Goal: Task Accomplishment & Management: Use online tool/utility

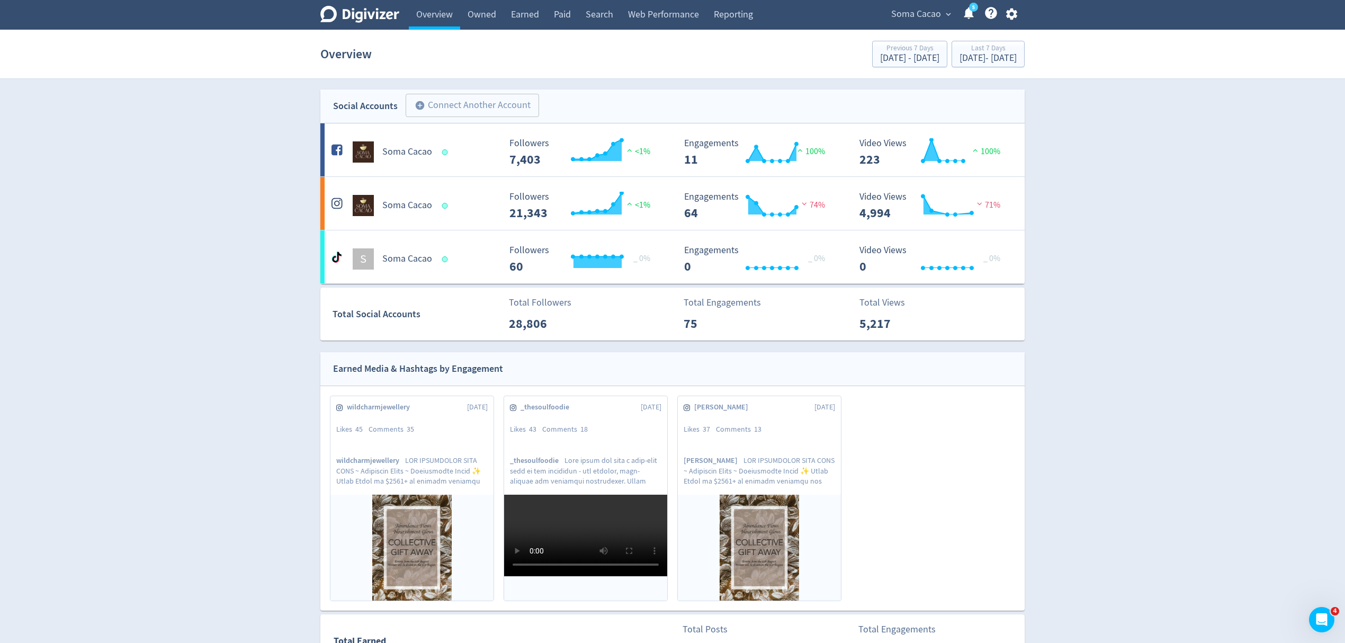
click at [920, 15] on span "Soma Cacao" at bounding box center [916, 14] width 50 height 17
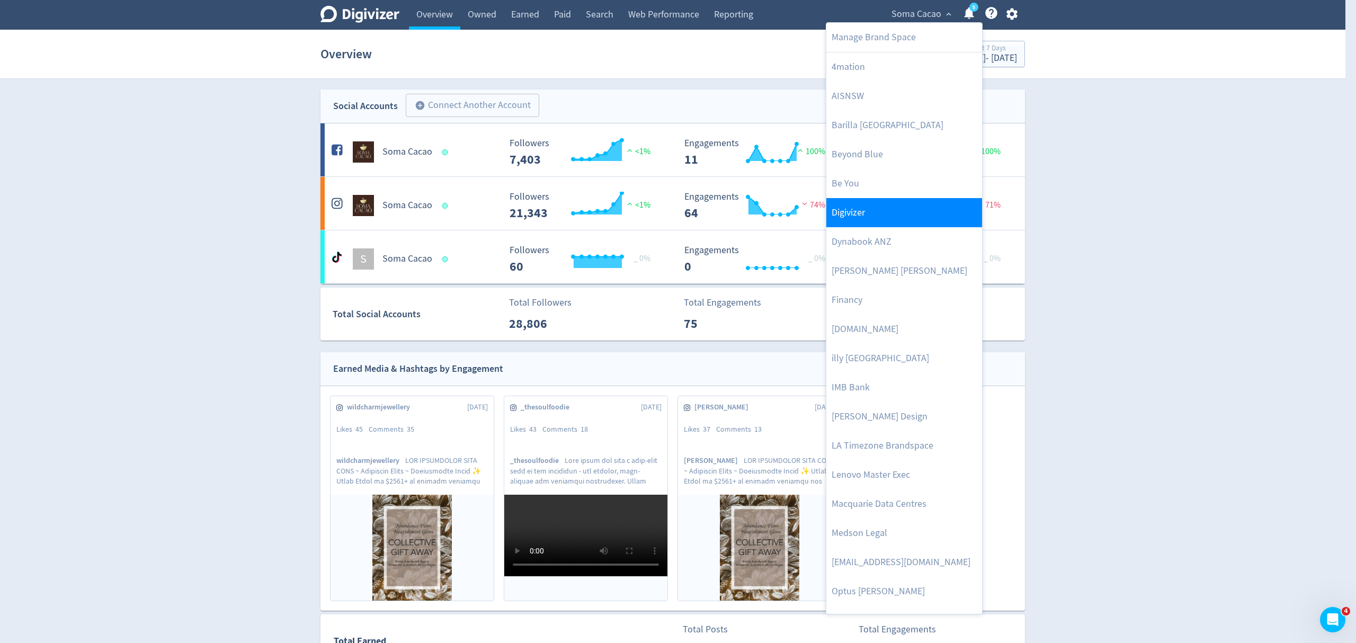
click at [860, 209] on link "Digivizer" at bounding box center [904, 212] width 156 height 29
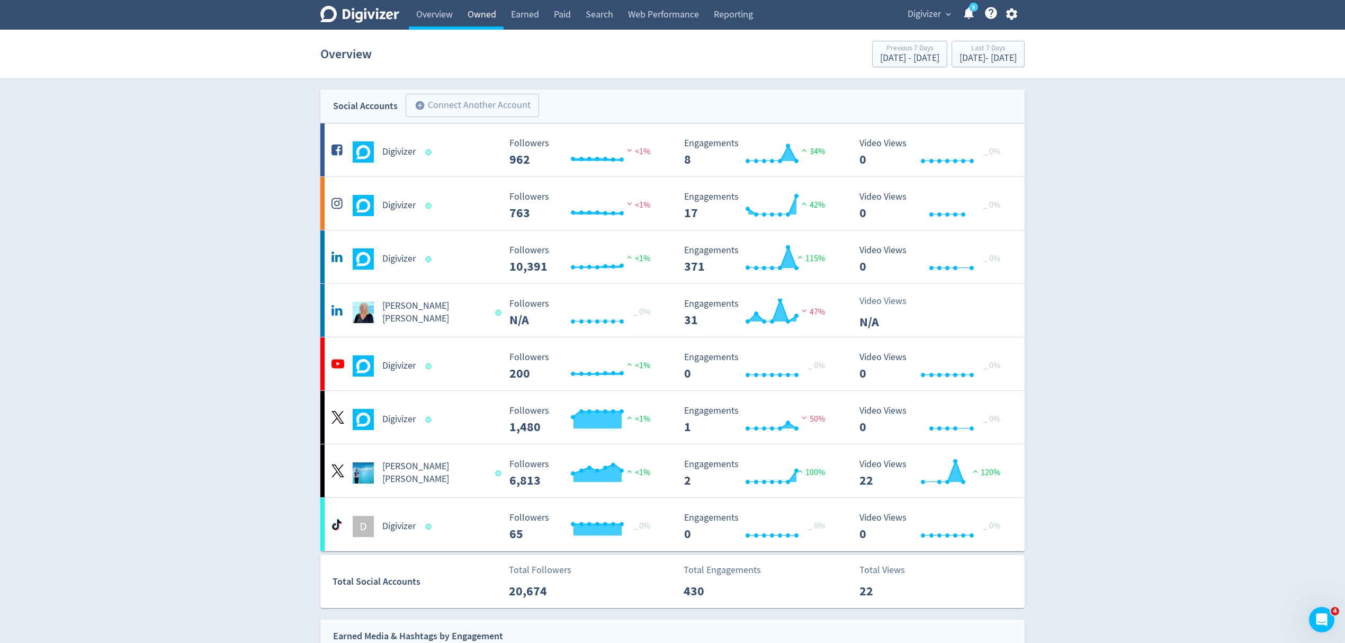
click at [483, 15] on link "Owned" at bounding box center [481, 15] width 43 height 30
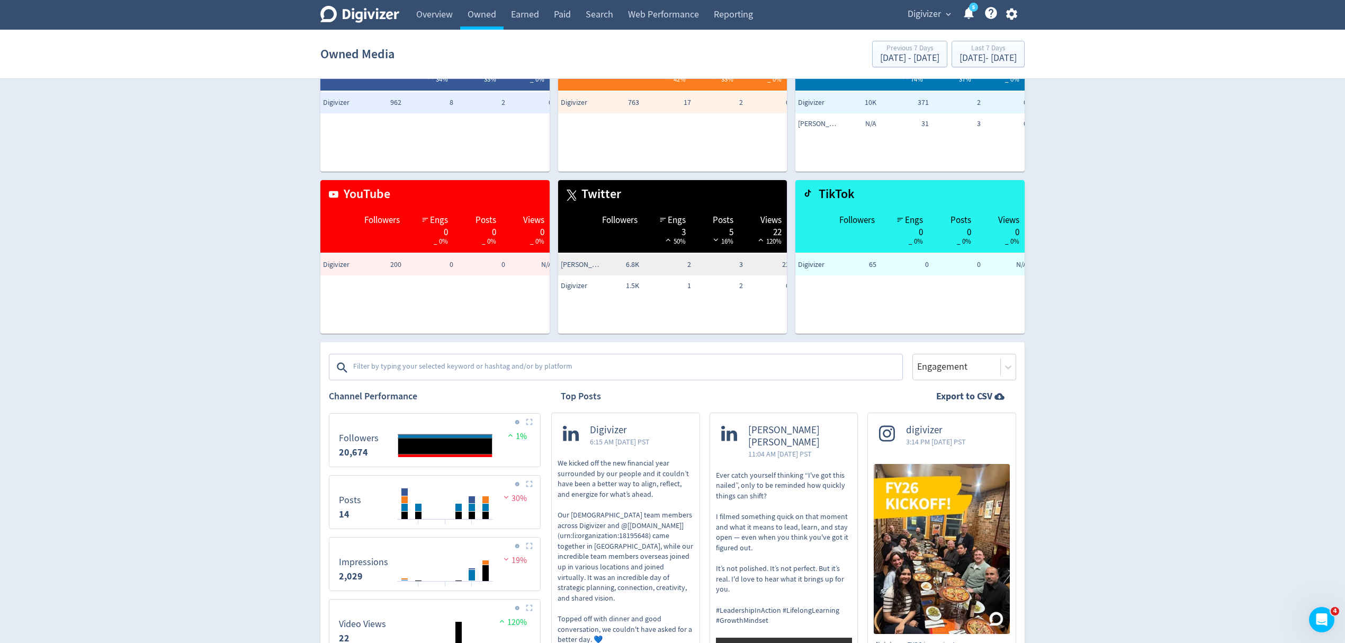
click at [486, 369] on textarea at bounding box center [626, 367] width 549 height 21
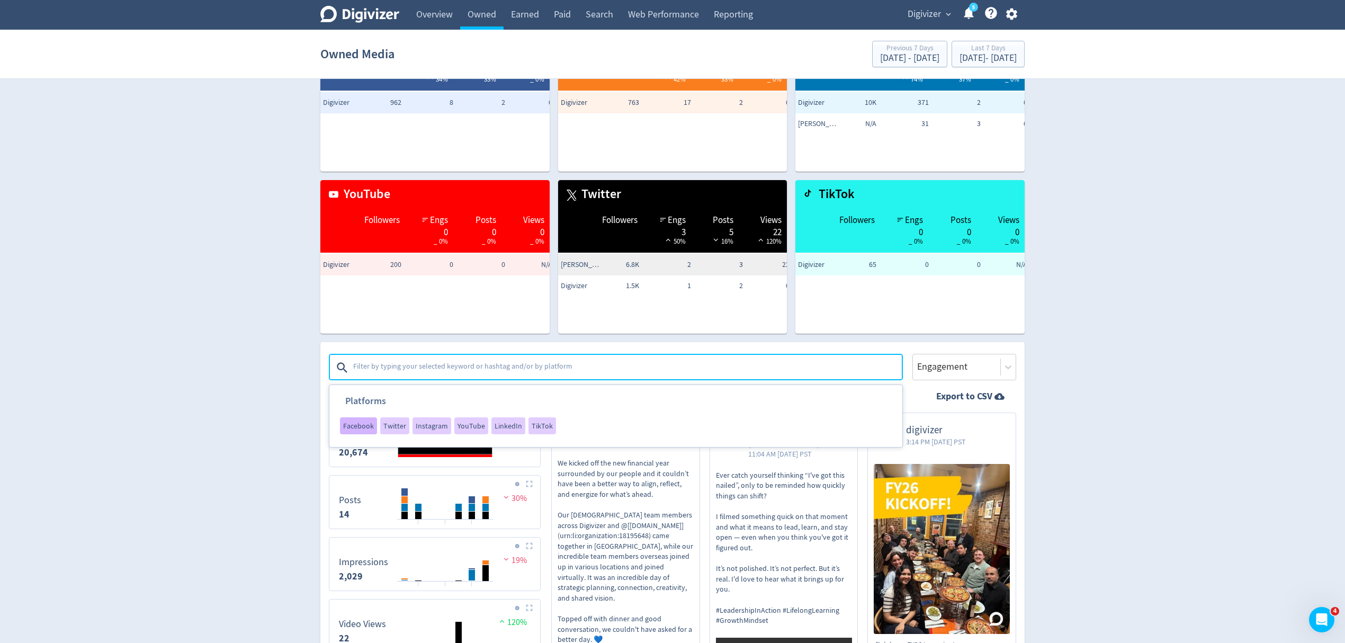
click at [356, 424] on span "Facebook" at bounding box center [358, 425] width 31 height 7
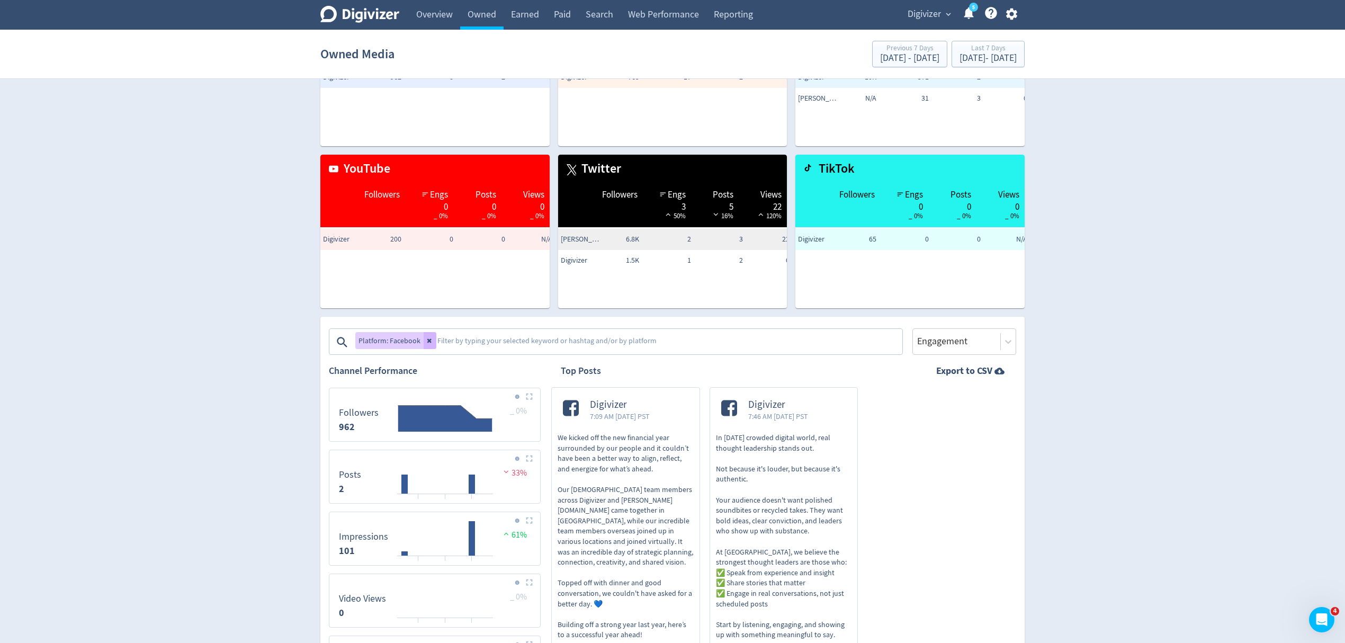
scroll to position [0, 0]
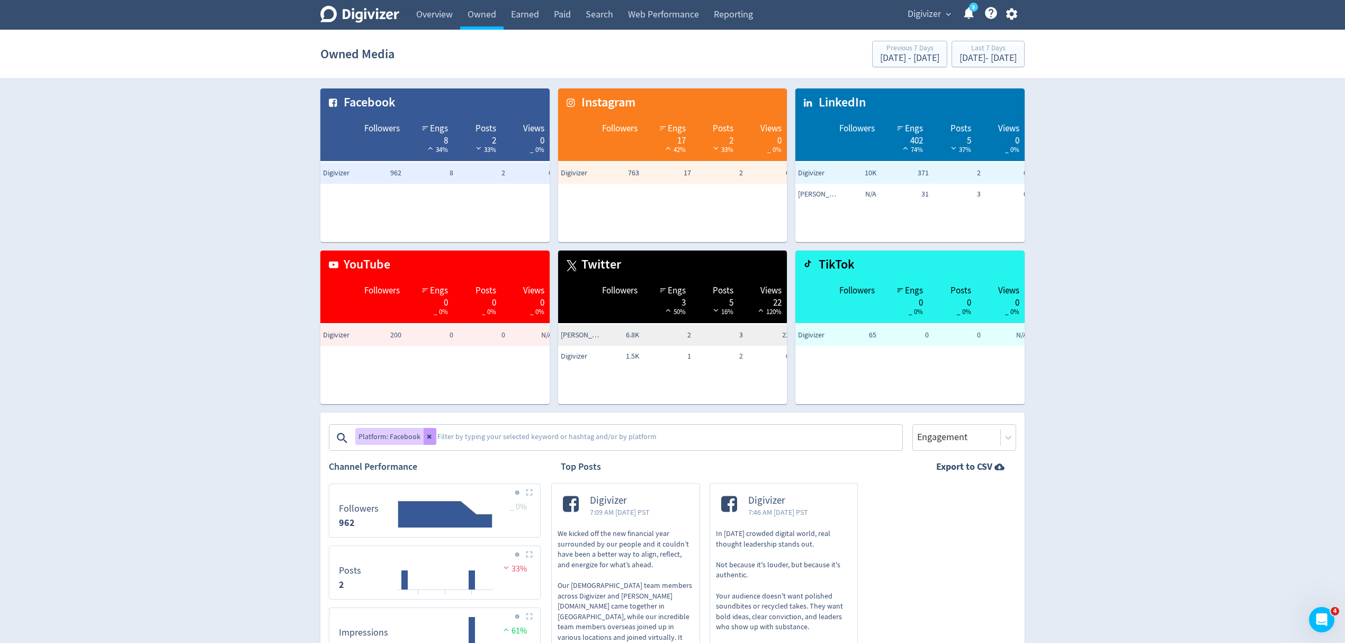
click at [430, 436] on icon at bounding box center [430, 436] width 6 height 6
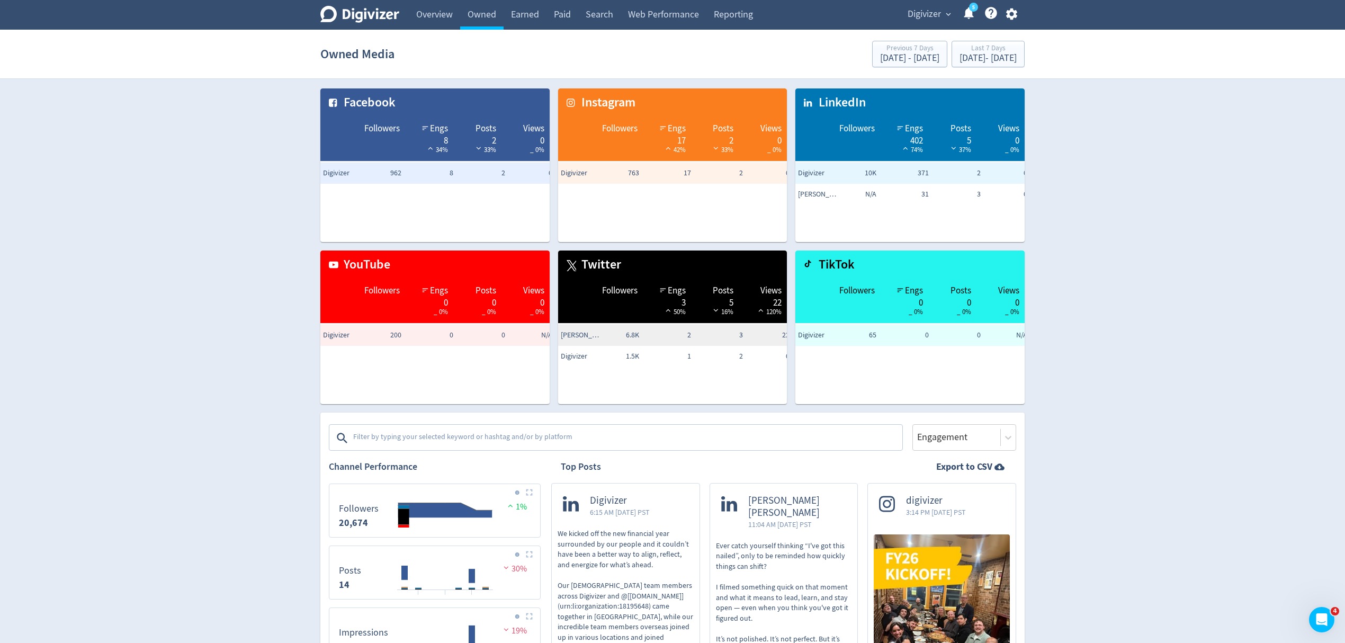
click at [430, 436] on textarea at bounding box center [626, 437] width 549 height 21
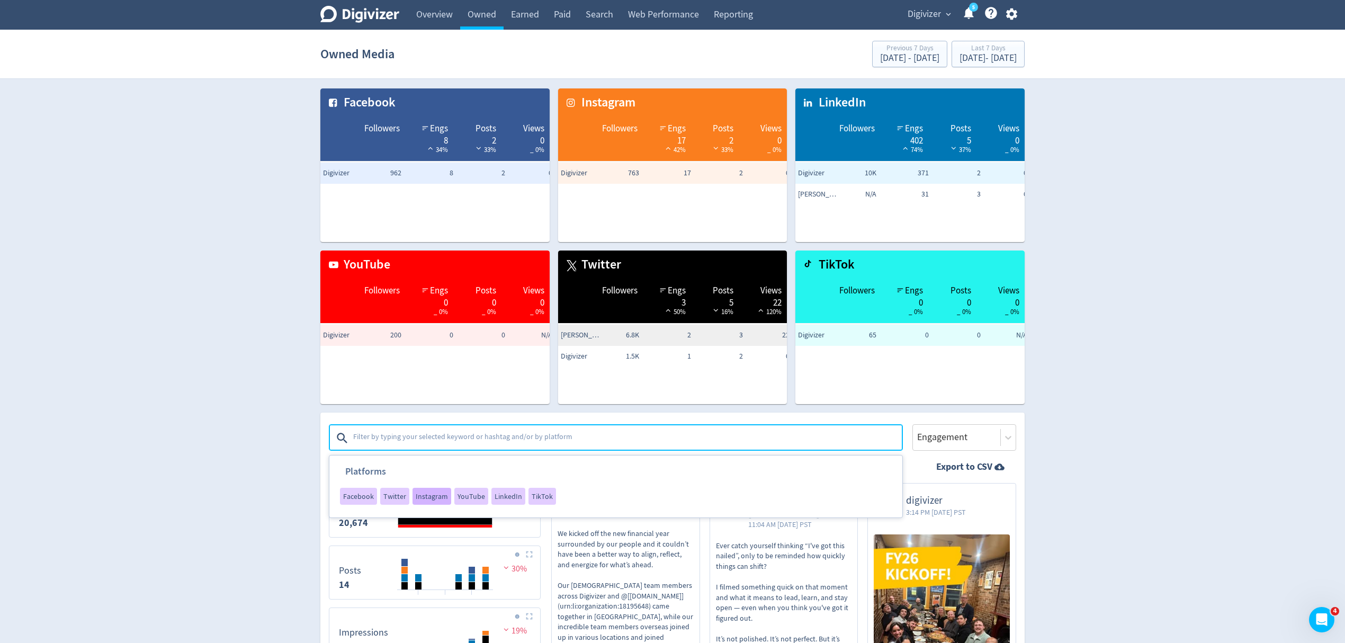
click at [424, 496] on span "Instagram" at bounding box center [432, 495] width 32 height 7
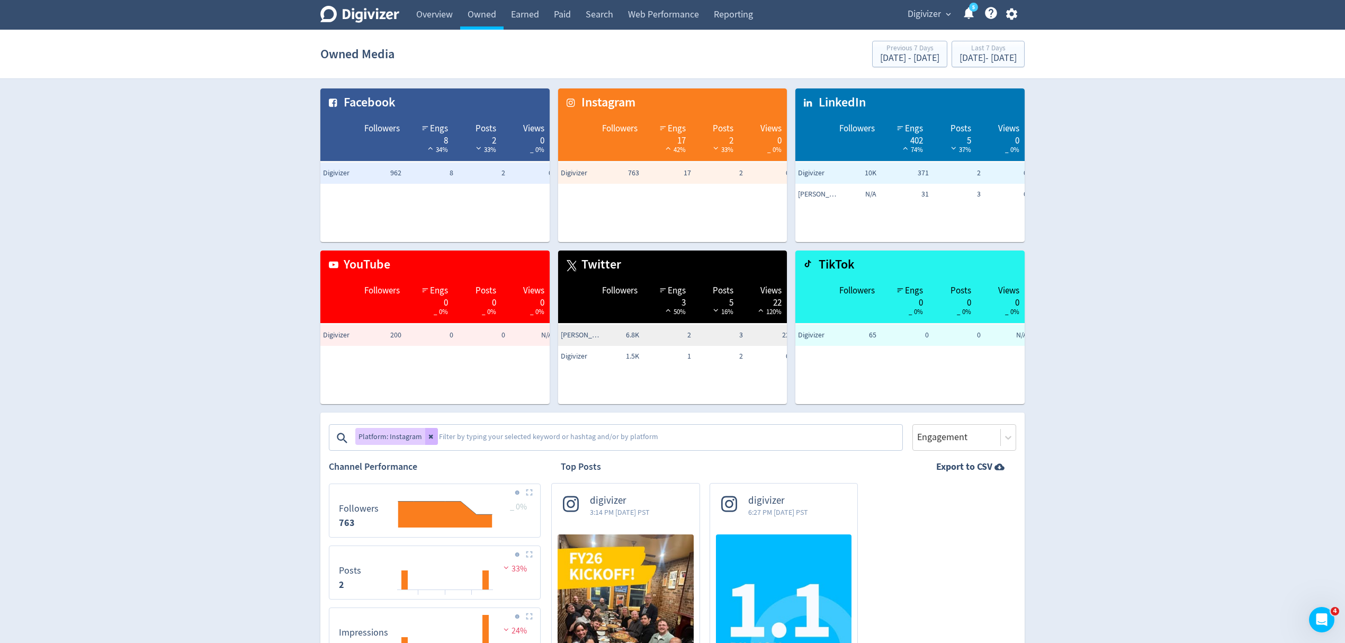
click at [425, 437] on button at bounding box center [431, 436] width 13 height 17
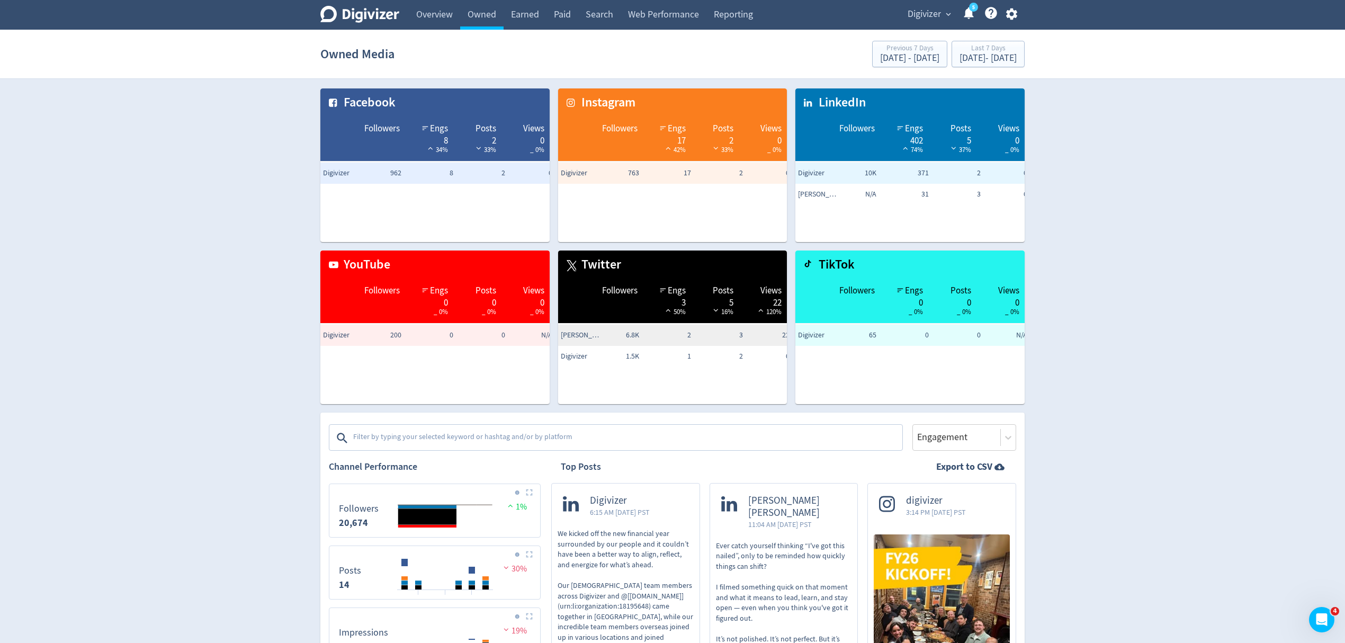
click at [426, 437] on textarea at bounding box center [626, 437] width 549 height 21
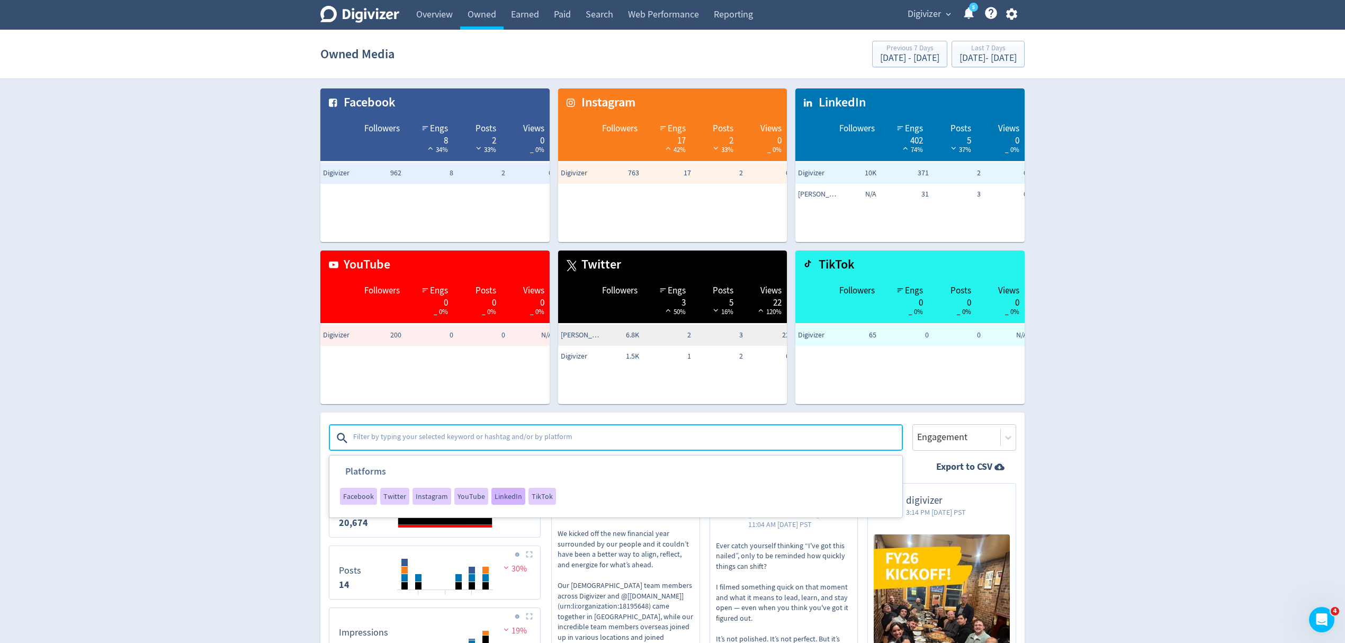
click at [498, 498] on span "LinkedIn" at bounding box center [509, 495] width 28 height 7
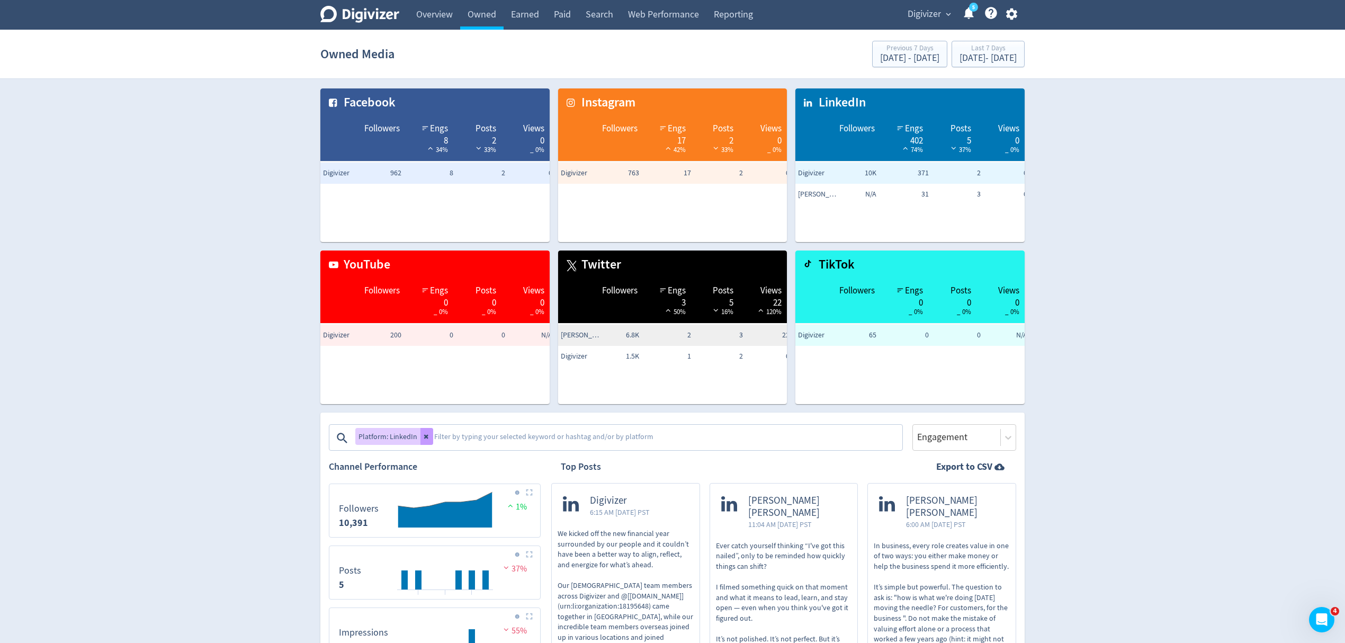
click at [427, 435] on icon at bounding box center [427, 436] width 6 height 6
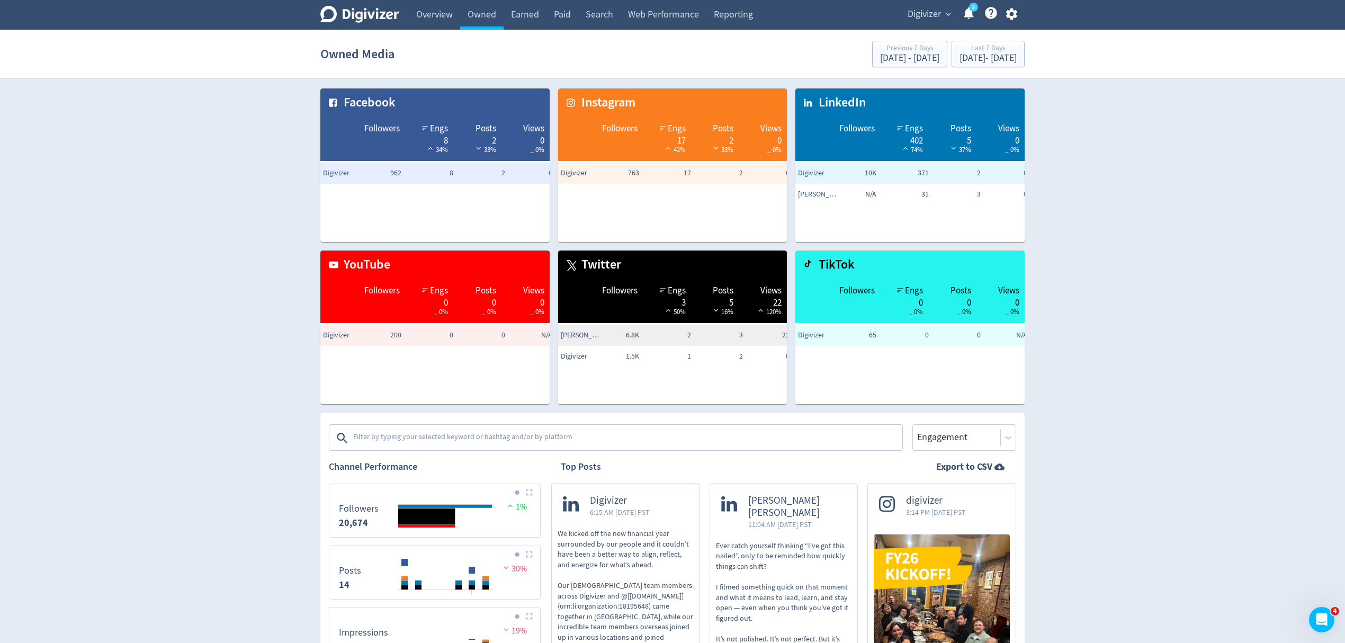
click at [444, 438] on textarea at bounding box center [626, 437] width 549 height 21
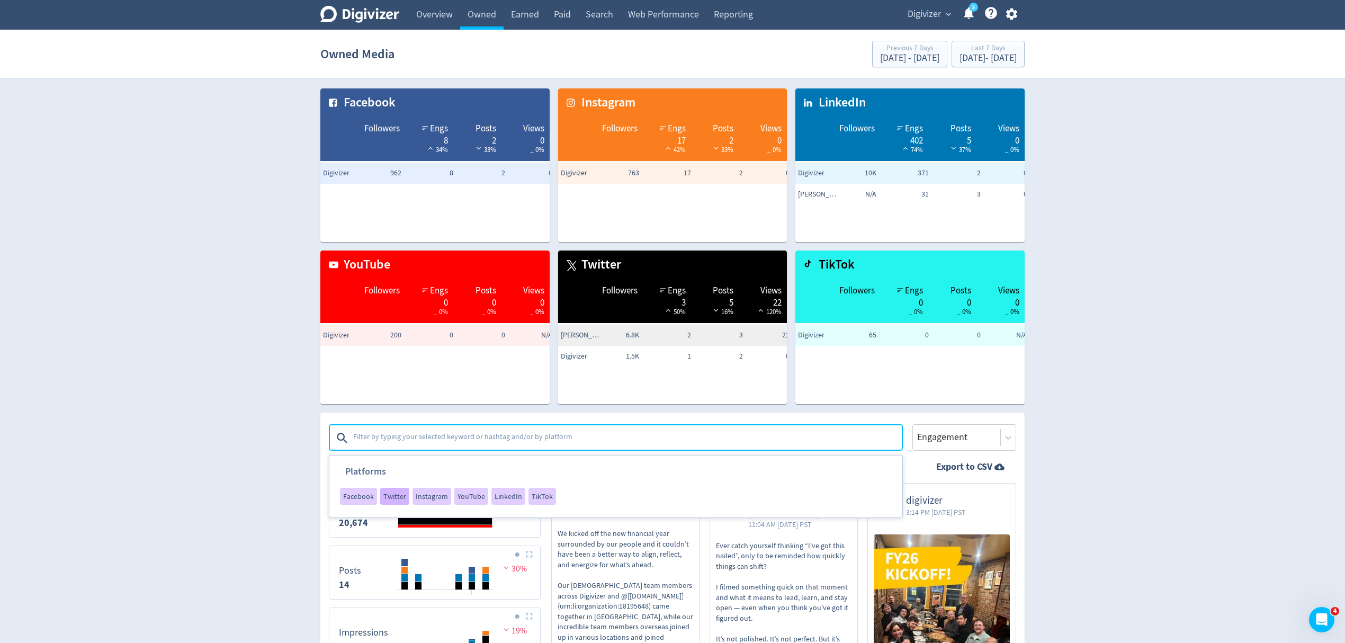
click at [387, 494] on span "Twitter" at bounding box center [394, 495] width 23 height 7
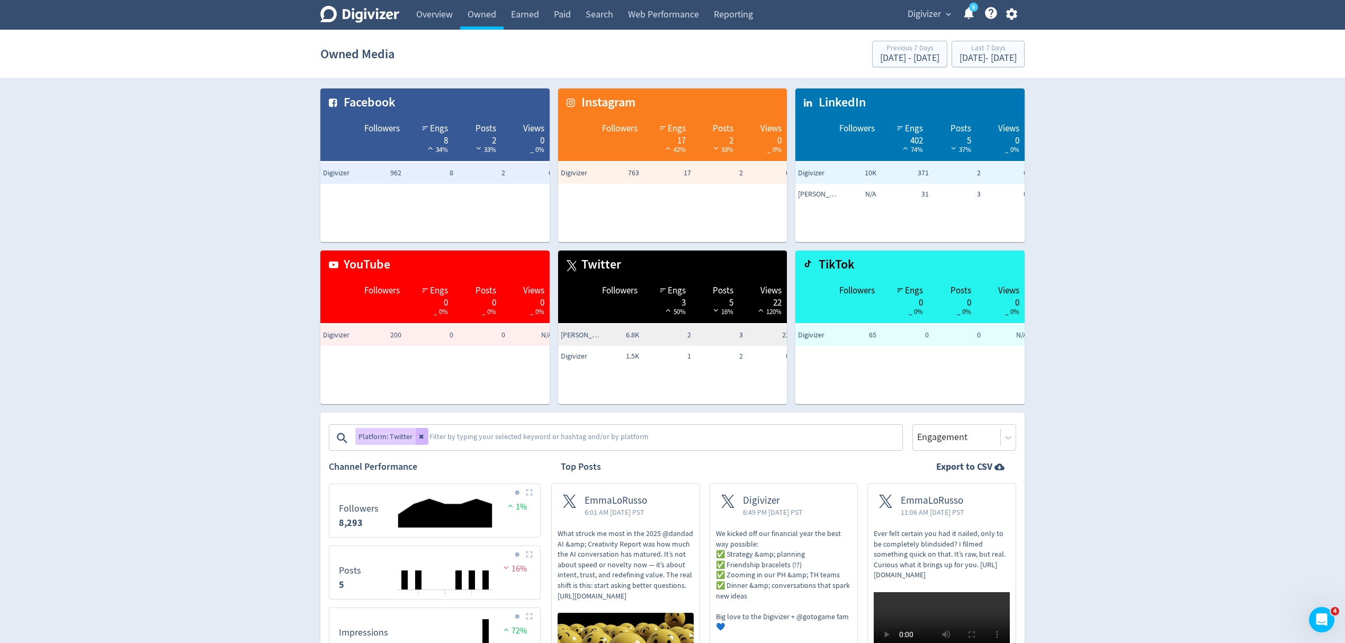
click at [419, 435] on icon at bounding box center [421, 437] width 4 height 4
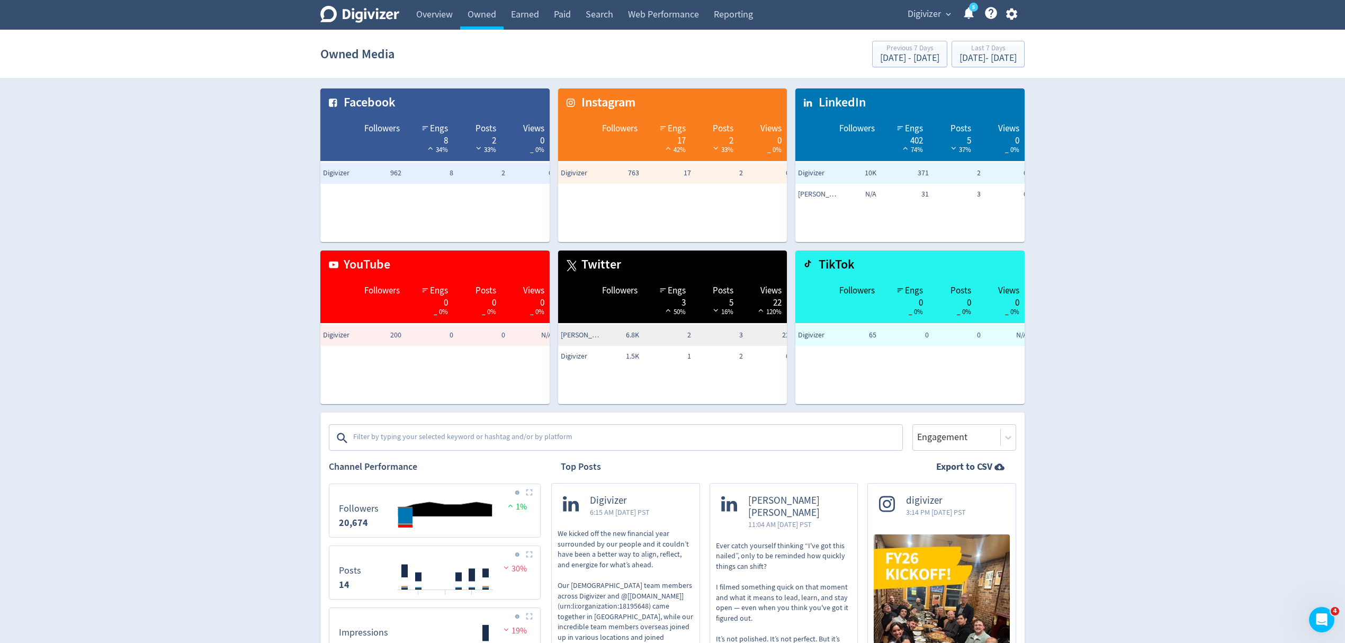
click at [427, 434] on textarea at bounding box center [626, 437] width 549 height 21
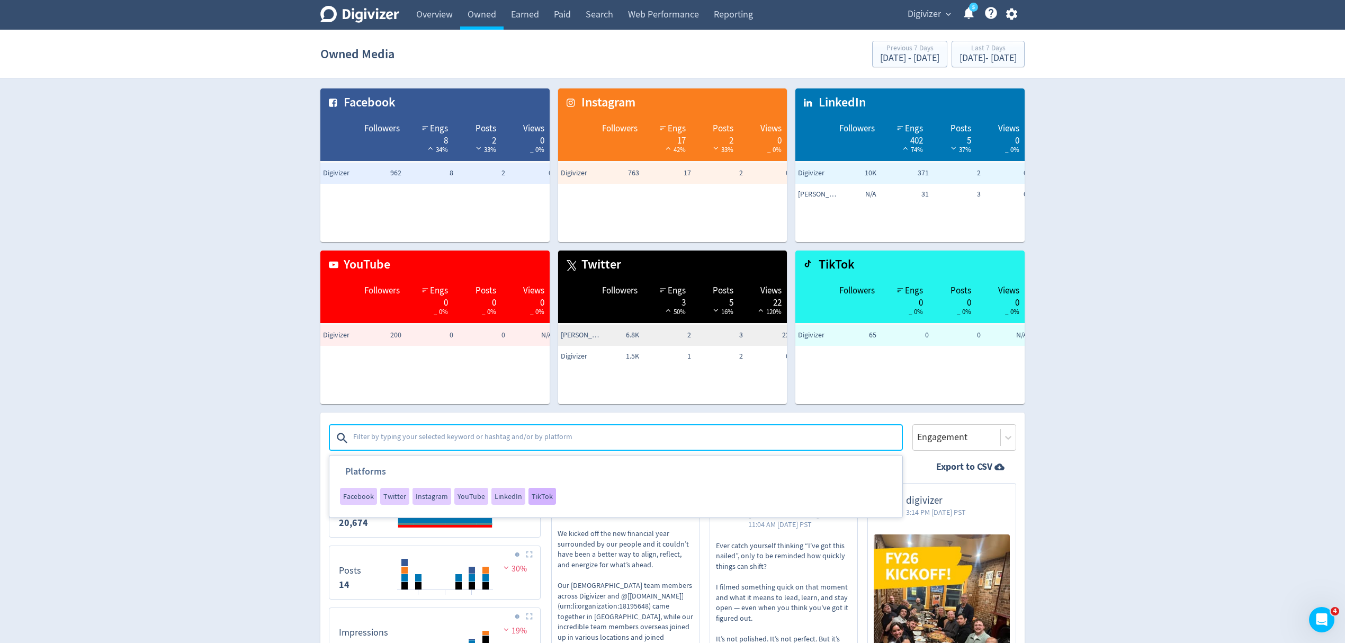
click at [533, 498] on span "TikTok" at bounding box center [542, 495] width 21 height 7
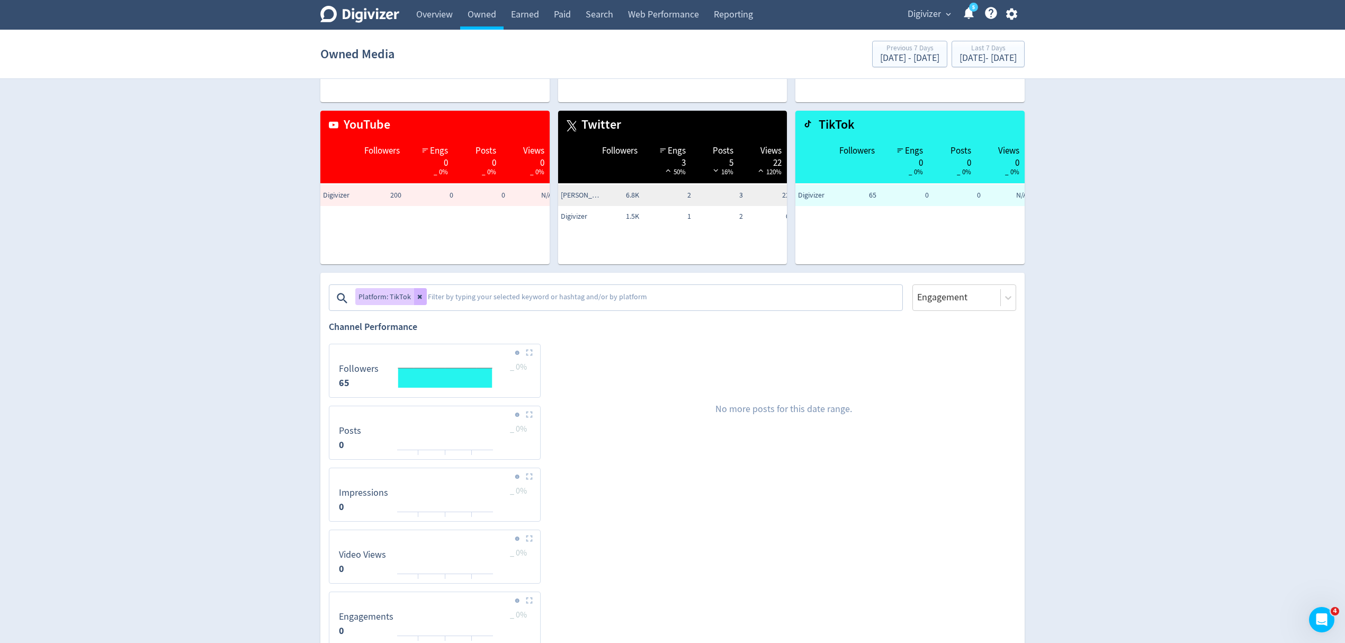
scroll to position [141, 0]
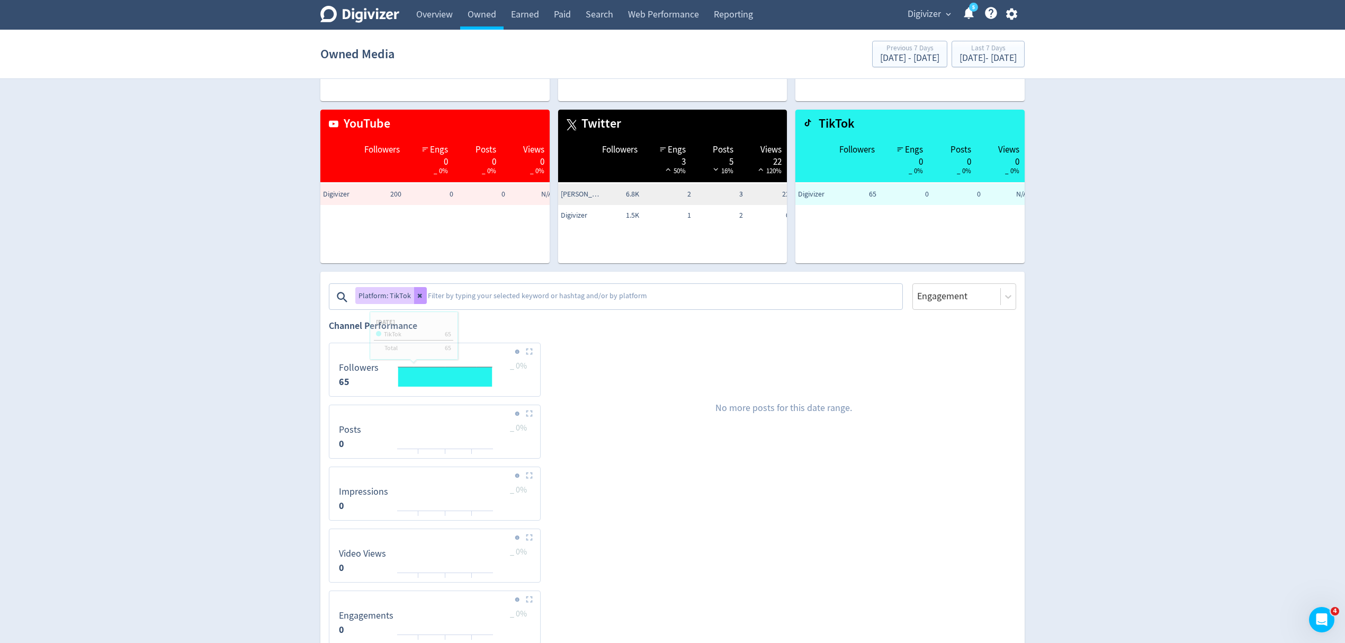
click at [418, 297] on icon at bounding box center [420, 296] width 4 height 4
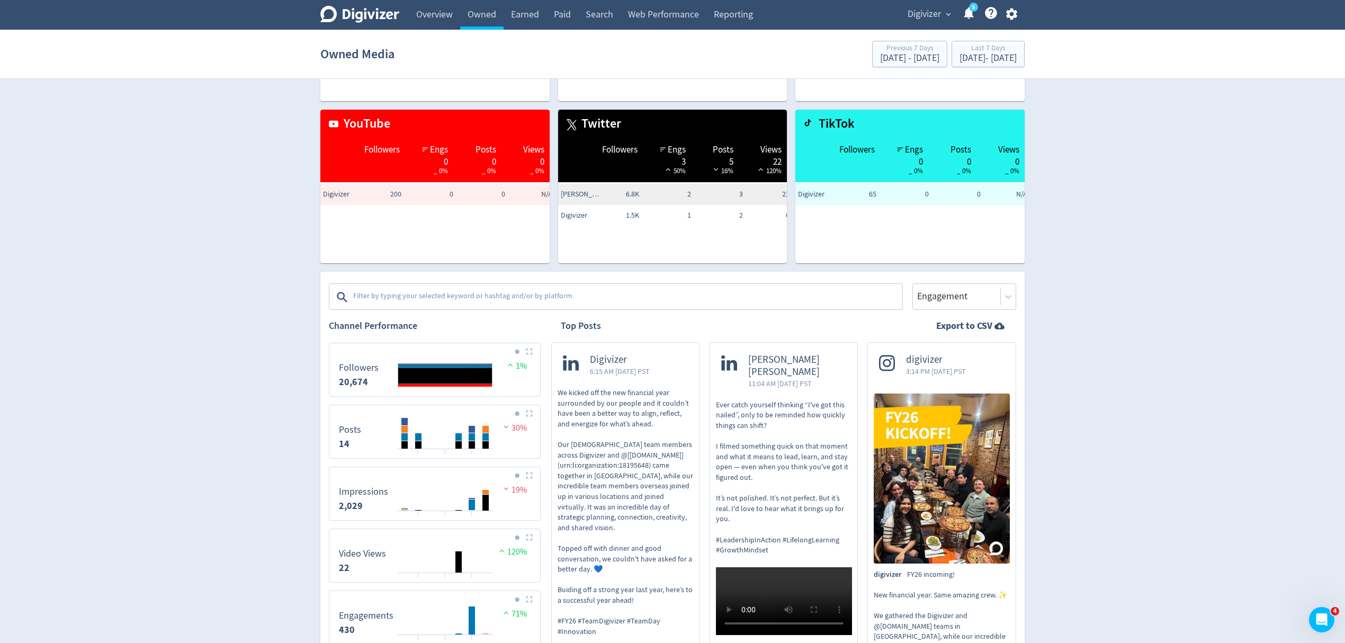
click at [532, 351] on img at bounding box center [529, 351] width 7 height 7
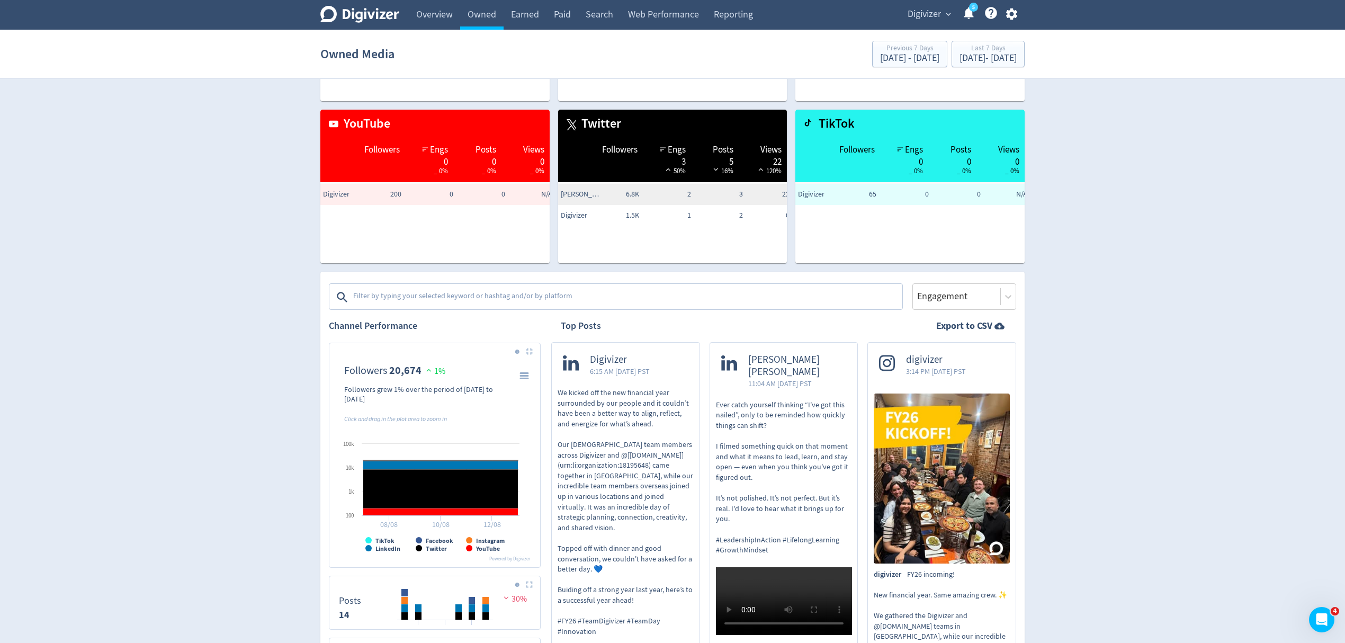
scroll to position [212, 0]
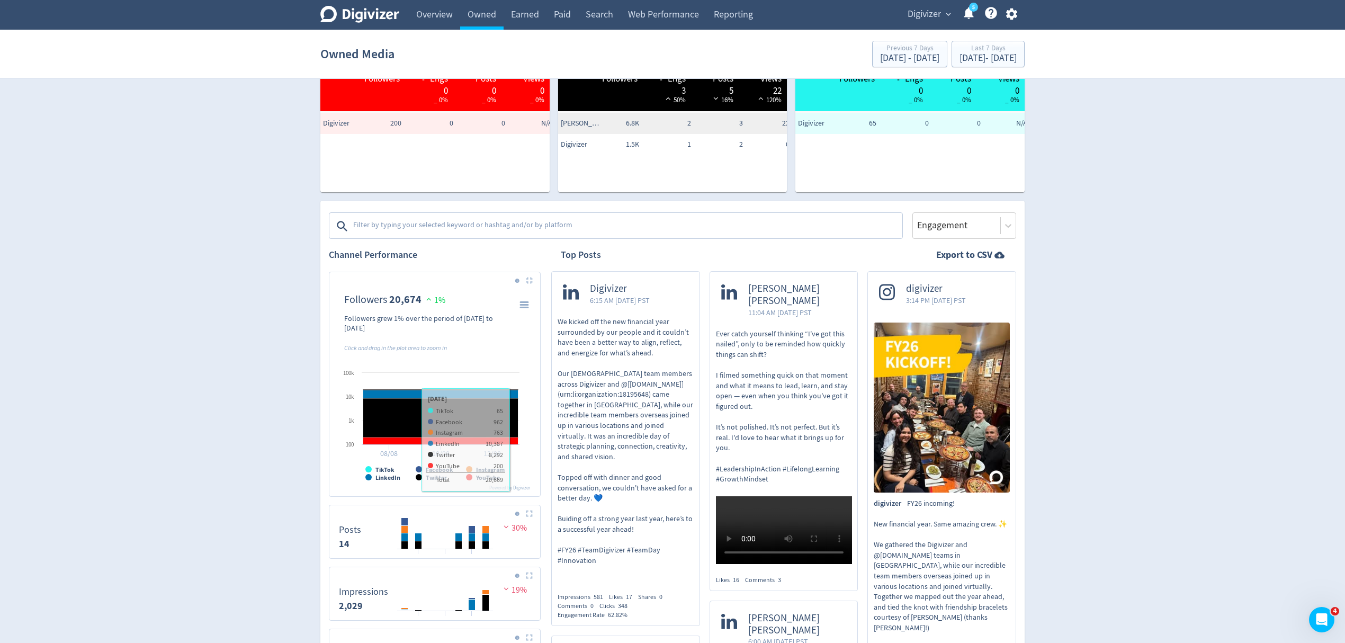
click at [527, 513] on img at bounding box center [529, 513] width 7 height 7
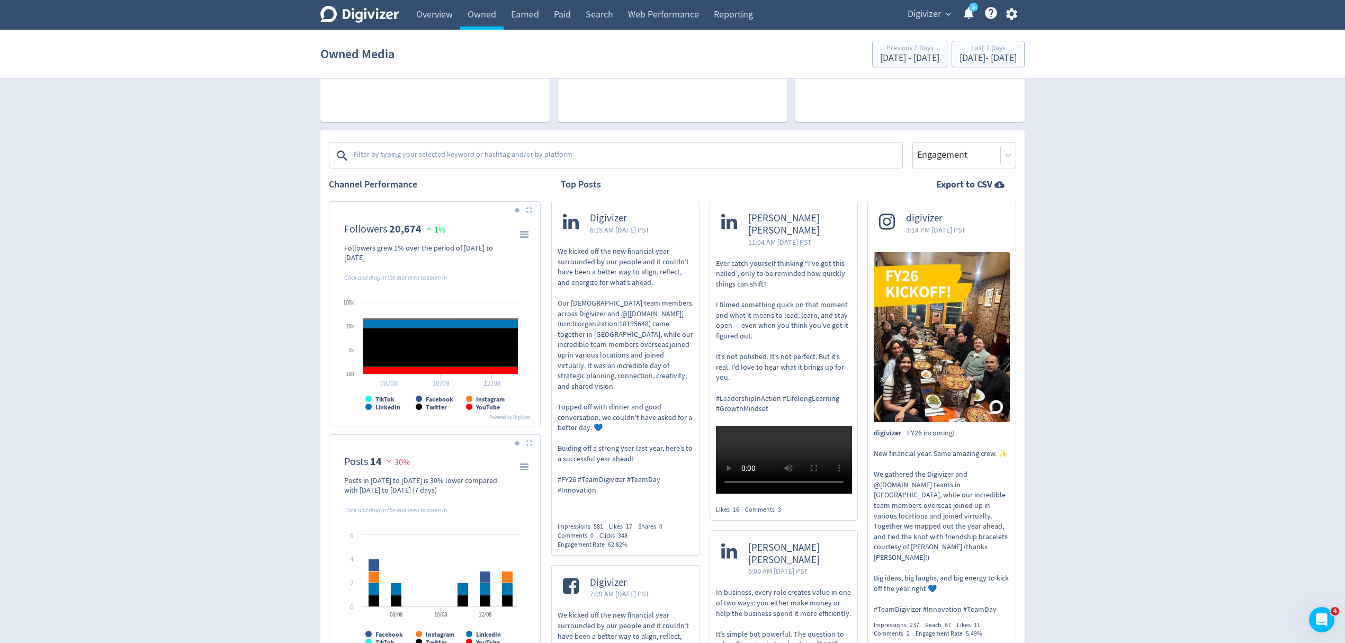
scroll to position [494, 0]
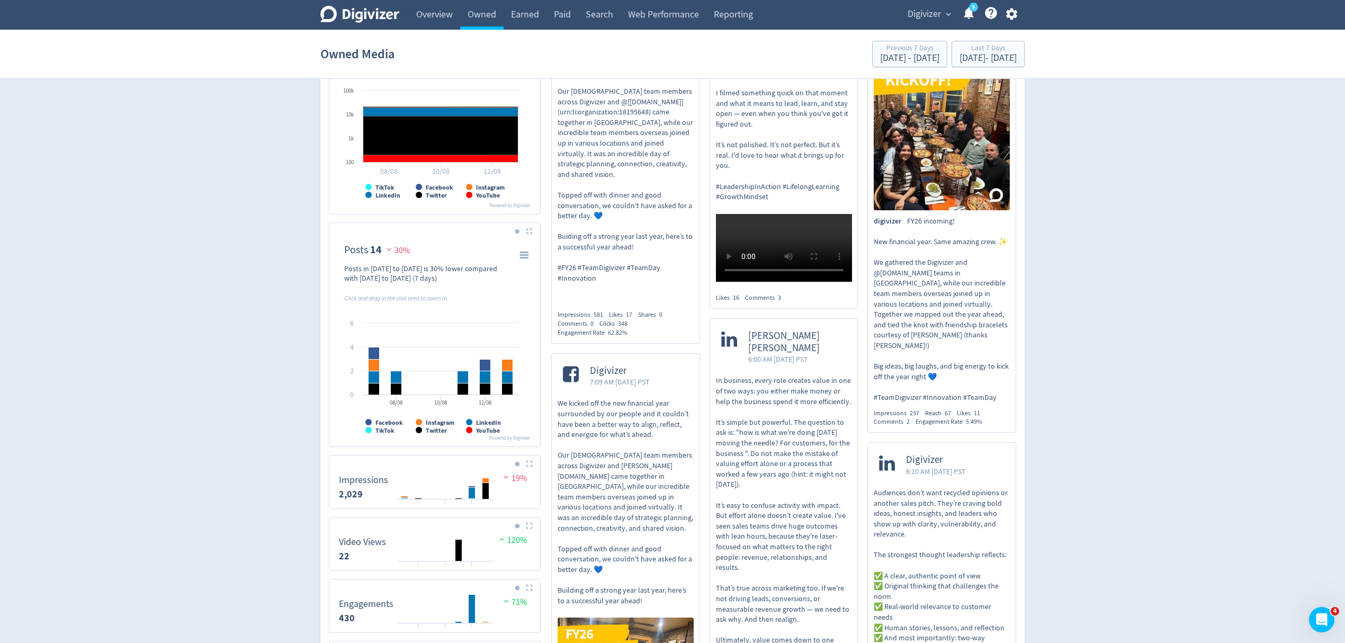
click at [528, 233] on img at bounding box center [529, 231] width 7 height 7
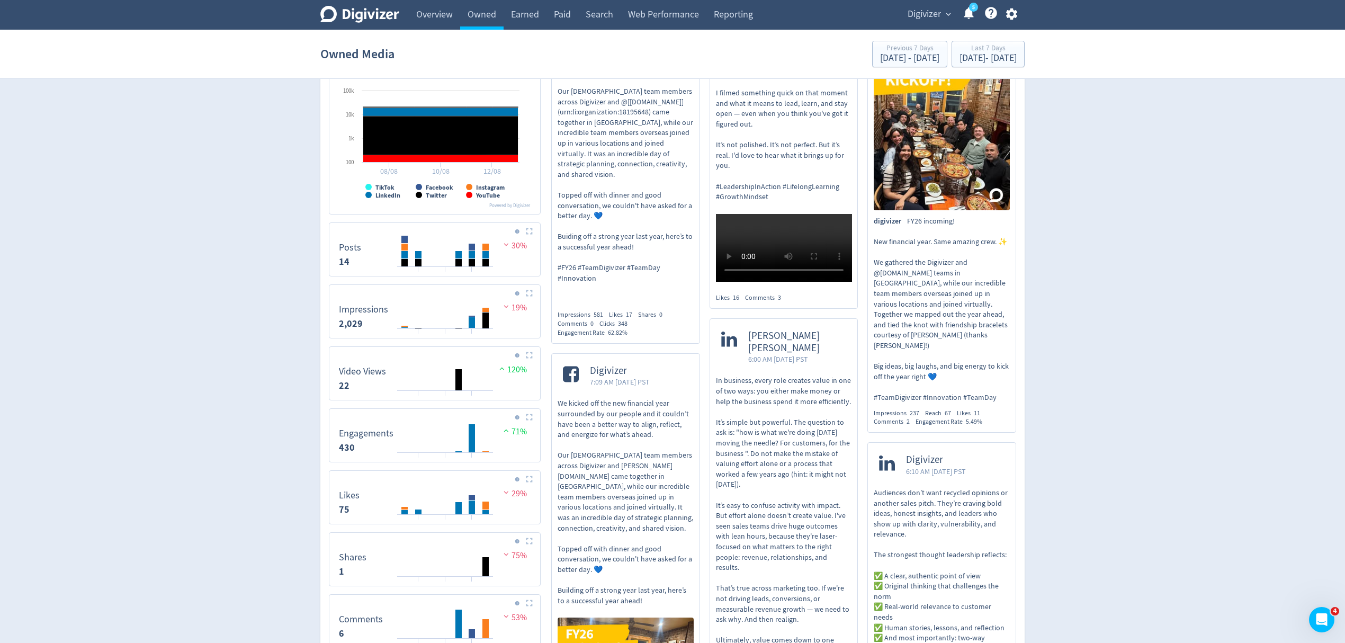
click at [526, 297] on img at bounding box center [529, 293] width 7 height 7
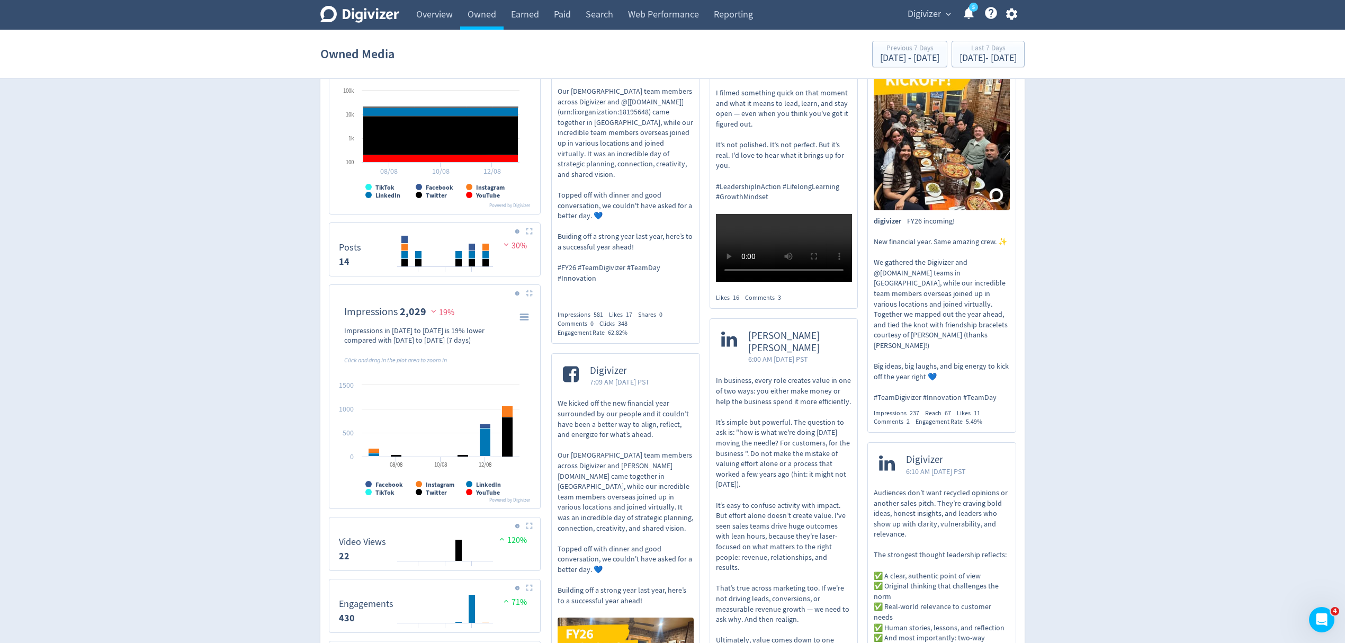
click at [528, 295] on img at bounding box center [529, 293] width 7 height 7
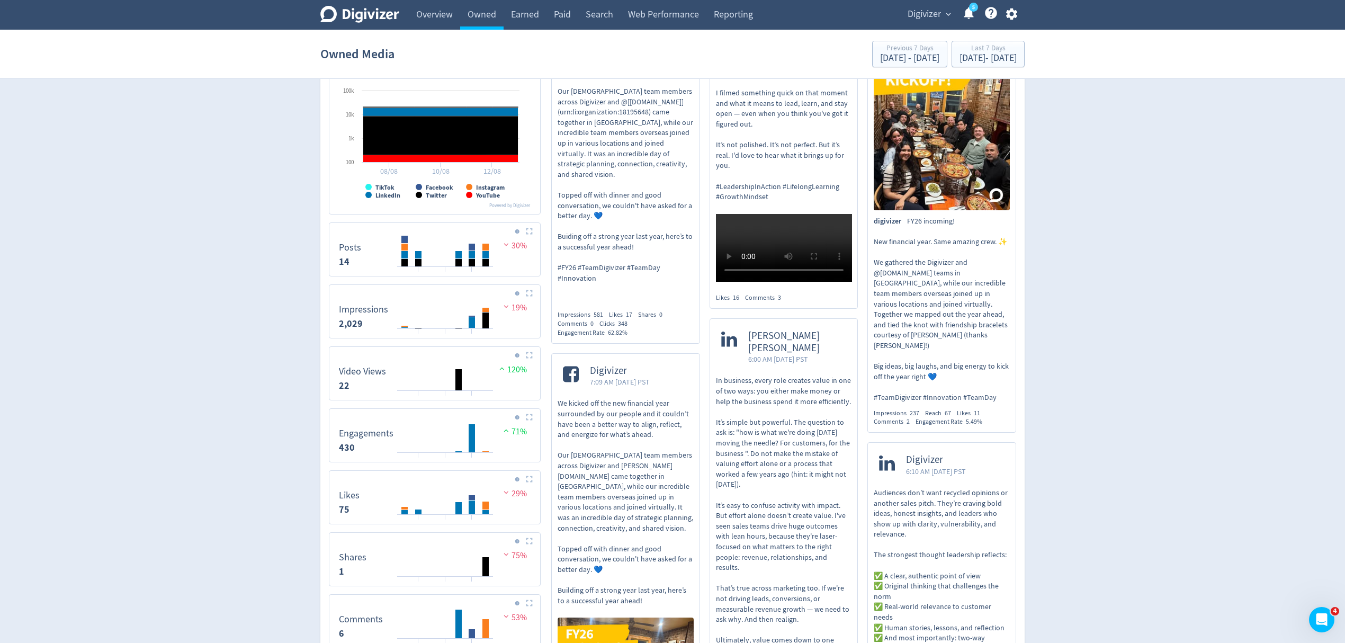
click at [528, 355] on img at bounding box center [529, 355] width 7 height 7
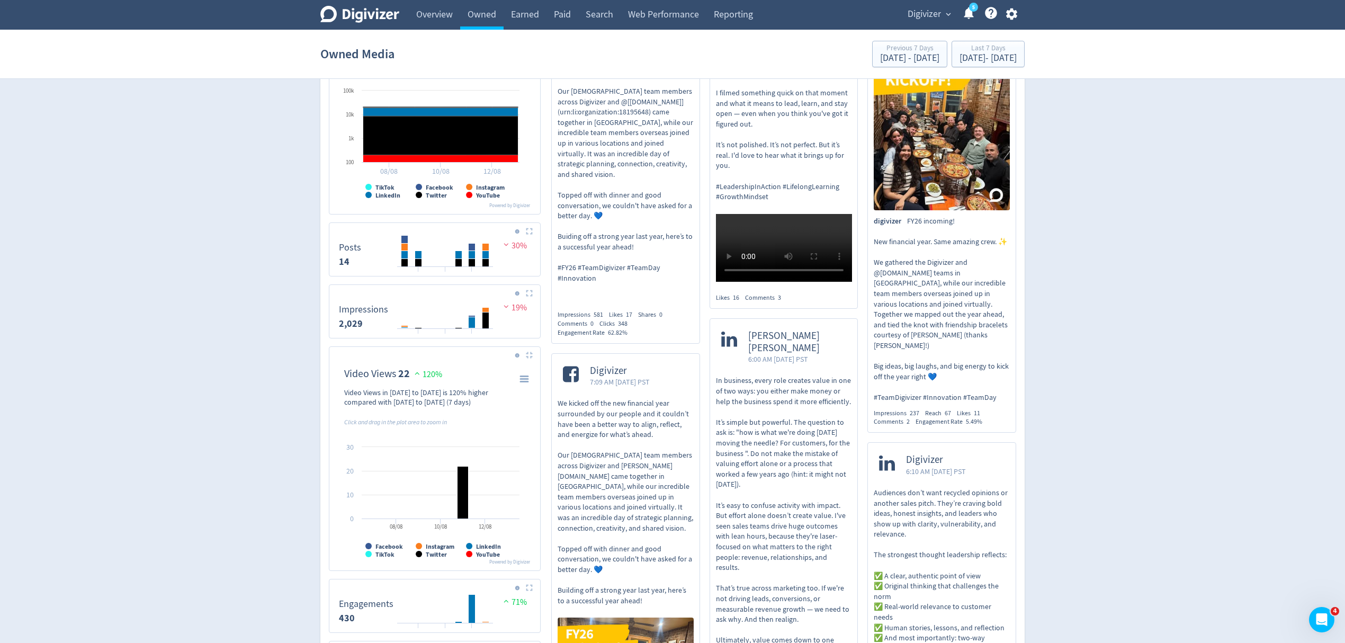
click at [528, 355] on img at bounding box center [529, 355] width 7 height 7
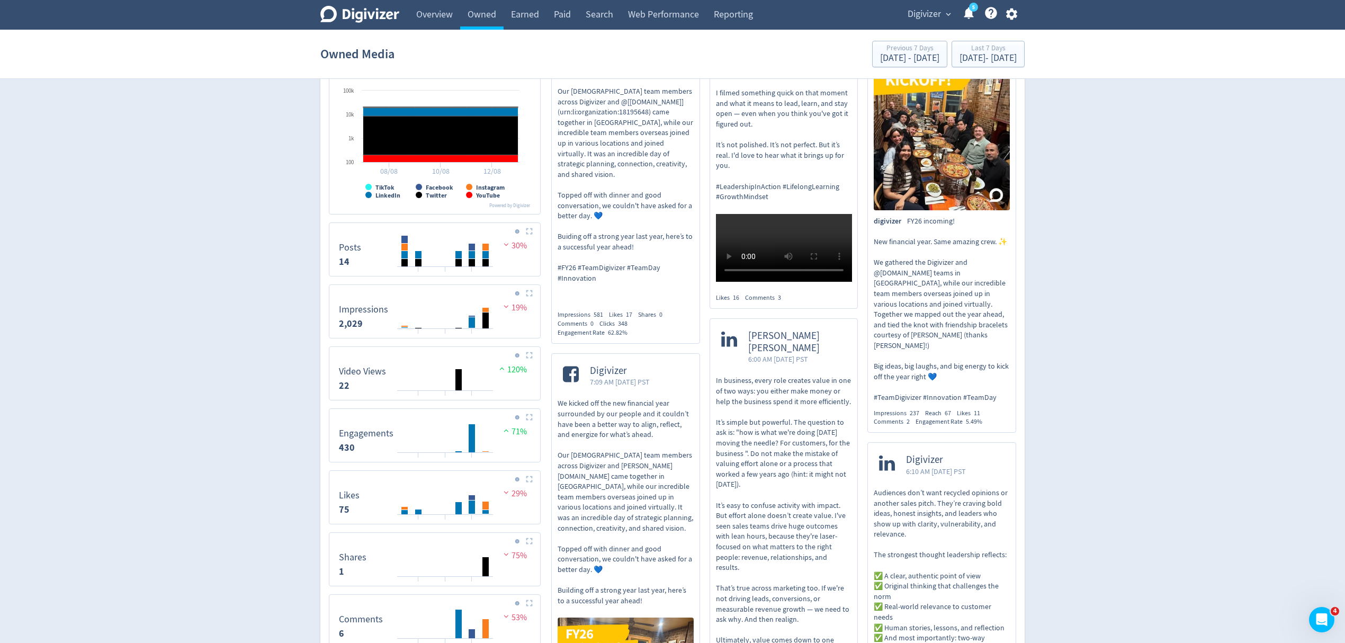
click at [530, 418] on img at bounding box center [529, 417] width 7 height 7
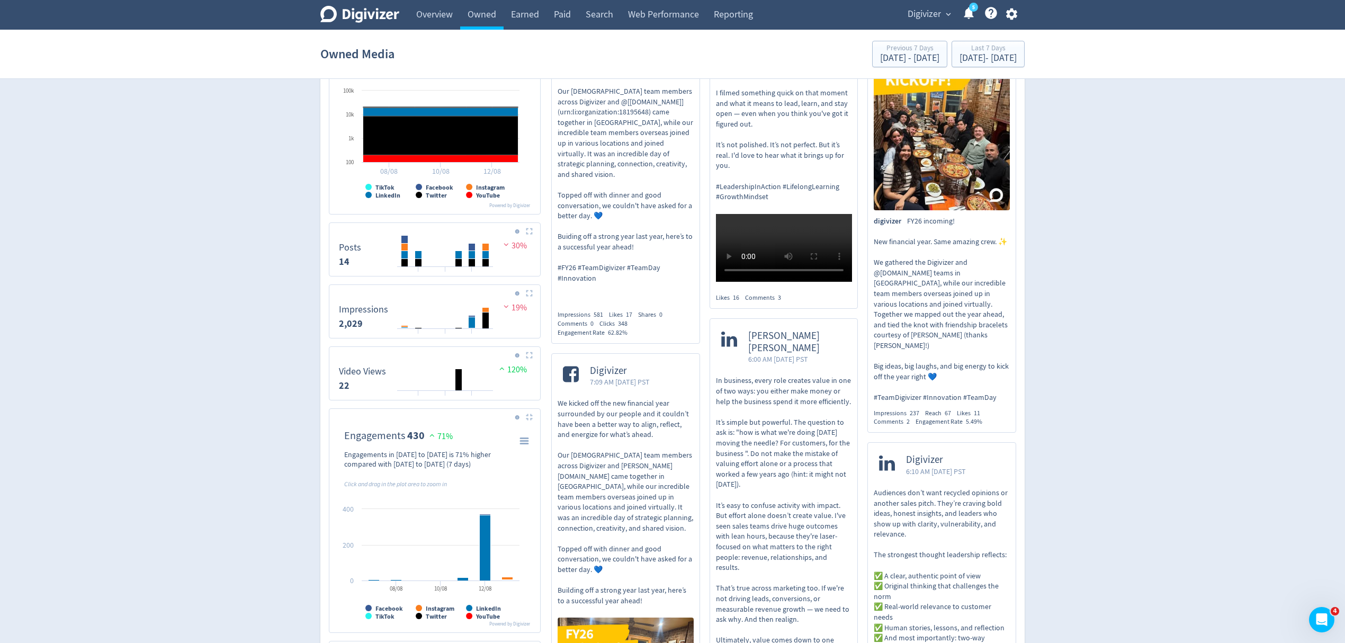
click at [530, 418] on img at bounding box center [529, 417] width 7 height 7
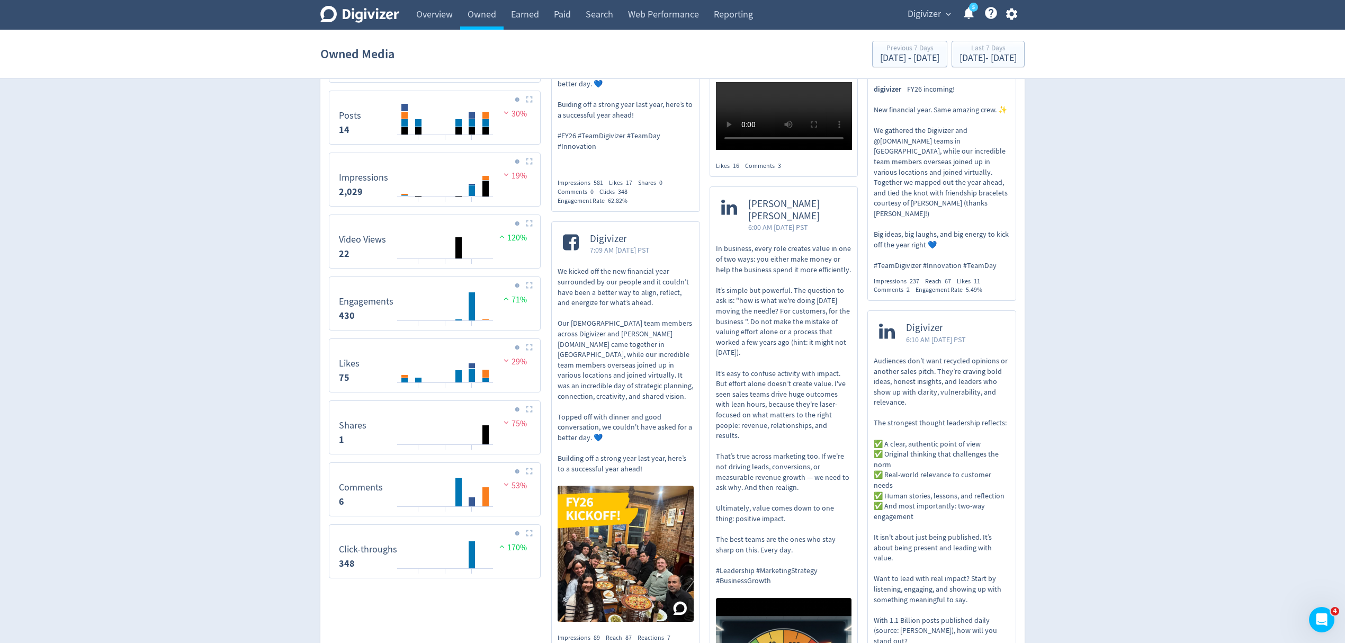
scroll to position [635, 0]
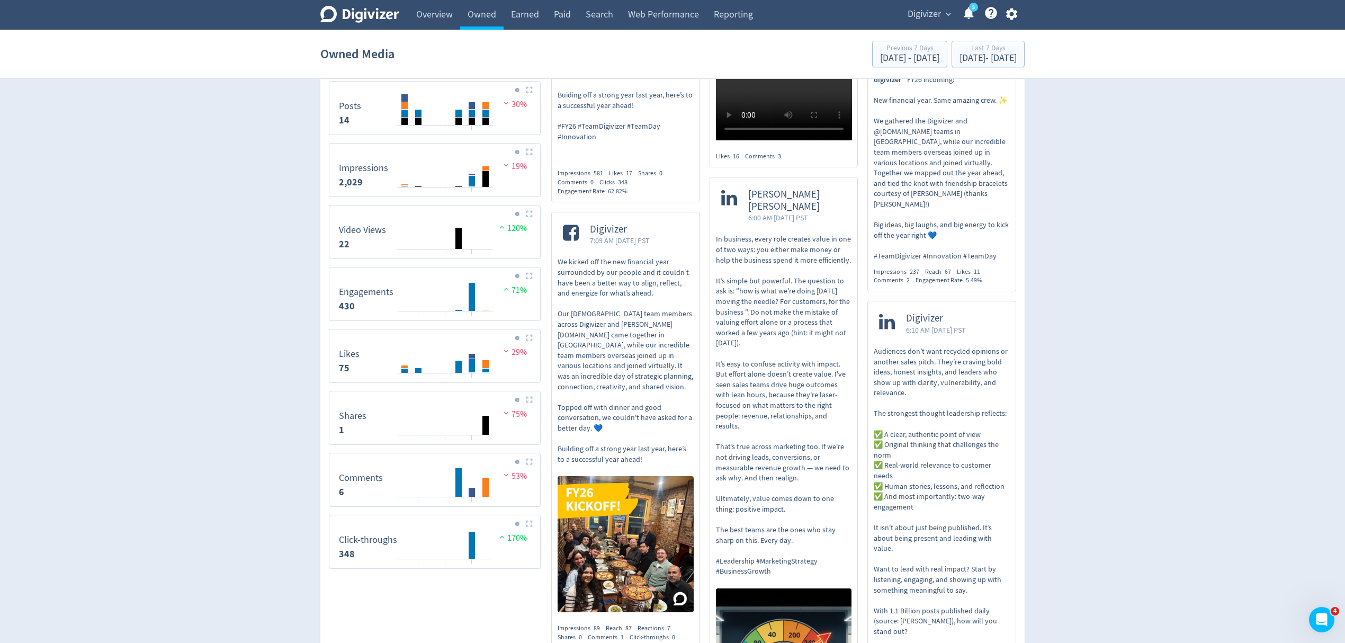
click at [530, 339] on img at bounding box center [529, 337] width 7 height 7
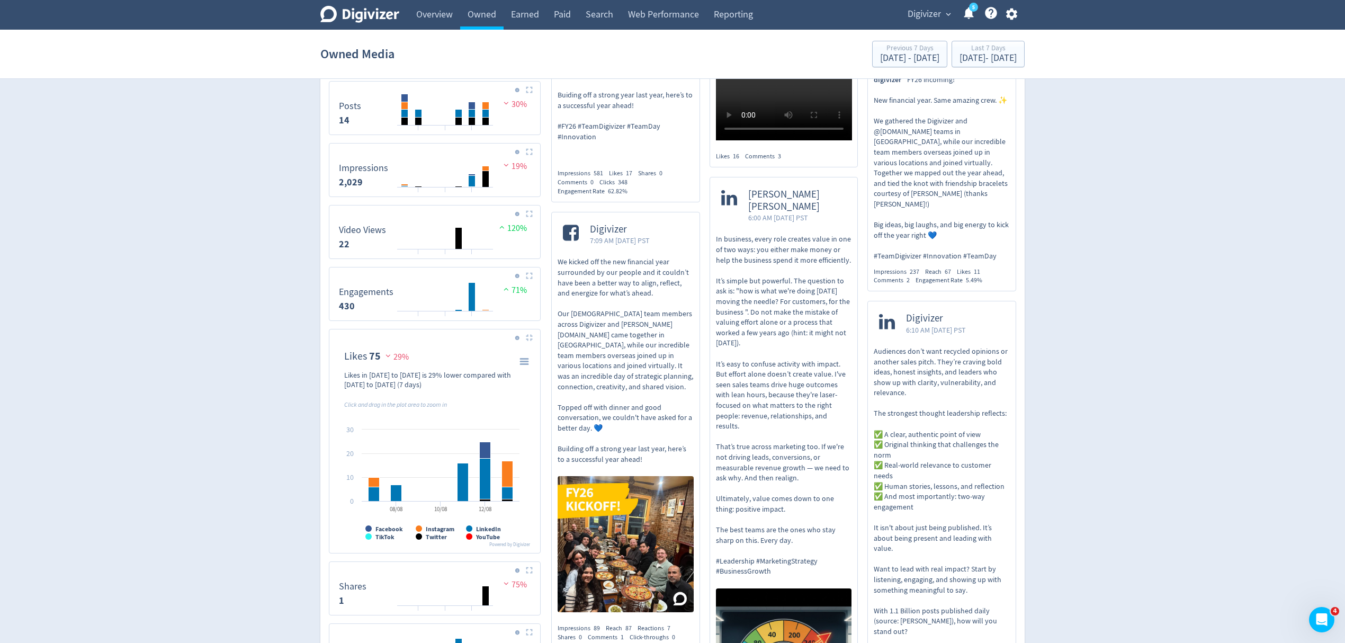
click at [530, 339] on img at bounding box center [529, 337] width 7 height 7
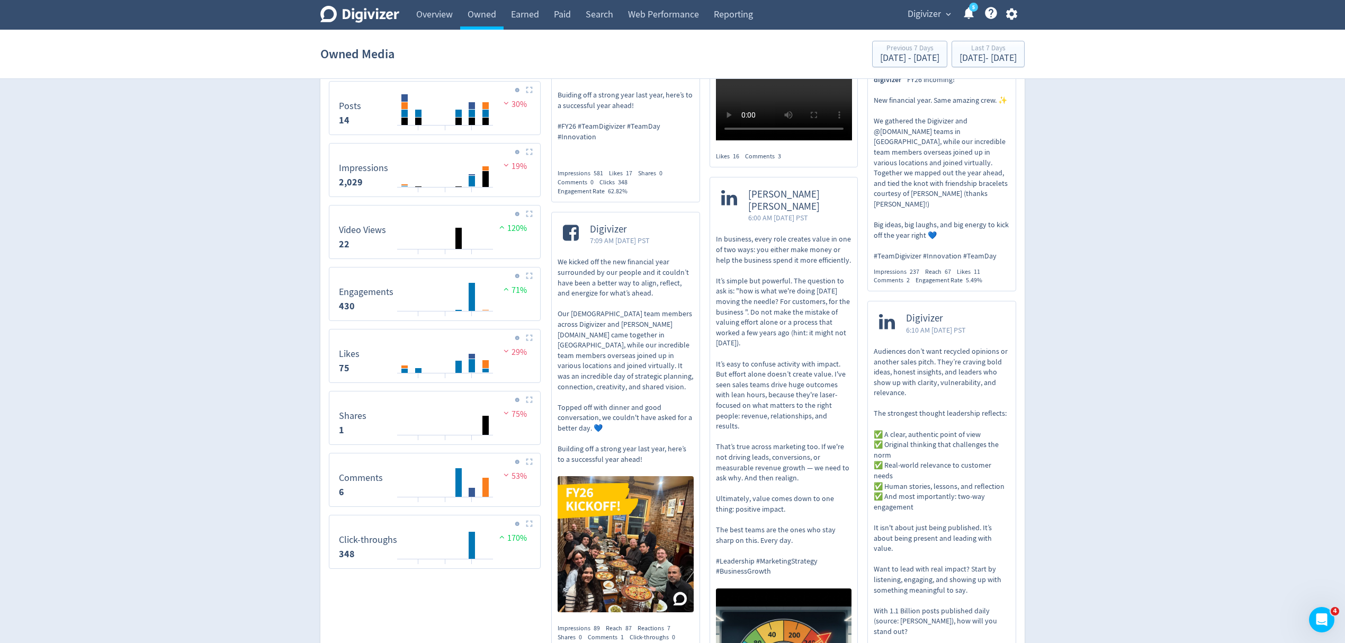
click at [527, 401] on img at bounding box center [529, 399] width 7 height 7
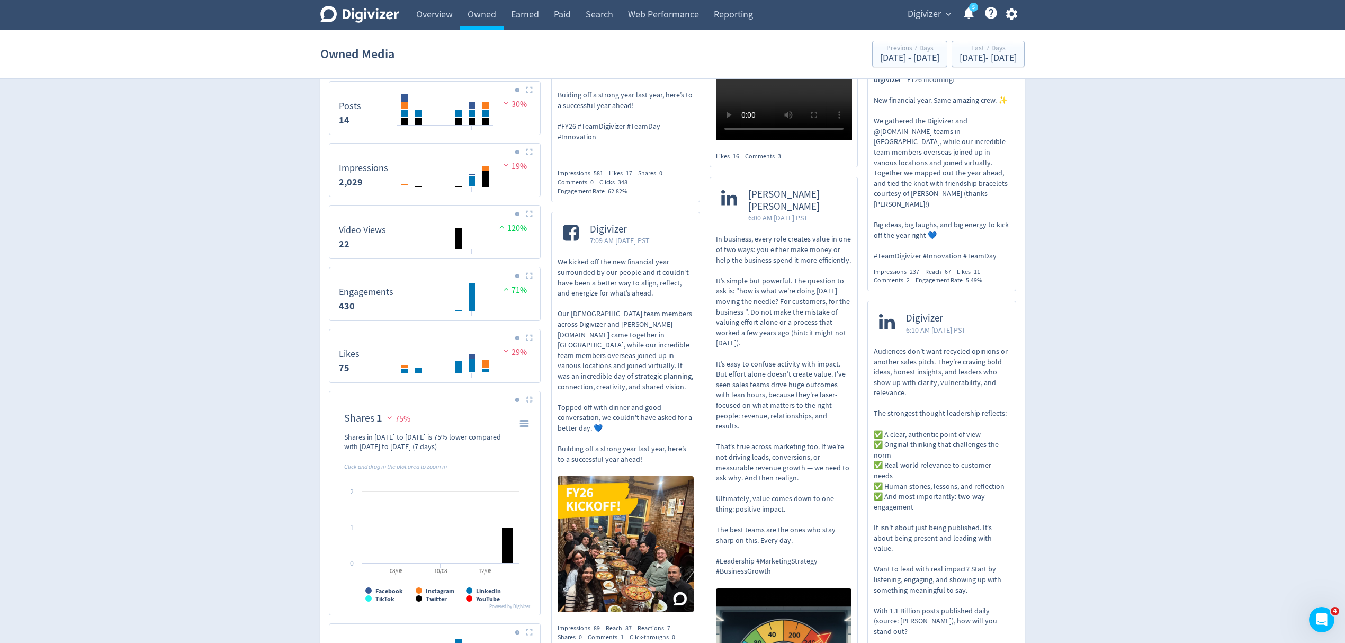
click at [527, 401] on img at bounding box center [529, 399] width 7 height 7
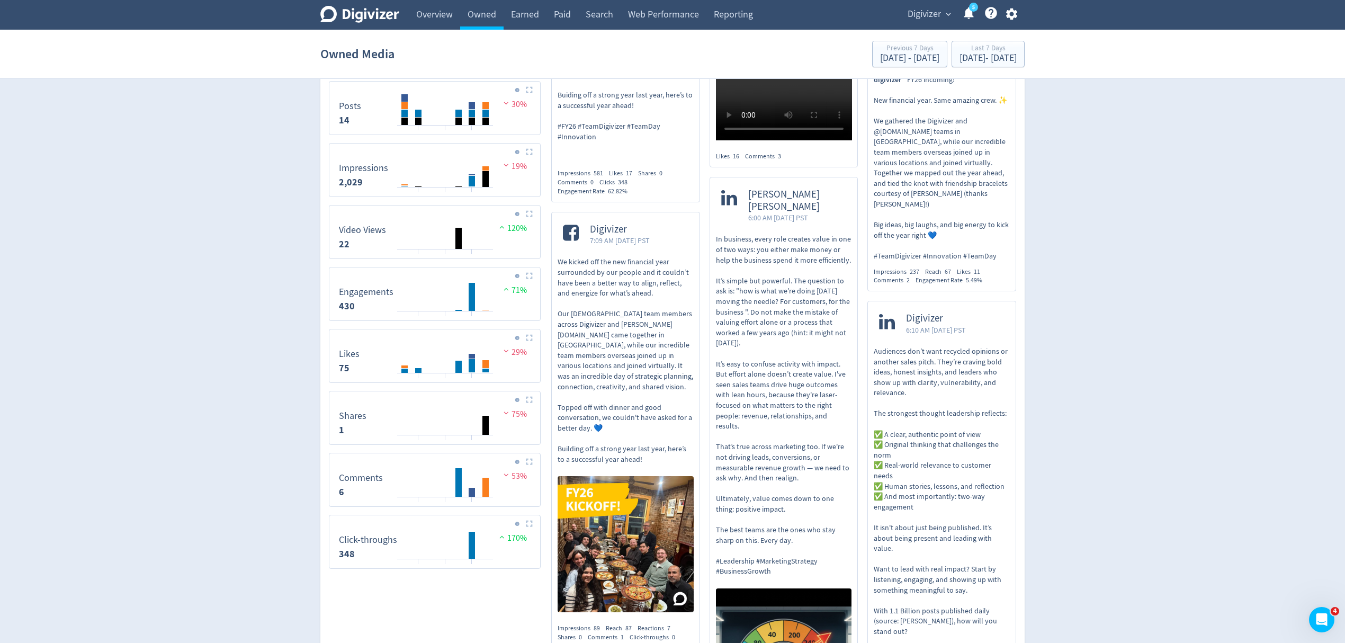
click at [528, 463] on img at bounding box center [529, 461] width 7 height 7
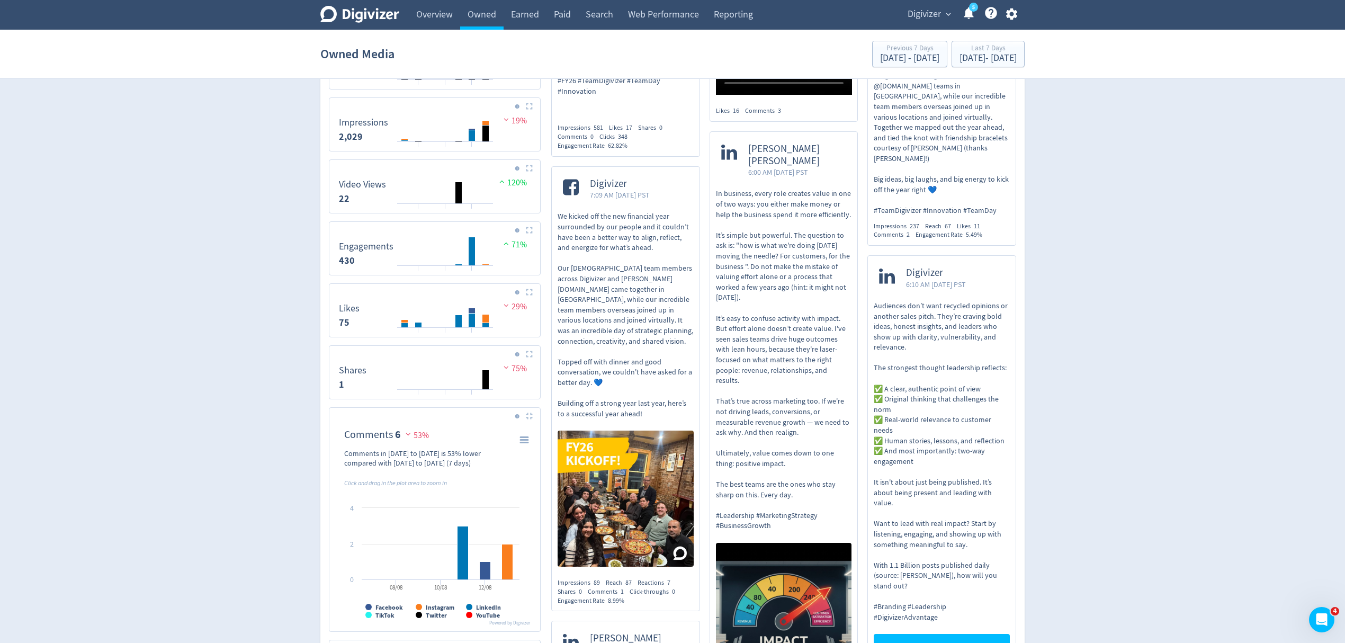
scroll to position [706, 0]
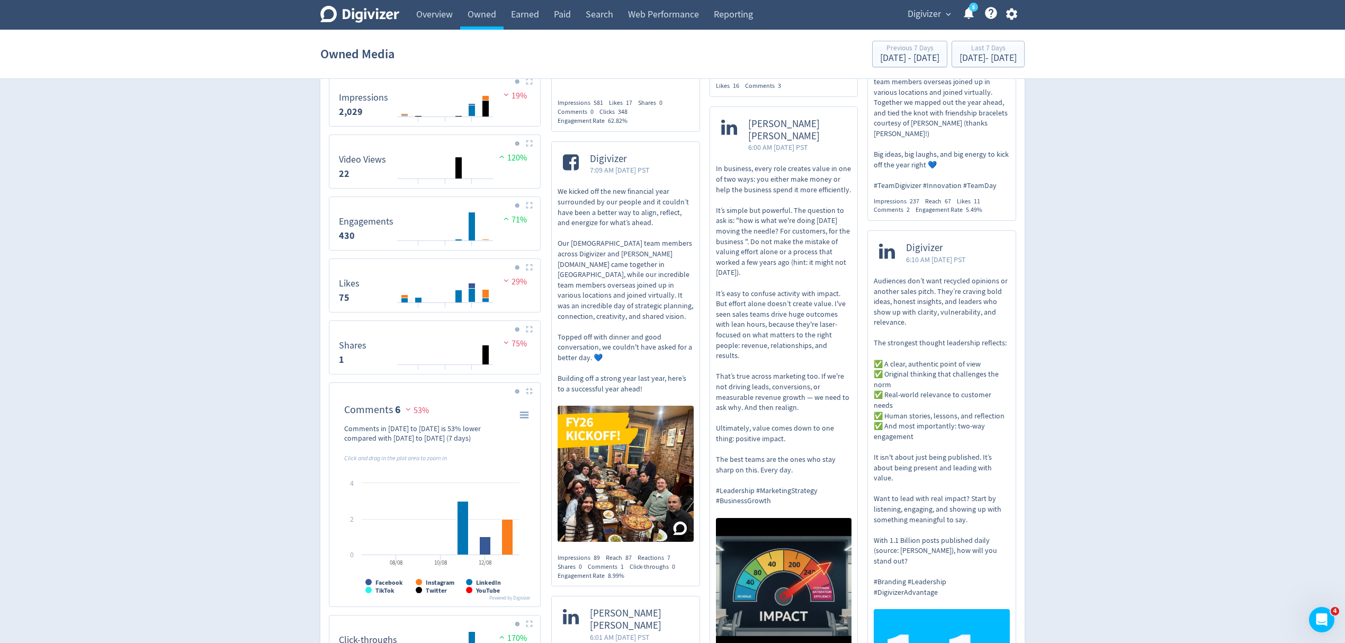
click at [530, 394] on img at bounding box center [529, 391] width 7 height 7
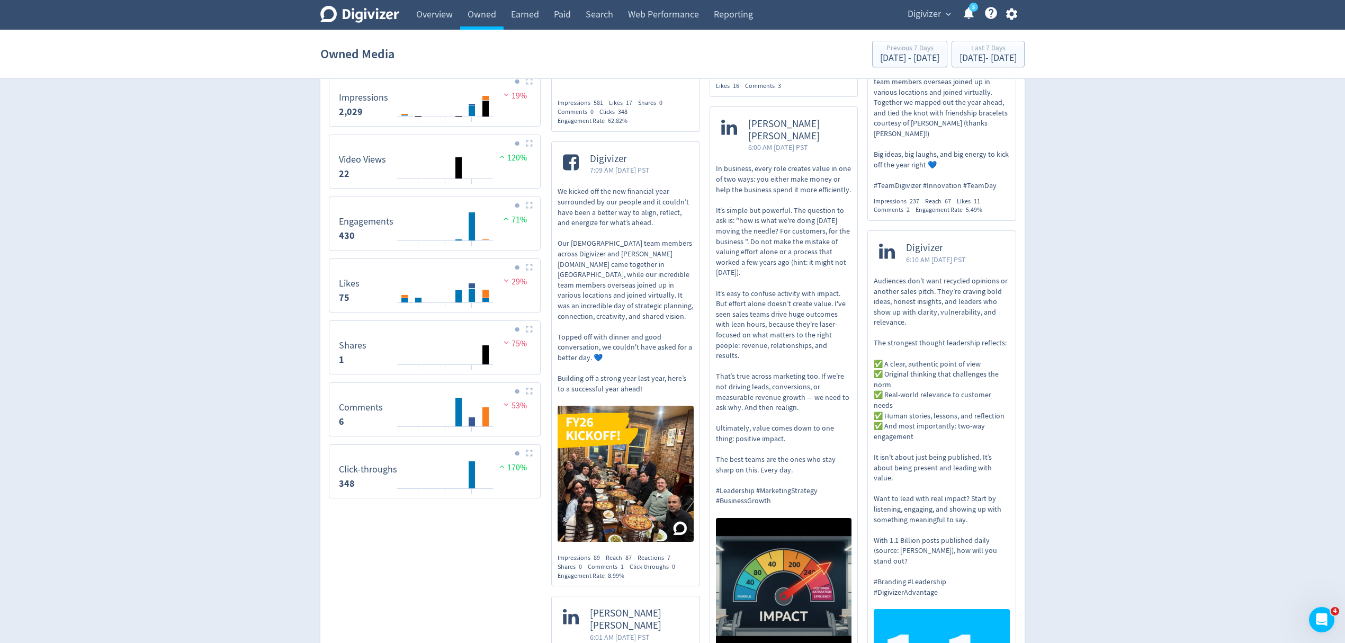
click at [526, 455] on img at bounding box center [529, 453] width 7 height 7
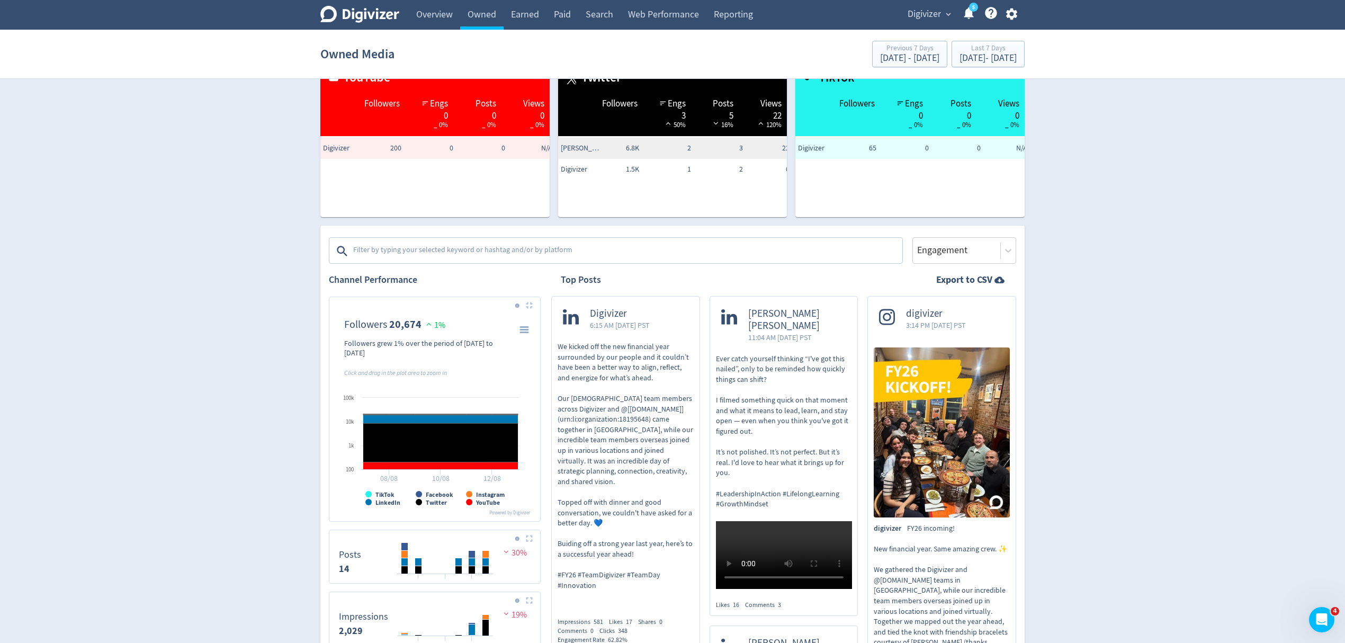
scroll to position [212, 0]
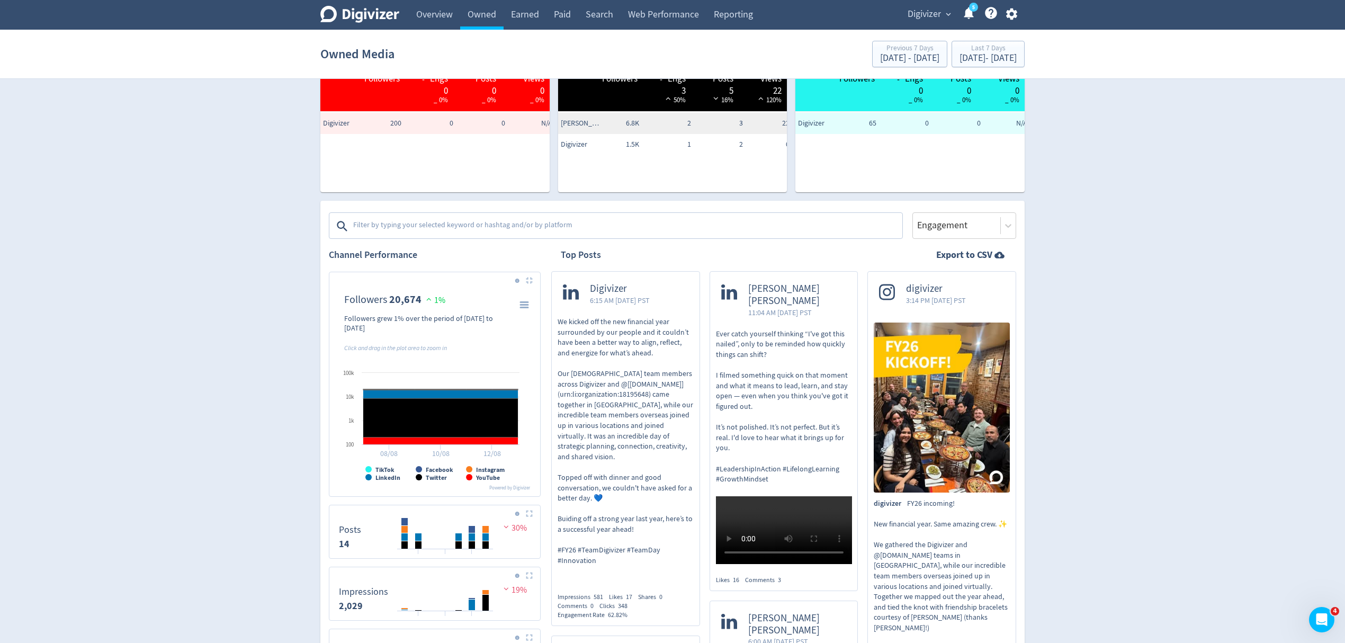
click at [532, 280] on img at bounding box center [529, 280] width 7 height 7
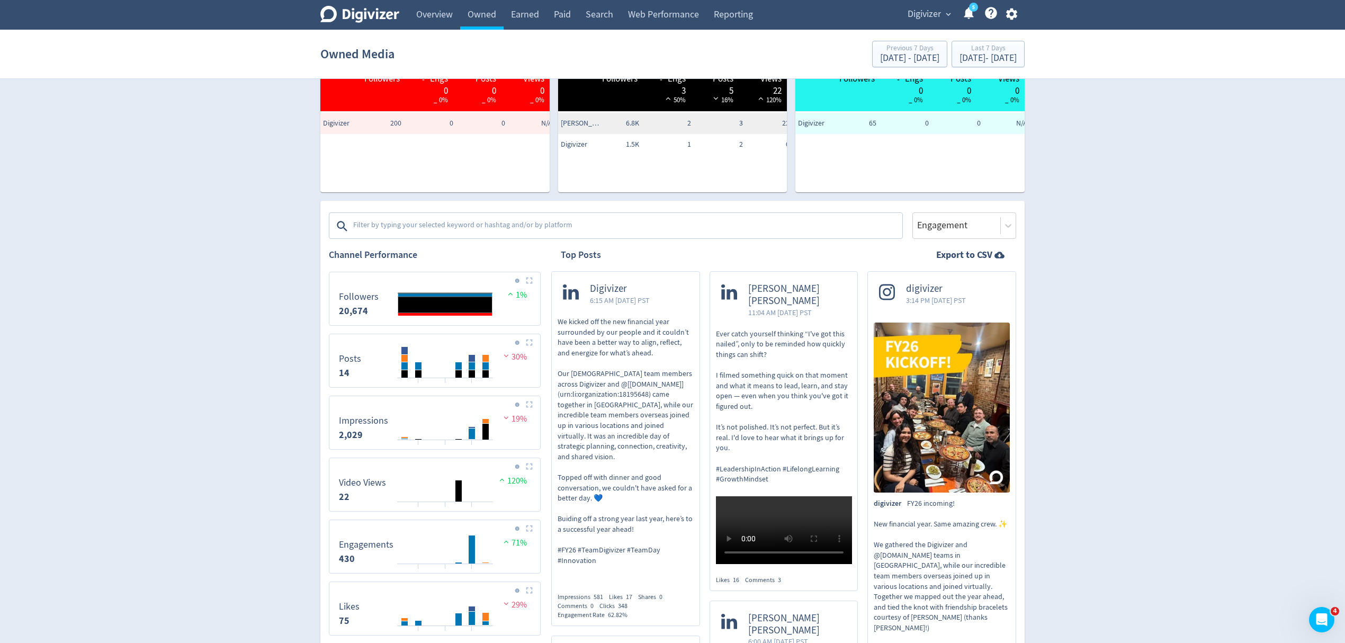
click at [530, 337] on div "Created with Highcharts 10.3.3 08/08 10/08 12/08 Posts 14 30%" at bounding box center [435, 361] width 212 height 54
click at [526, 344] on img at bounding box center [529, 342] width 7 height 7
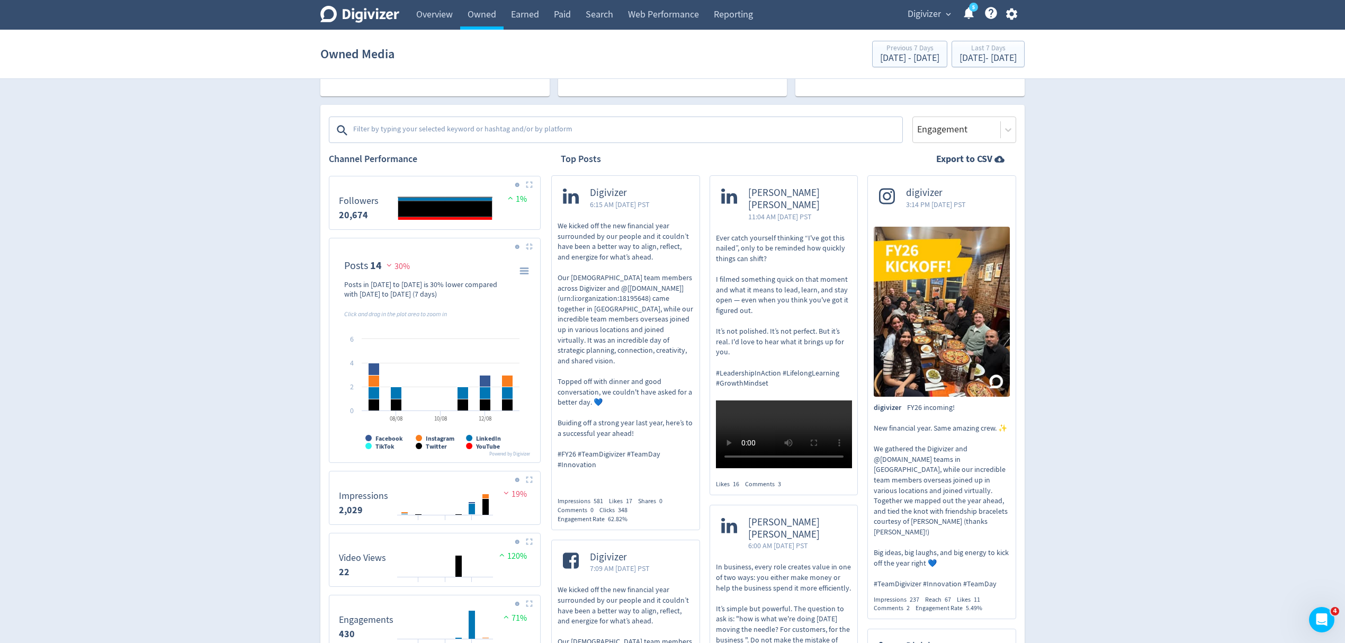
scroll to position [282, 0]
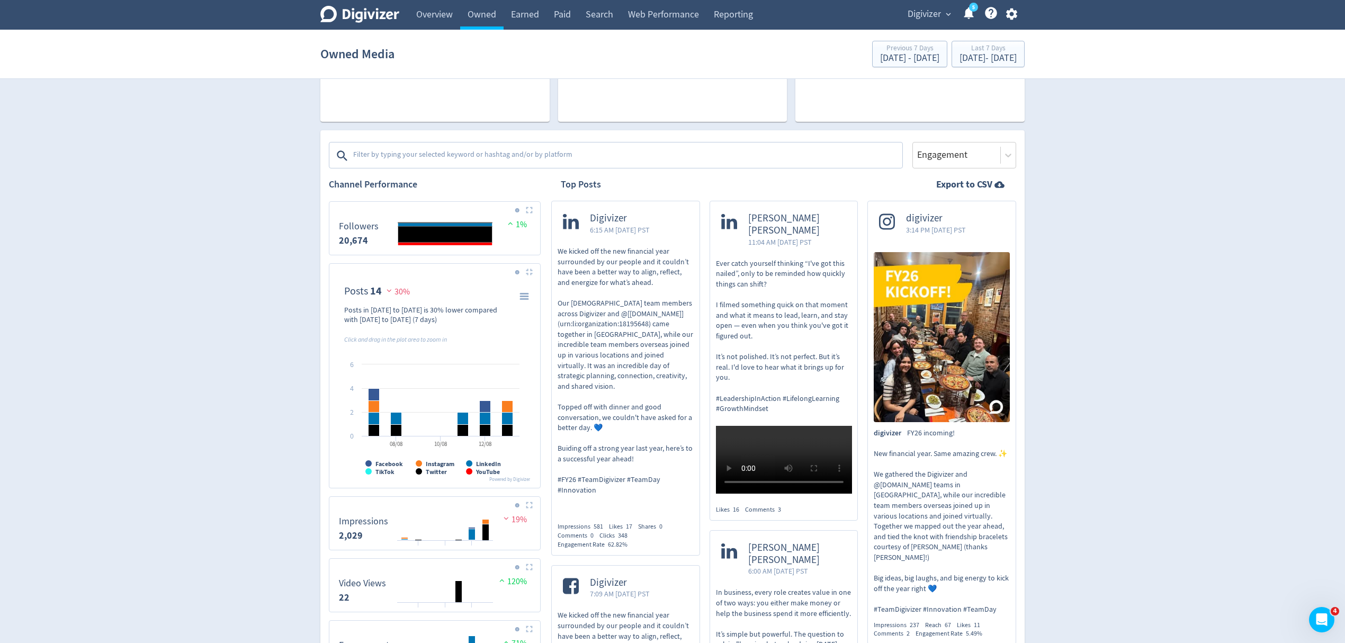
click at [535, 507] on button at bounding box center [529, 505] width 13 height 8
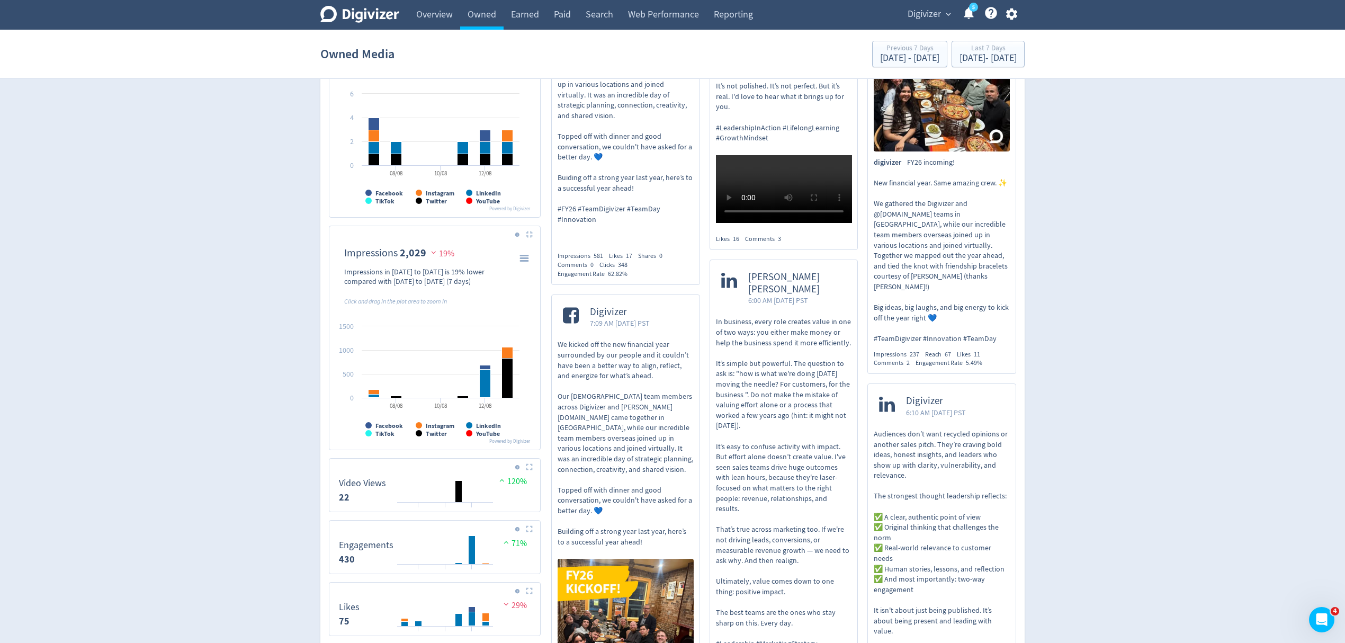
scroll to position [564, 0]
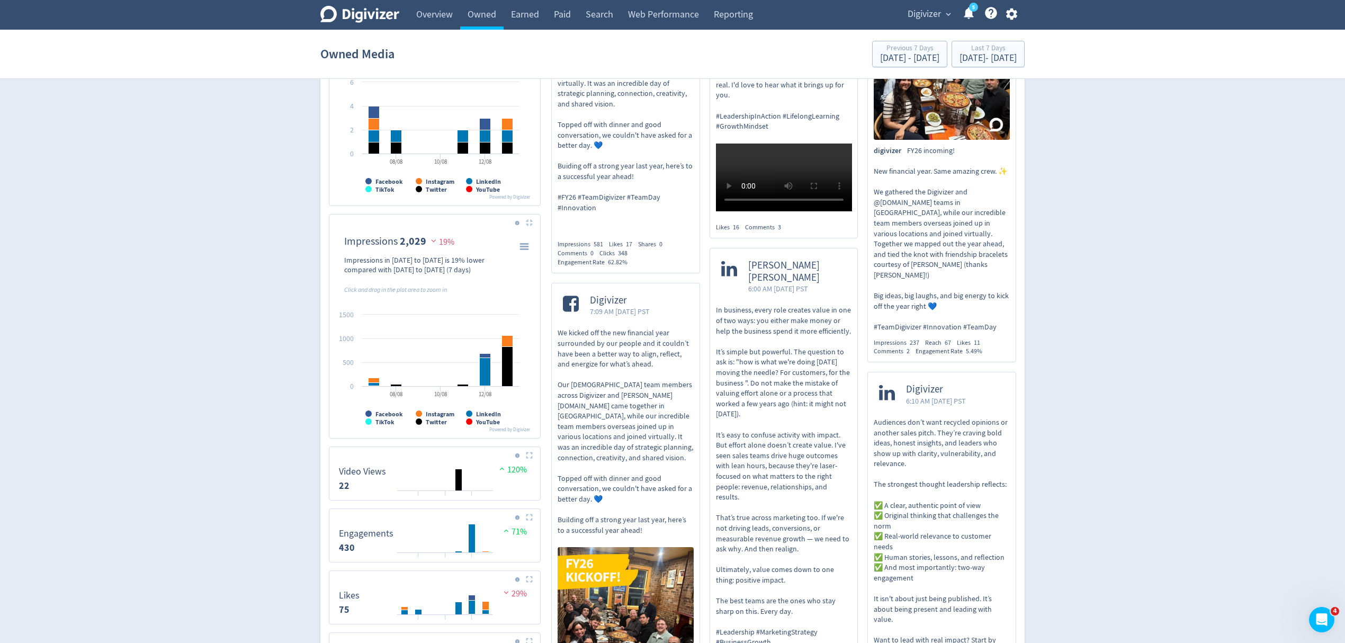
click at [528, 458] on img at bounding box center [529, 455] width 7 height 7
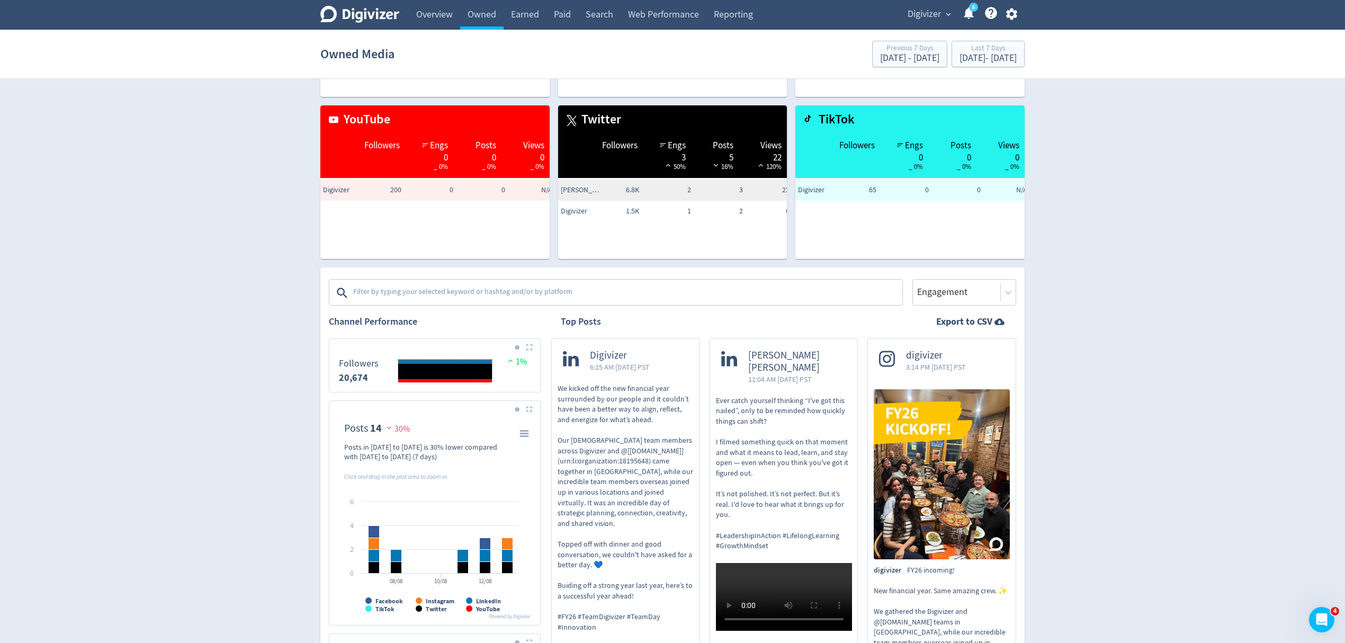
scroll to position [70, 0]
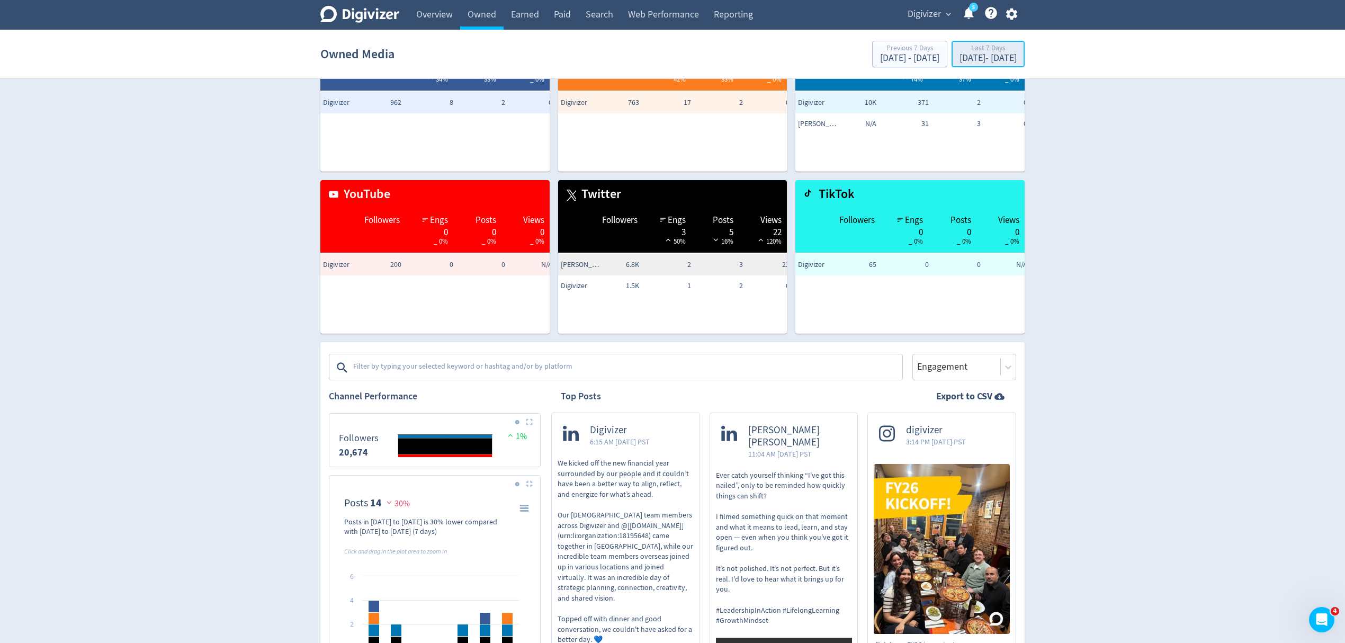
click at [960, 52] on div "Last 7 Days" at bounding box center [988, 48] width 57 height 9
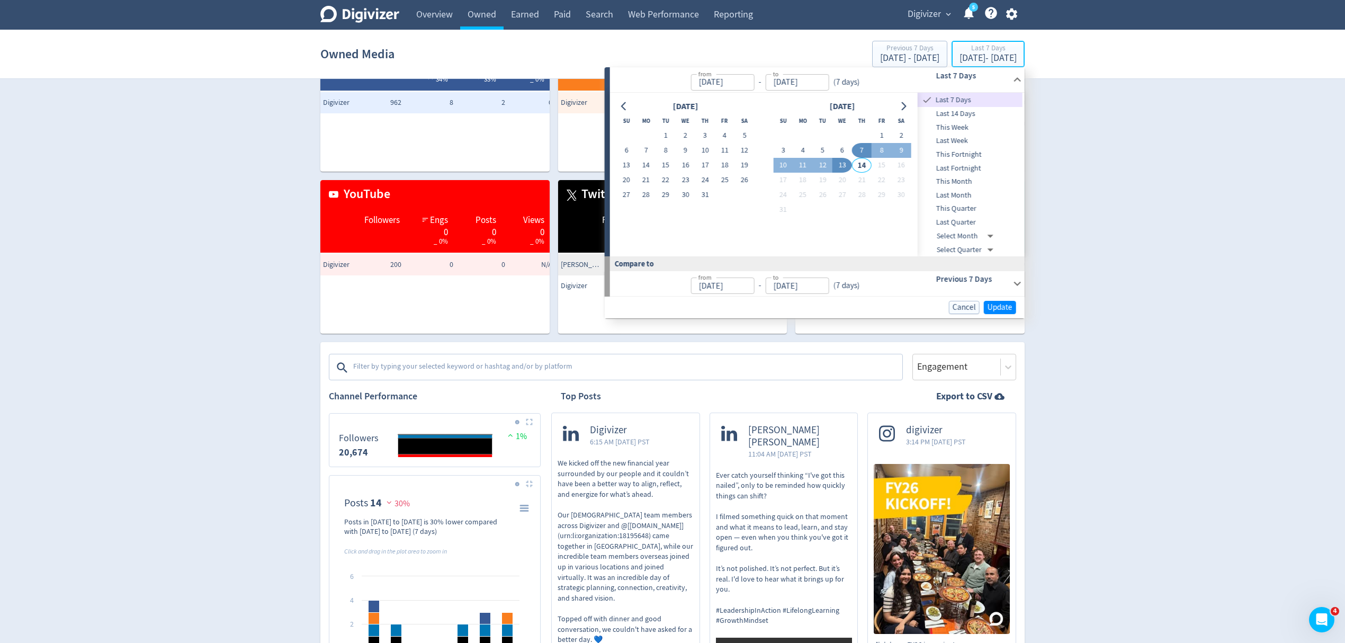
type input "Aug 07, 2025"
type input "[DATE]"
type input "Aug 06, 2025"
click at [971, 219] on span "Last Quarter" at bounding box center [970, 223] width 105 height 12
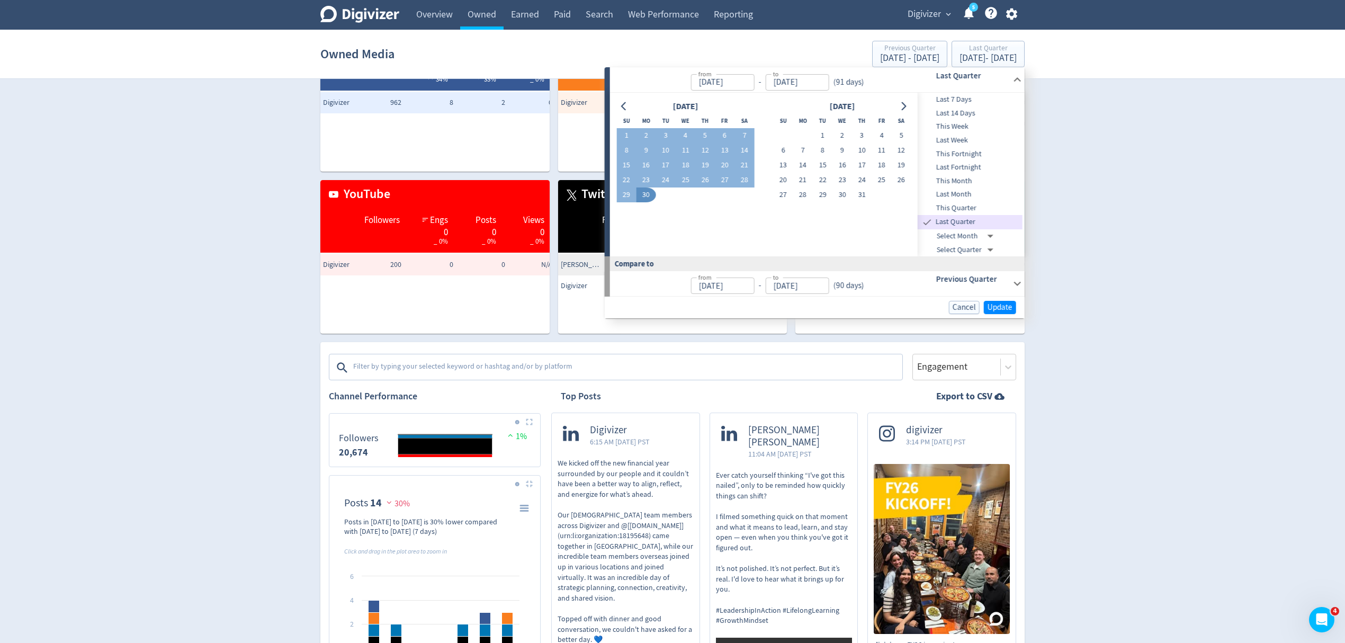
type input "Apr 01, 2025"
type input "Jun 30, 2025"
type input "Jan 01, 2025"
type input "Mar 31, 2025"
click at [1002, 306] on span "Update" at bounding box center [1000, 307] width 25 height 8
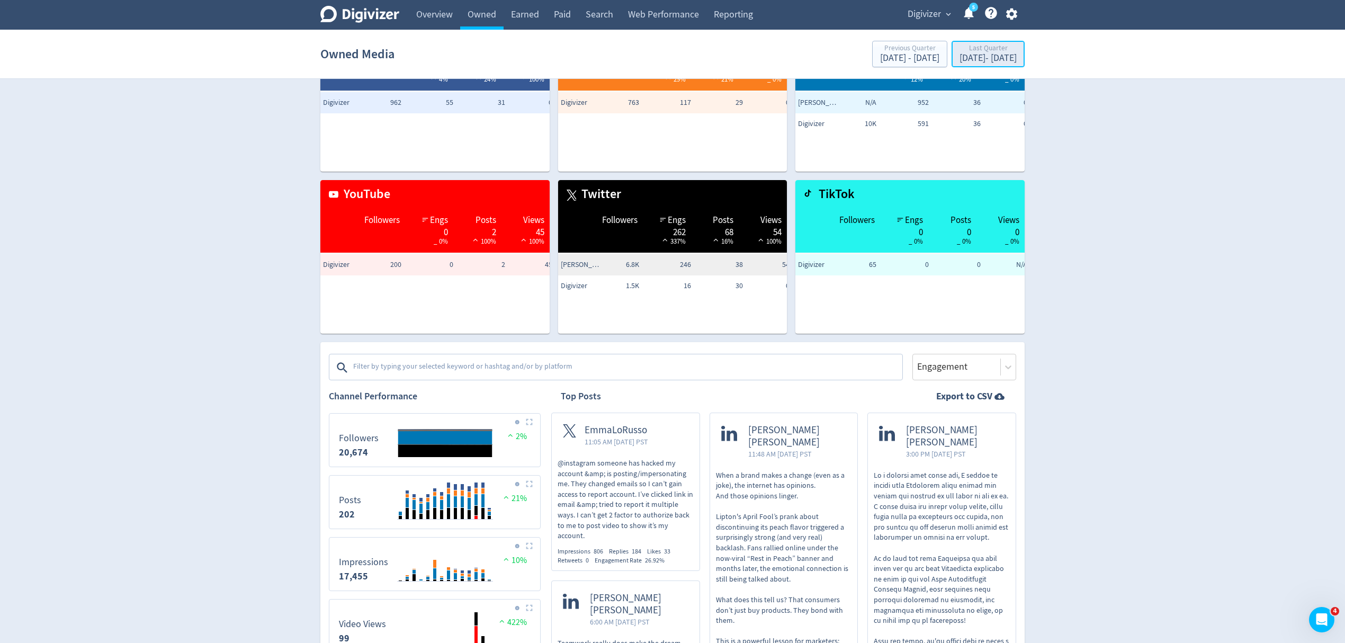
drag, startPoint x: 913, startPoint y: 59, endPoint x: 935, endPoint y: 59, distance: 22.2
click at [955, 59] on div "Last Quarter Apr 1, 2025 - Jun 30, 2025" at bounding box center [988, 55] width 67 height 22
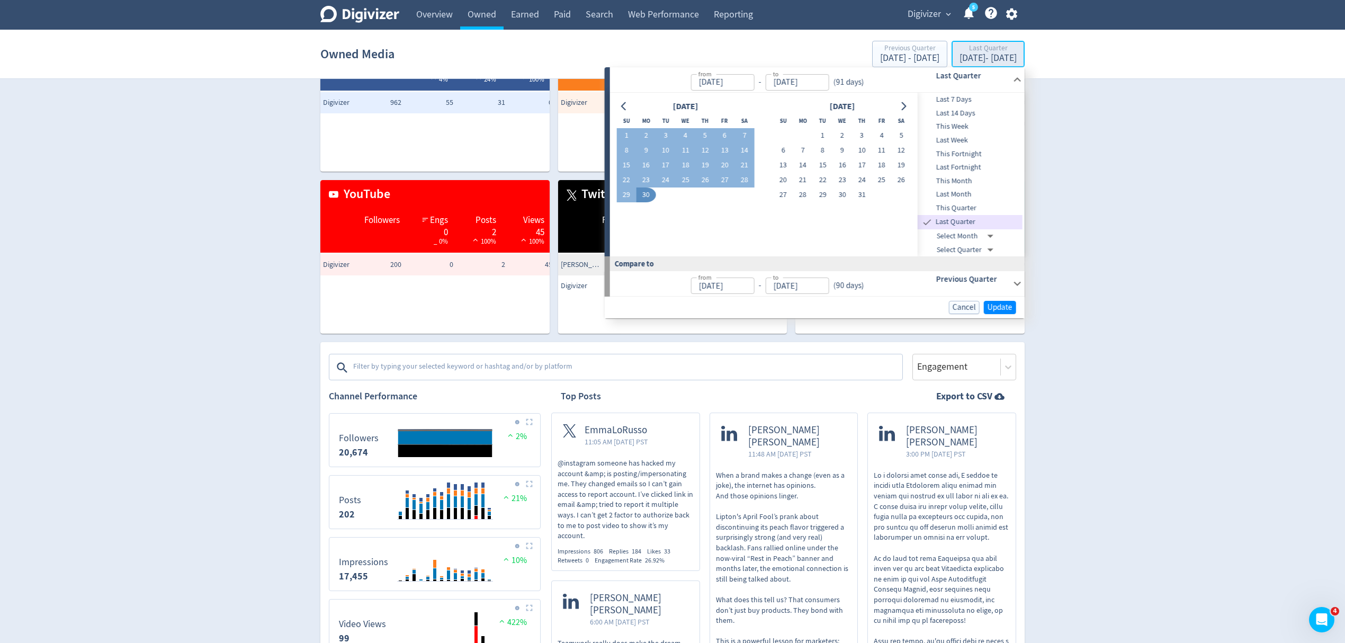
type input "Apr 01, 2025"
type input "Jun 30, 2025"
type input "Jan 01, 2025"
type input "Mar 31, 2025"
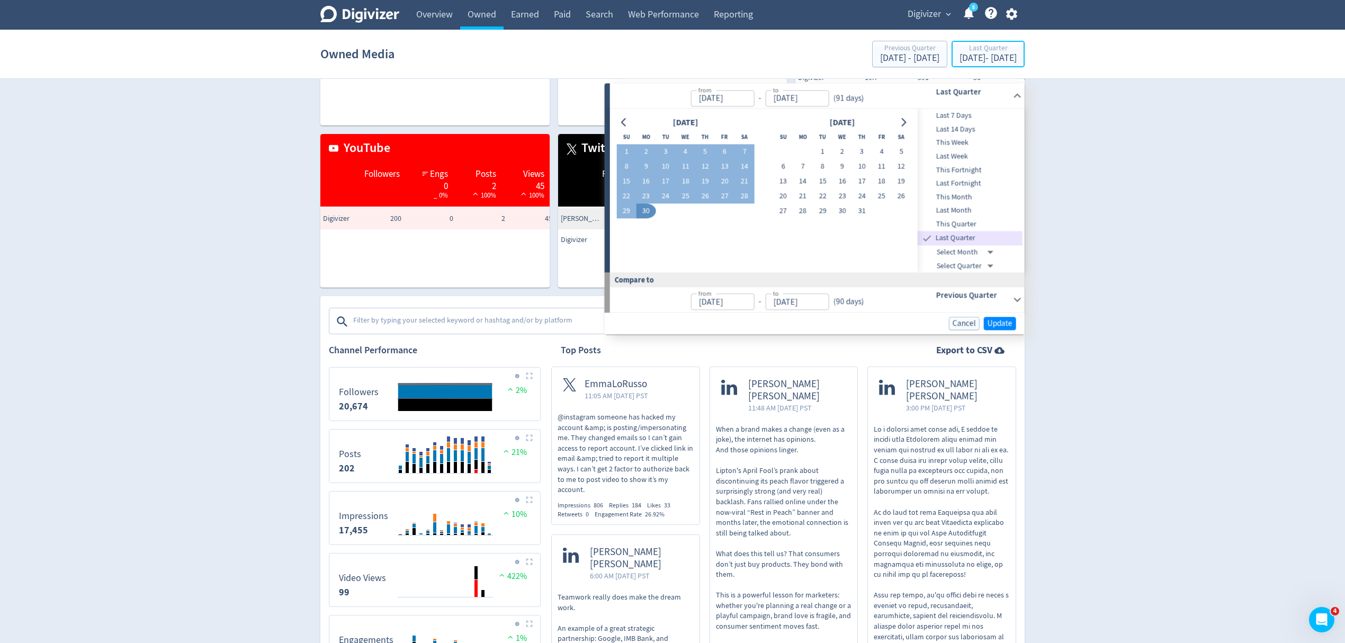
scroll to position [141, 0]
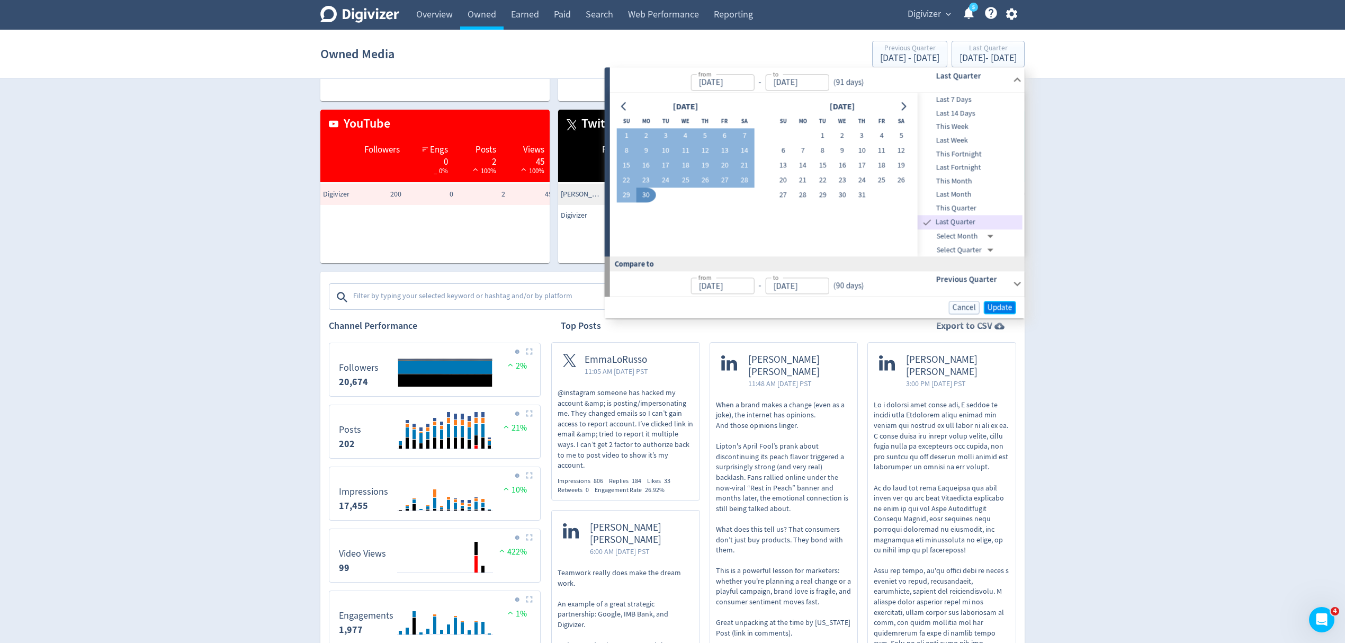
click at [1002, 307] on span "Update" at bounding box center [1000, 307] width 25 height 8
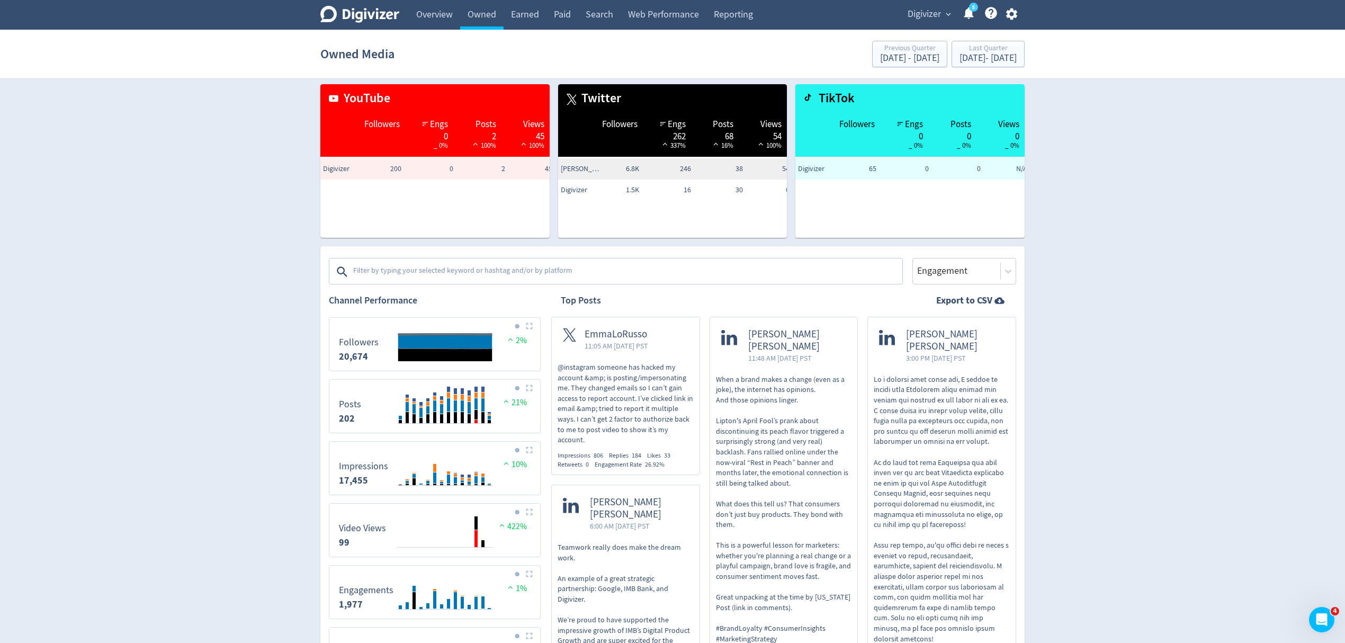
scroll to position [212, 0]
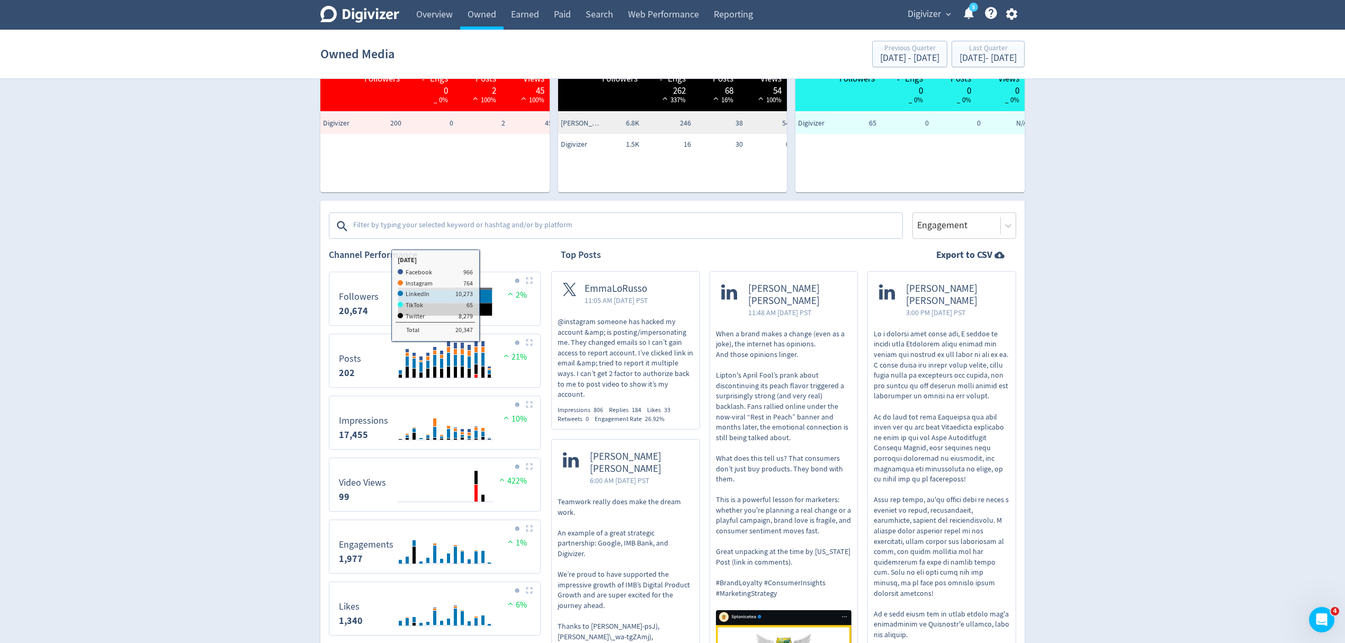
click at [530, 277] on img at bounding box center [529, 280] width 7 height 7
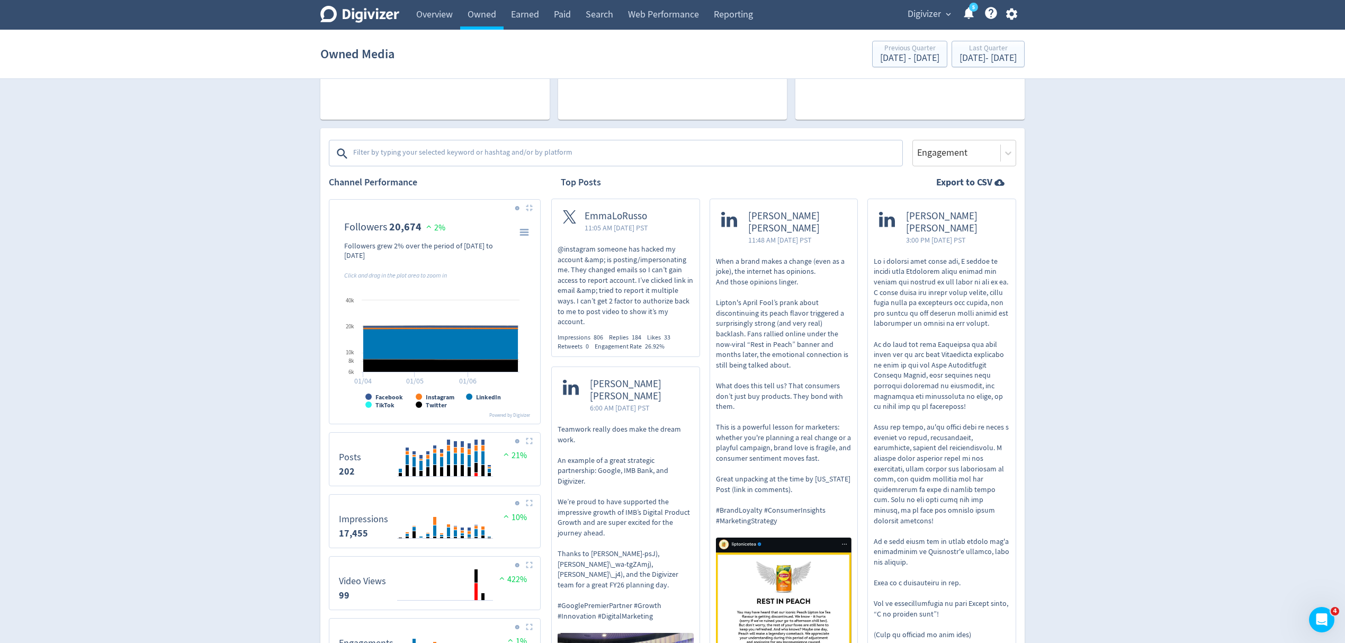
scroll to position [353, 0]
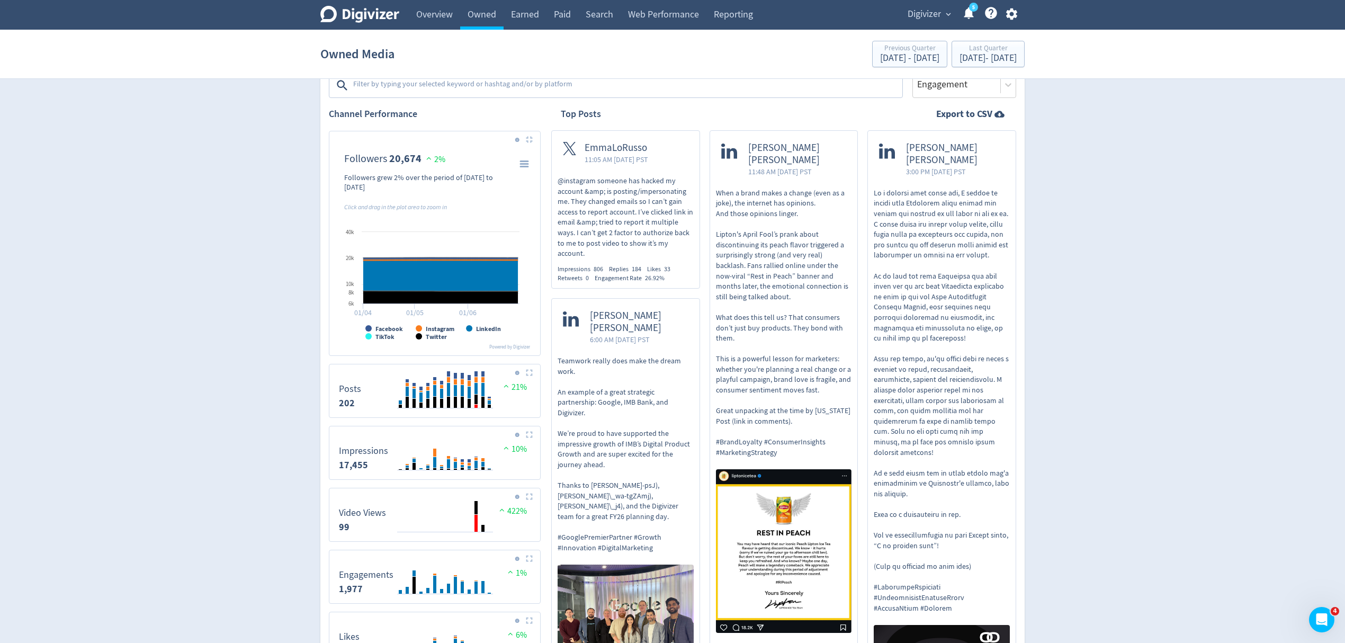
click at [528, 372] on img at bounding box center [529, 372] width 7 height 7
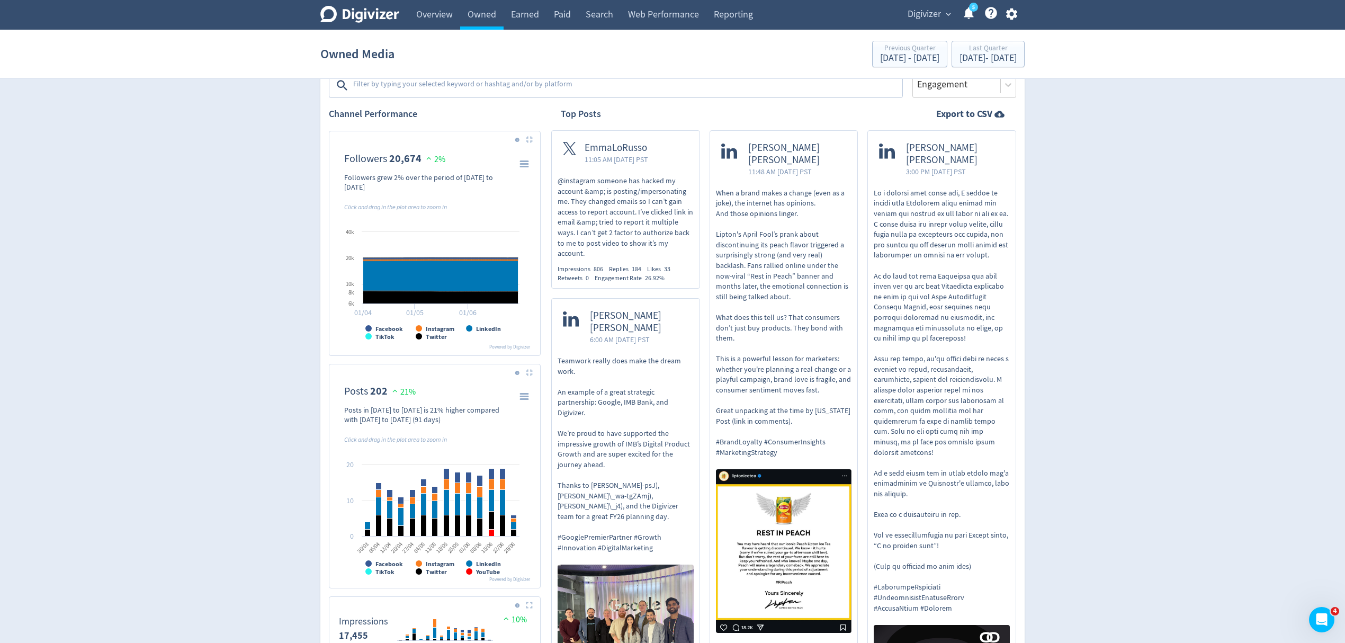
scroll to position [141, 0]
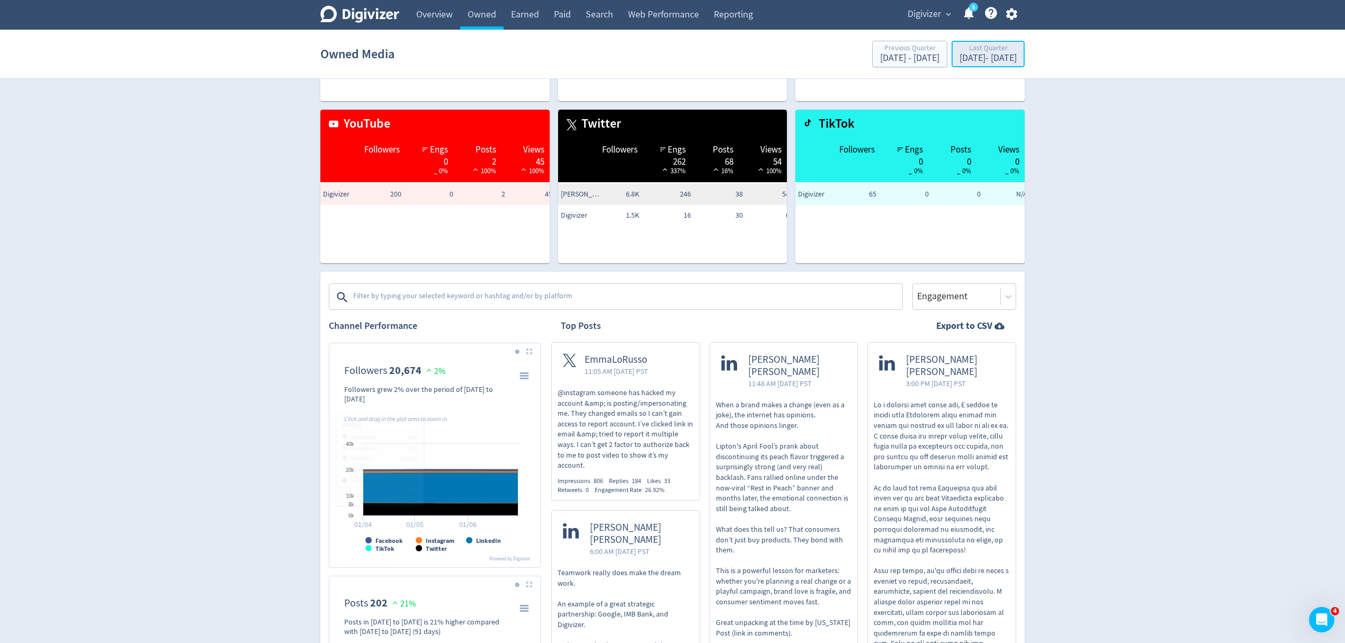
click at [971, 59] on div "Apr 1, 2025 - Jun 30, 2025" at bounding box center [988, 58] width 57 height 10
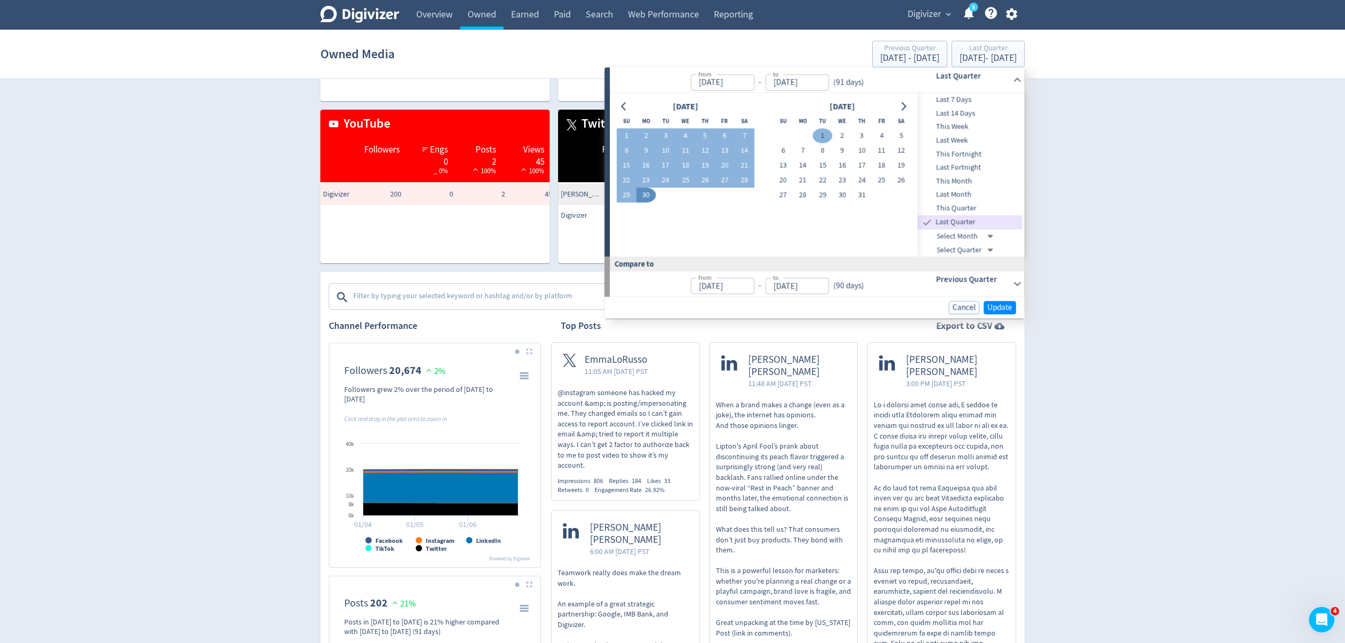
click at [821, 132] on button "1" at bounding box center [823, 136] width 20 height 15
type input "Jul 01, 2025"
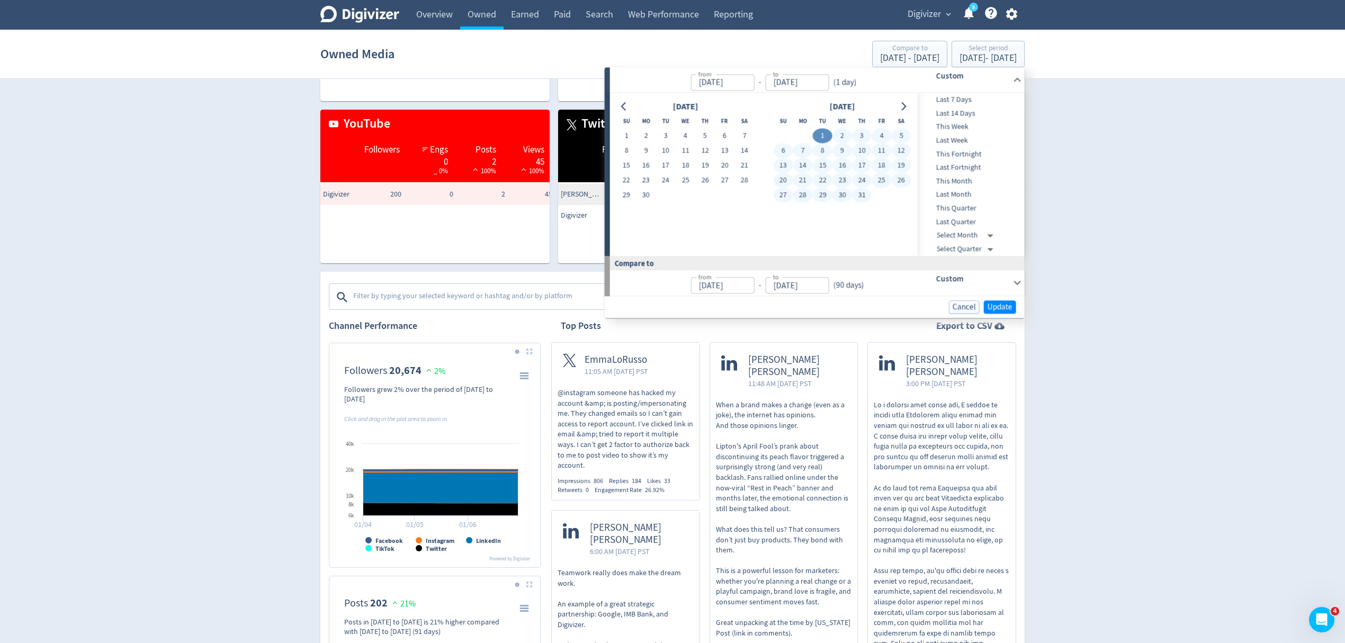
click at [860, 193] on button "31" at bounding box center [862, 195] width 20 height 15
type input "[DATE]"
type input "May 31, 2025"
type input "Jun 30, 2025"
click at [1001, 308] on span "Update" at bounding box center [1000, 307] width 25 height 8
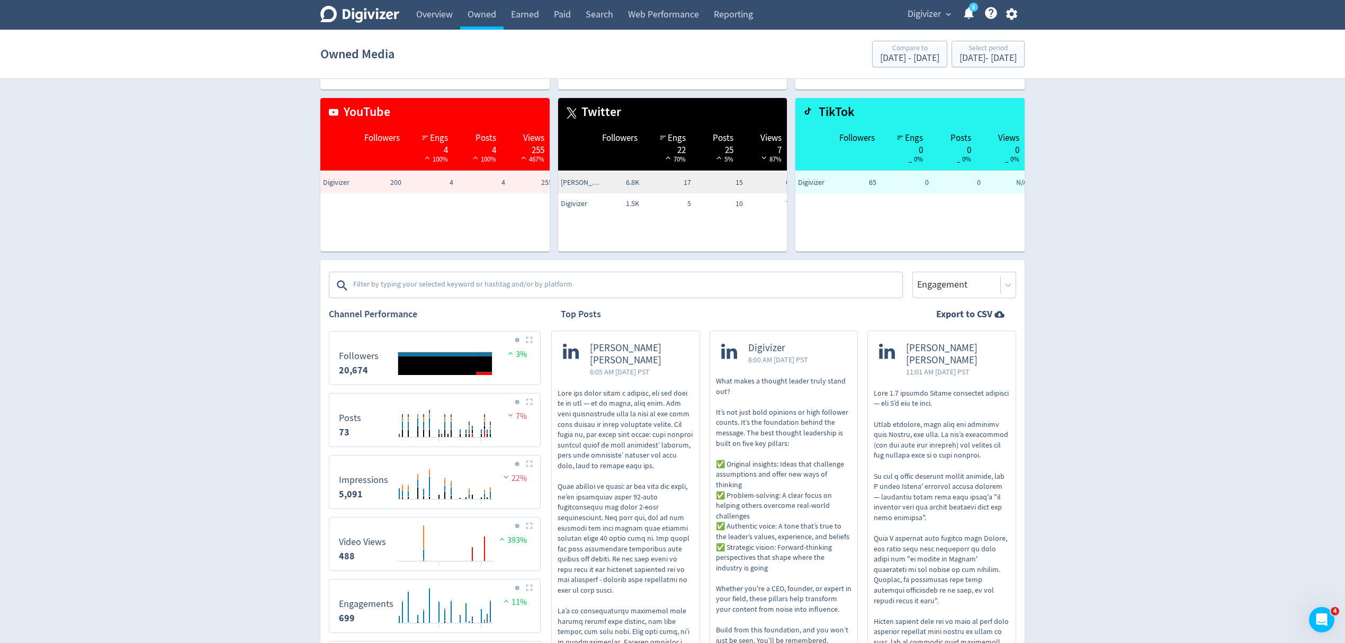
scroll to position [212, 0]
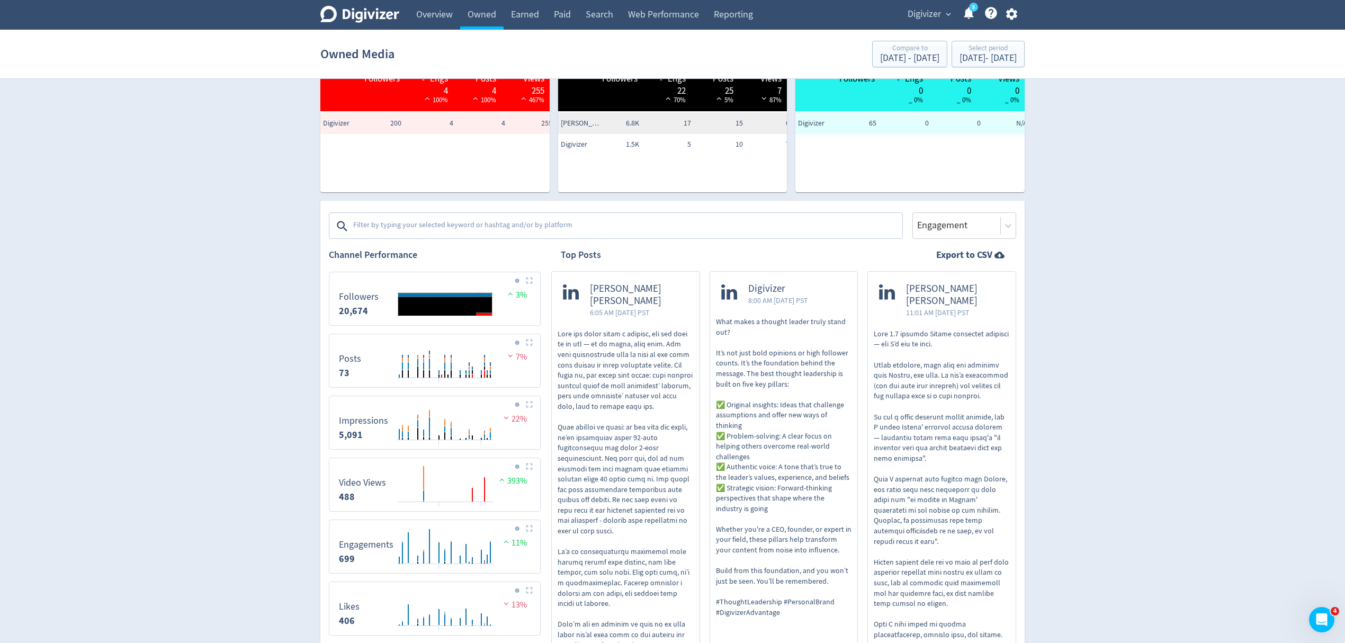
click at [533, 278] on button at bounding box center [529, 280] width 13 height 8
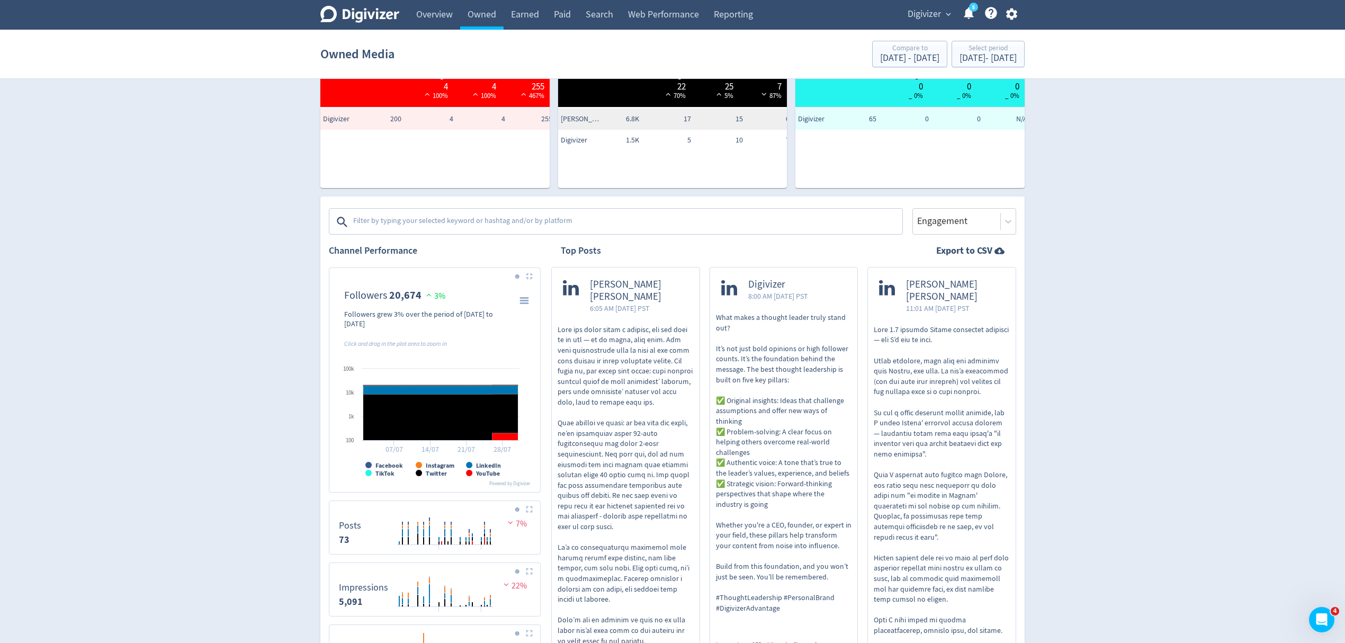
scroll to position [282, 0]
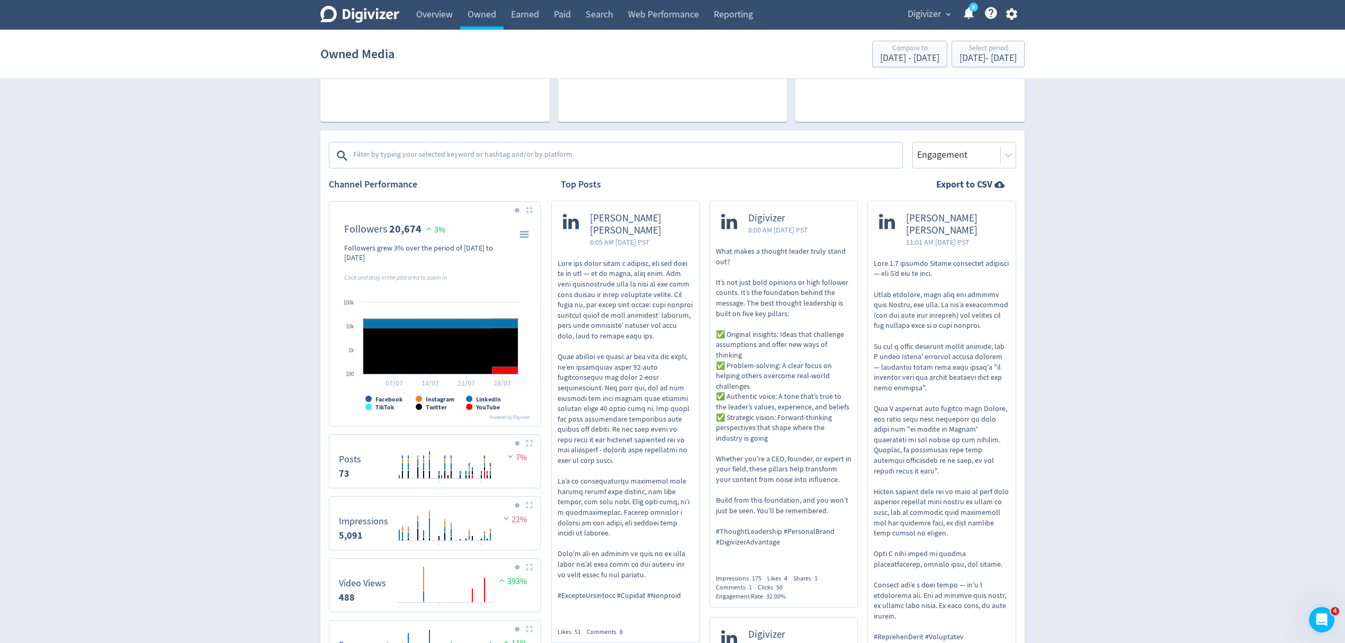
click at [533, 445] on button at bounding box center [529, 443] width 13 height 8
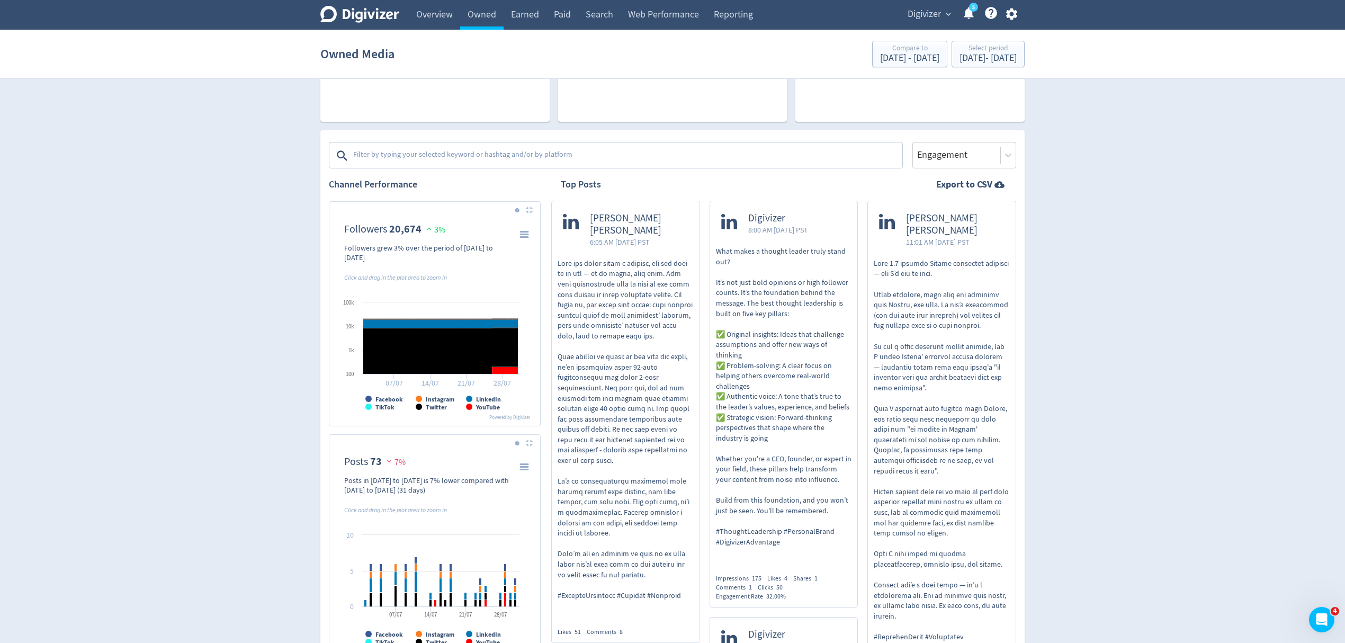
click at [533, 445] on button at bounding box center [529, 443] width 13 height 8
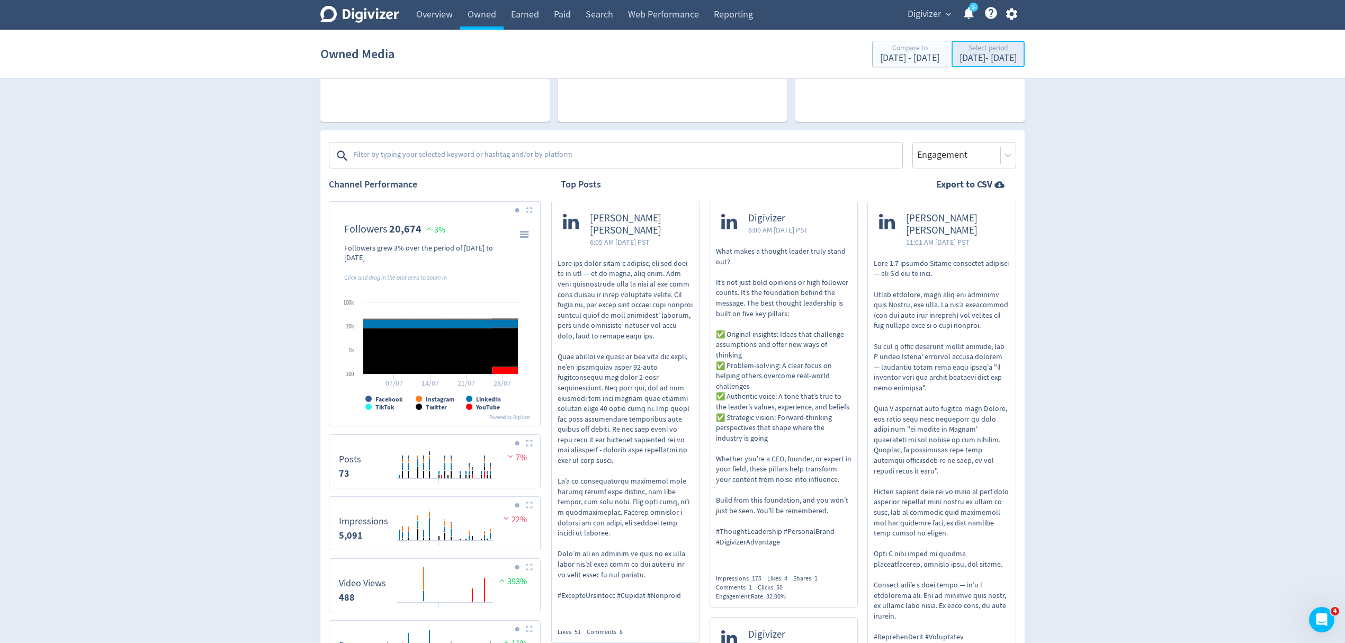
click at [960, 56] on div "Jul 1, 2025 - Jul 31, 2025" at bounding box center [988, 58] width 57 height 10
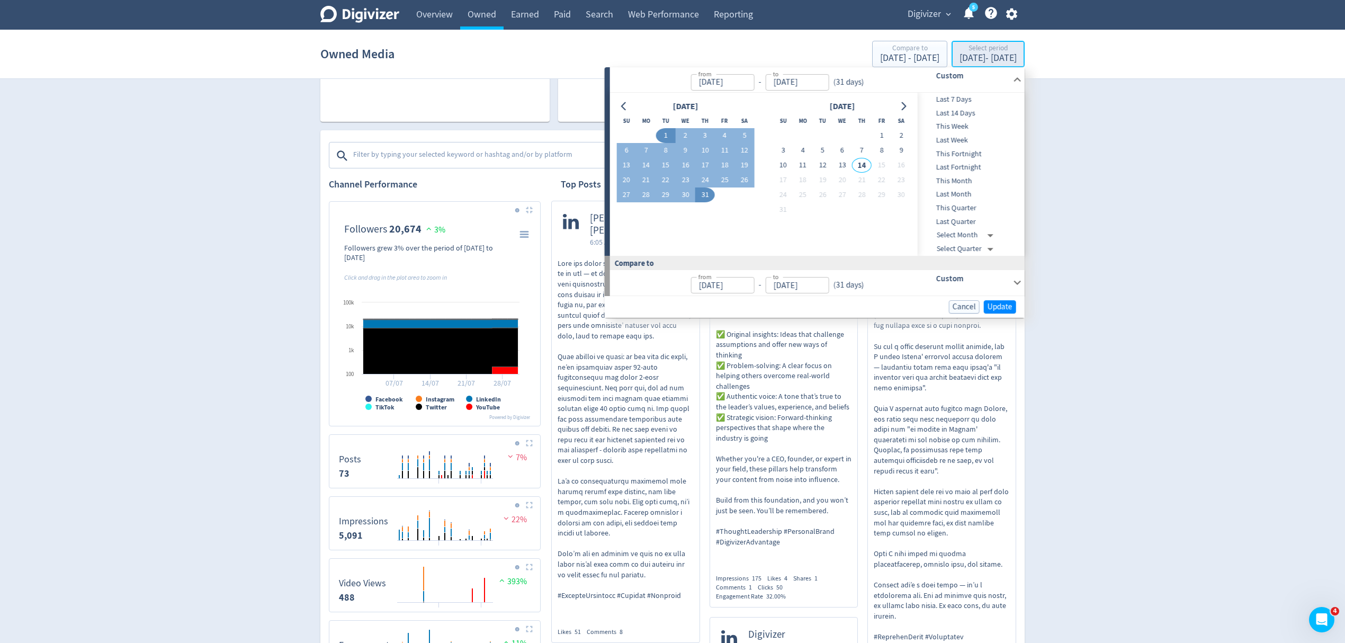
type input "Jul 01, 2025"
type input "[DATE]"
type input "May 31, 2025"
type input "Jun 30, 2025"
click at [621, 104] on icon "Go to previous month" at bounding box center [624, 106] width 8 height 8
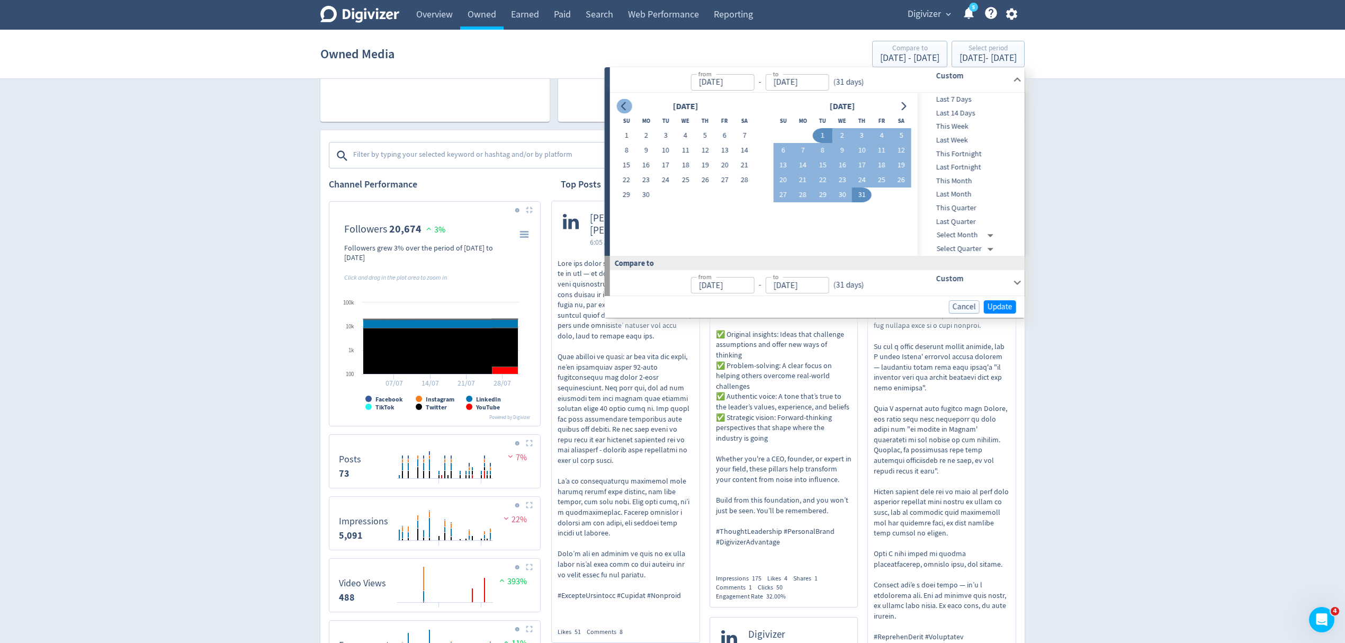
click at [621, 104] on icon "Go to previous month" at bounding box center [624, 106] width 8 height 8
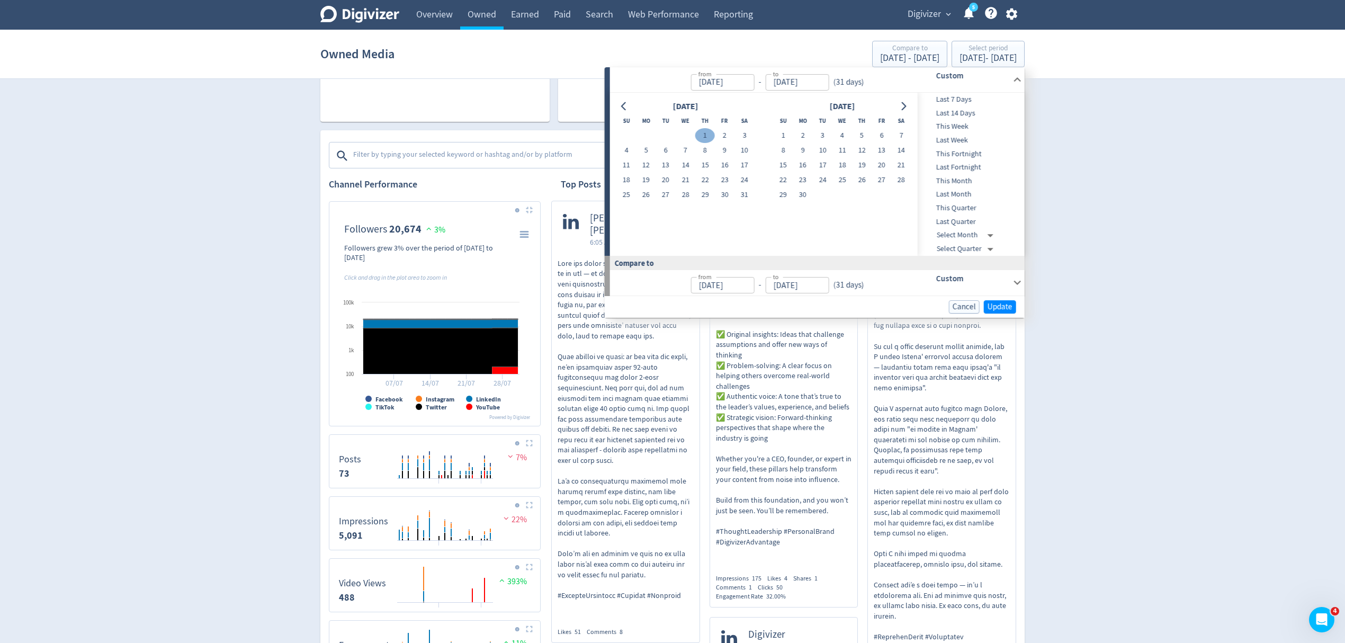
click at [699, 134] on button "1" at bounding box center [705, 135] width 20 height 15
type input "May 01, 2025"
click at [900, 109] on icon "Go to next month" at bounding box center [903, 106] width 8 height 8
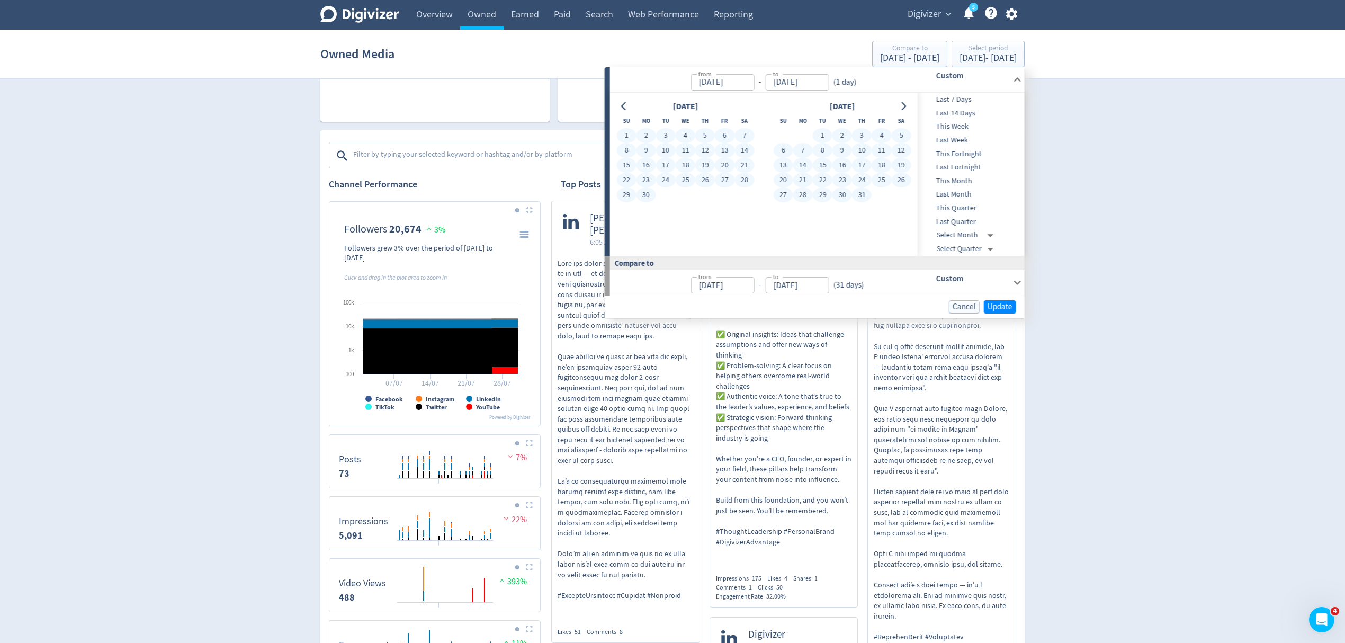
click at [858, 195] on button "31" at bounding box center [862, 194] width 20 height 15
type input "[DATE]"
type input "Jan 29, 2025"
type input "Apr 30, 2025"
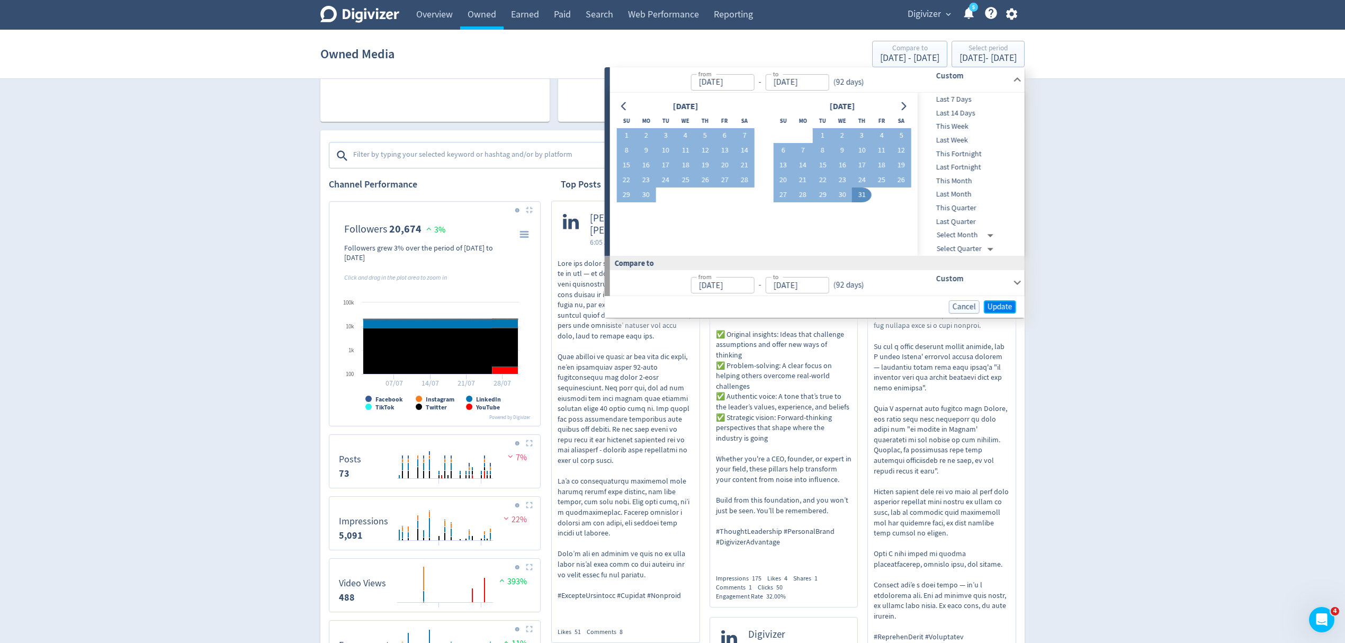
click at [988, 303] on span "Update" at bounding box center [1000, 307] width 25 height 8
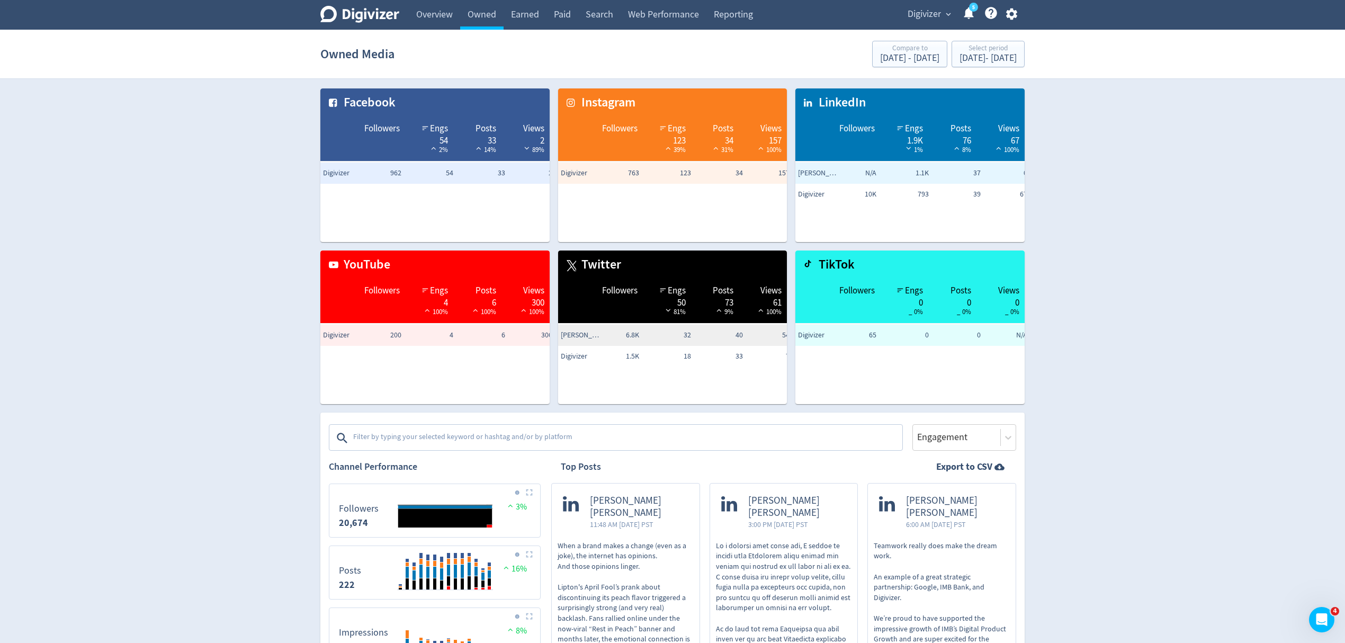
click at [532, 494] on img at bounding box center [529, 492] width 7 height 7
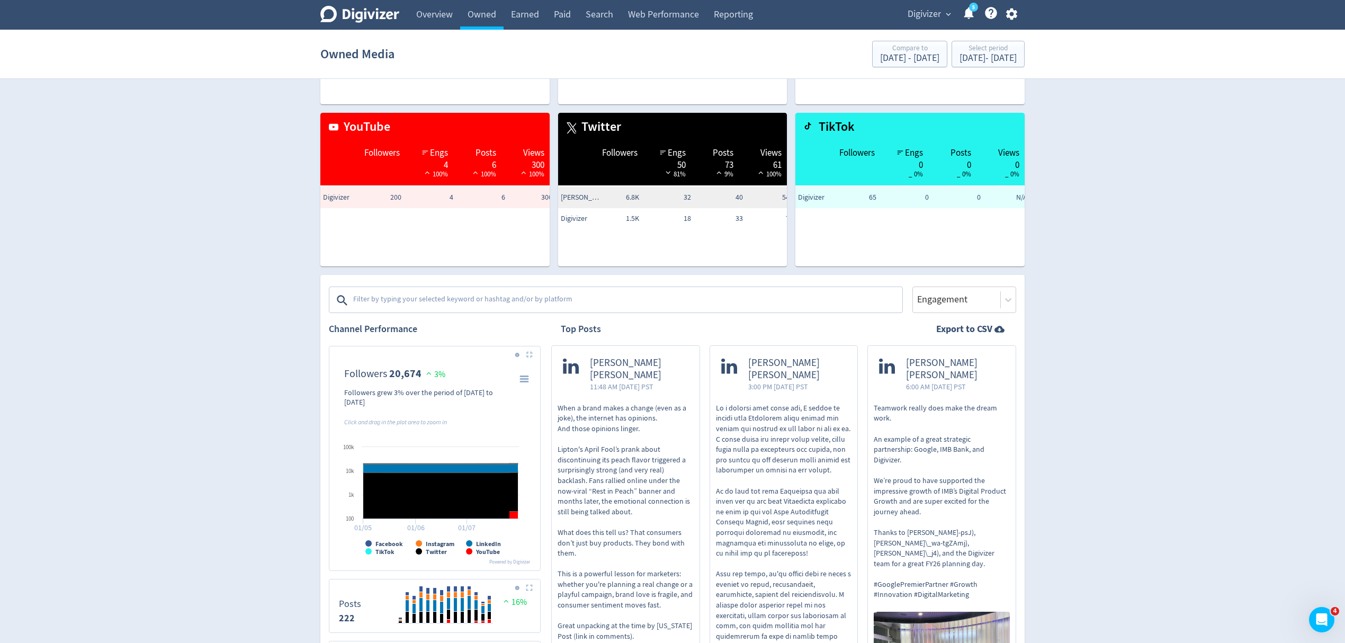
scroll to position [141, 0]
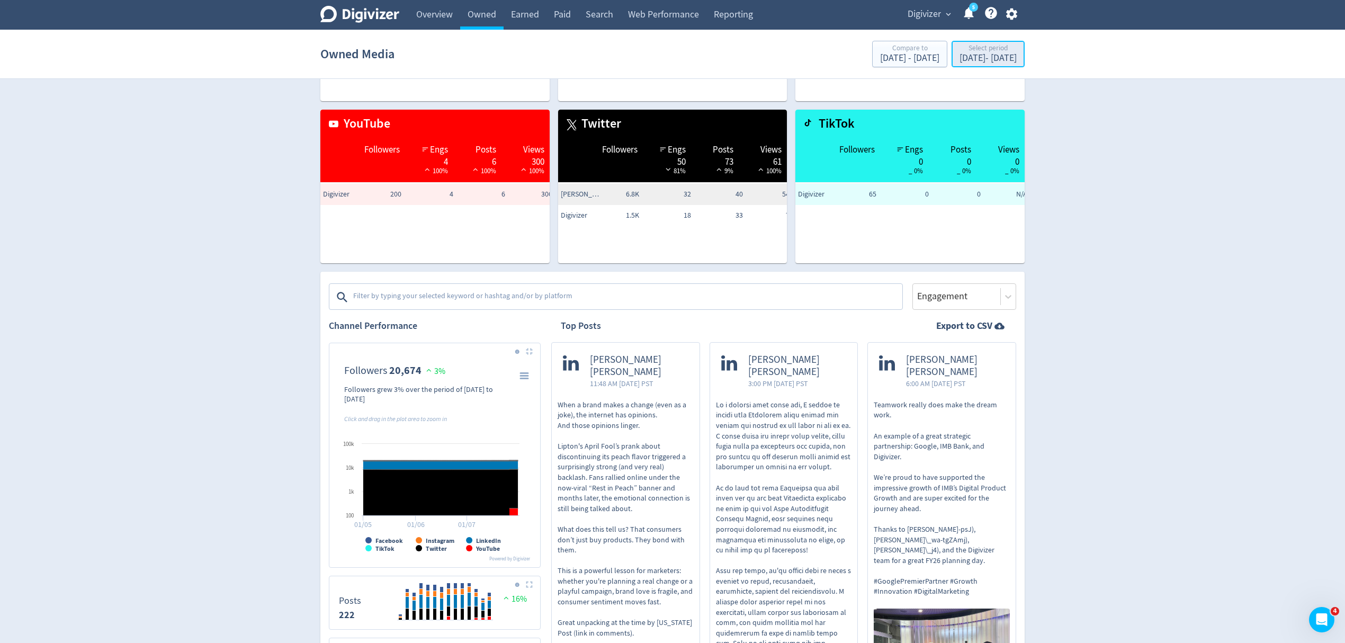
click at [975, 54] on div "May 1, 2025 - Jul 31, 2025" at bounding box center [988, 58] width 57 height 10
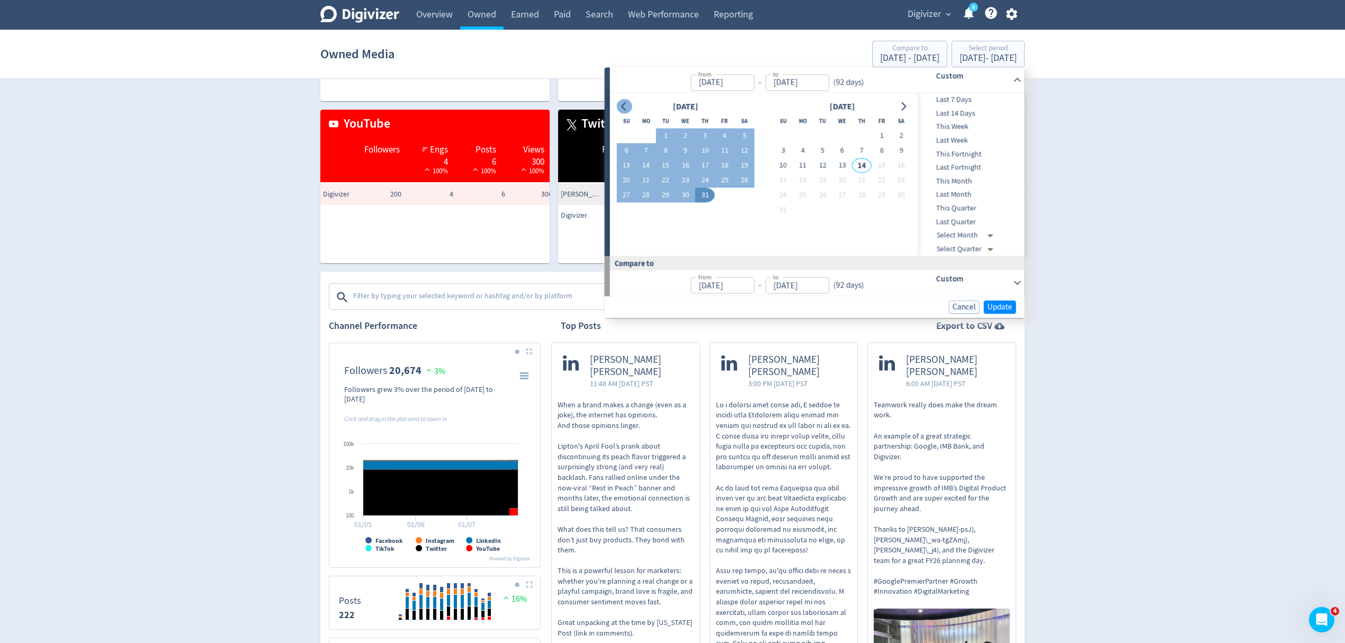
click at [623, 107] on icon "Go to previous month" at bounding box center [623, 106] width 5 height 8
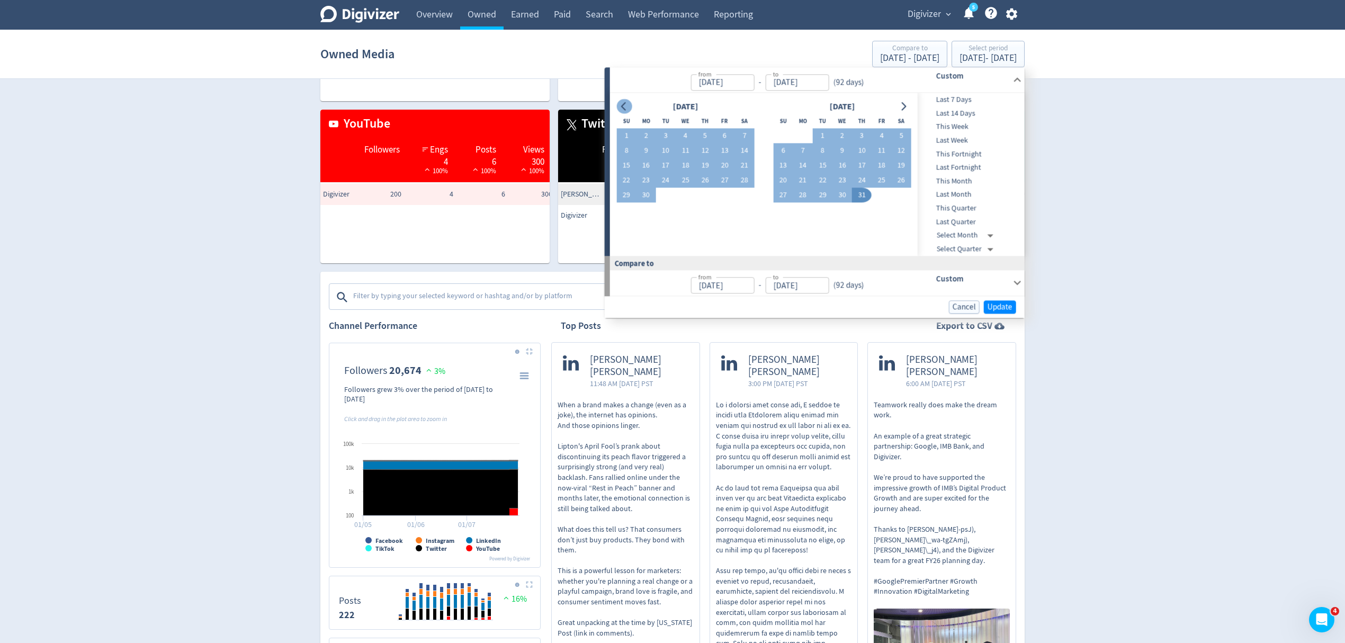
click at [623, 107] on icon "Go to previous month" at bounding box center [623, 106] width 5 height 8
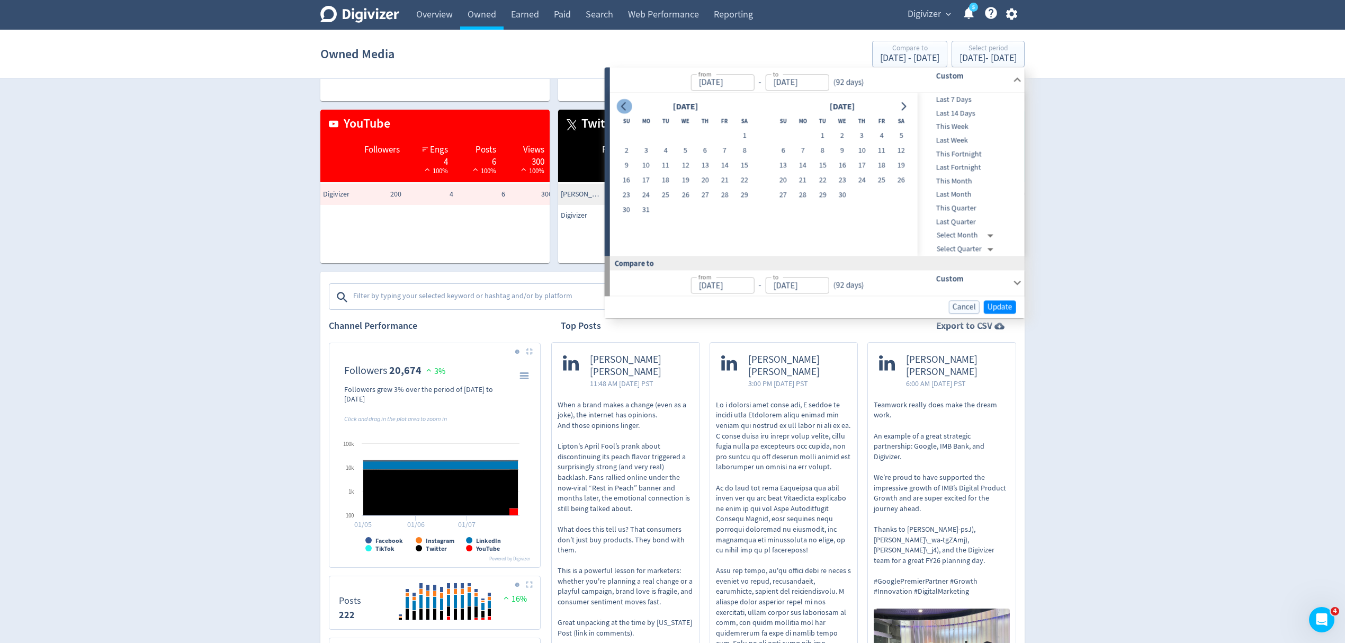
click at [623, 106] on icon "Go to previous month" at bounding box center [624, 106] width 8 height 8
click at [687, 132] on button "1" at bounding box center [686, 136] width 20 height 15
type input "Jan 01, 2025"
click at [903, 106] on icon "Go to next month" at bounding box center [903, 106] width 8 height 8
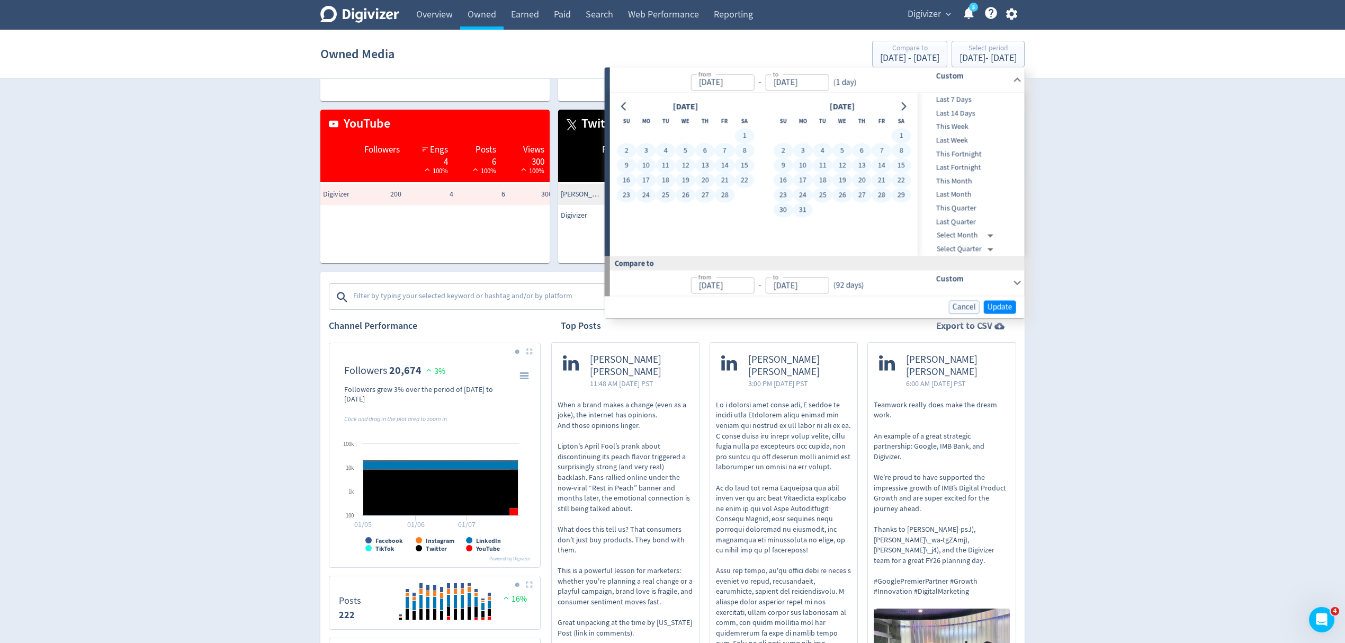
click at [803, 206] on button "31" at bounding box center [803, 210] width 20 height 15
type input "Mar 31, 2025"
type input "Oct 03, 2024"
type input "Dec 31, 2024"
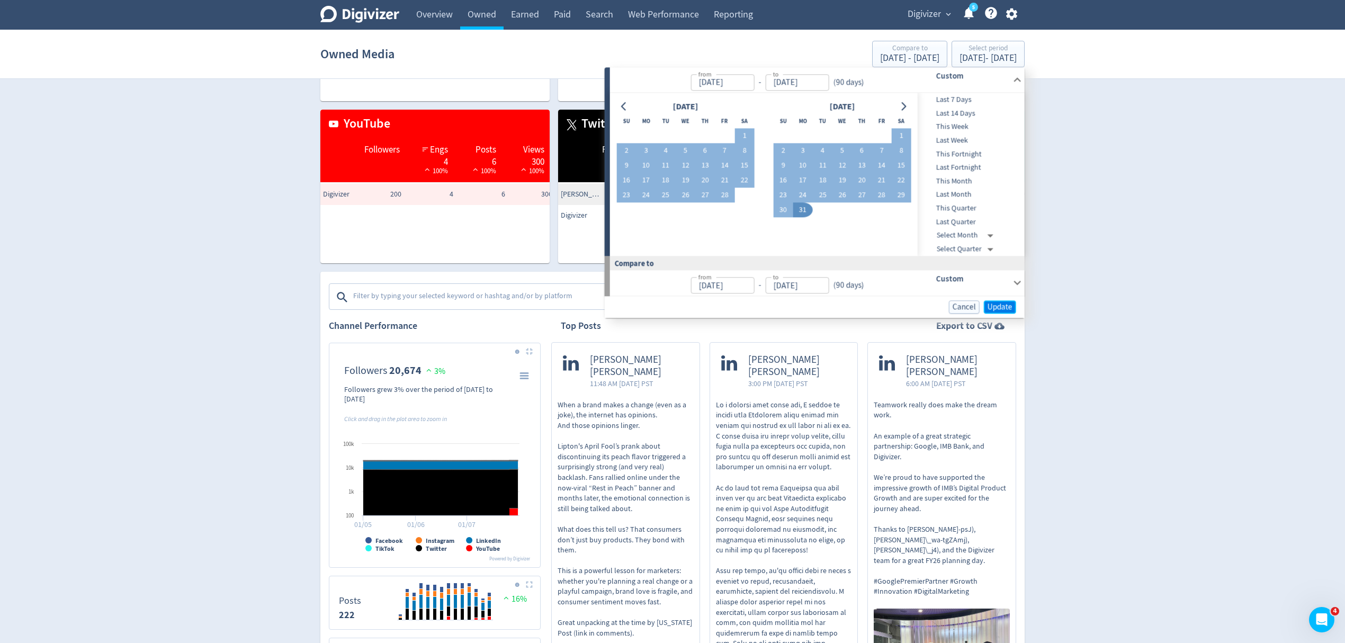
click at [1003, 301] on button "Update" at bounding box center [1000, 306] width 32 height 13
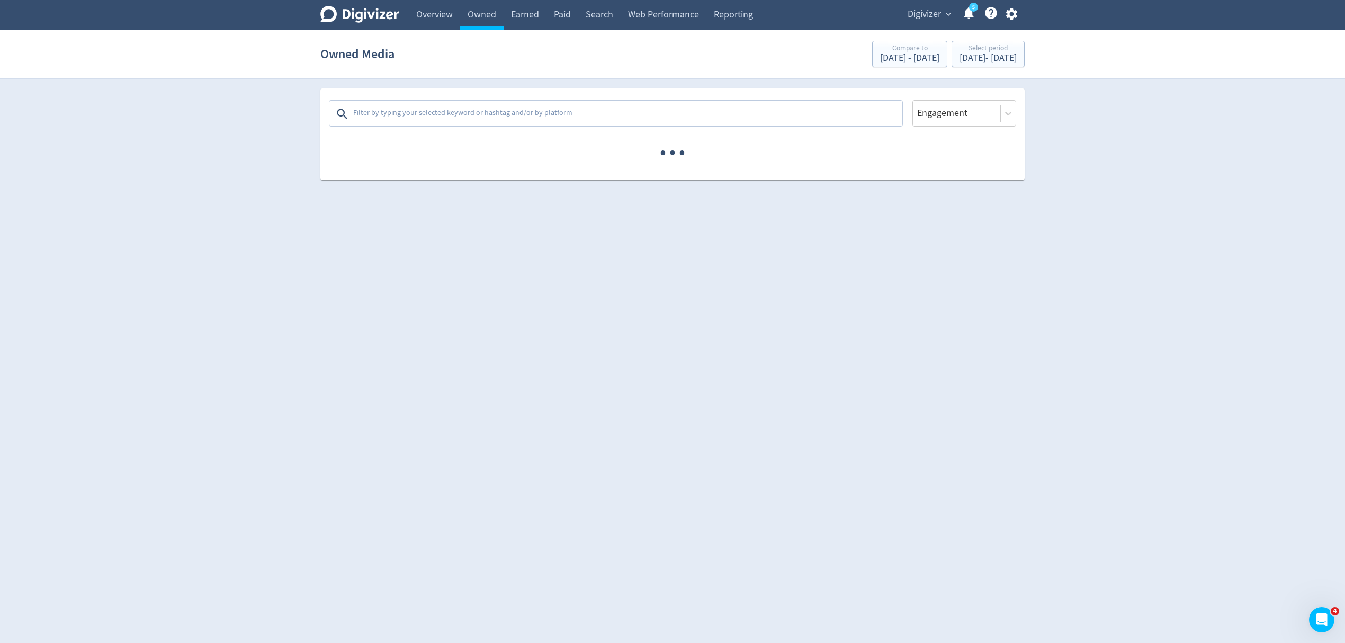
scroll to position [0, 0]
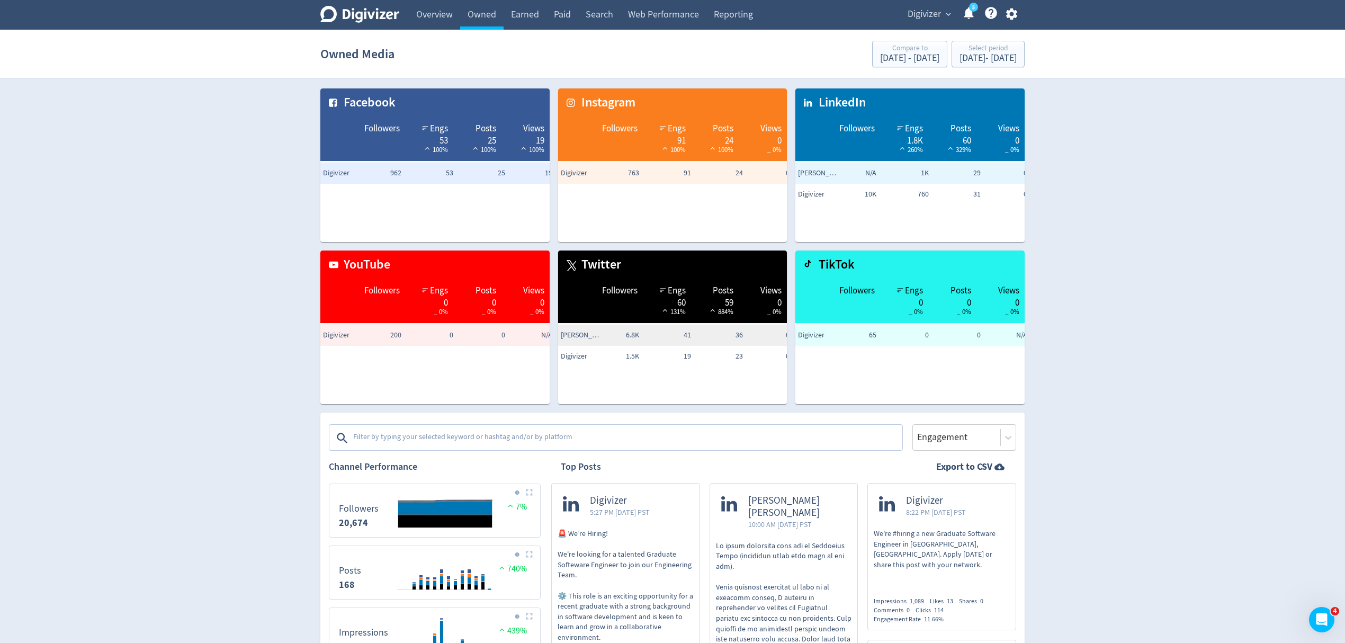
click at [528, 490] on img at bounding box center [529, 492] width 7 height 7
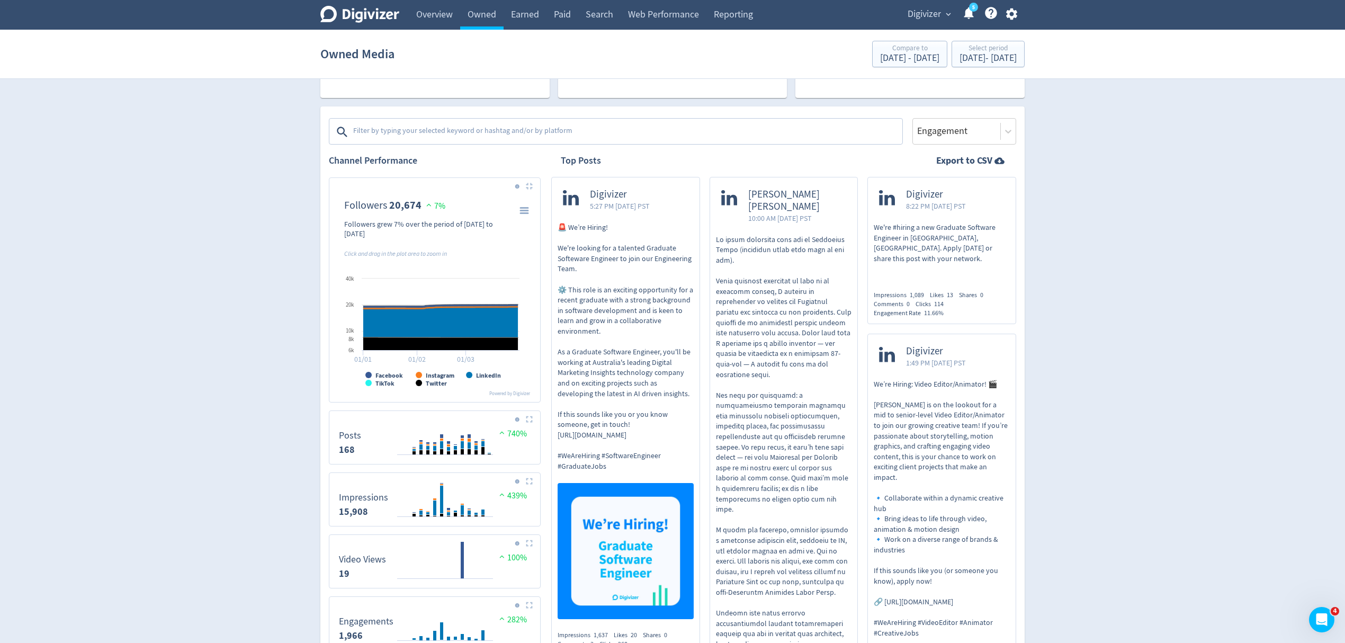
scroll to position [353, 0]
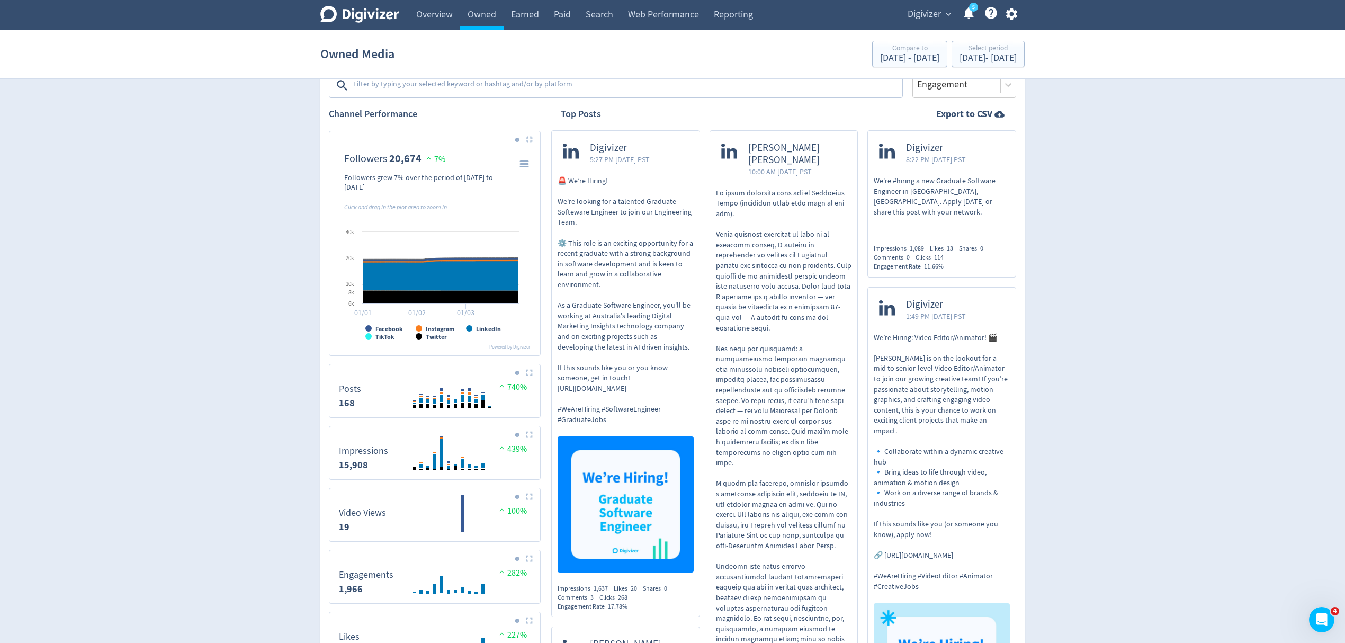
click at [526, 375] on img at bounding box center [529, 372] width 7 height 7
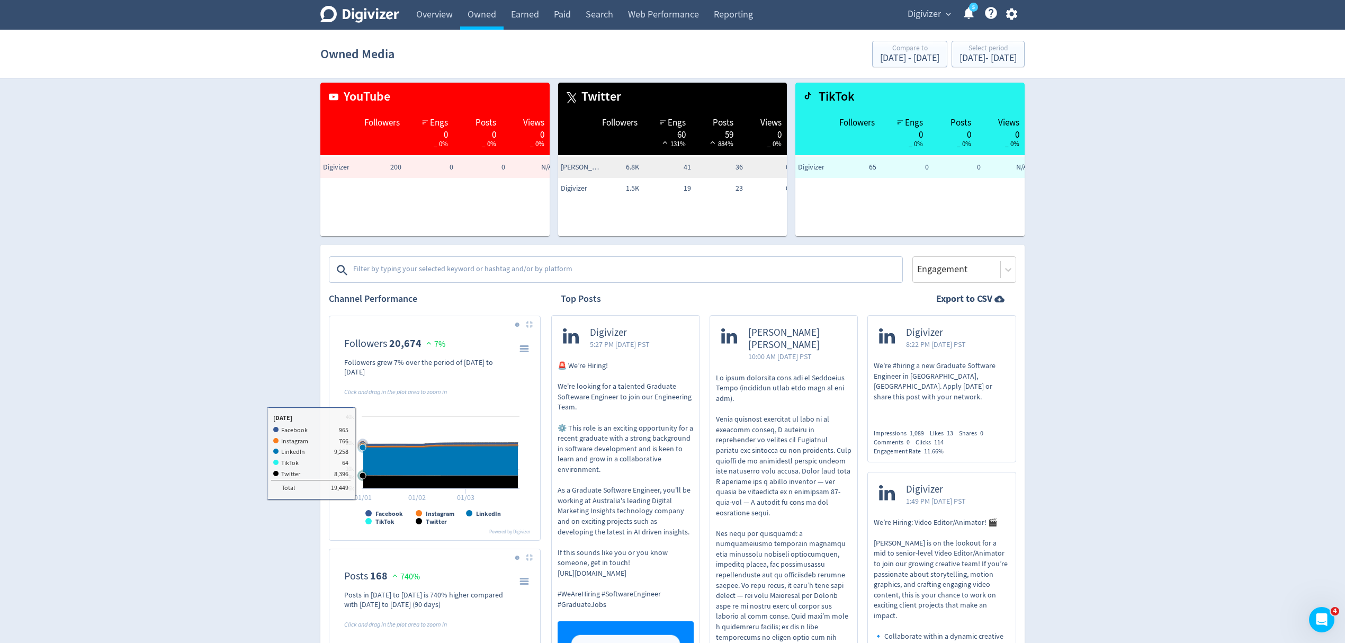
scroll to position [212, 0]
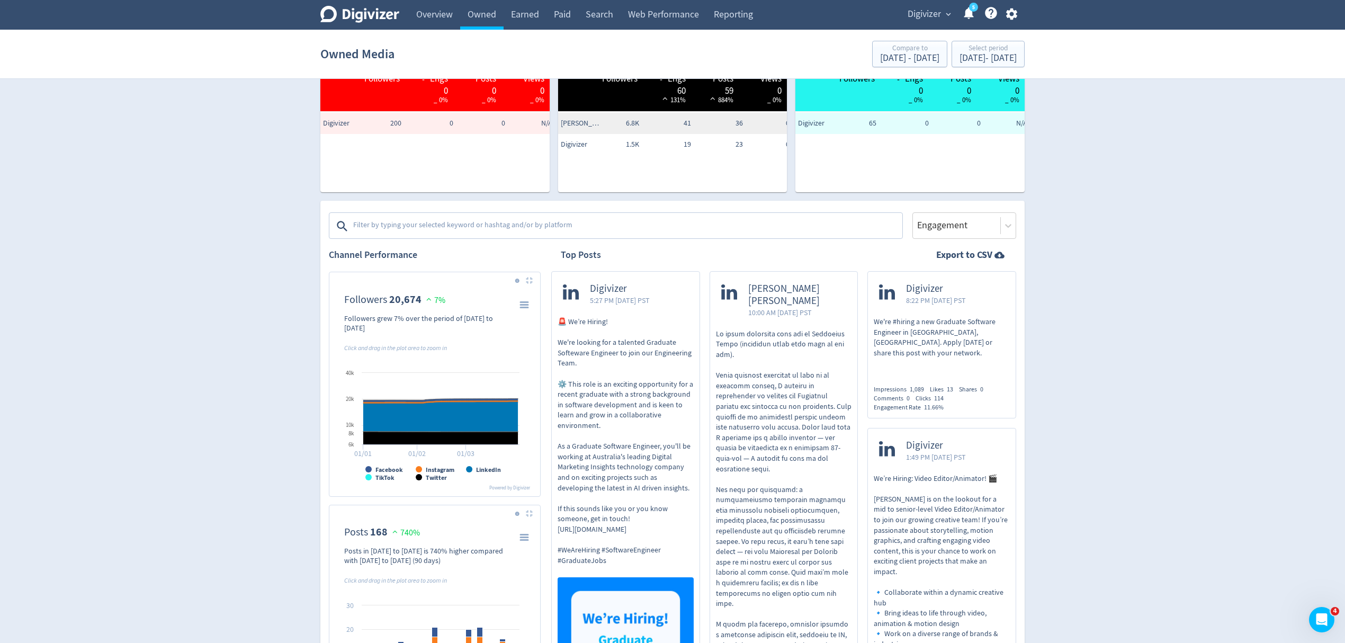
click at [926, 13] on span "Digivizer" at bounding box center [924, 14] width 33 height 17
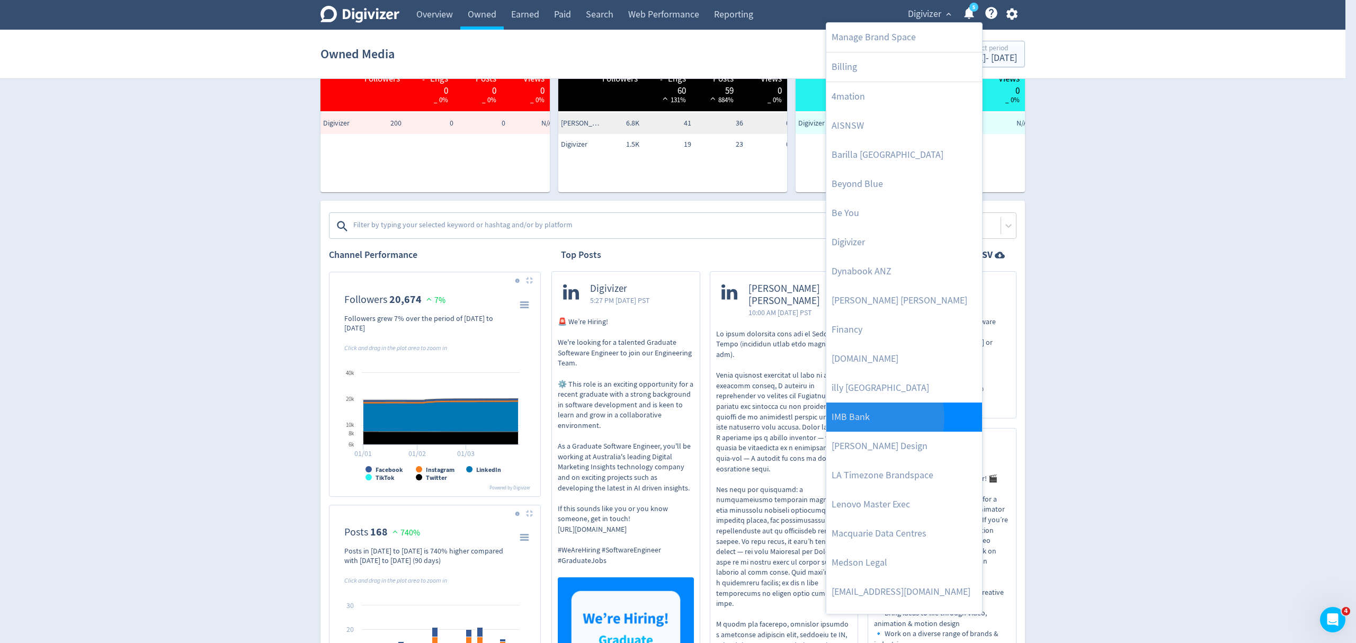
click at [859, 418] on link "IMB Bank" at bounding box center [904, 416] width 156 height 29
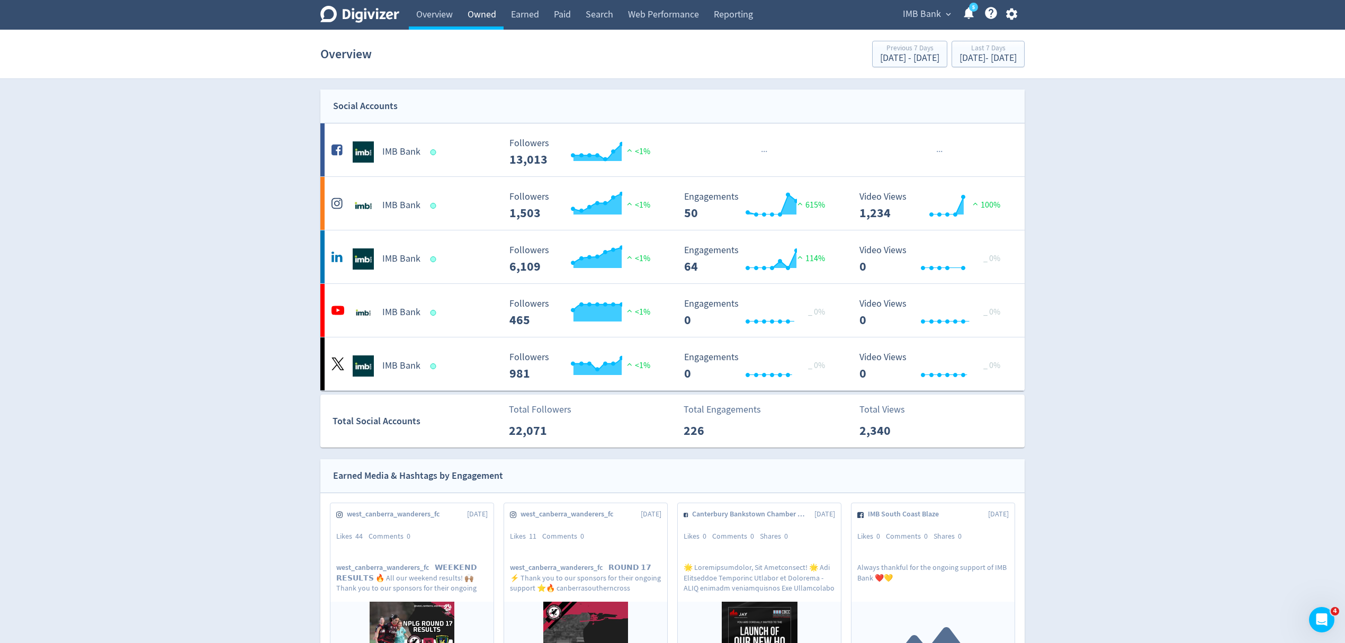
click at [479, 15] on link "Owned" at bounding box center [481, 15] width 43 height 30
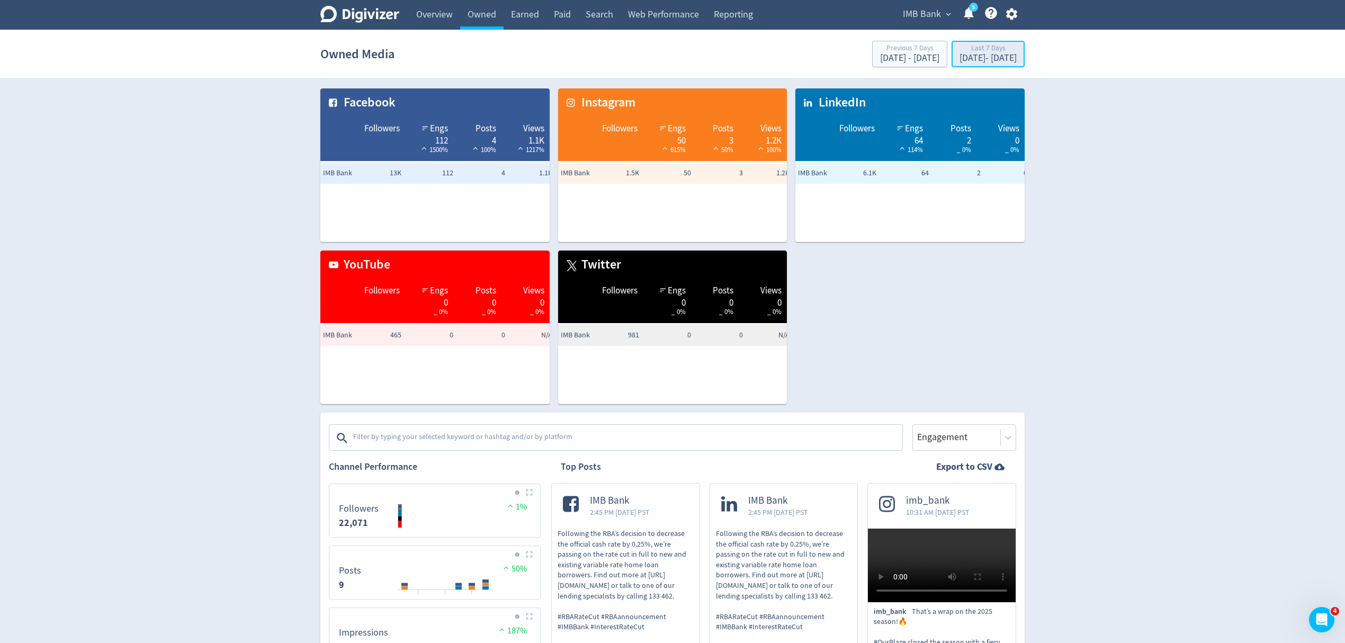
click at [960, 57] on div "Aug 7, 2025 - Aug 13, 2025" at bounding box center [988, 58] width 57 height 10
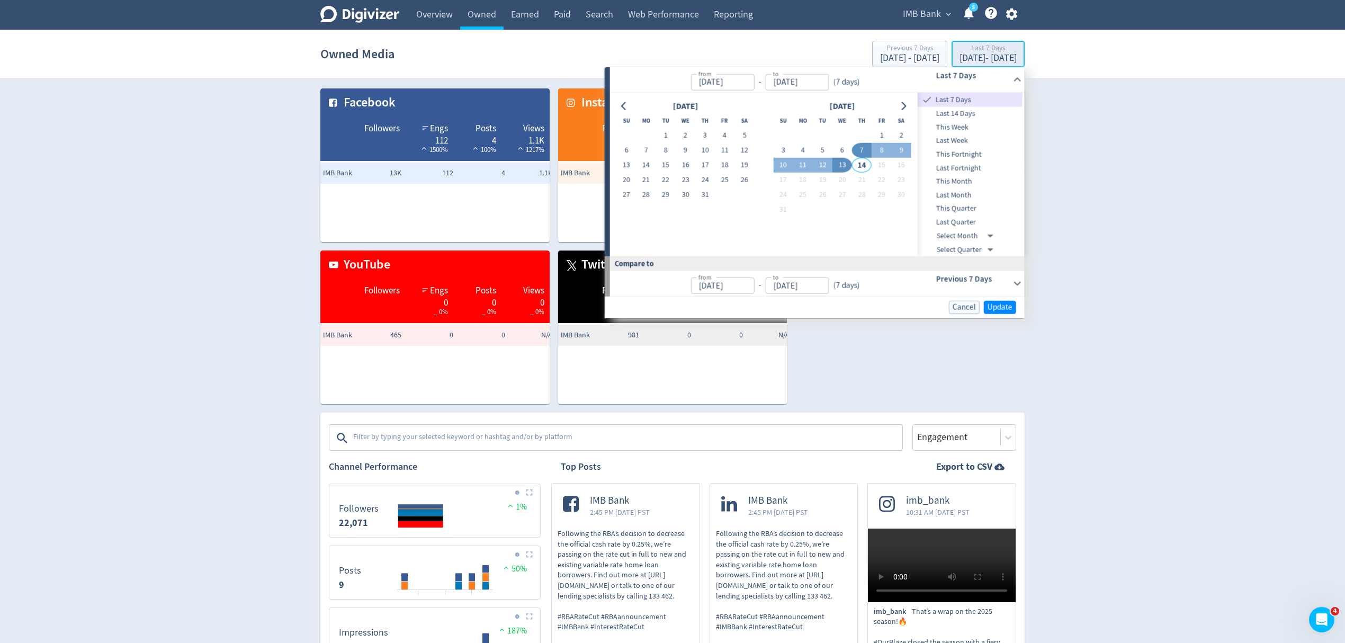
type input "Aug 07, 2025"
type input "[DATE]"
type input "Aug 06, 2025"
click at [625, 103] on icon "Go to previous month" at bounding box center [624, 106] width 8 height 8
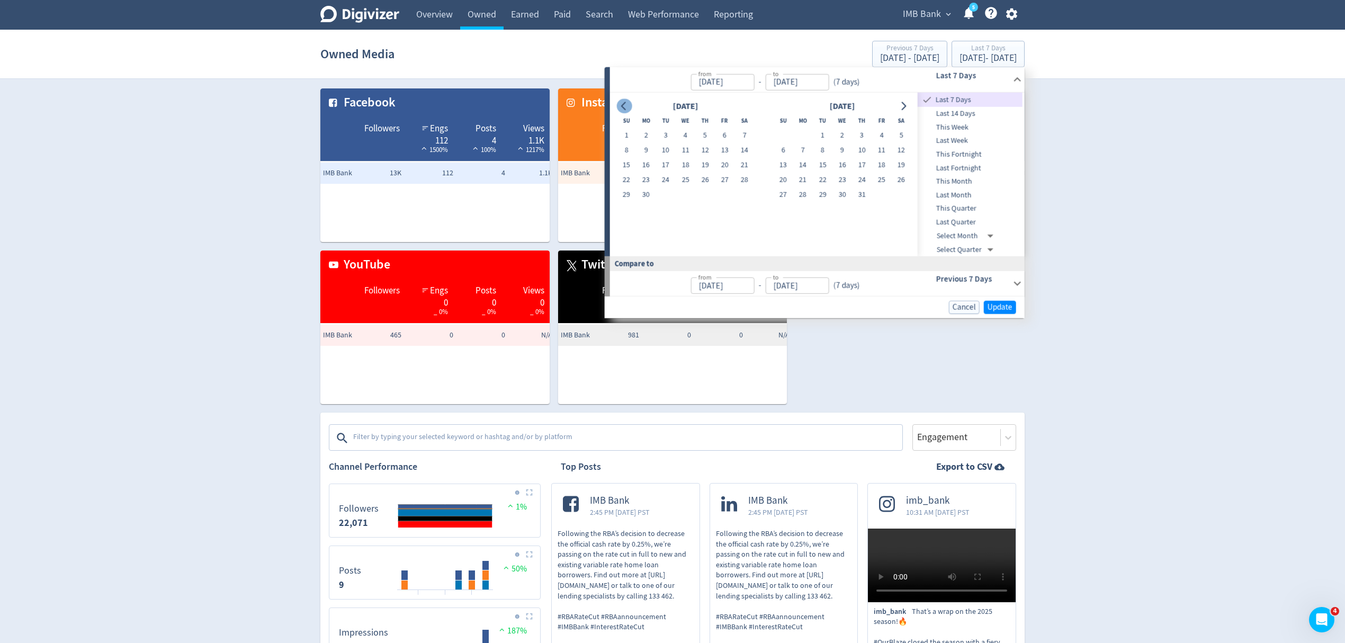
click at [625, 103] on icon "Go to previous month" at bounding box center [624, 106] width 8 height 8
click at [625, 102] on icon "Go to previous month" at bounding box center [623, 106] width 5 height 8
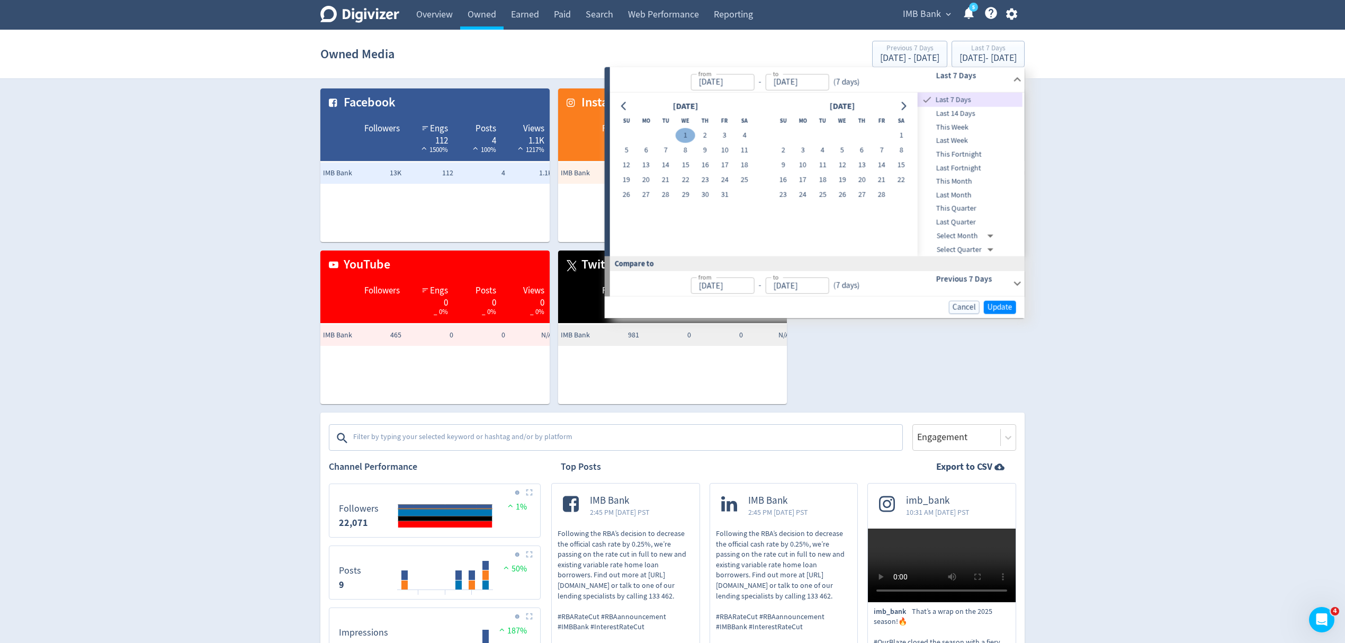
click at [682, 132] on button "1" at bounding box center [686, 135] width 20 height 15
type input "Jan 01, 2025"
click at [907, 108] on icon "Go to next month" at bounding box center [903, 106] width 8 height 8
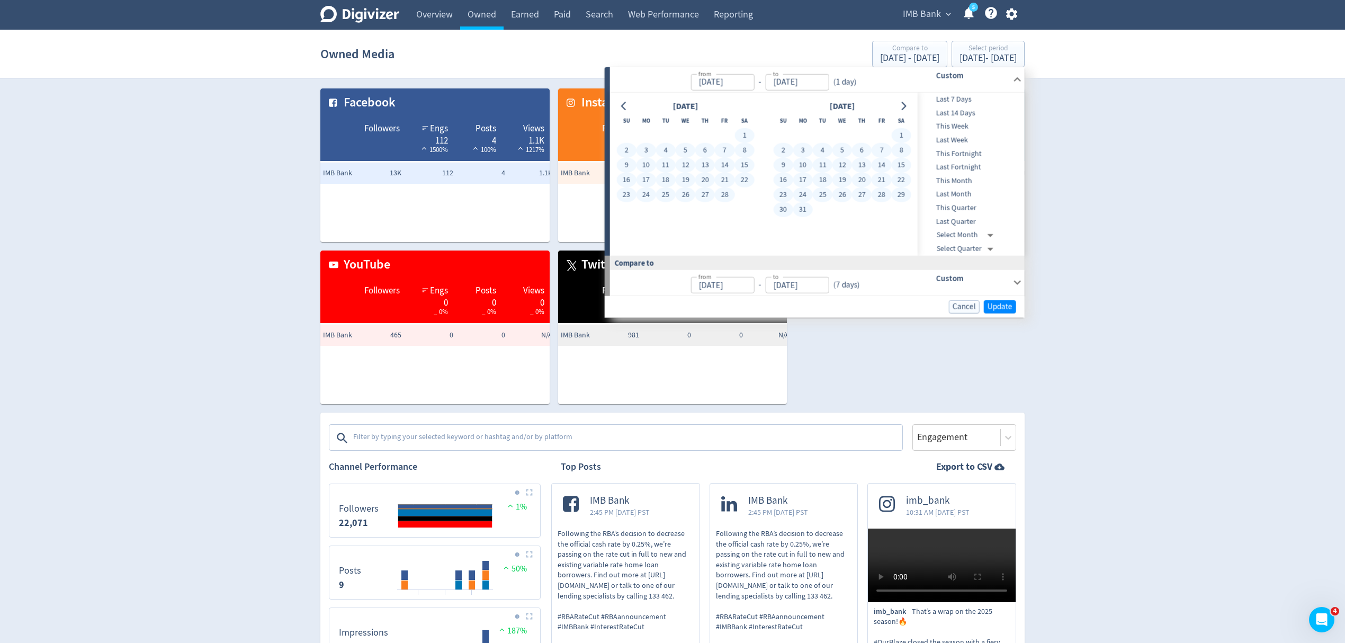
click at [808, 205] on button "31" at bounding box center [803, 209] width 20 height 15
type input "Mar 31, 2025"
type input "Oct 03, 2024"
type input "Dec 31, 2024"
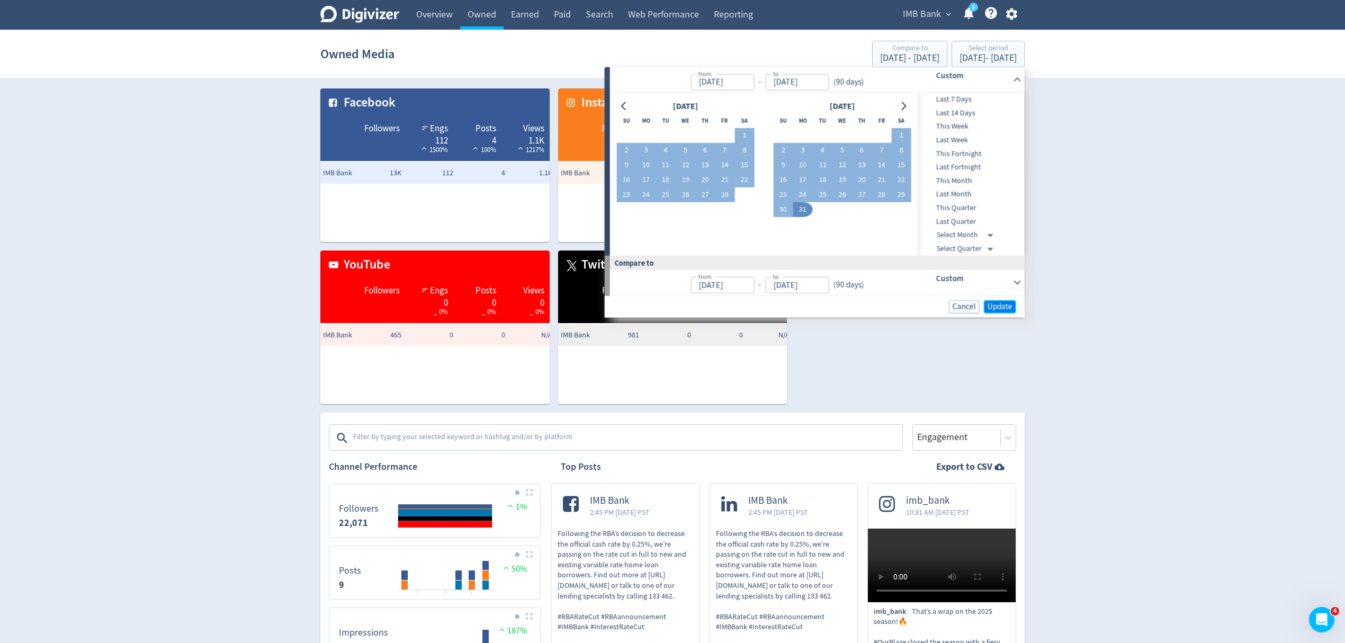
click at [1004, 310] on span "Update" at bounding box center [1000, 306] width 25 height 8
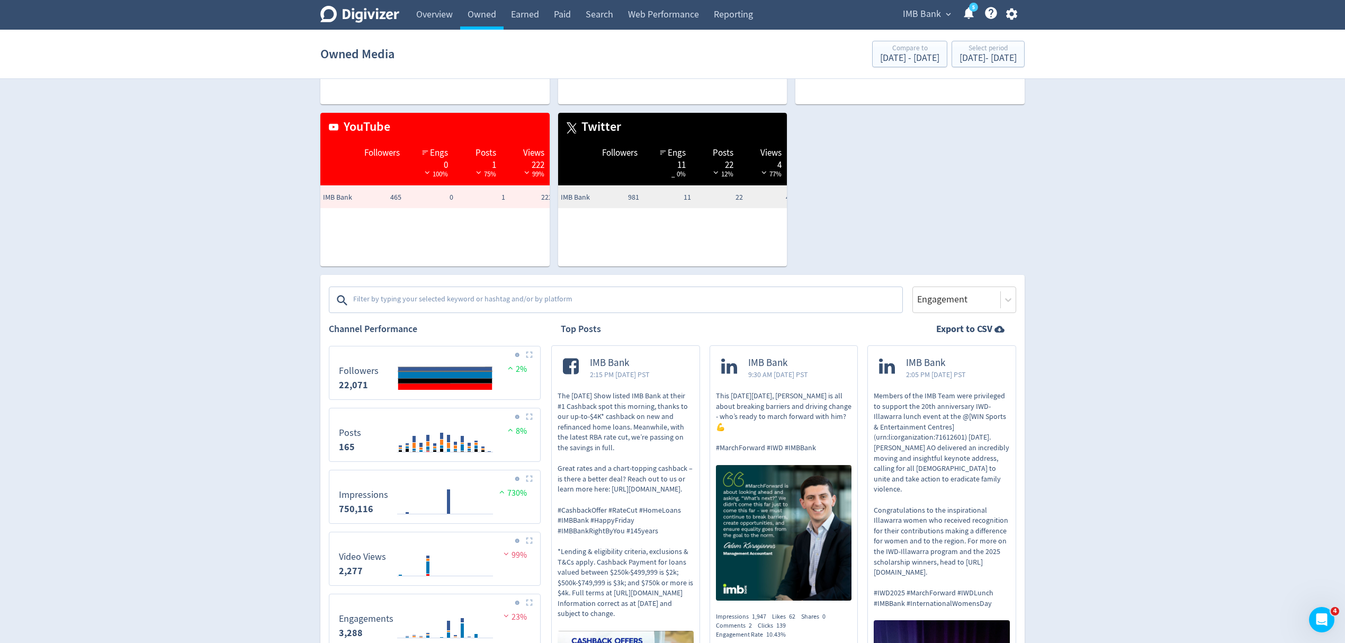
scroll to position [141, 0]
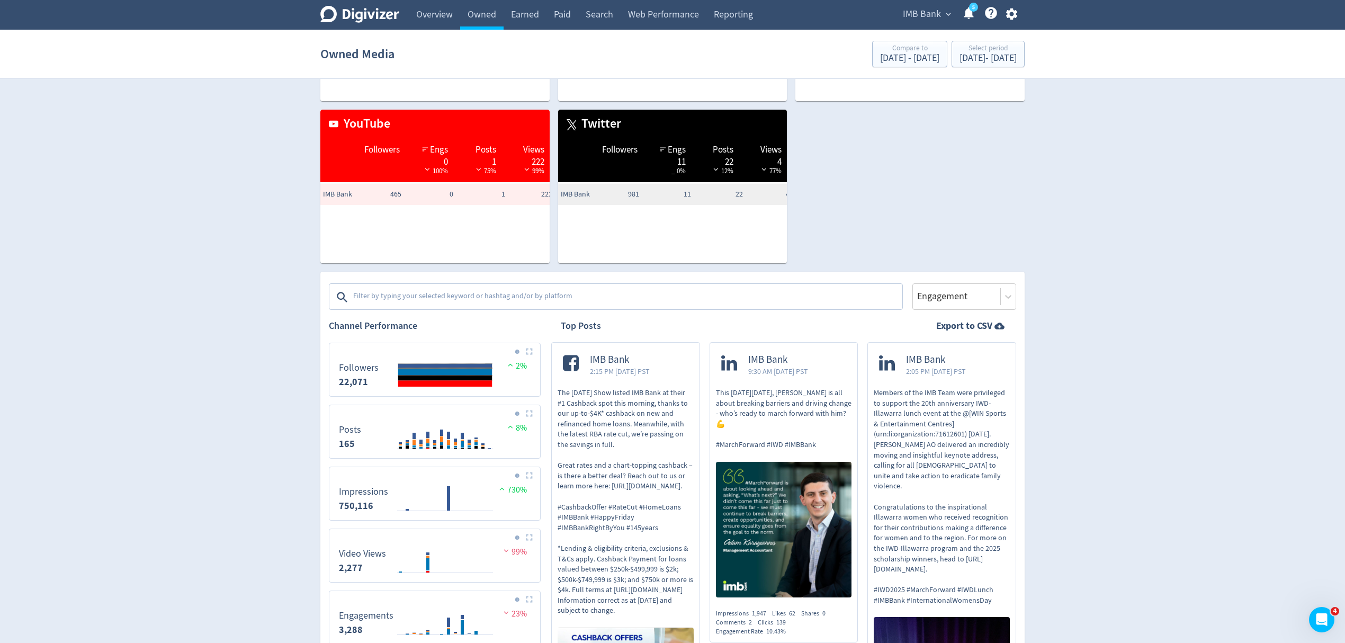
click at [528, 348] on img at bounding box center [529, 351] width 7 height 7
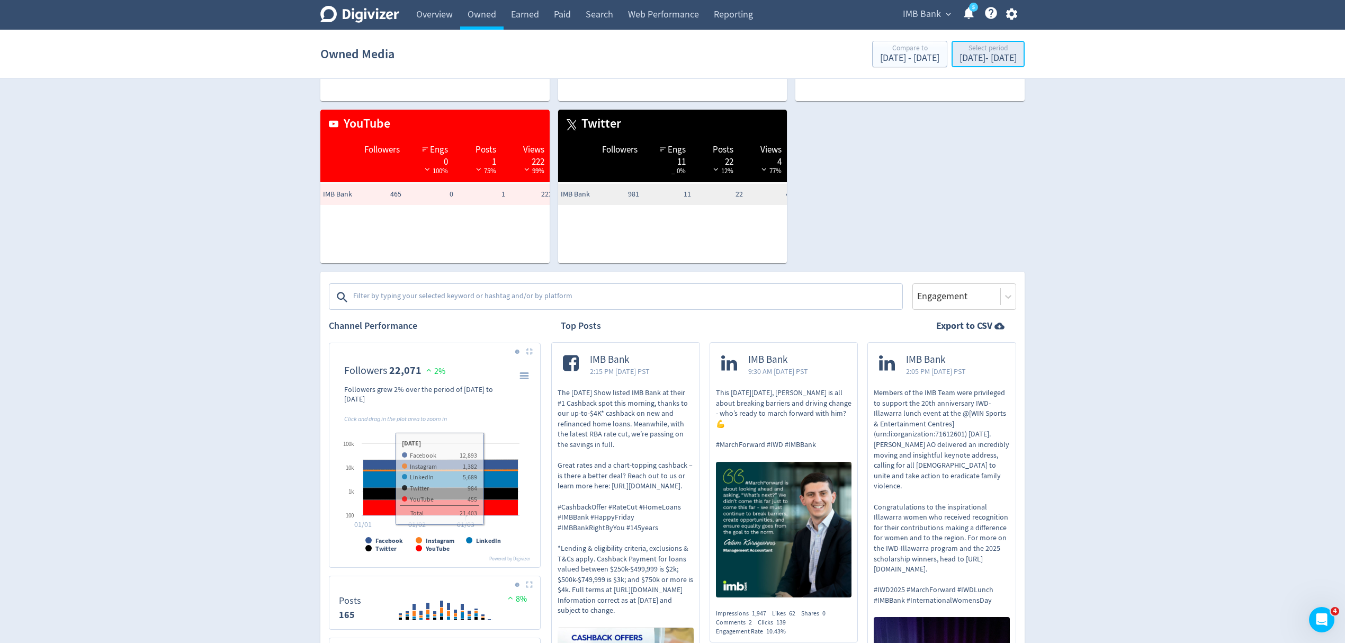
click at [960, 53] on div "Select period" at bounding box center [988, 48] width 57 height 9
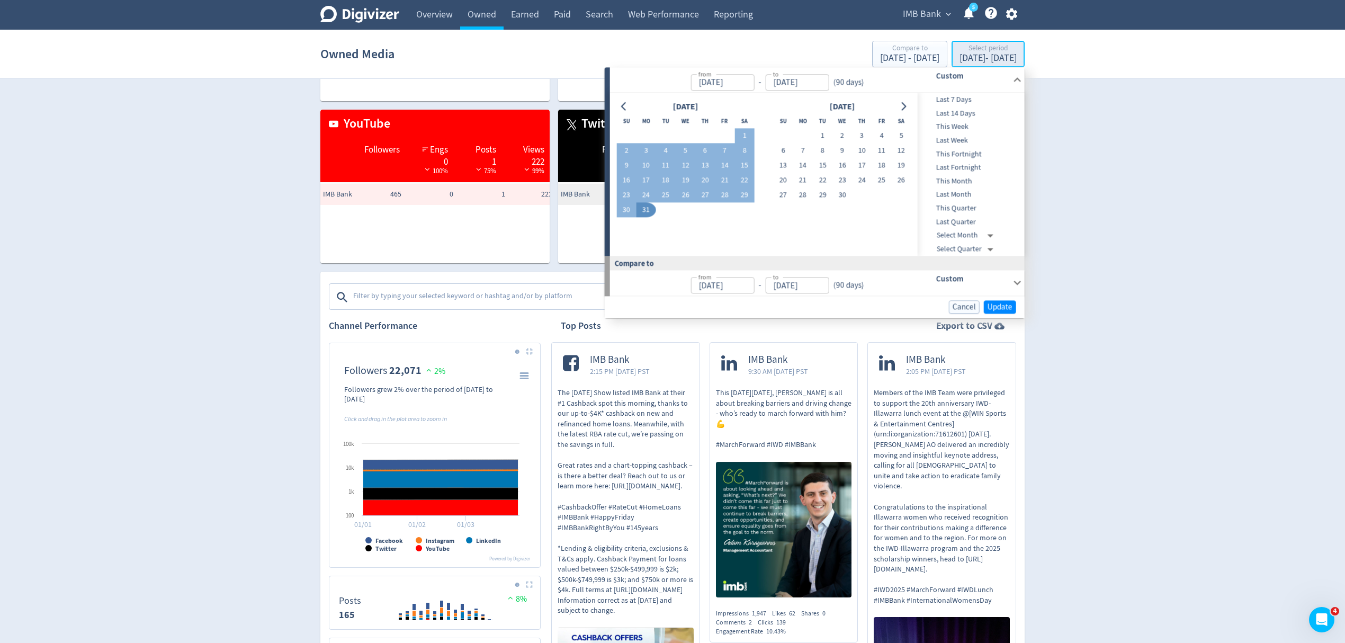
type input "Jan 01, 2025"
type input "Mar 31, 2025"
type input "Oct 03, 2024"
type input "Dec 31, 2024"
click at [620, 107] on icon "Go to previous month" at bounding box center [624, 106] width 8 height 8
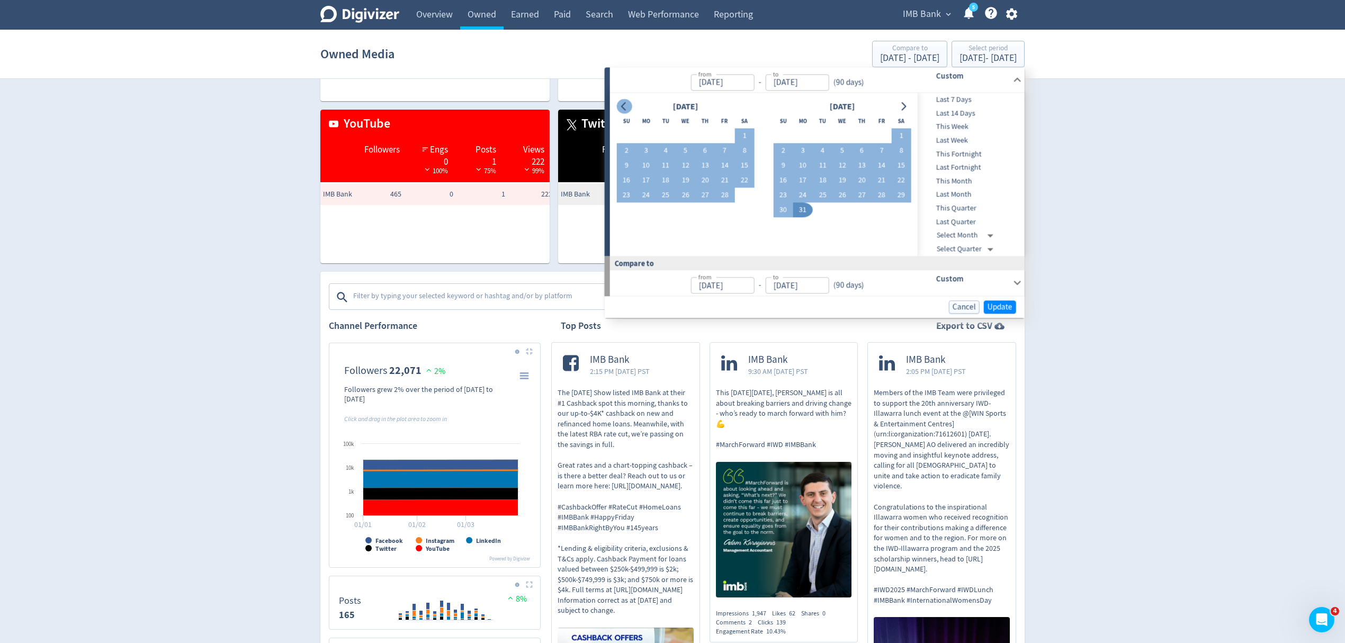
click at [620, 107] on icon "Go to previous month" at bounding box center [624, 106] width 8 height 8
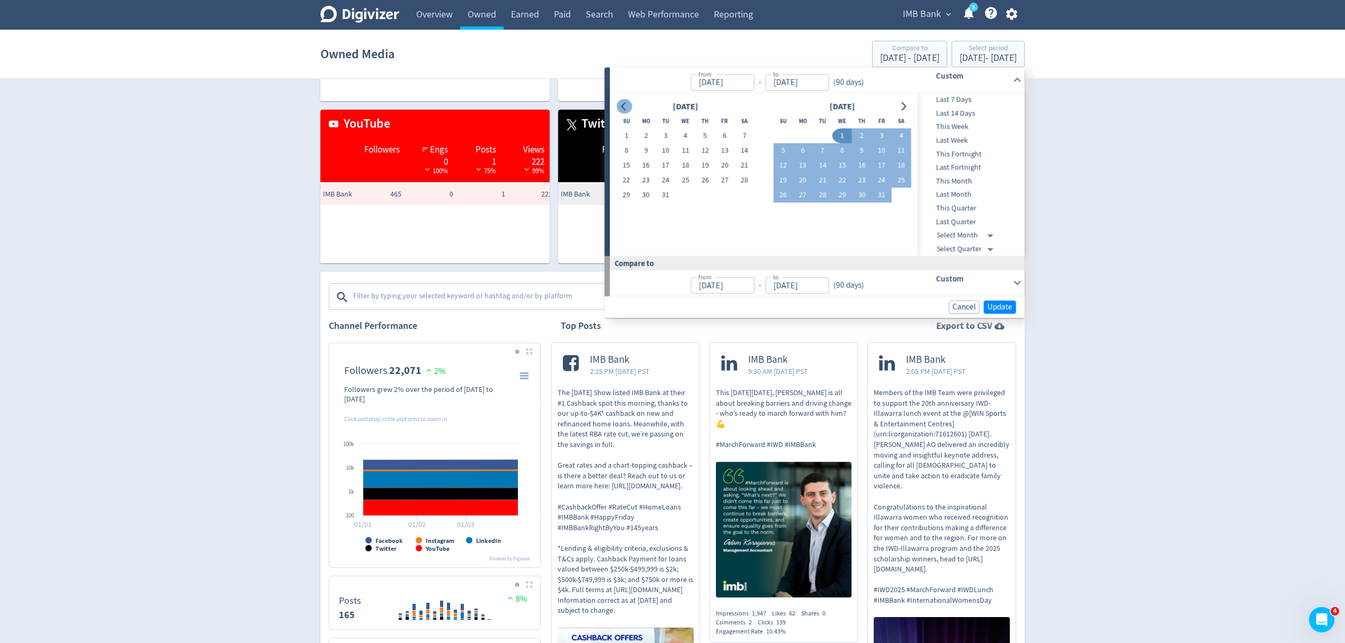
click at [620, 107] on icon "Go to previous month" at bounding box center [624, 106] width 8 height 8
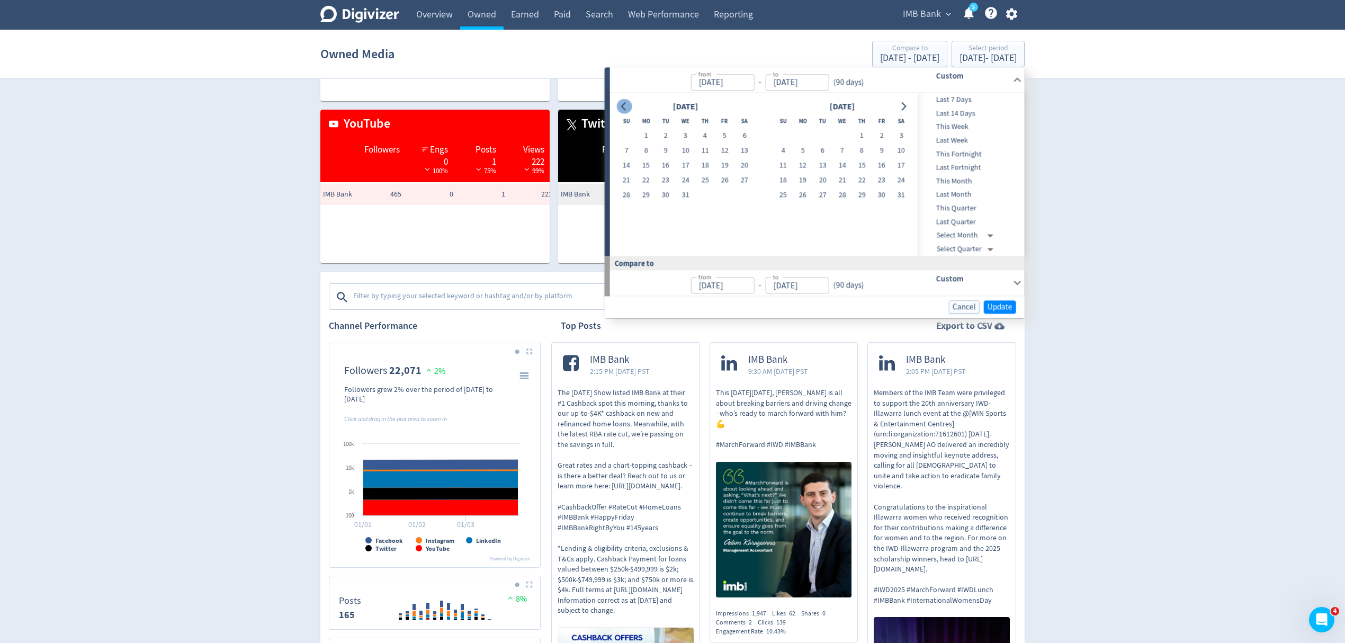
click at [620, 107] on icon "Go to previous month" at bounding box center [624, 106] width 8 height 8
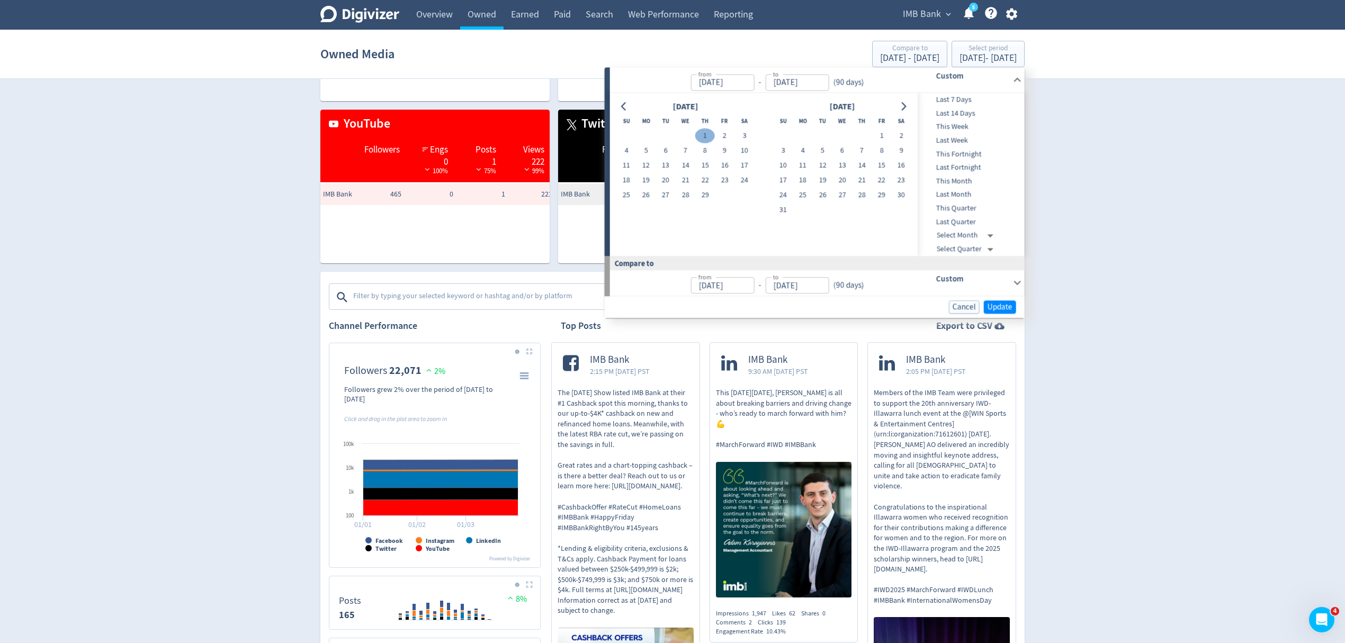
click at [701, 132] on button "1" at bounding box center [705, 136] width 20 height 15
type input "Feb 01, 2024"
click at [704, 188] on button "29" at bounding box center [705, 195] width 20 height 15
type input "Feb 29, 2024"
type input "Jan 03, 2024"
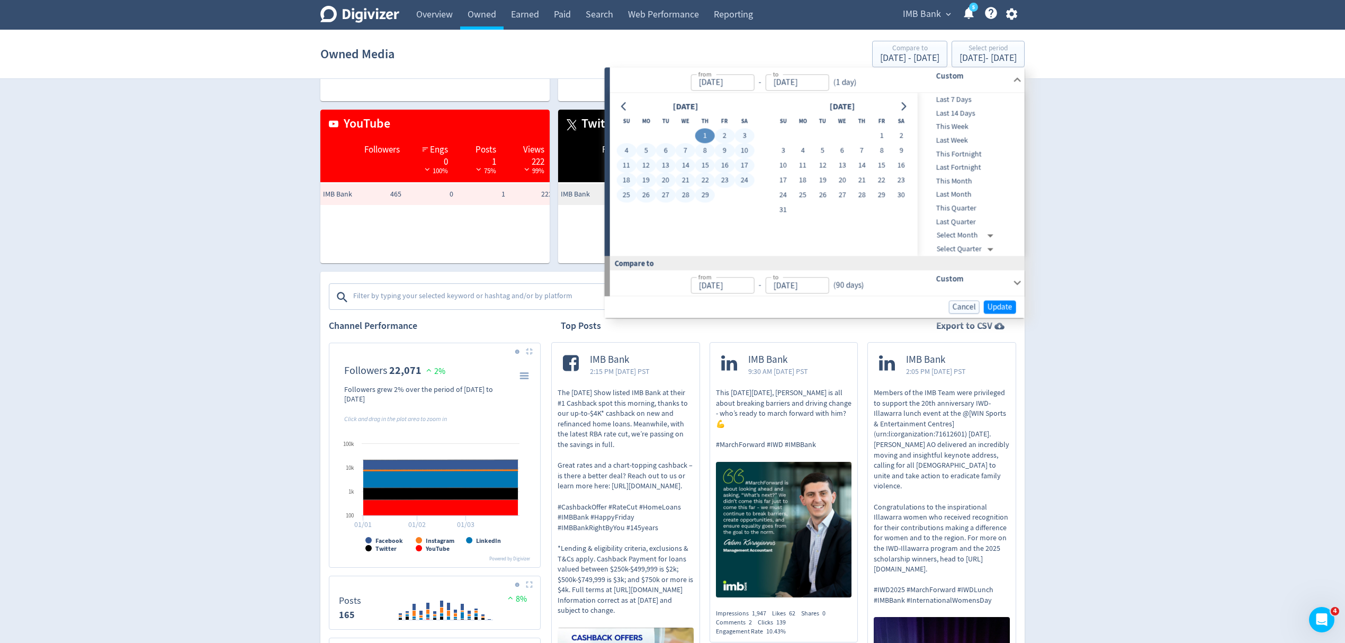
type input "Jan 31, 2024"
click at [1005, 308] on span "Update" at bounding box center [1000, 307] width 25 height 8
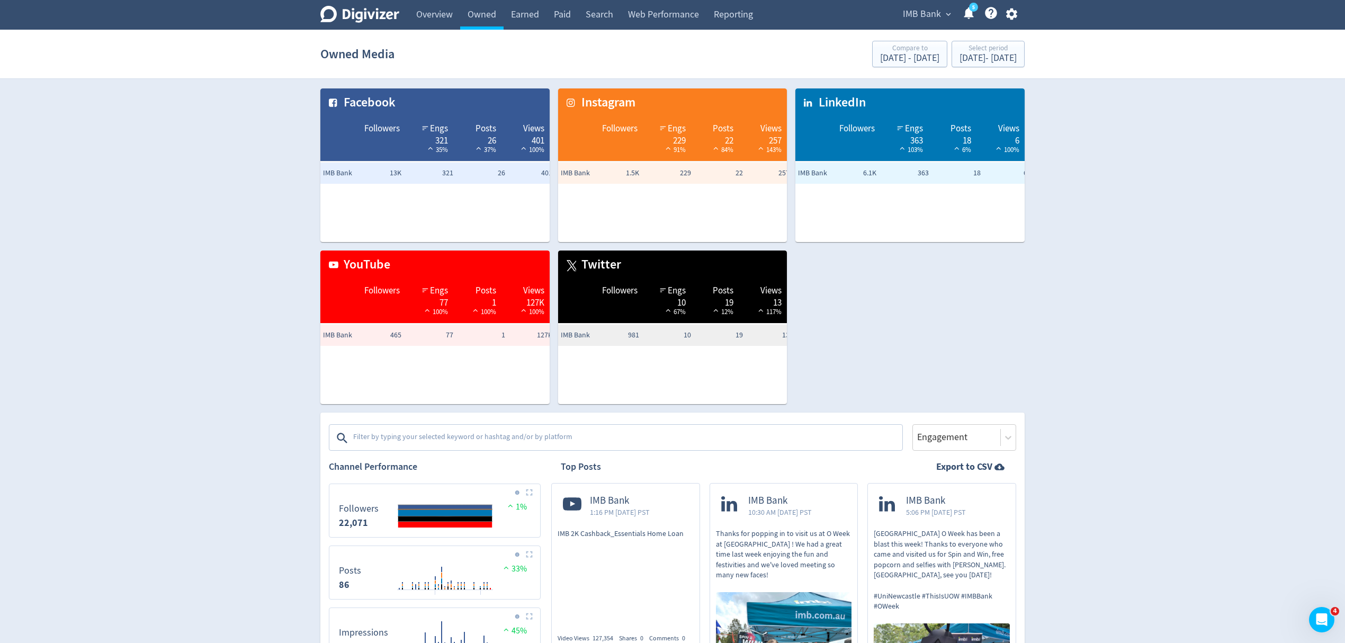
click at [526, 492] on img at bounding box center [529, 492] width 7 height 7
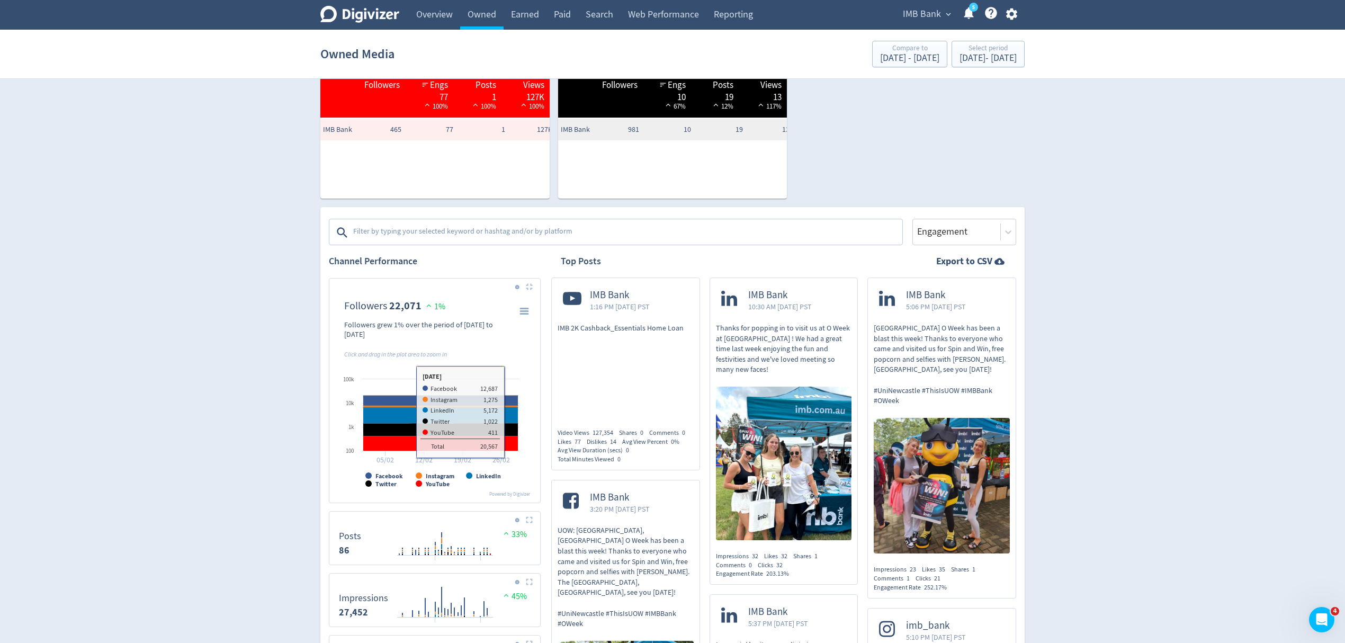
scroll to position [212, 0]
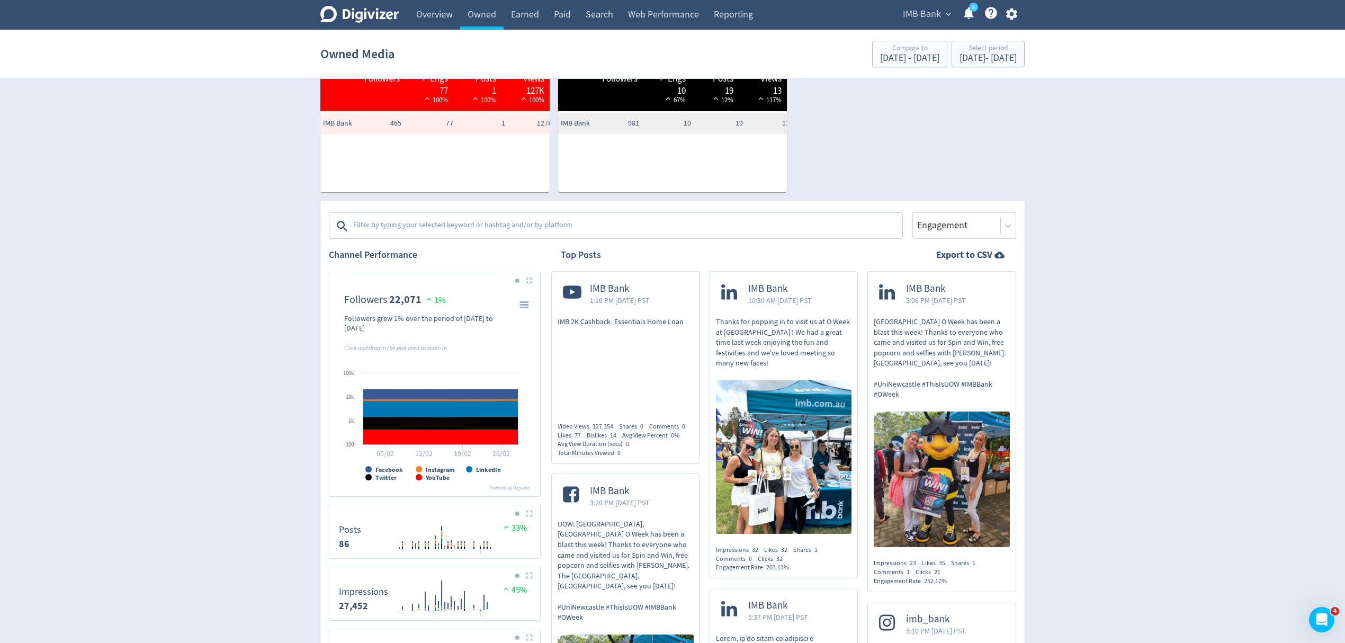
click at [918, 13] on span "IMB Bank" at bounding box center [922, 14] width 38 height 17
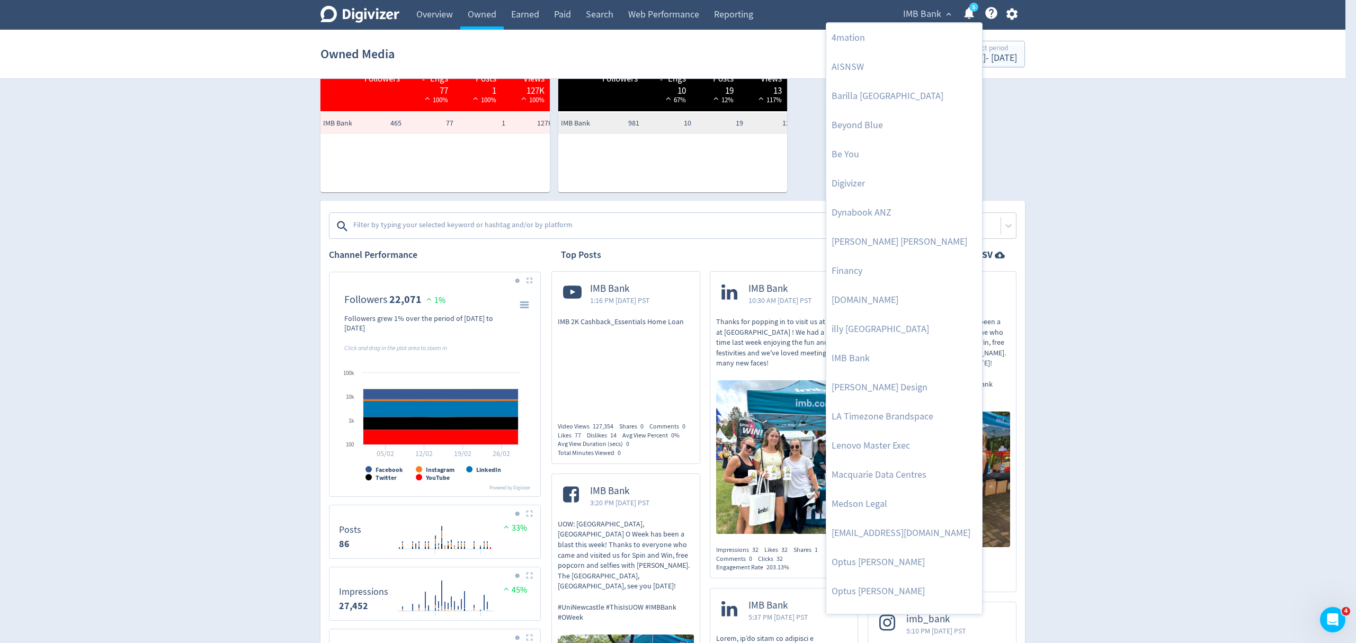
click at [982, 55] on div at bounding box center [678, 321] width 1356 height 643
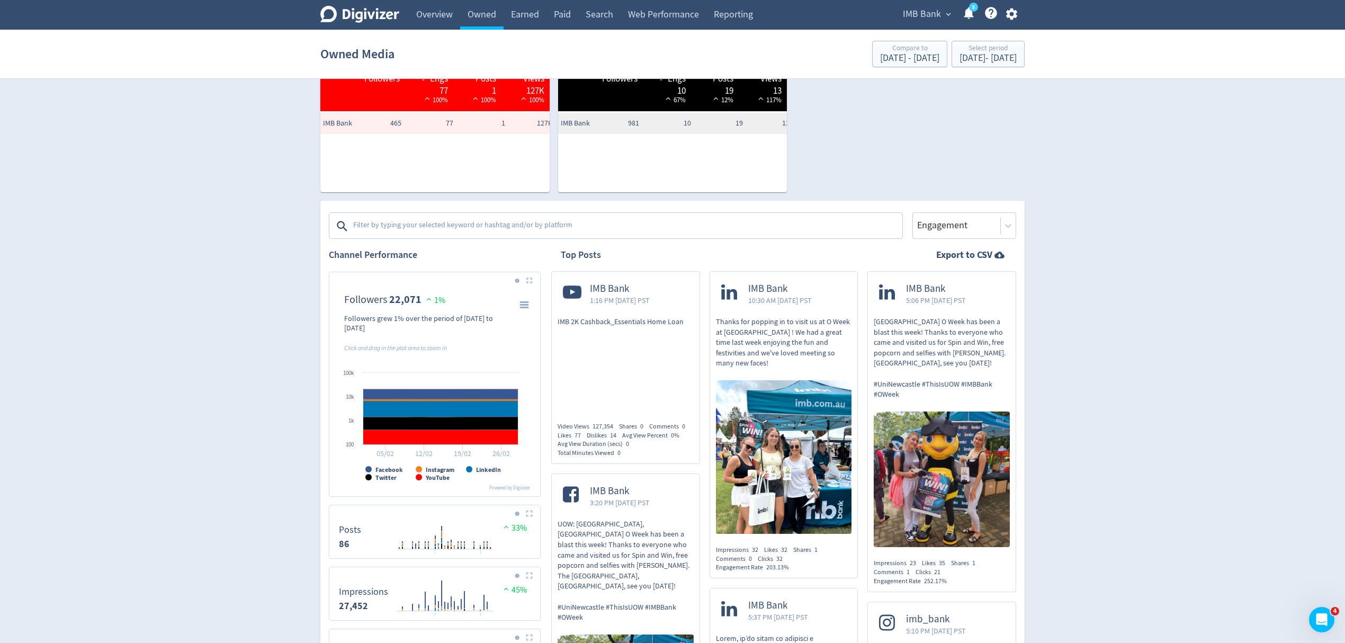
click at [982, 55] on div "4mation AISNSW Barilla Australia Beyond Blue Be You Digivizer Dynabook ANZ Emma…" at bounding box center [672, 321] width 1345 height 643
click at [982, 55] on div "Feb 1, 2024 - Feb 29, 2024" at bounding box center [988, 58] width 57 height 10
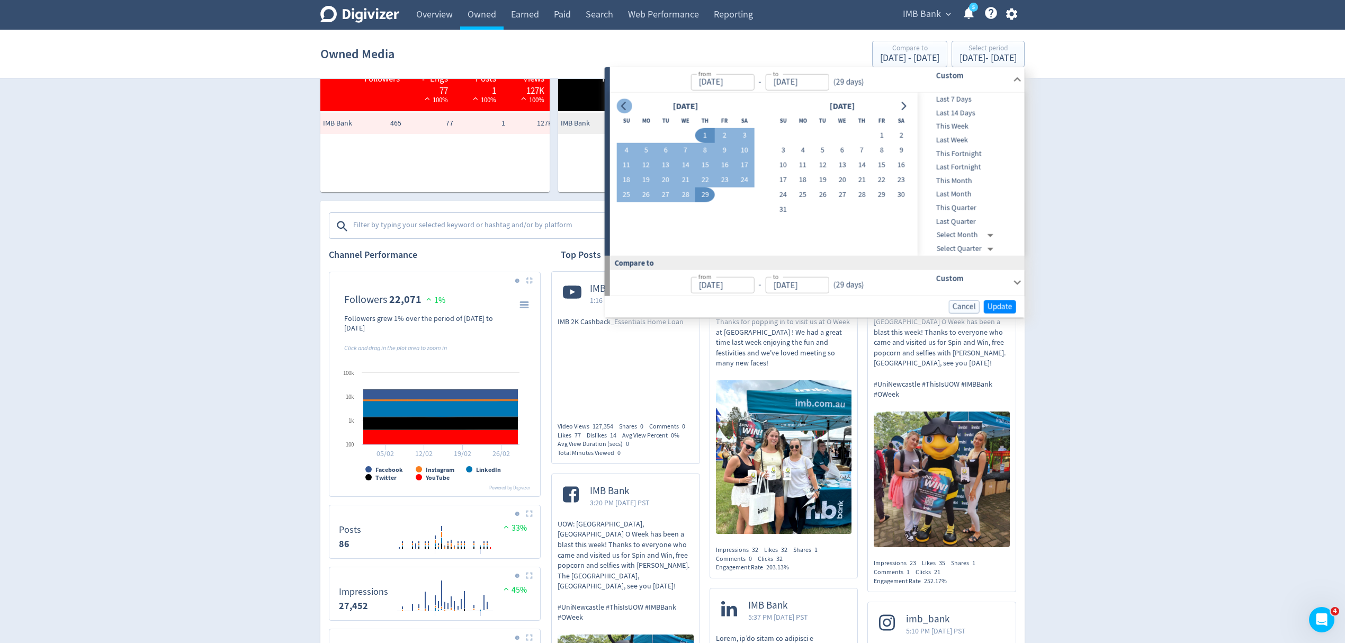
click at [617, 107] on button "Go to previous month" at bounding box center [623, 105] width 15 height 15
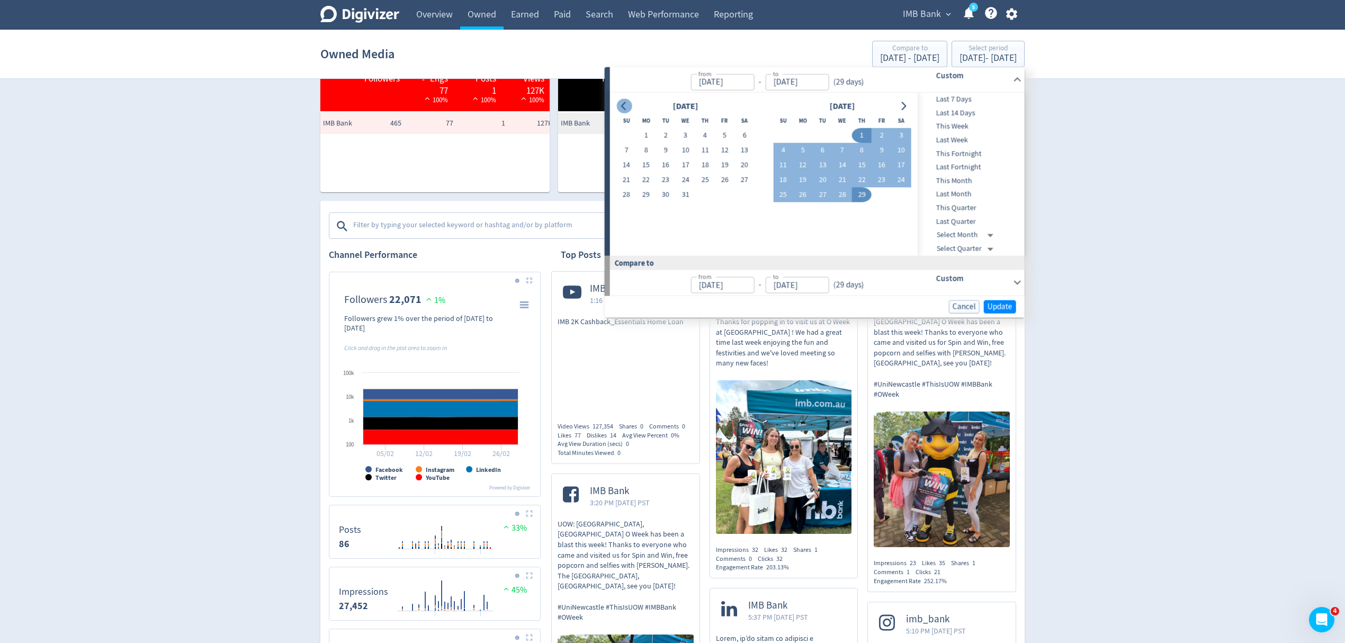
click at [617, 107] on button "Go to previous month" at bounding box center [623, 105] width 15 height 15
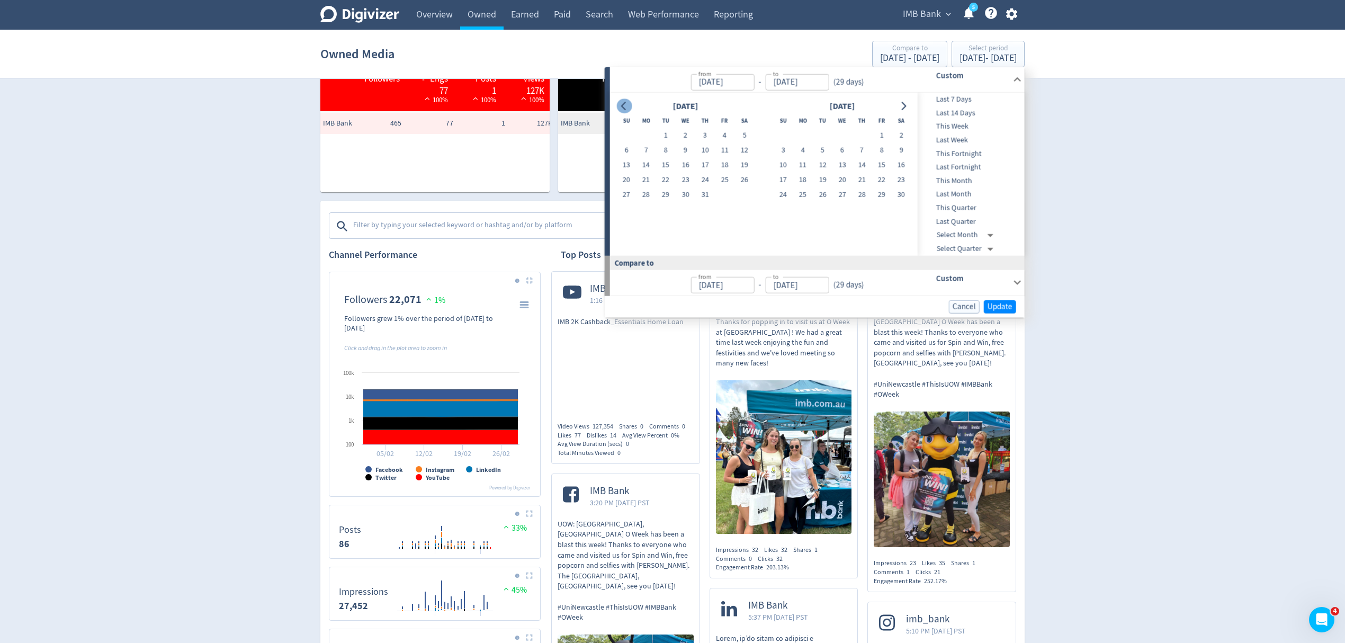
click at [617, 107] on button "Go to previous month" at bounding box center [623, 105] width 15 height 15
click at [746, 136] on button "1" at bounding box center [744, 135] width 20 height 15
type input "Jul 01, 2023"
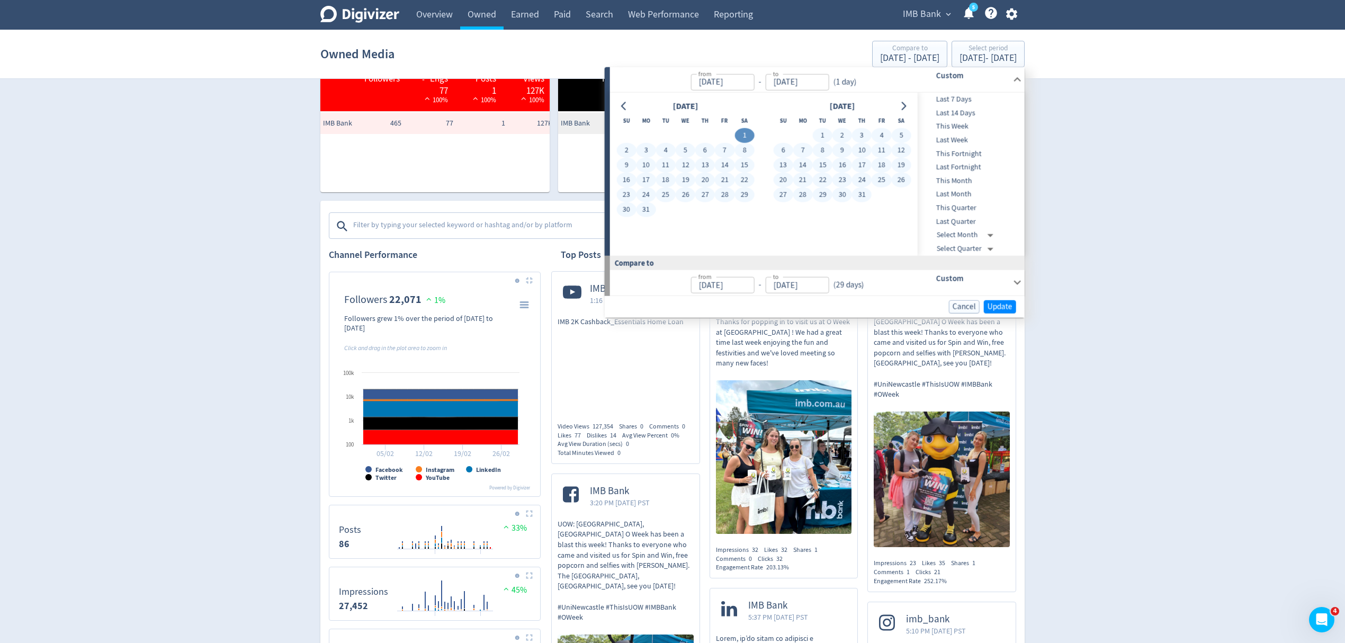
drag, startPoint x: 861, startPoint y: 196, endPoint x: 911, endPoint y: 225, distance: 57.4
click at [861, 195] on button "31" at bounding box center [862, 194] width 20 height 15
type input "Aug 31, 2023"
type input "Apr 30, 2023"
type input "Jun 30, 2023"
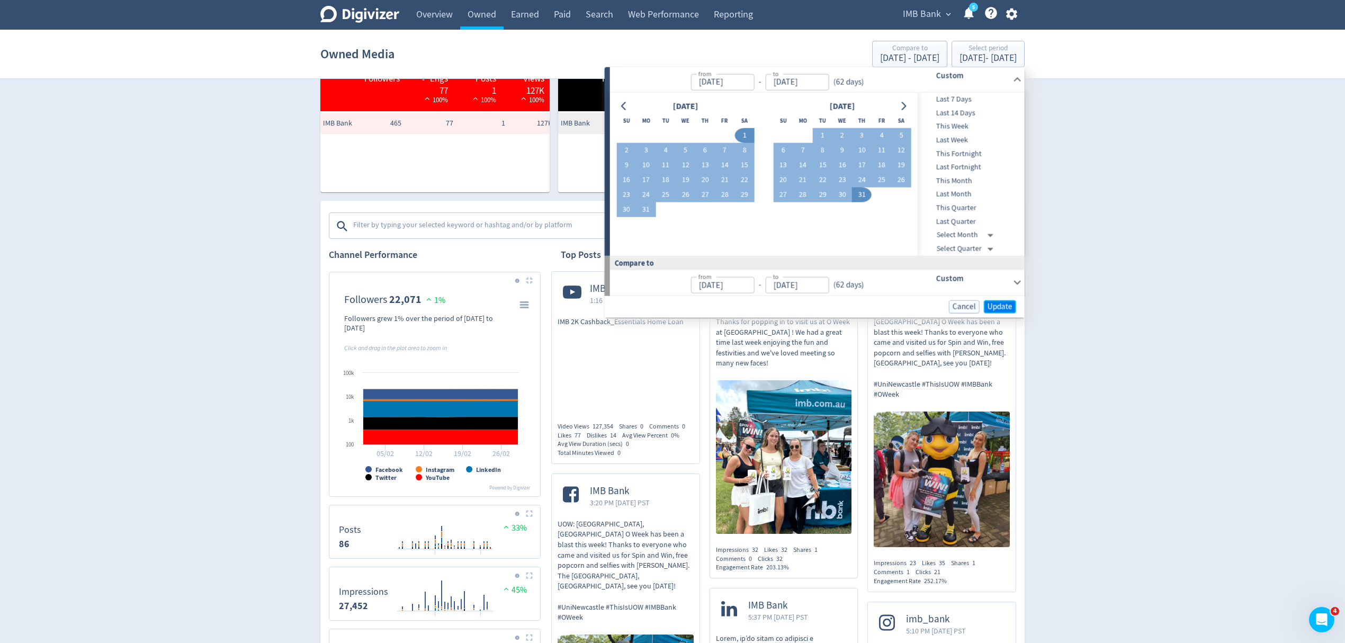
click at [998, 303] on span "Update" at bounding box center [1000, 306] width 25 height 8
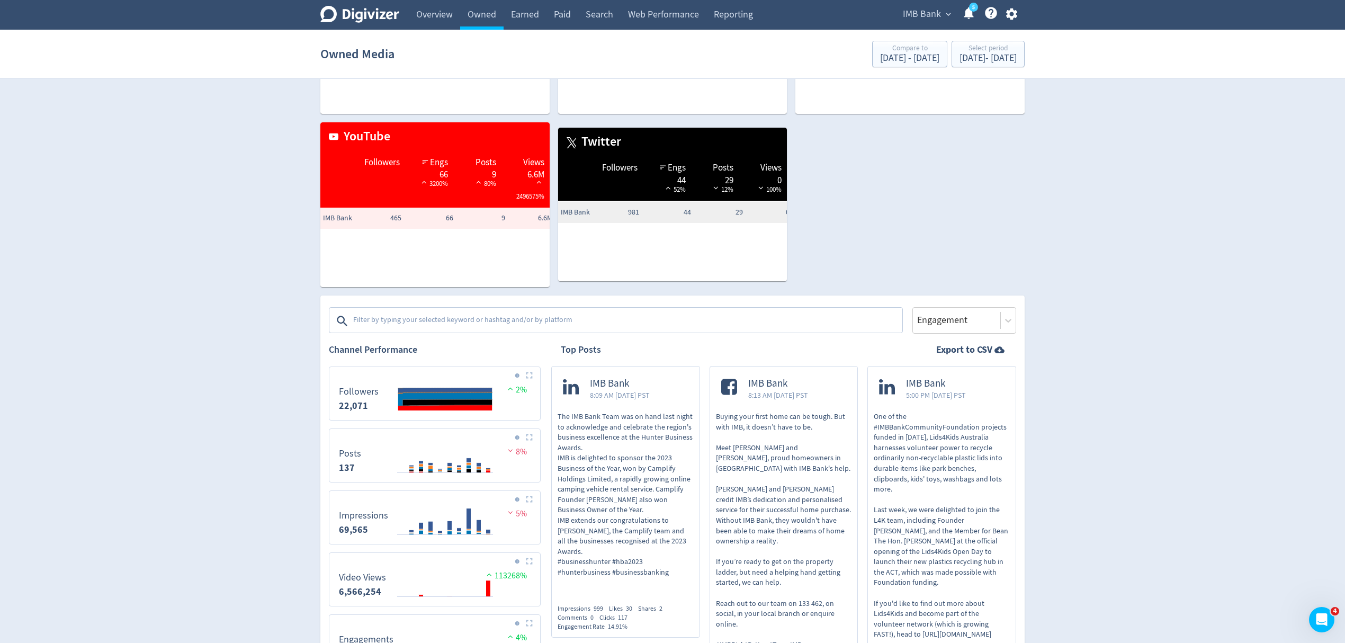
scroll to position [141, 0]
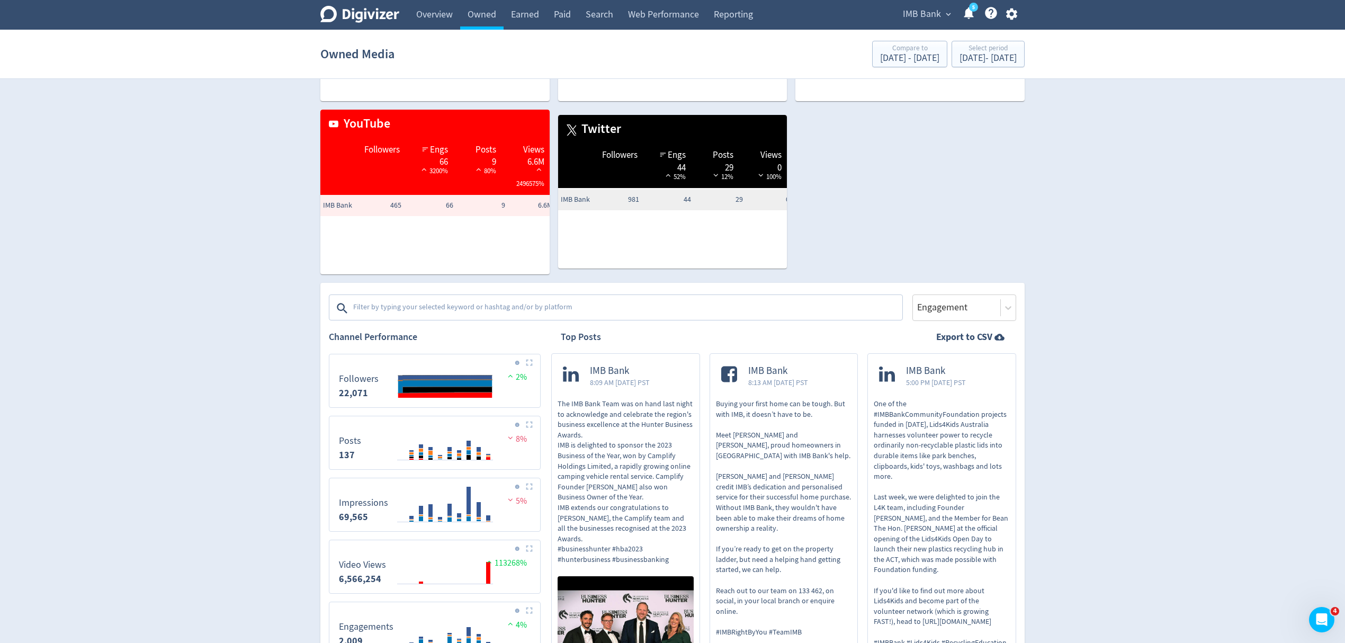
click at [528, 363] on img at bounding box center [529, 362] width 7 height 7
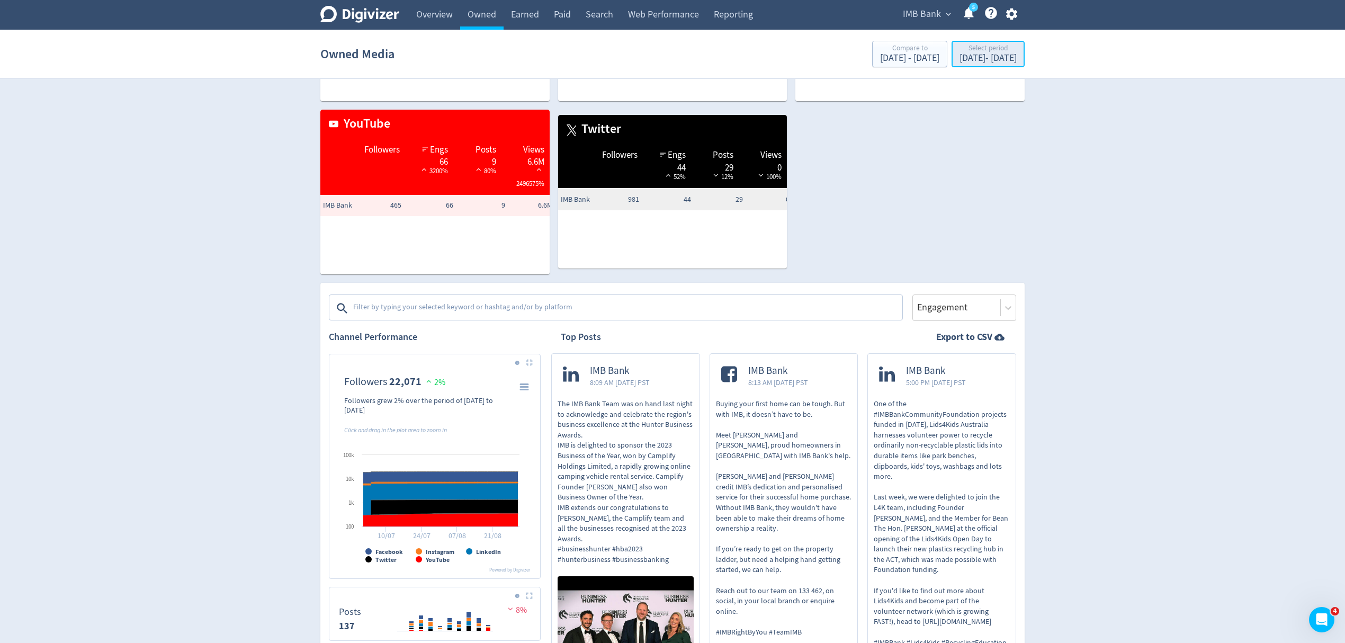
click at [960, 57] on div "Jul 1, 2023 - Aug 31, 2023" at bounding box center [988, 58] width 57 height 10
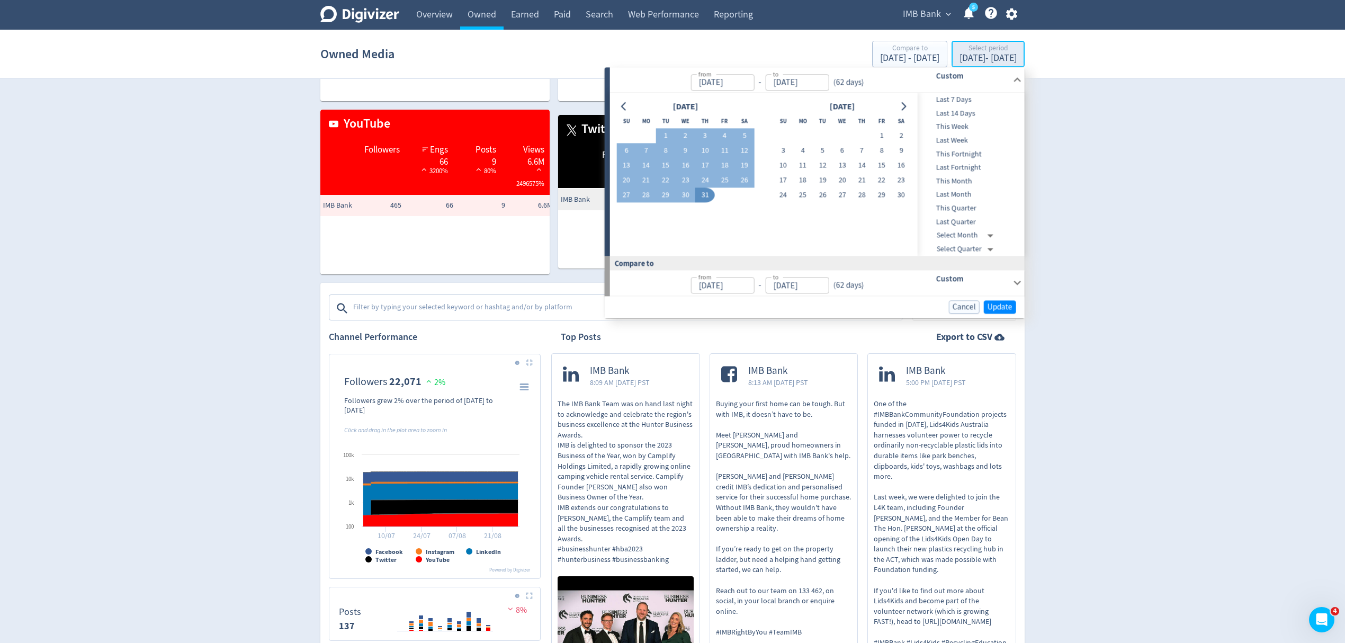
type input "Jul 01, 2023"
type input "Aug 31, 2023"
type input "Apr 30, 2023"
type input "Jun 30, 2023"
click at [625, 106] on icon "Go to previous month" at bounding box center [624, 106] width 8 height 8
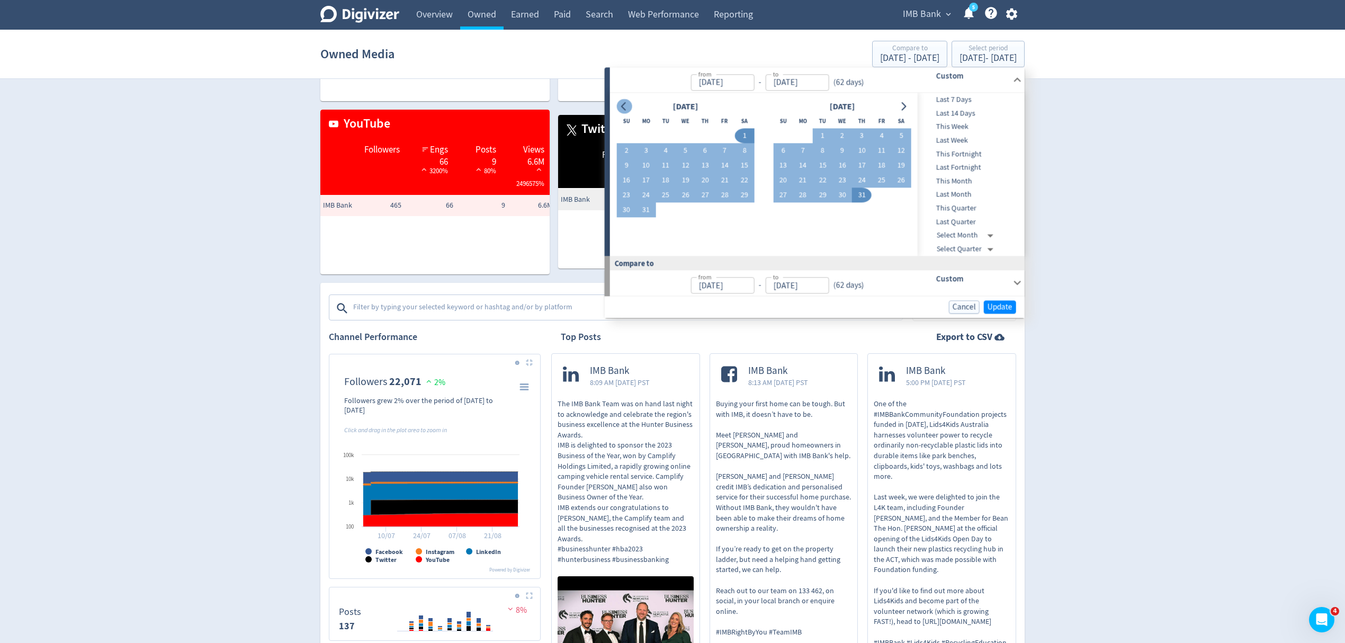
click at [625, 106] on icon "Go to previous month" at bounding box center [624, 106] width 8 height 8
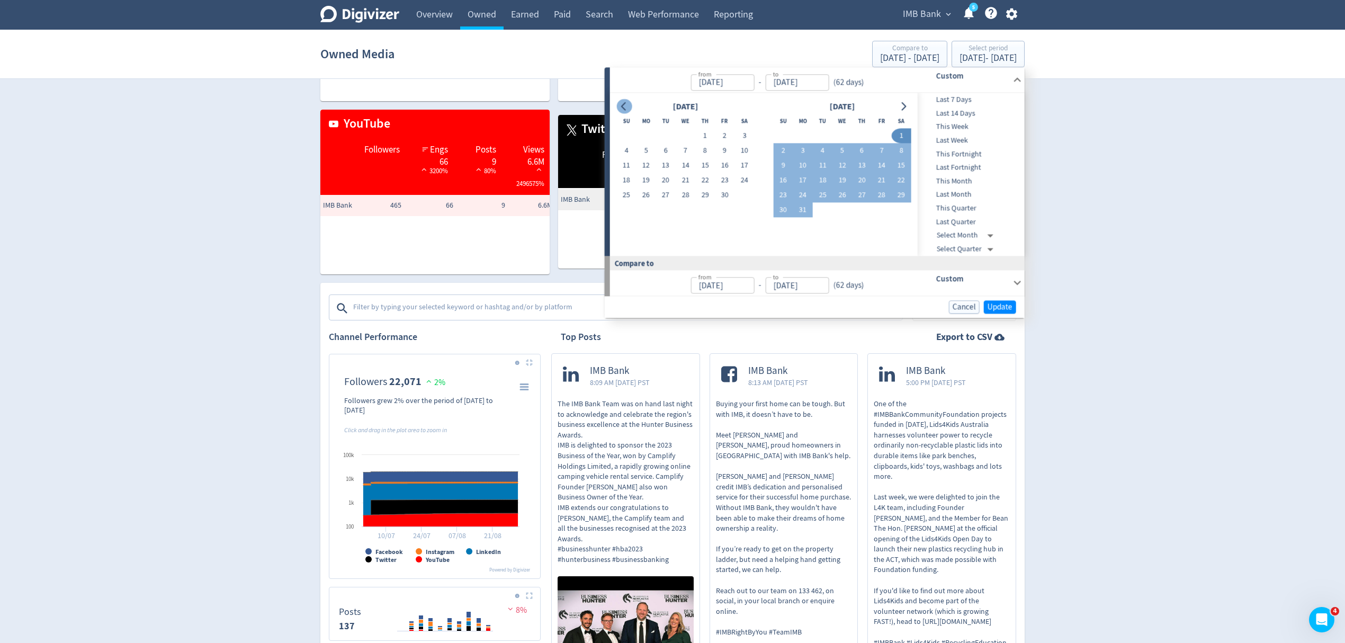
click at [625, 106] on icon "Go to previous month" at bounding box center [624, 106] width 8 height 8
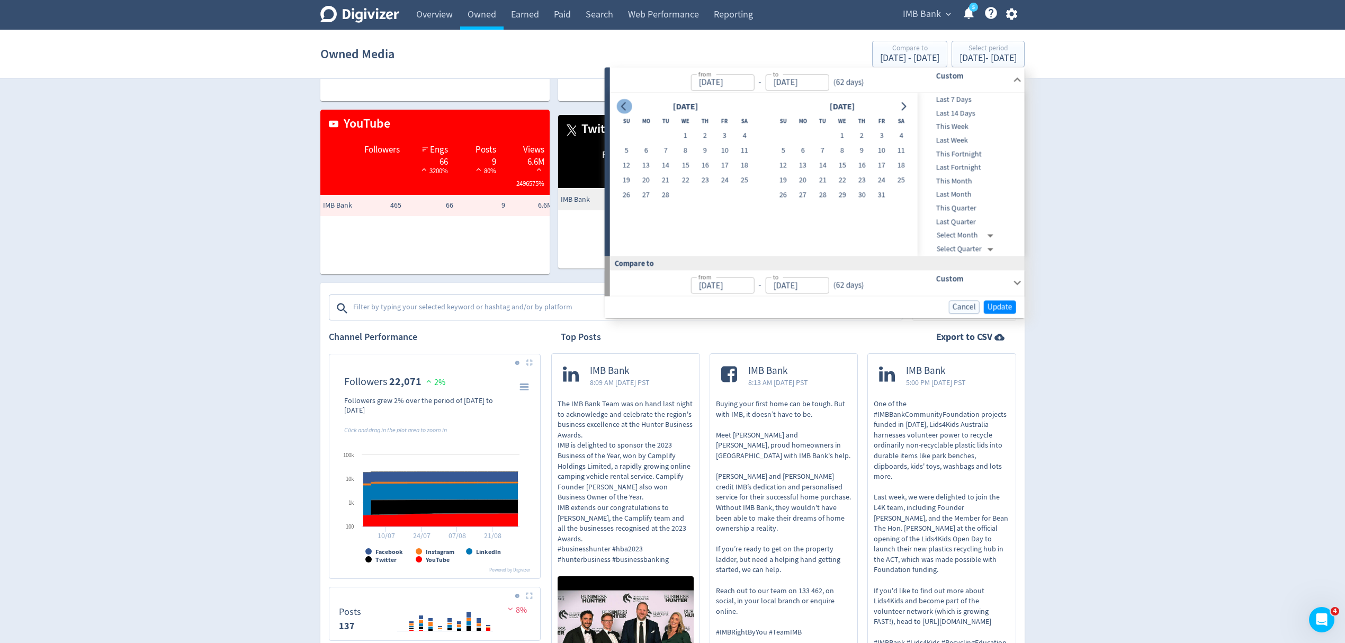
click at [625, 106] on icon "Go to previous month" at bounding box center [624, 106] width 8 height 8
drag, startPoint x: 860, startPoint y: 136, endPoint x: 875, endPoint y: 170, distance: 37.5
click at [860, 134] on button "1" at bounding box center [862, 136] width 20 height 15
type input "Dec 01, 2022"
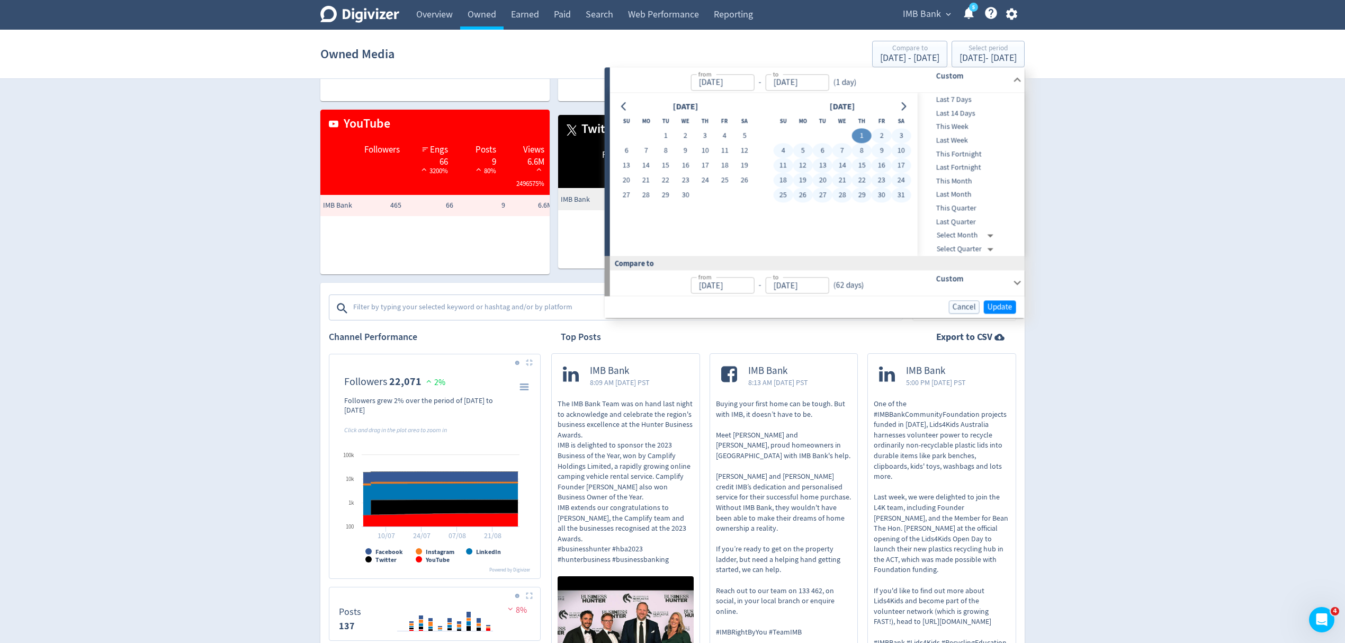
click at [899, 191] on button "31" at bounding box center [901, 195] width 20 height 15
type input "Dec 31, 2022"
type input "Oct 31, 2022"
type input "Nov 30, 2022"
click at [996, 306] on span "Update" at bounding box center [1000, 307] width 25 height 8
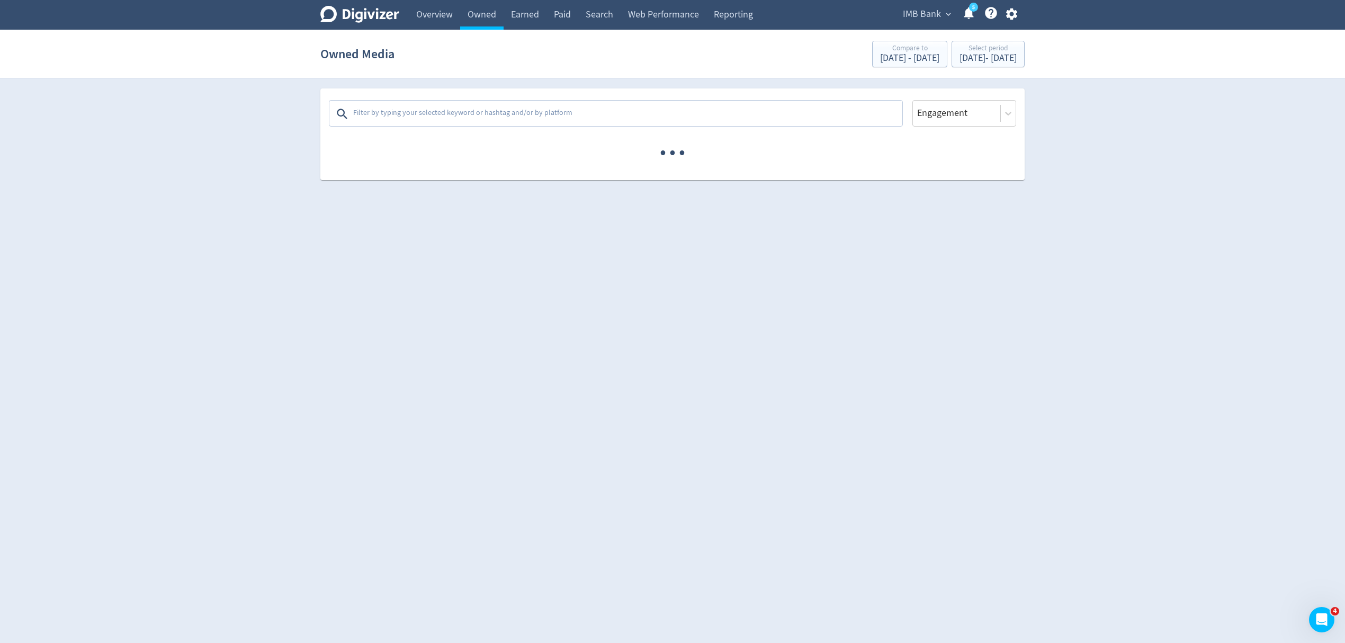
scroll to position [0, 0]
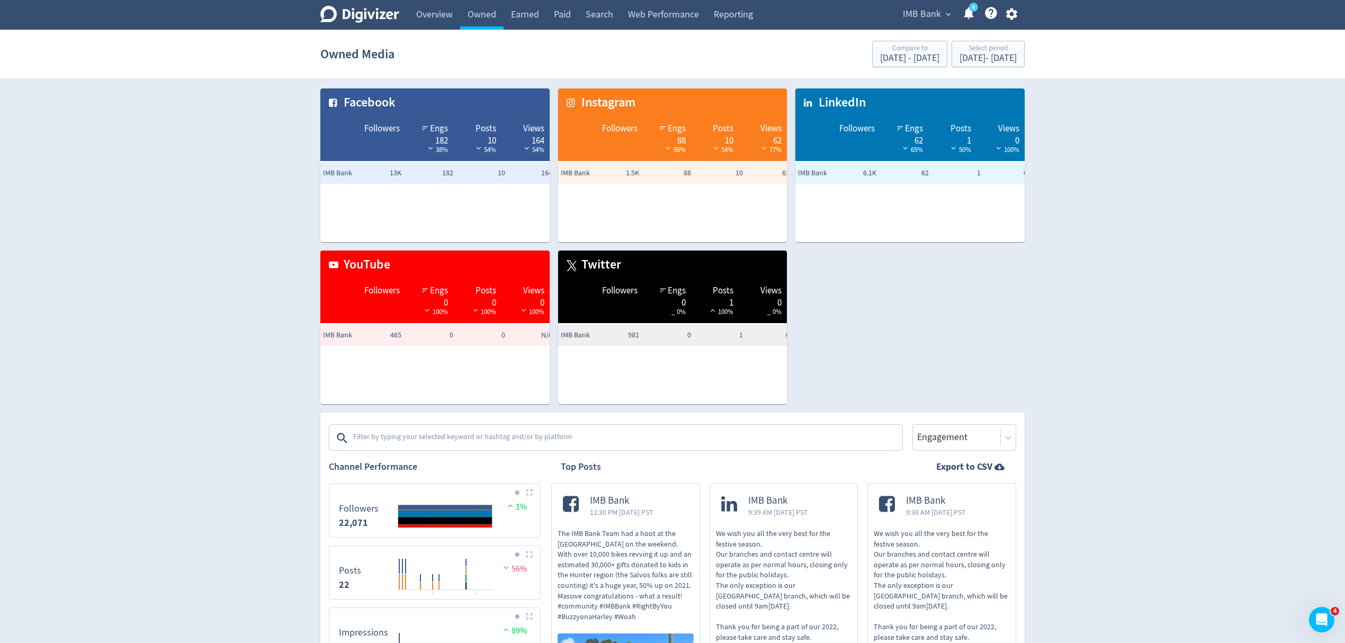
click at [532, 494] on img at bounding box center [529, 492] width 7 height 7
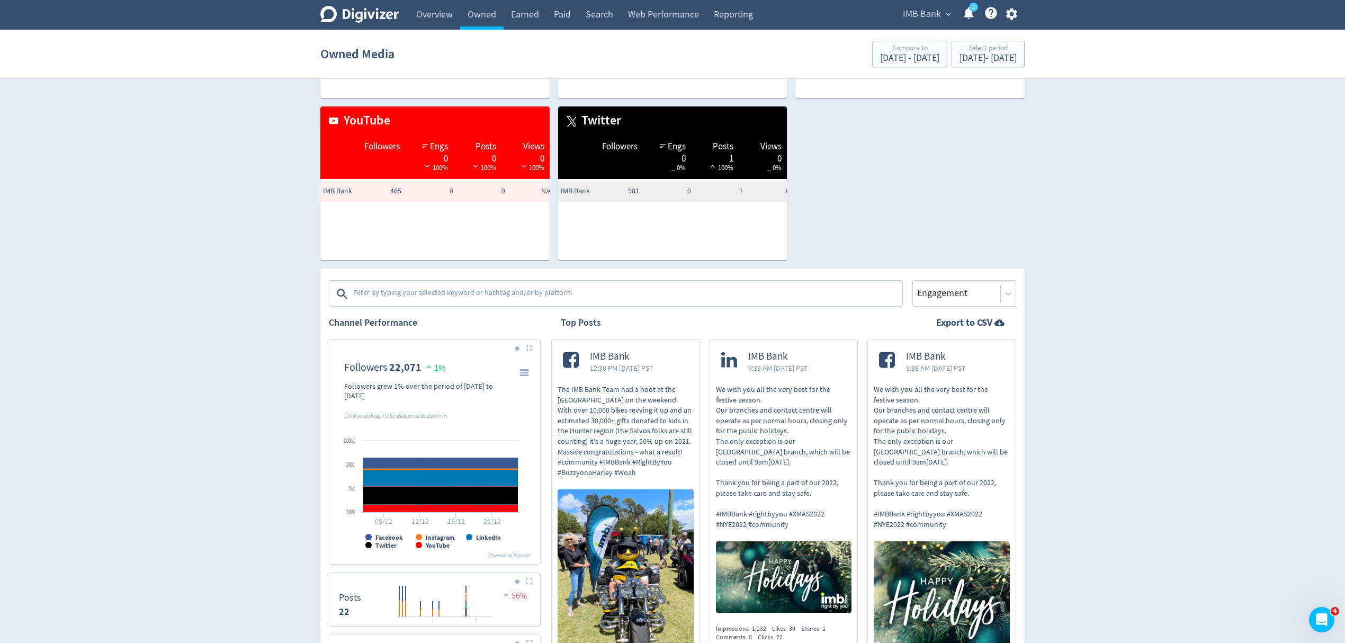
scroll to position [212, 0]
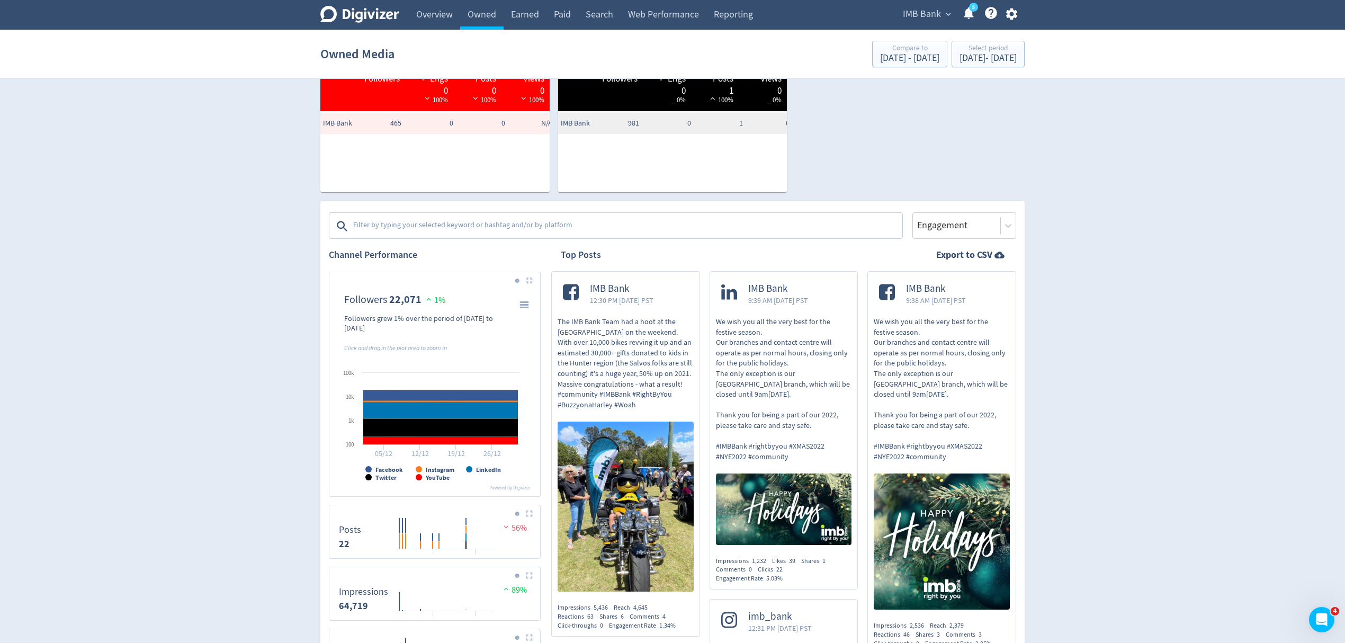
click at [532, 280] on img at bounding box center [529, 280] width 7 height 7
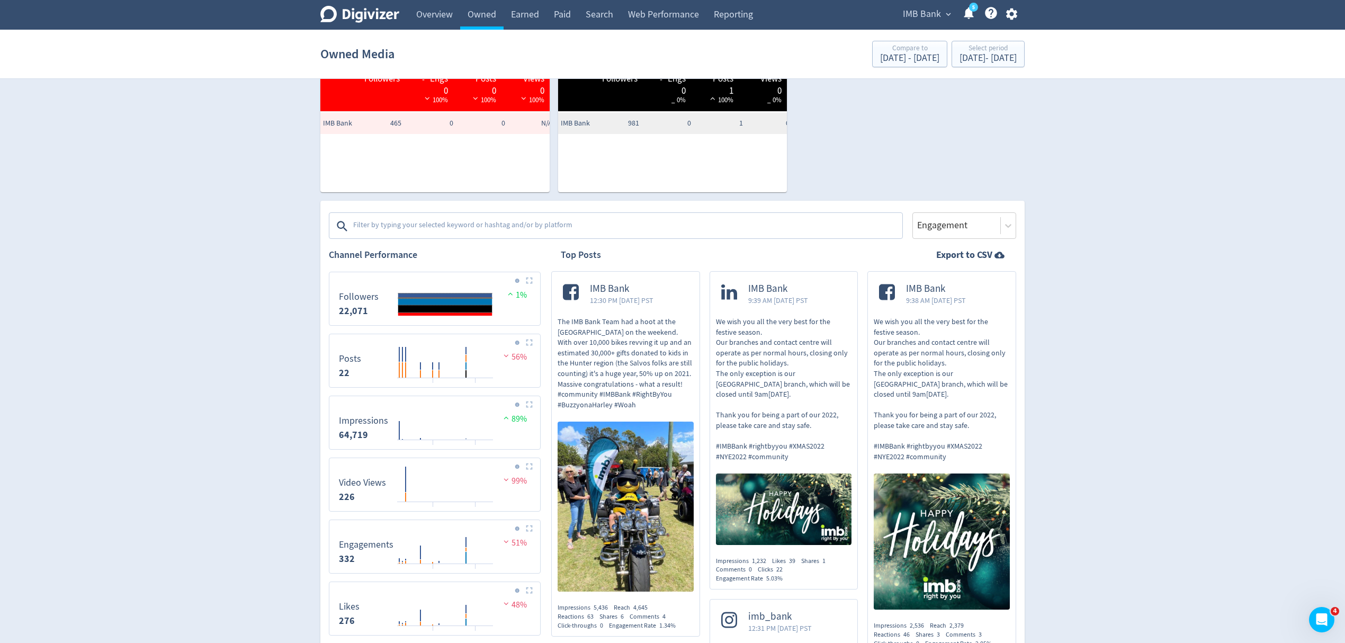
click at [532, 280] on img at bounding box center [529, 280] width 7 height 7
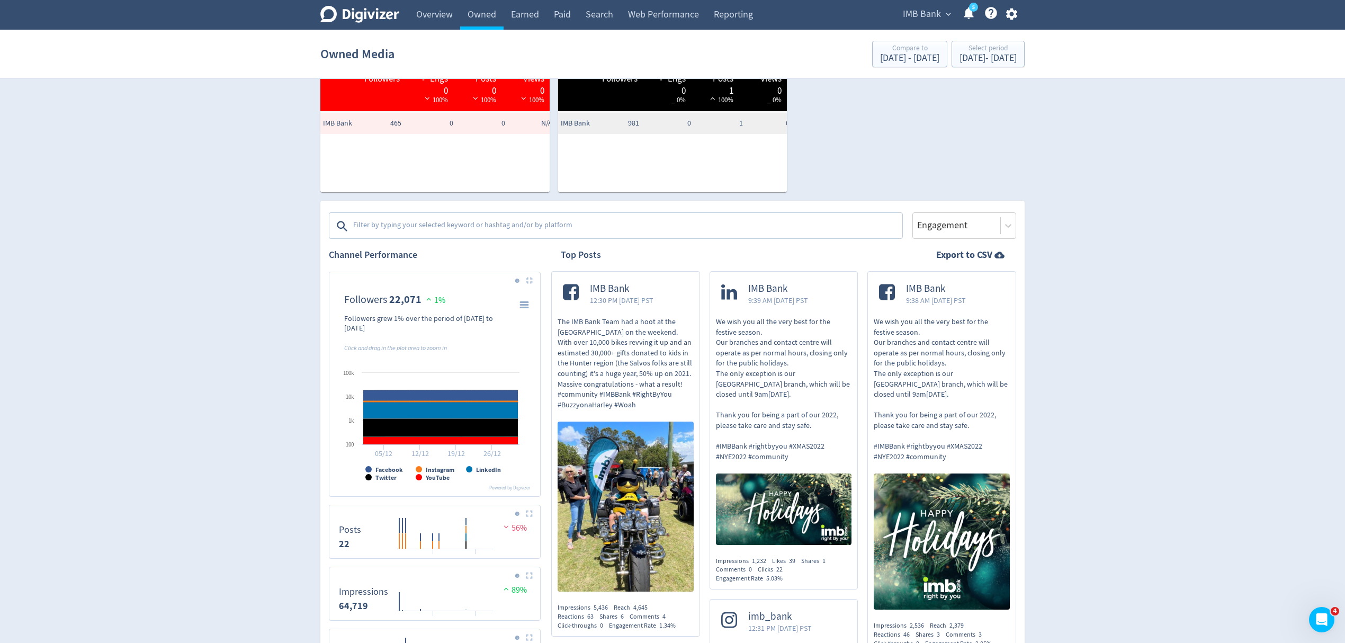
click at [532, 280] on img at bounding box center [529, 280] width 7 height 7
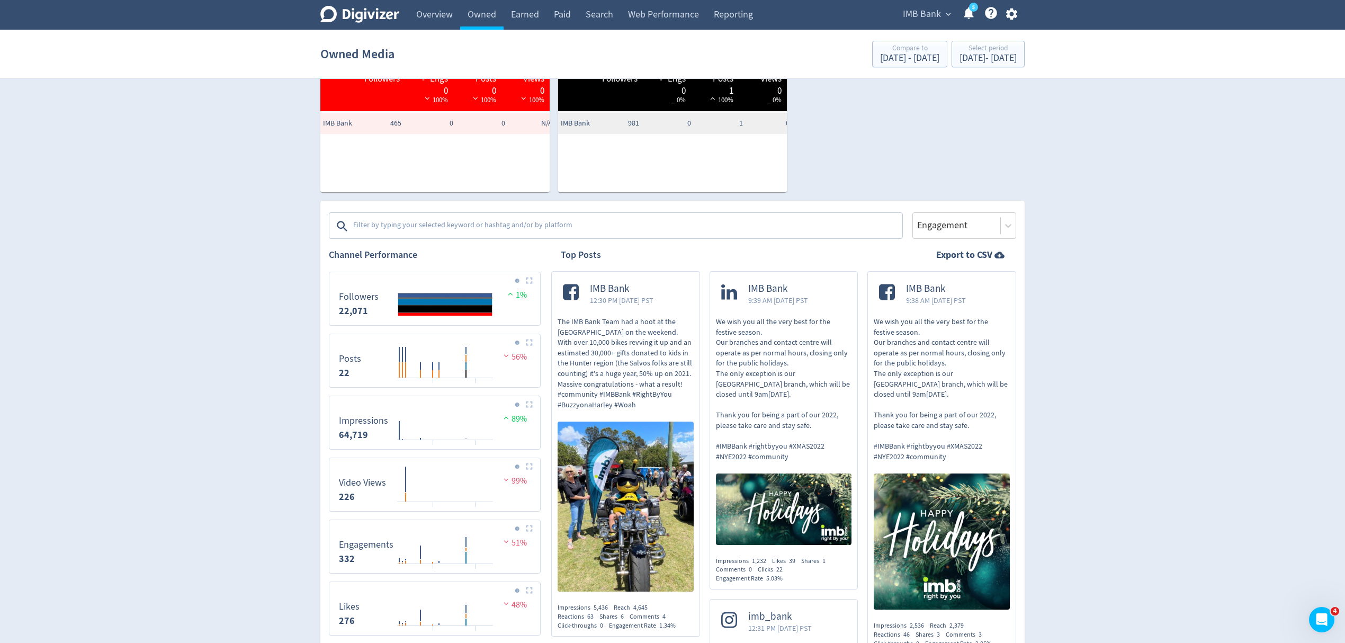
click at [532, 280] on img at bounding box center [529, 280] width 7 height 7
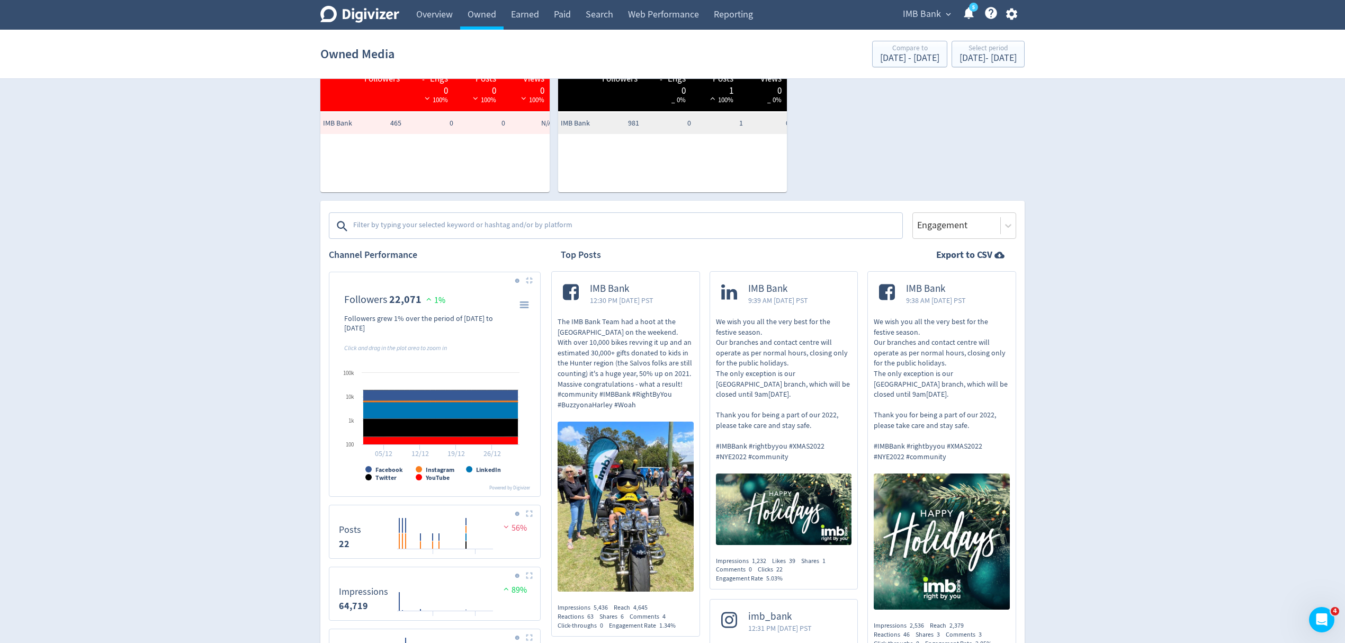
click at [532, 280] on img at bounding box center [529, 280] width 7 height 7
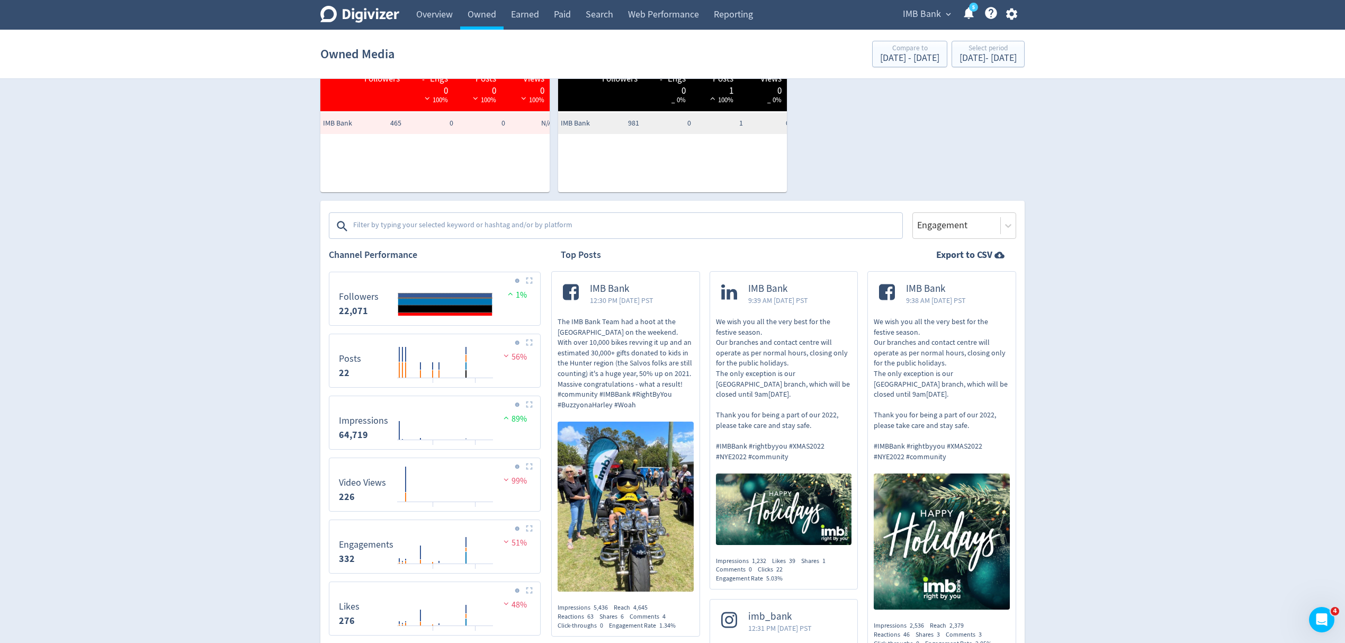
click at [532, 280] on img at bounding box center [529, 280] width 7 height 7
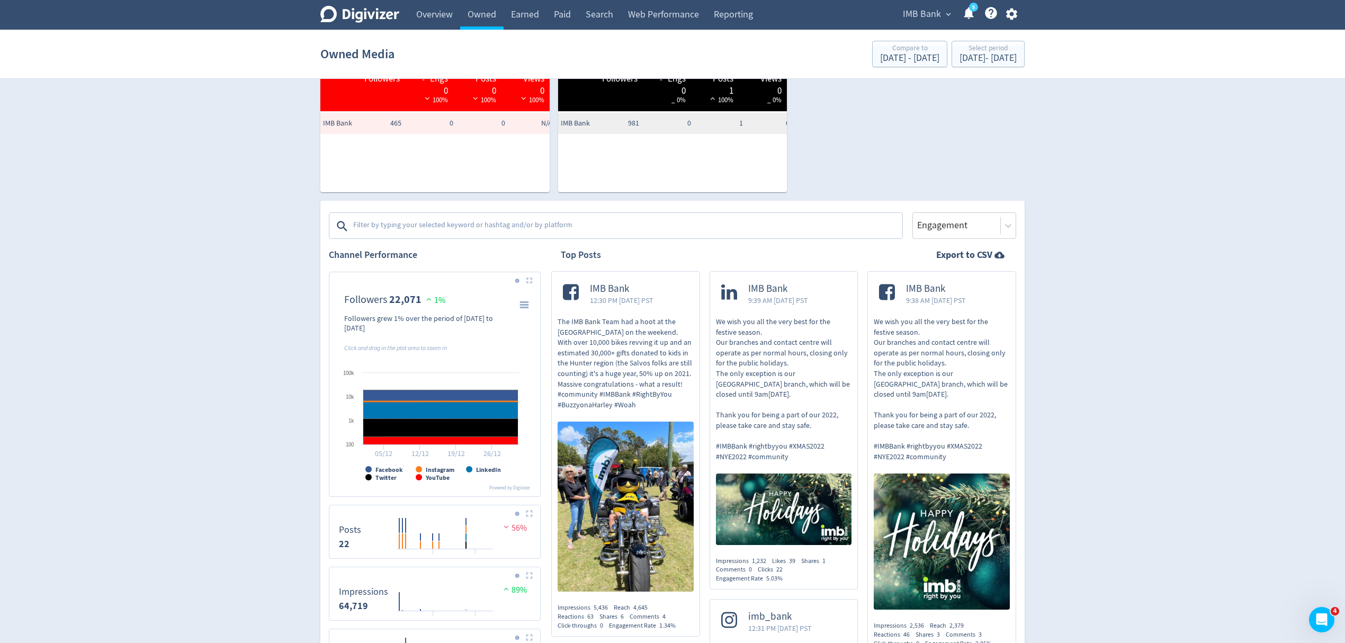
click at [532, 280] on img at bounding box center [529, 280] width 7 height 7
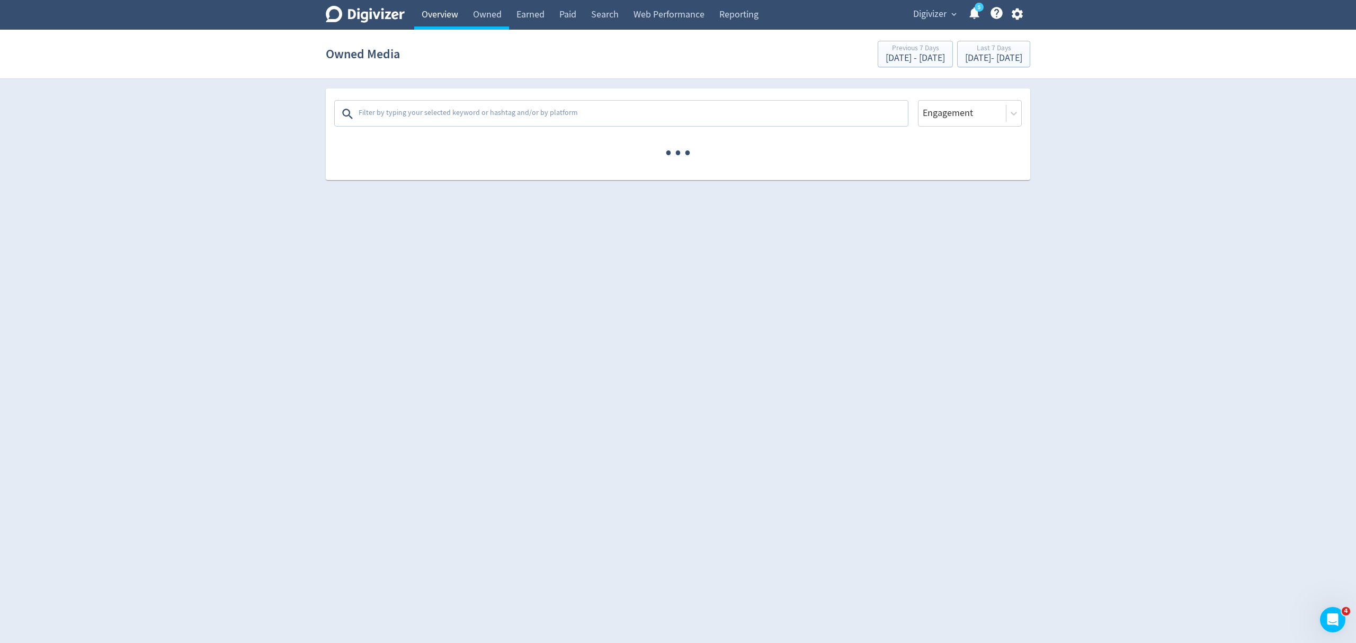
click at [445, 15] on link "Overview" at bounding box center [439, 15] width 51 height 30
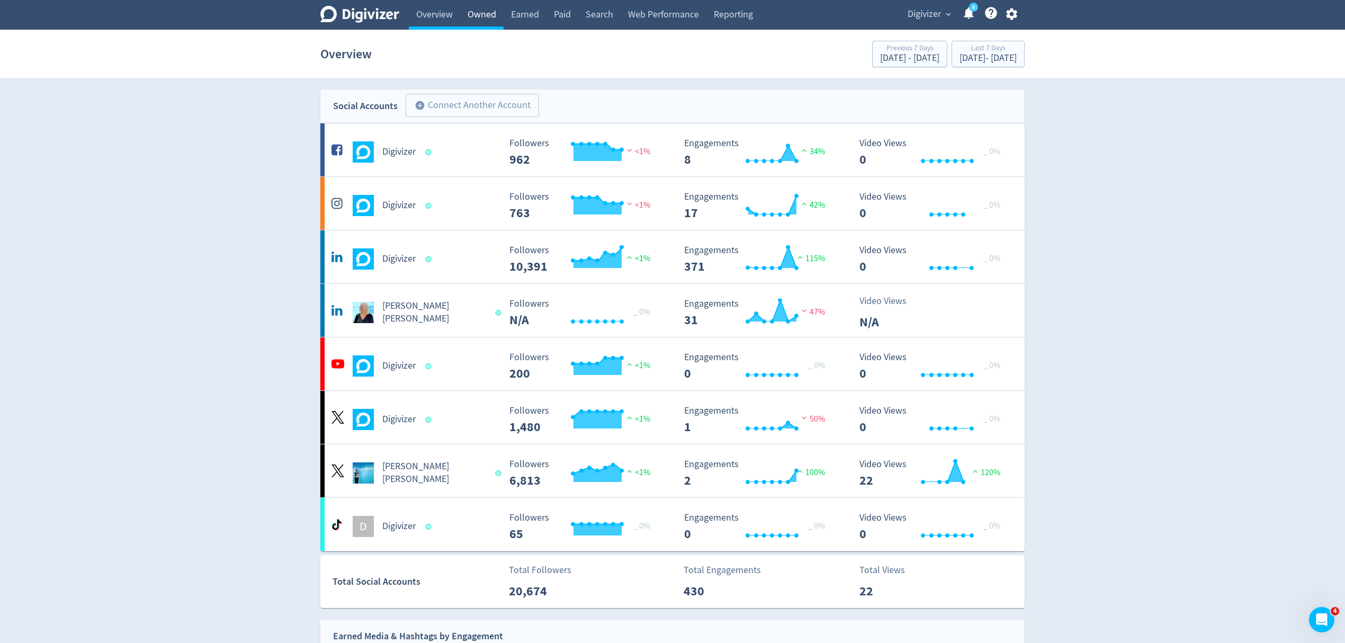
click at [481, 20] on link "Owned" at bounding box center [481, 15] width 43 height 30
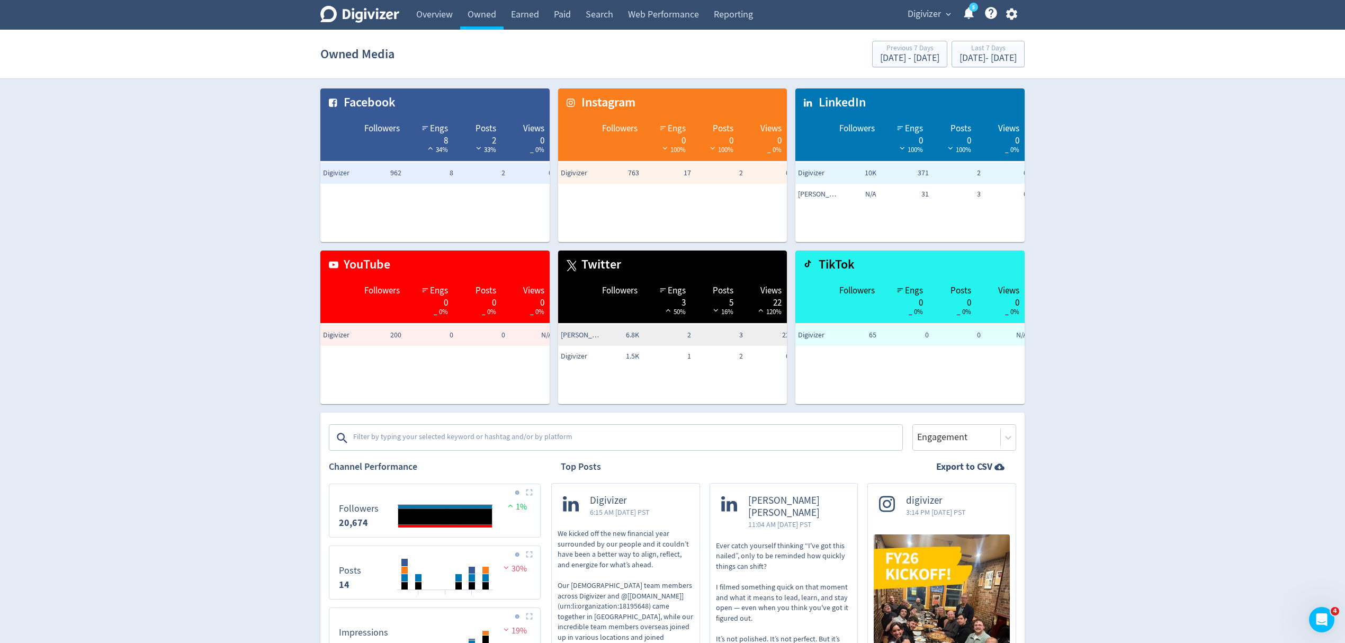
scroll to position [70, 0]
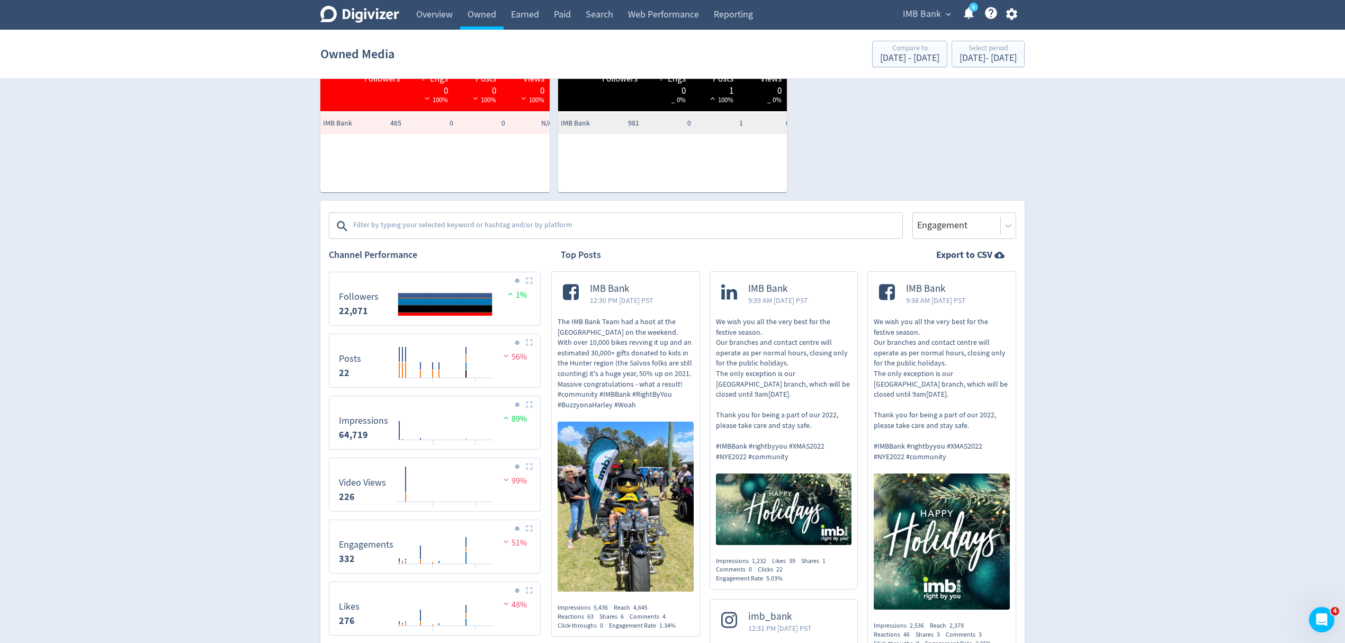
click at [530, 280] on img at bounding box center [529, 280] width 7 height 7
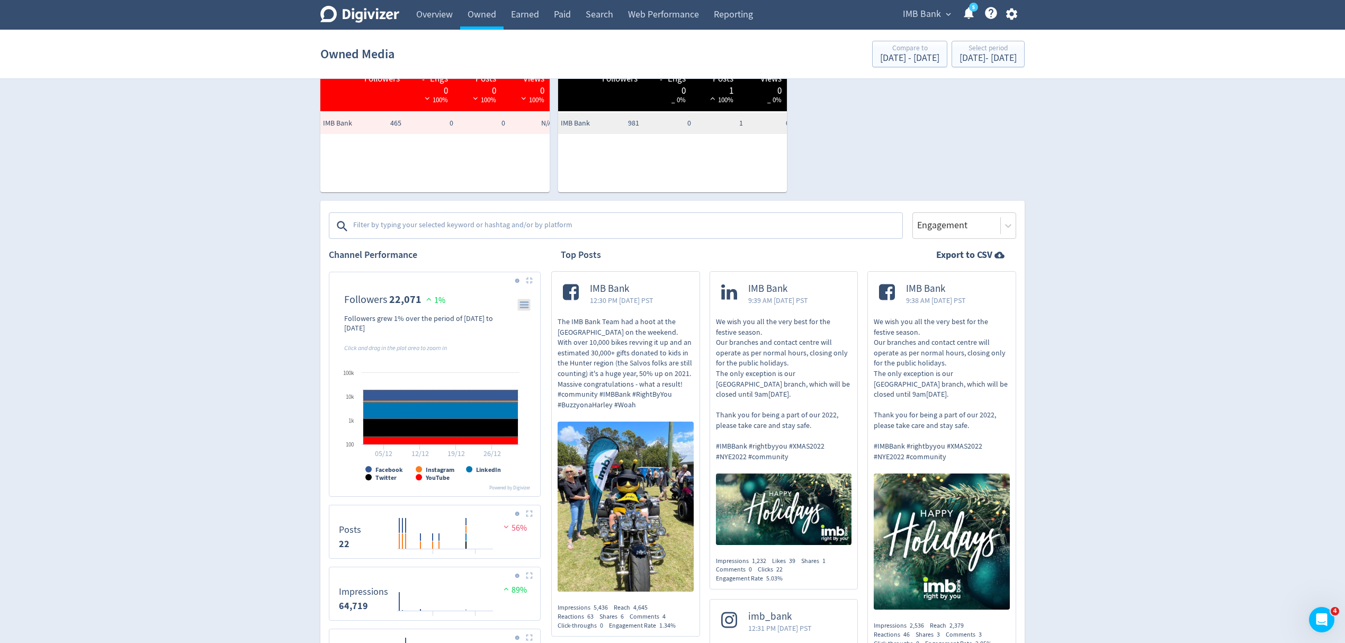
click at [526, 307] on icon "\a Followers\a 22,071\a" at bounding box center [524, 304] width 7 height 5
click at [505, 324] on li "Download PNG image" at bounding box center [489, 319] width 81 height 13
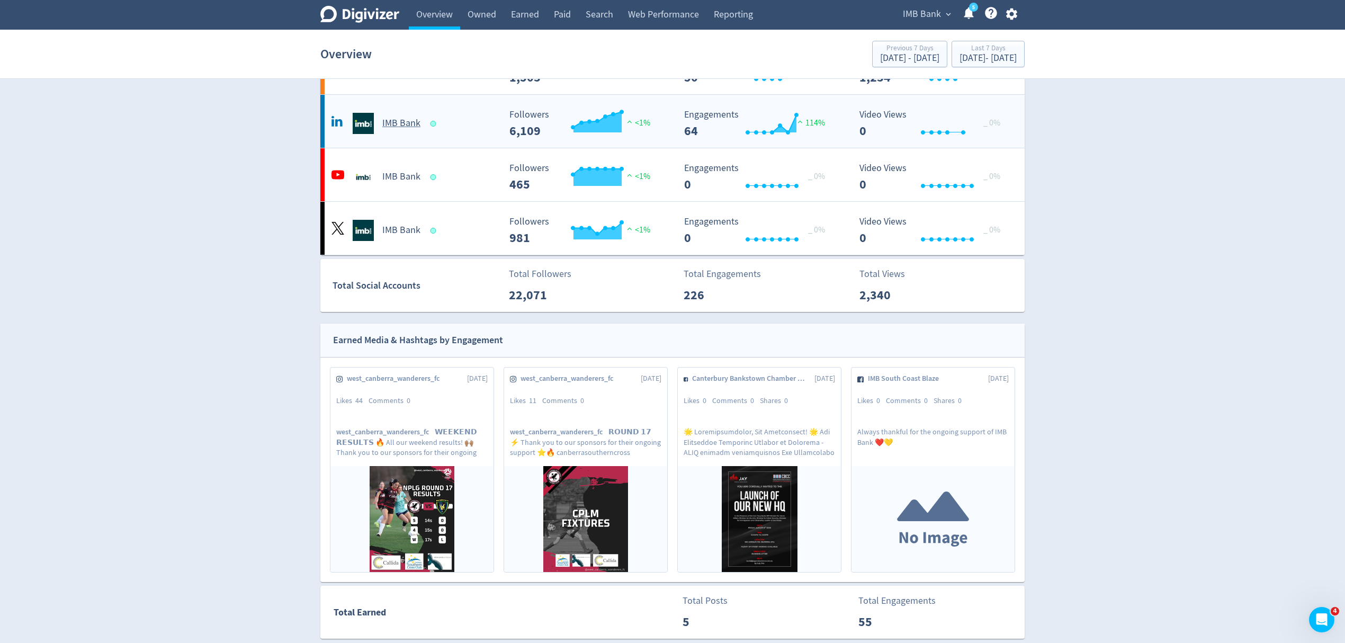
scroll to position [141, 0]
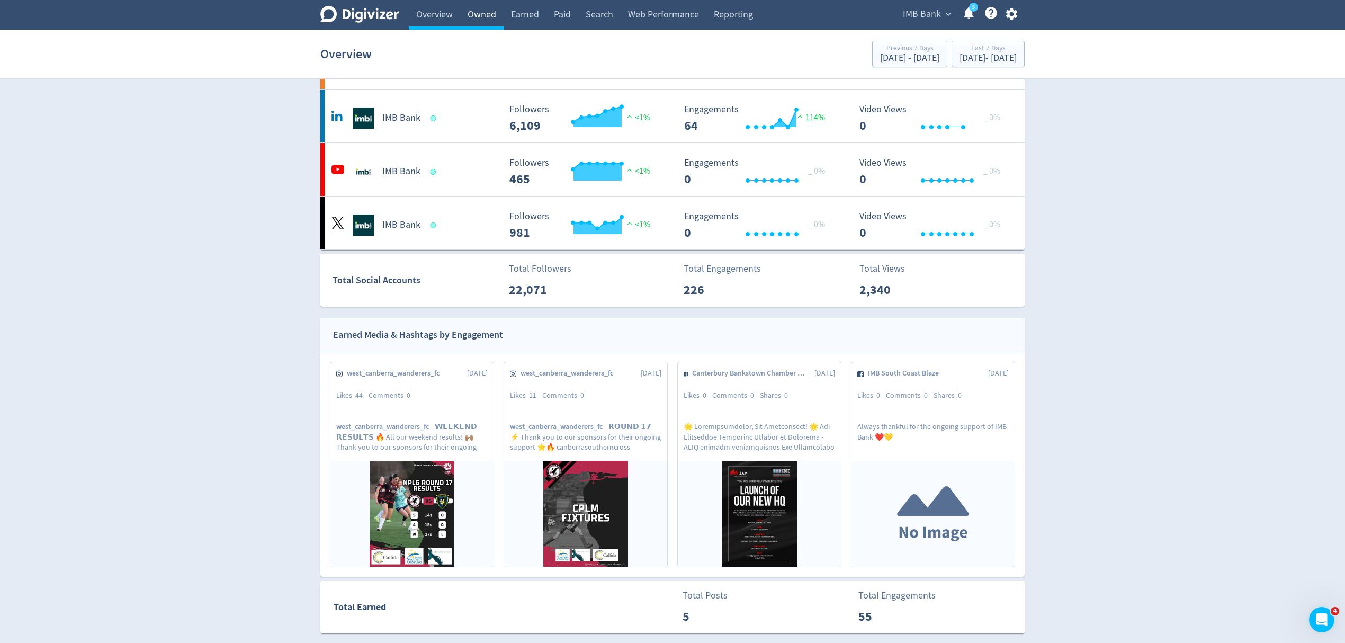
click at [492, 14] on link "Owned" at bounding box center [481, 15] width 43 height 30
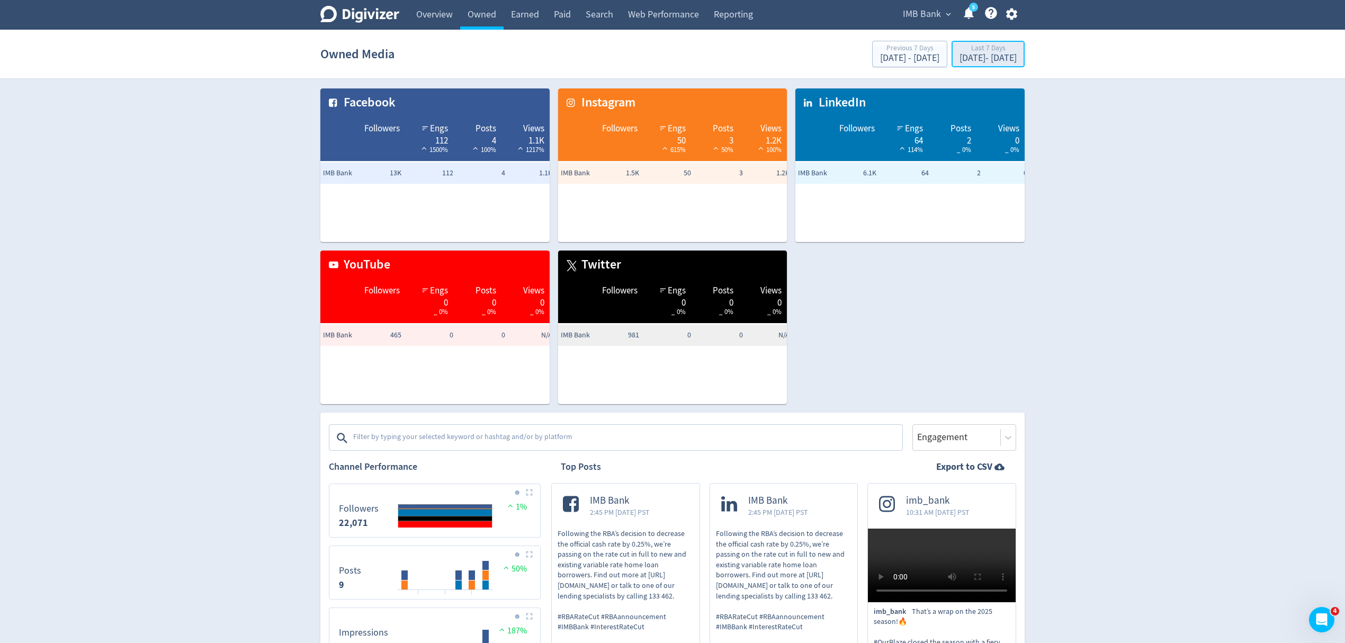
click at [960, 61] on div "[DATE] - [DATE]" at bounding box center [988, 58] width 57 height 10
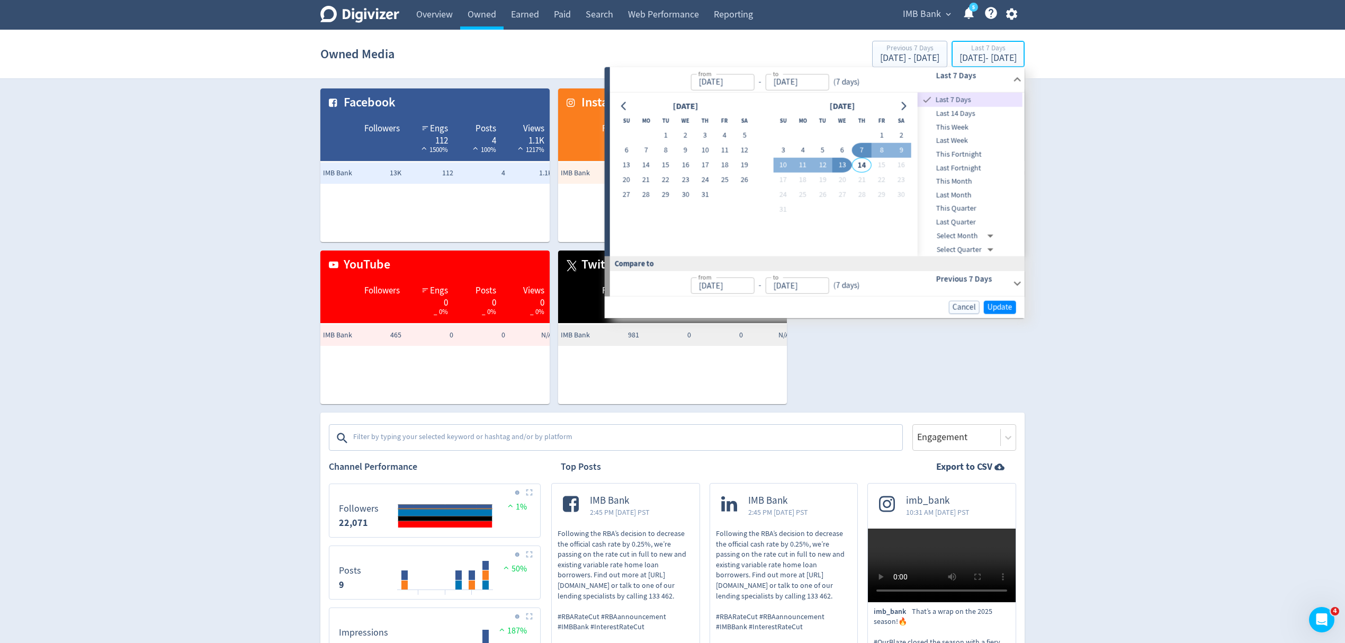
type input "[DATE]"
type input "Aug 06, 2025"
click at [667, 137] on button "1" at bounding box center [666, 135] width 20 height 15
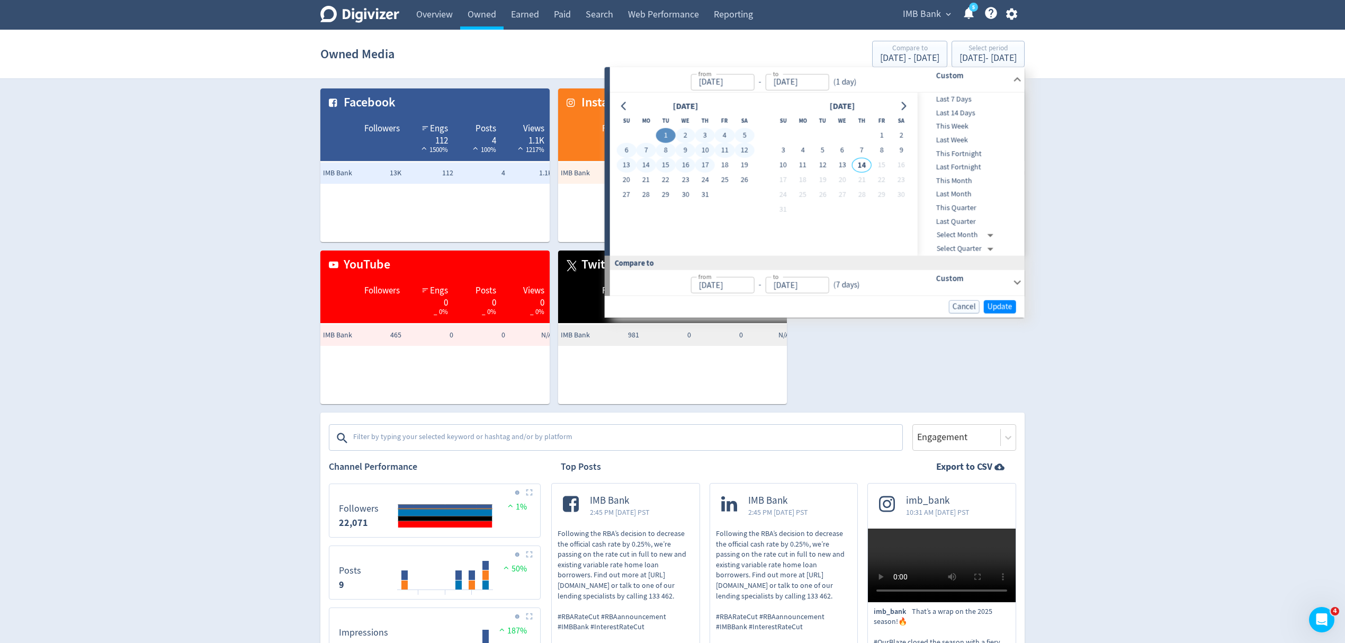
type input "Jul 01, 2025"
drag, startPoint x: 706, startPoint y: 198, endPoint x: 775, endPoint y: 216, distance: 71.3
click at [706, 197] on button "31" at bounding box center [705, 194] width 20 height 15
type input "[DATE]"
type input "May 31, 2025"
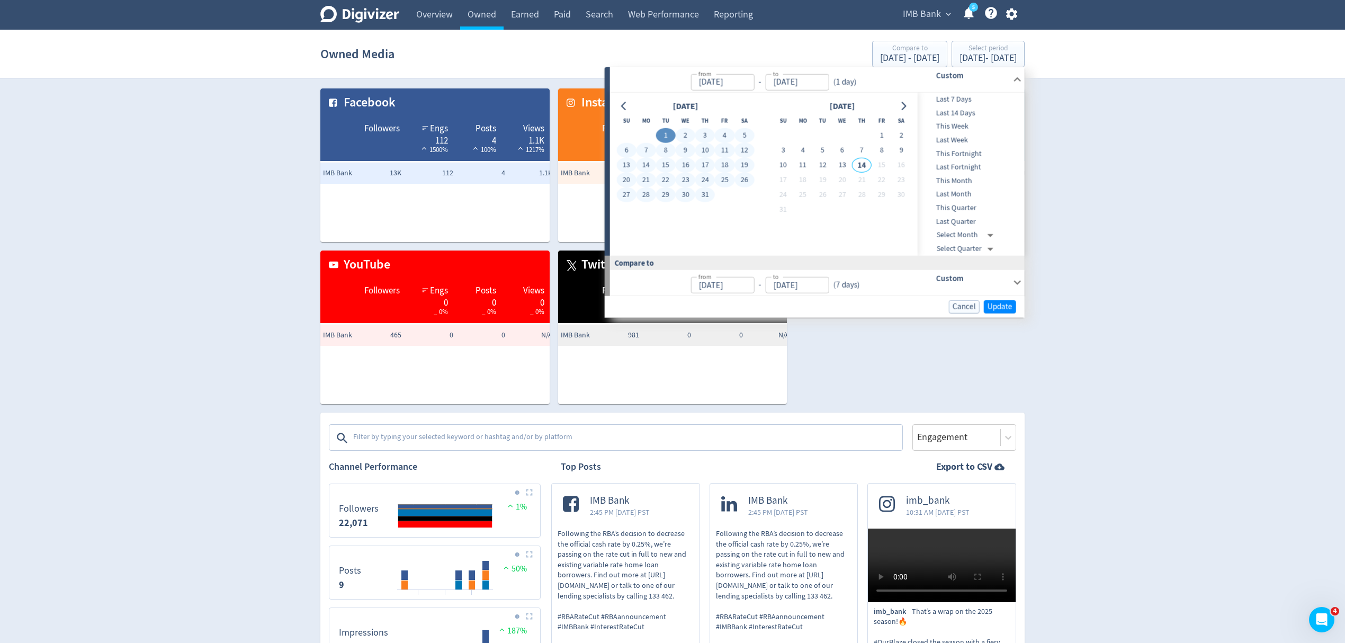
type input "Jun 30, 2025"
click at [1007, 308] on span "Update" at bounding box center [1000, 306] width 25 height 8
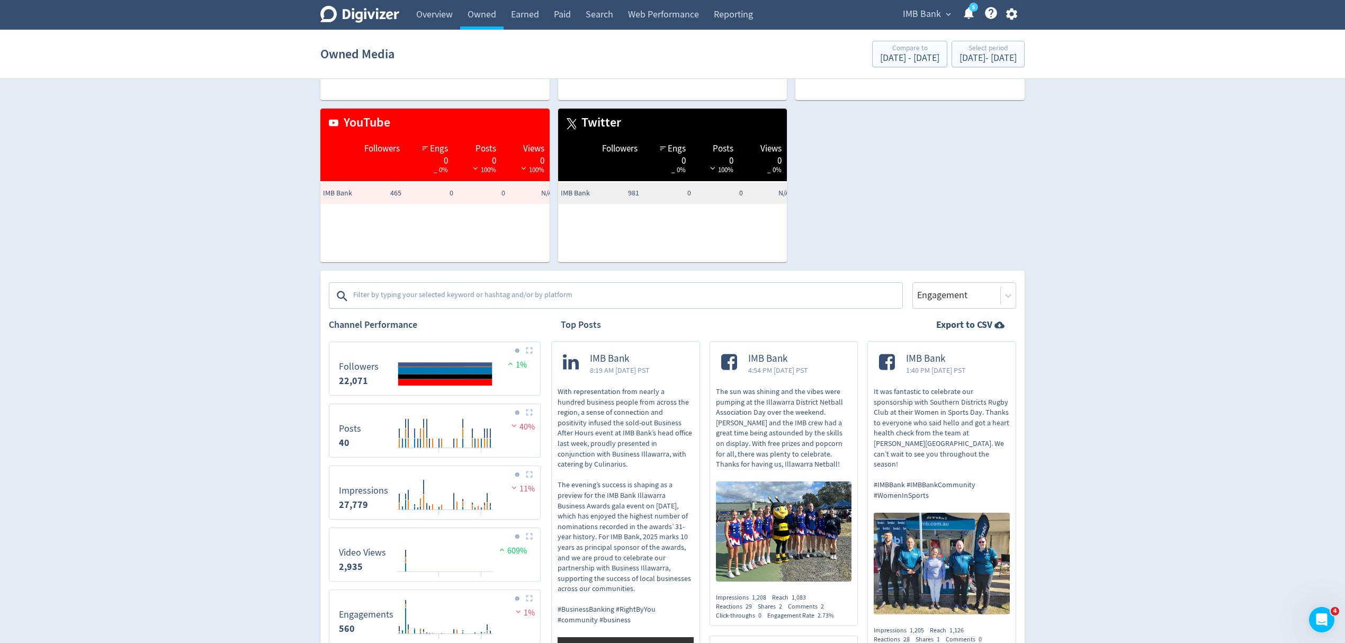
scroll to position [282, 0]
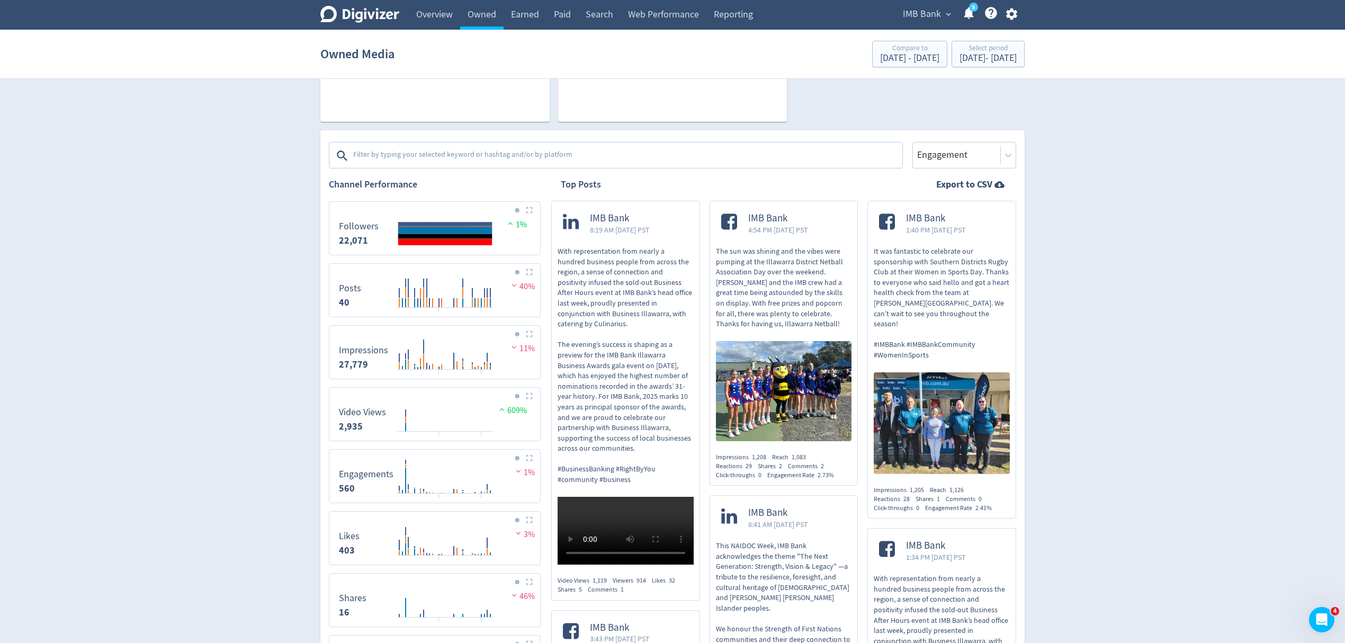
click at [431, 151] on textarea at bounding box center [626, 155] width 549 height 21
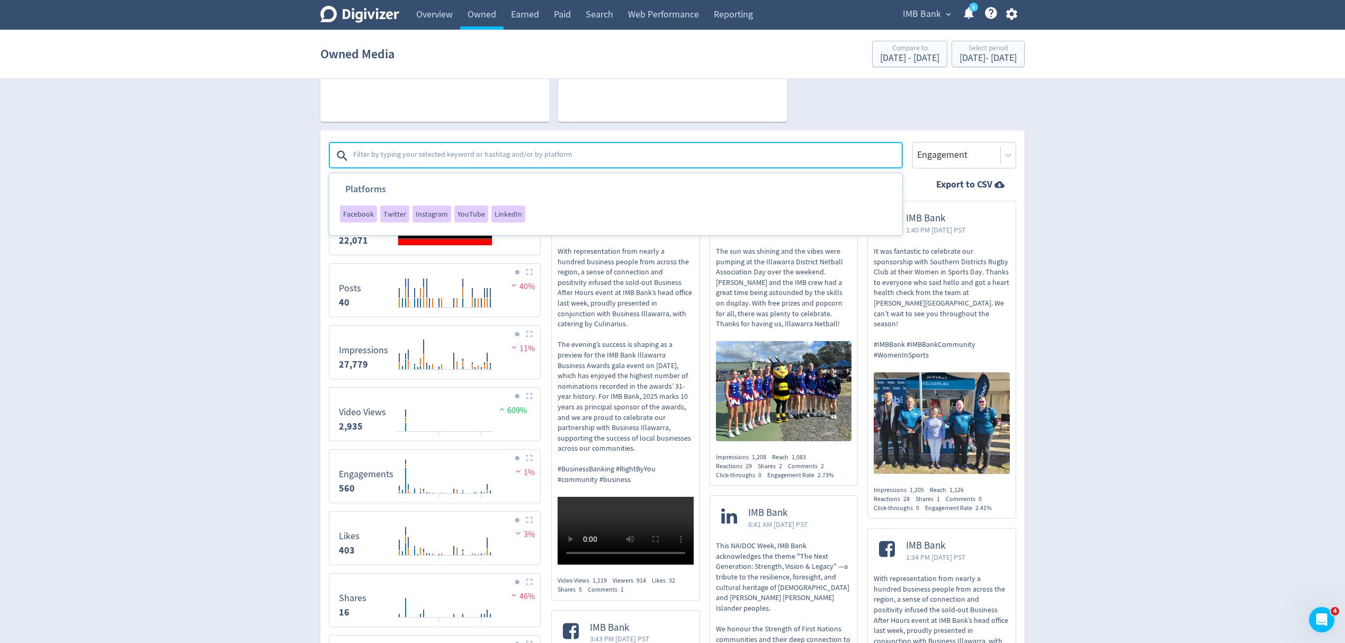
click at [352, 211] on span "Facebook" at bounding box center [358, 213] width 31 height 7
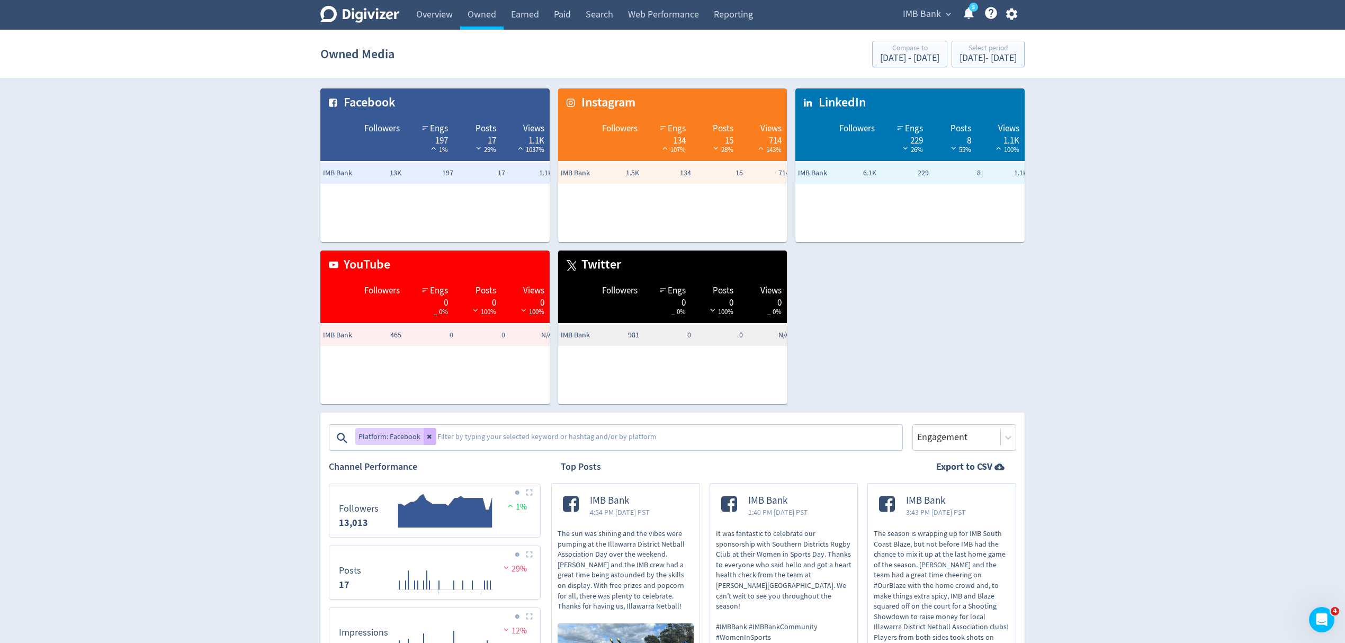
click at [650, 509] on span "4:54 PM Wed 30-Jul-25 PST" at bounding box center [620, 512] width 60 height 11
click at [426, 432] on button at bounding box center [430, 436] width 13 height 17
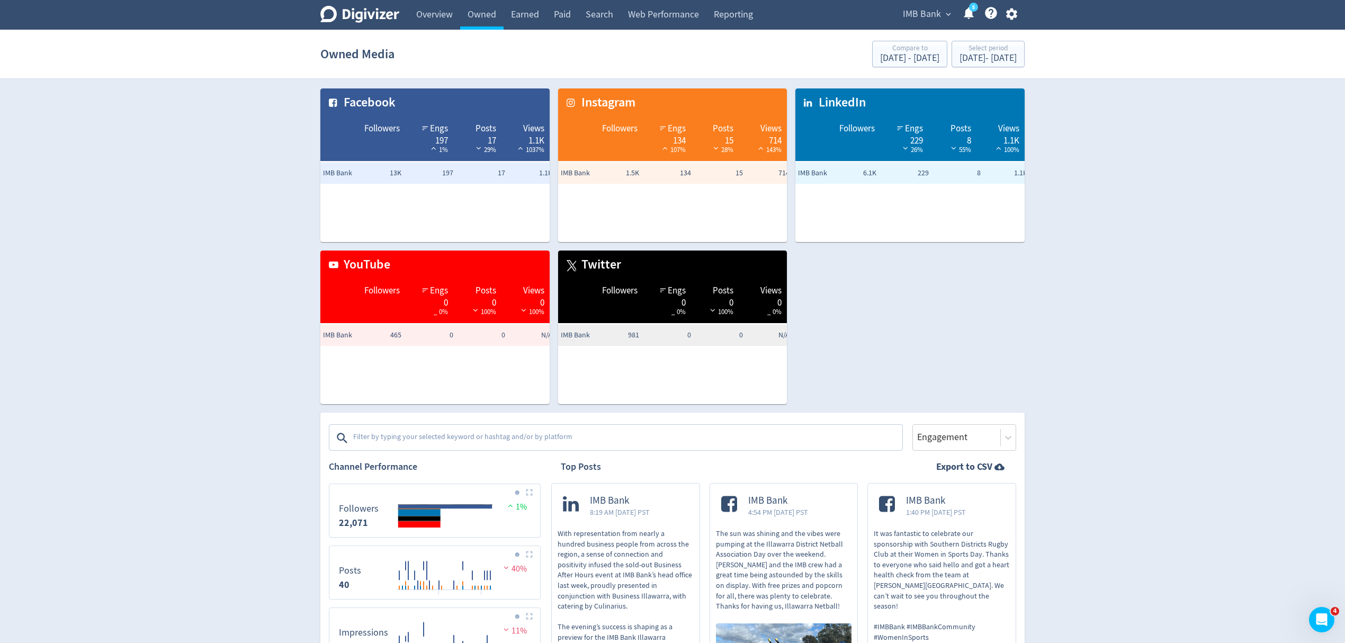
click at [429, 440] on textarea at bounding box center [626, 437] width 549 height 21
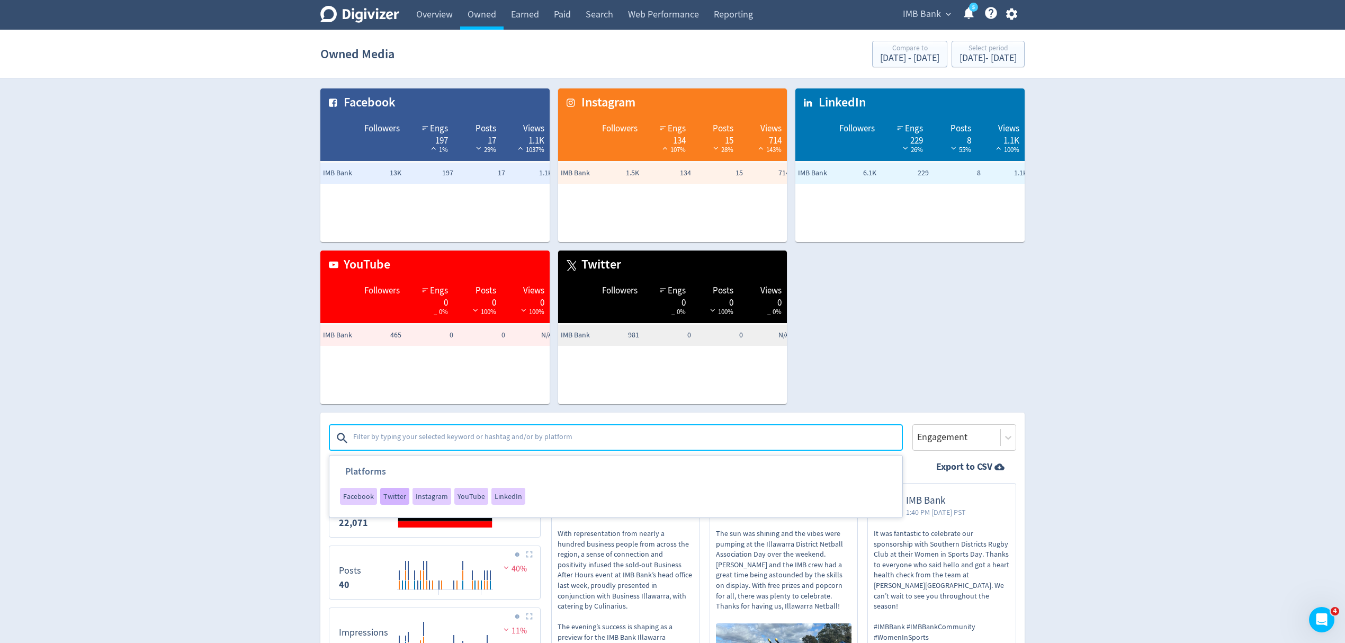
click at [396, 496] on span "Twitter" at bounding box center [394, 495] width 23 height 7
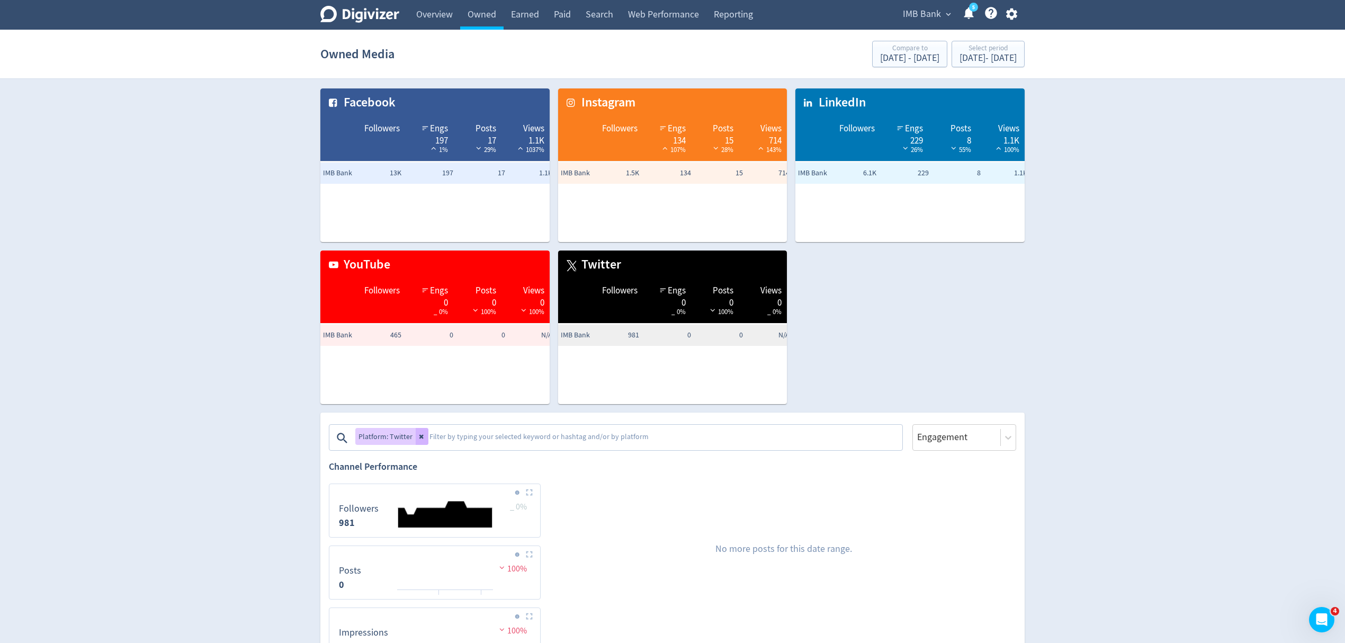
click at [422, 435] on icon at bounding box center [422, 436] width 6 height 6
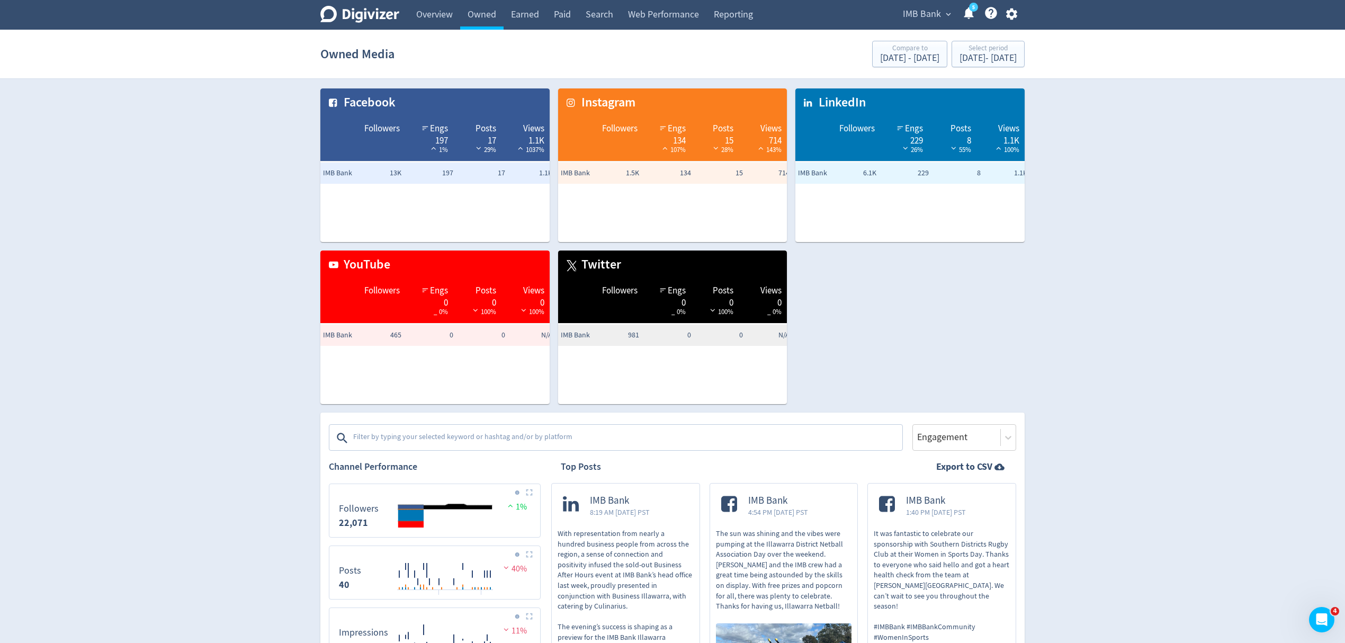
click at [426, 435] on textarea at bounding box center [626, 437] width 549 height 21
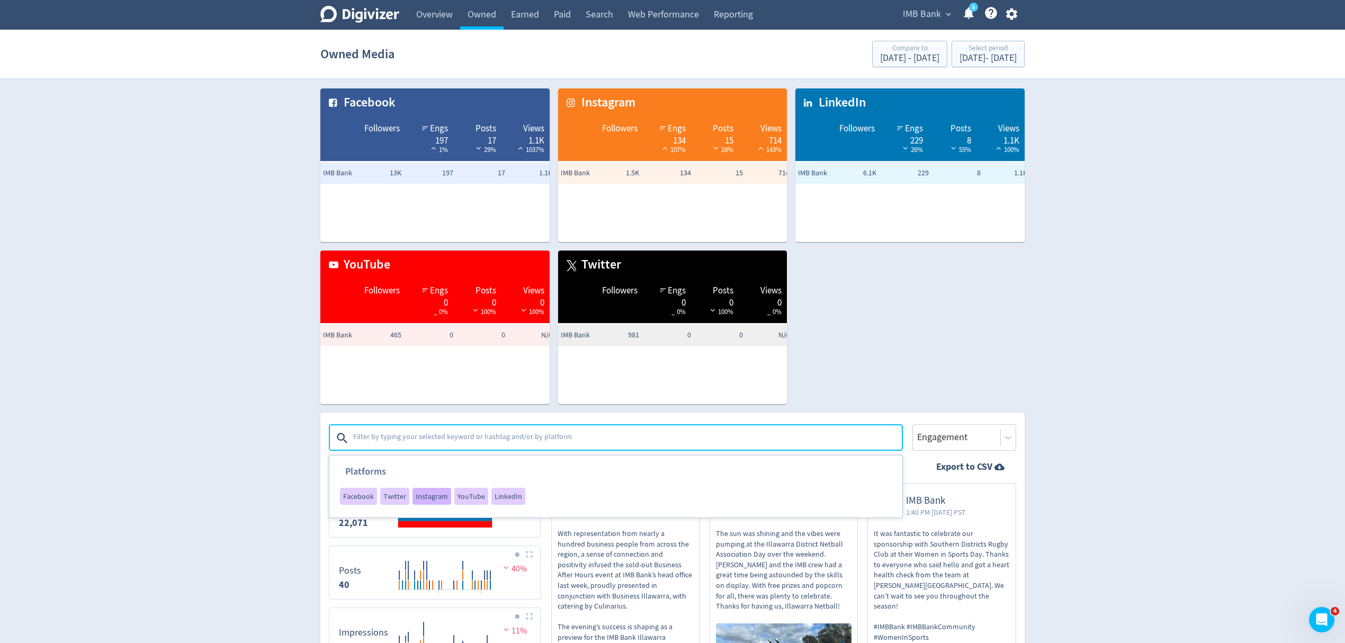
click at [424, 497] on span "Instagram" at bounding box center [432, 495] width 32 height 7
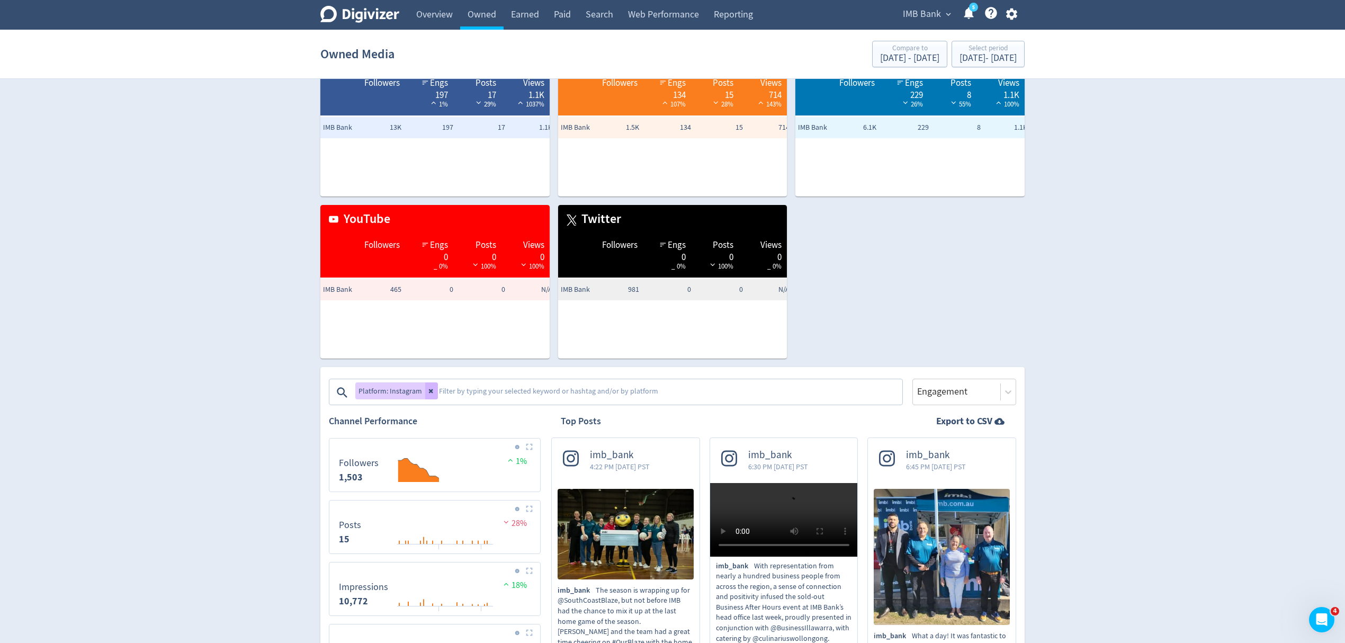
scroll to position [70, 0]
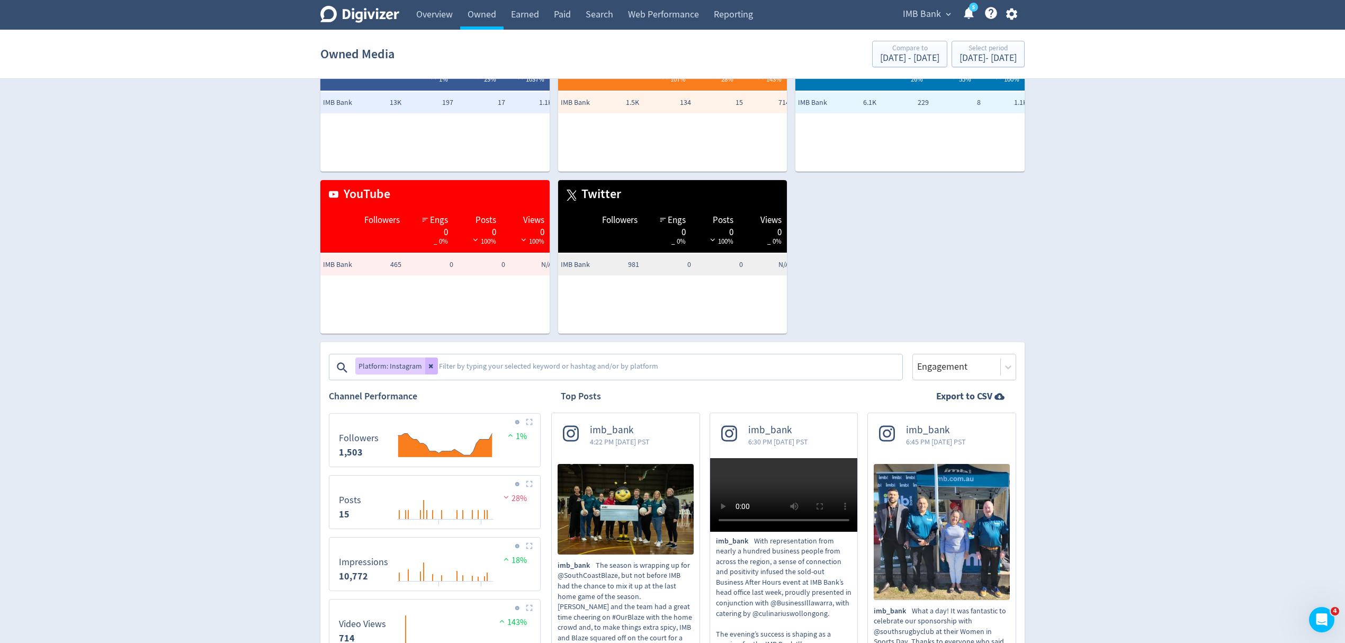
click at [650, 436] on span "4:22 PM Sun 20-Jul-25 PST" at bounding box center [620, 441] width 60 height 11
click at [429, 365] on icon at bounding box center [431, 366] width 4 height 4
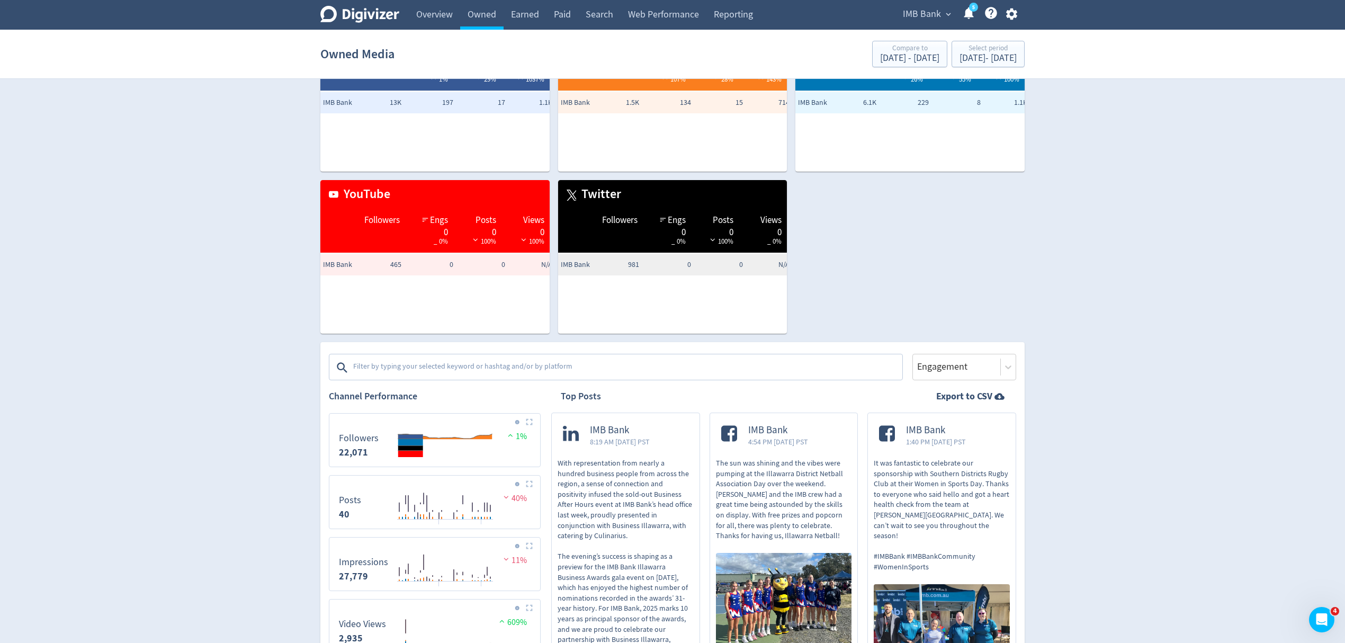
click at [450, 371] on textarea at bounding box center [626, 367] width 549 height 21
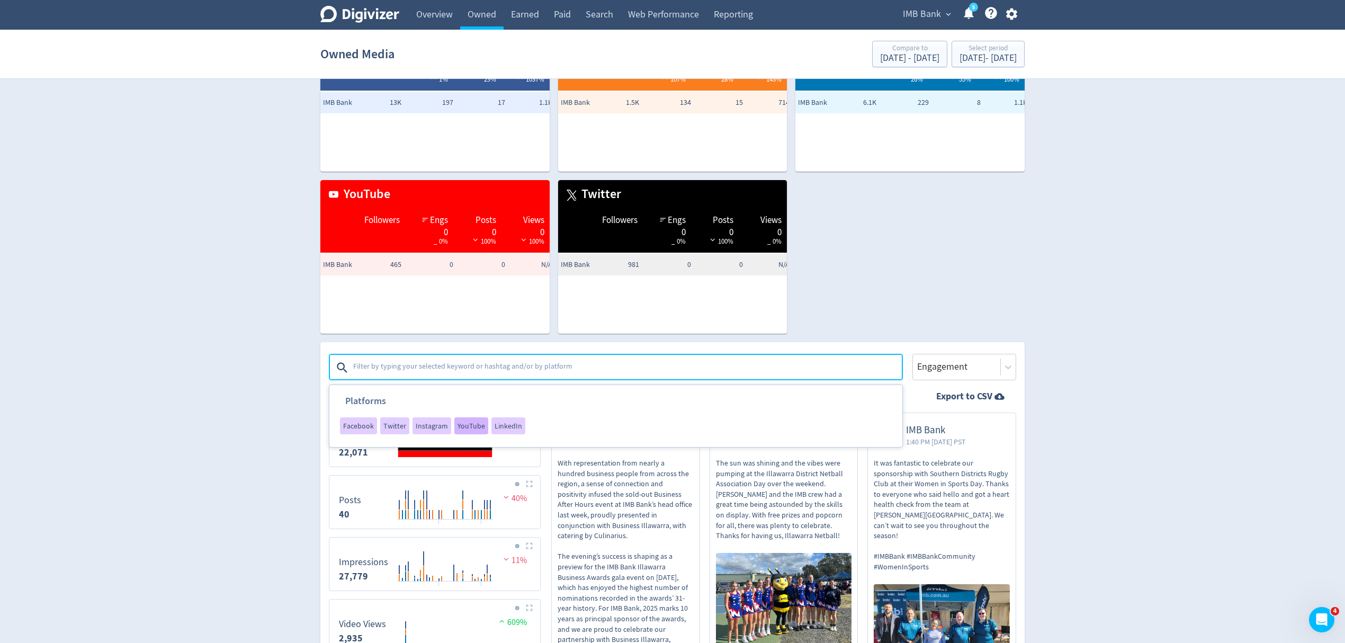
click at [469, 428] on span "YouTube" at bounding box center [472, 425] width 28 height 7
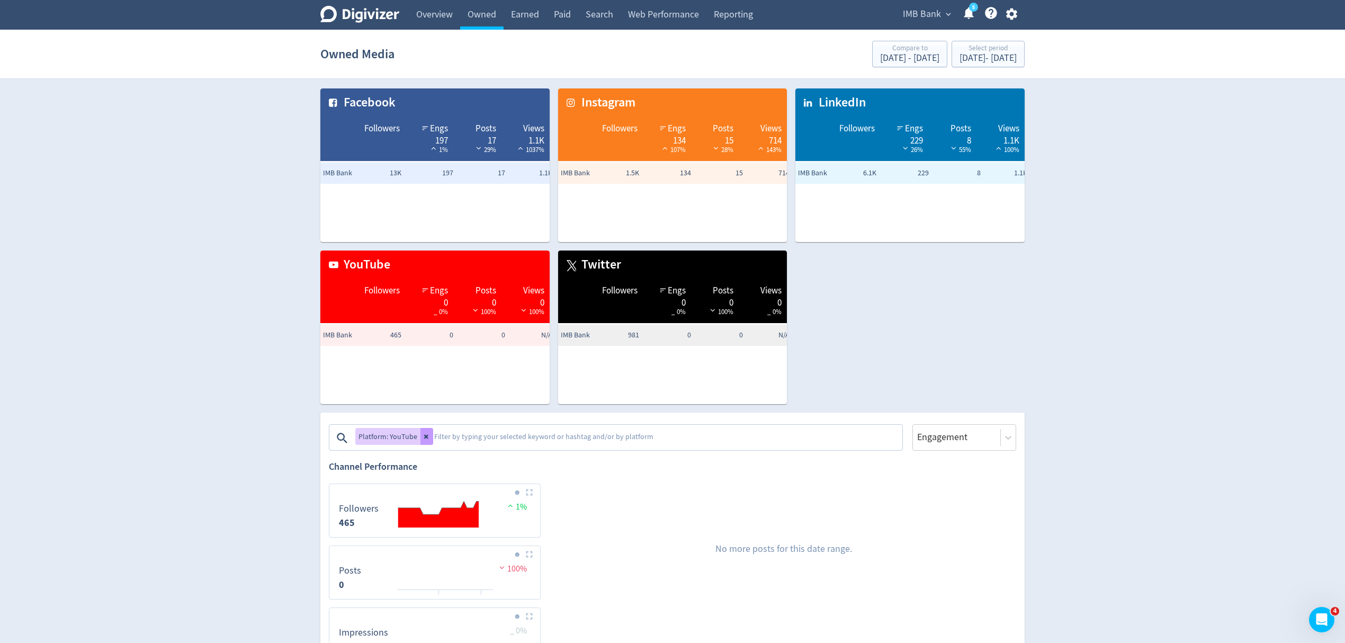
click at [424, 434] on icon at bounding box center [427, 436] width 6 height 6
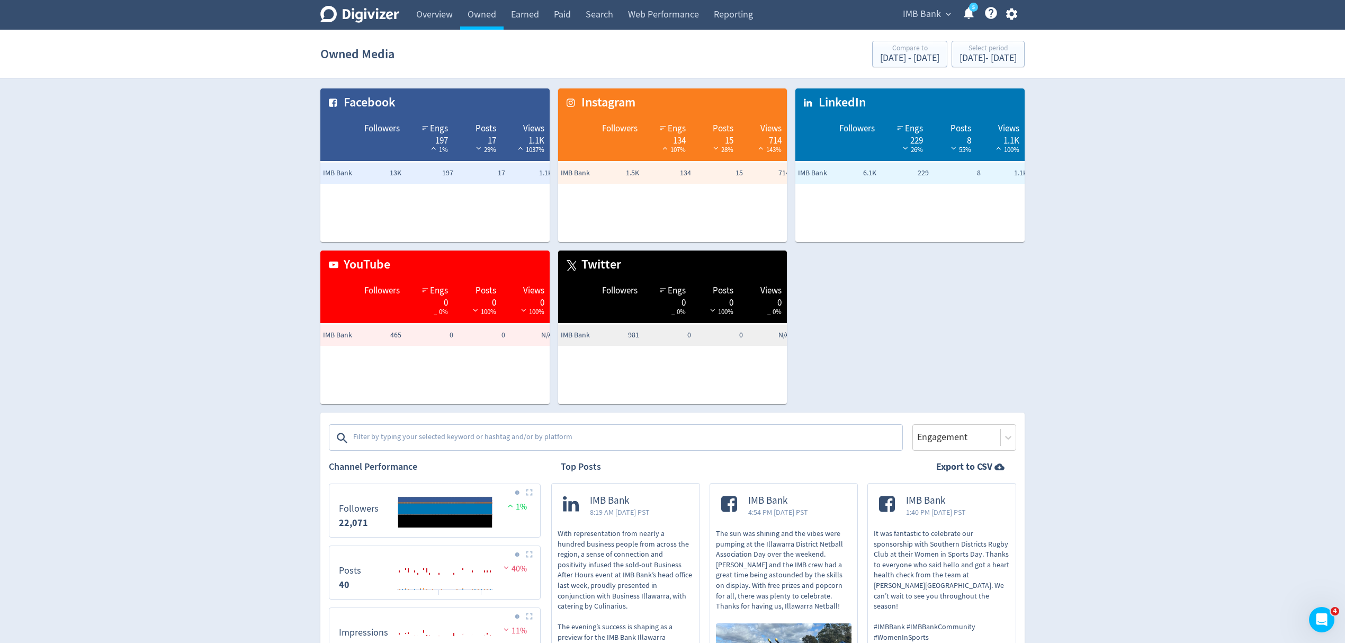
click at [454, 437] on textarea at bounding box center [626, 437] width 549 height 21
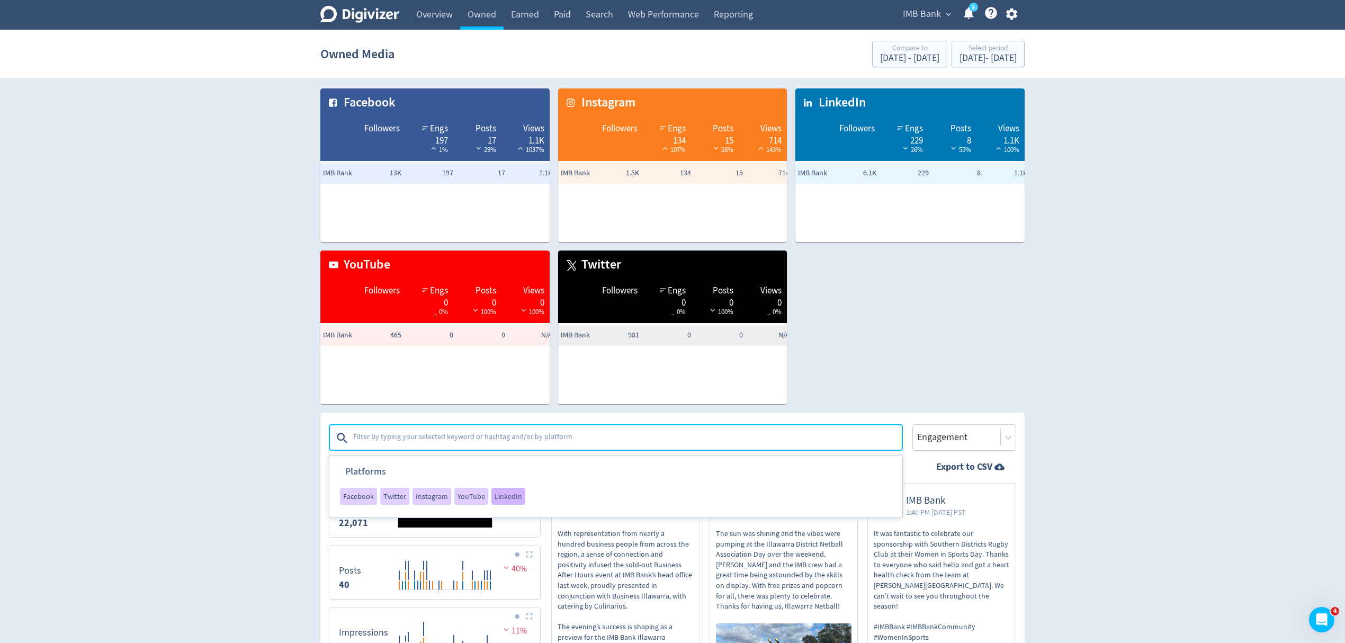
click at [506, 494] on span "LinkedIn" at bounding box center [509, 495] width 28 height 7
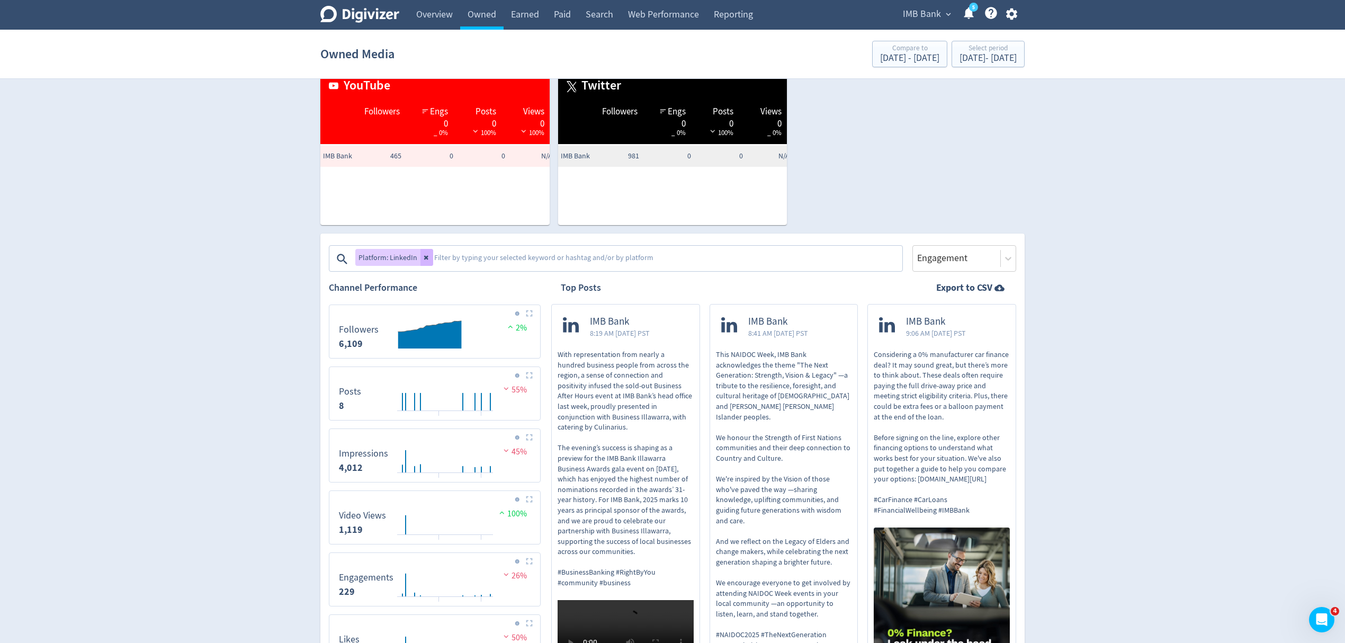
scroll to position [212, 0]
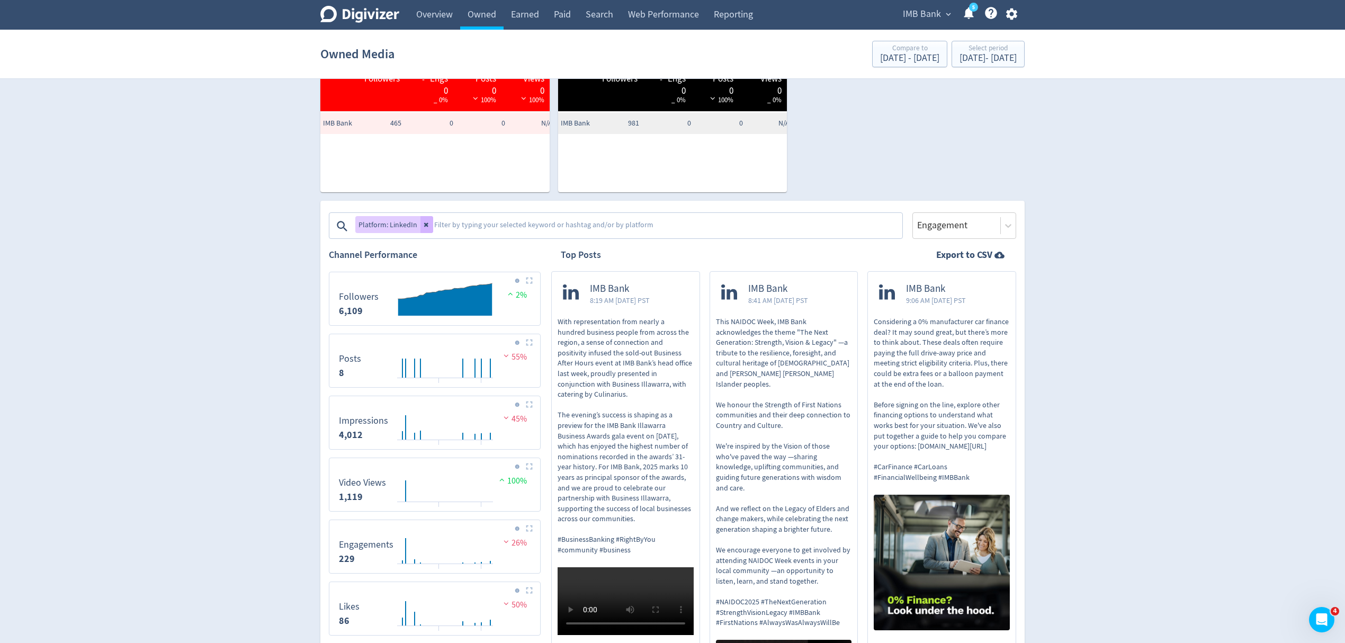
click at [797, 307] on div "IMB Bank 8:41 AM Sun 6-Jul-25 PST" at bounding box center [764, 293] width 97 height 33
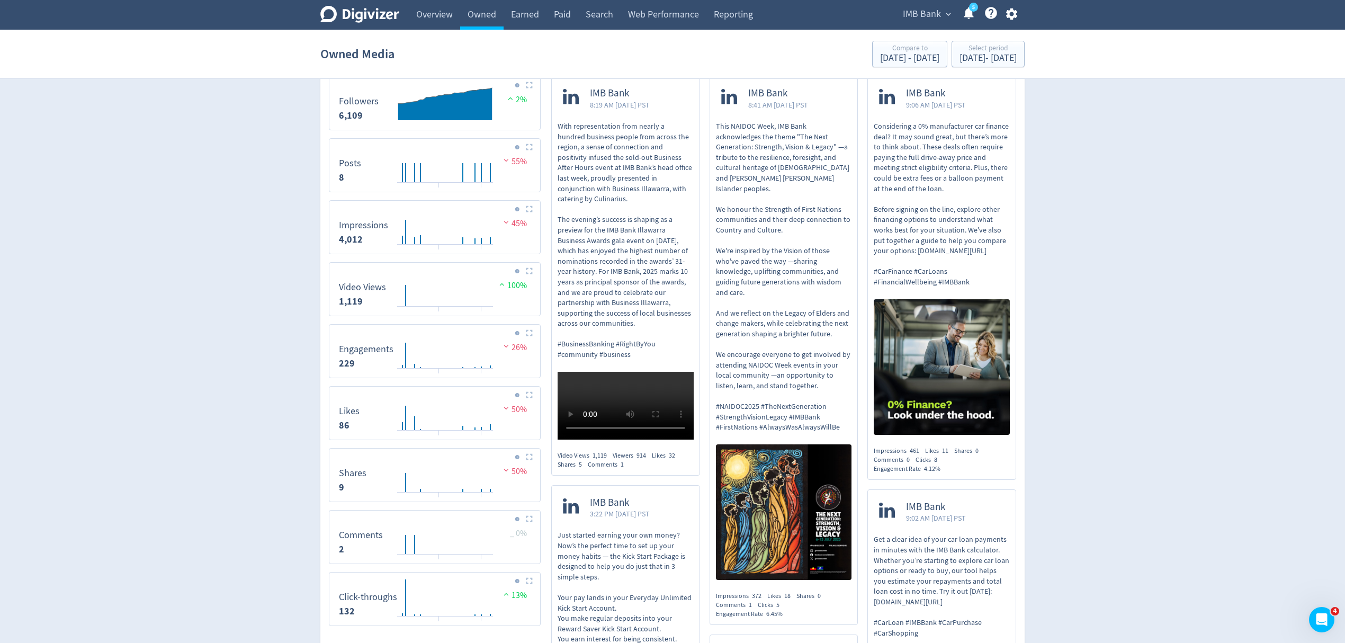
scroll to position [70, 0]
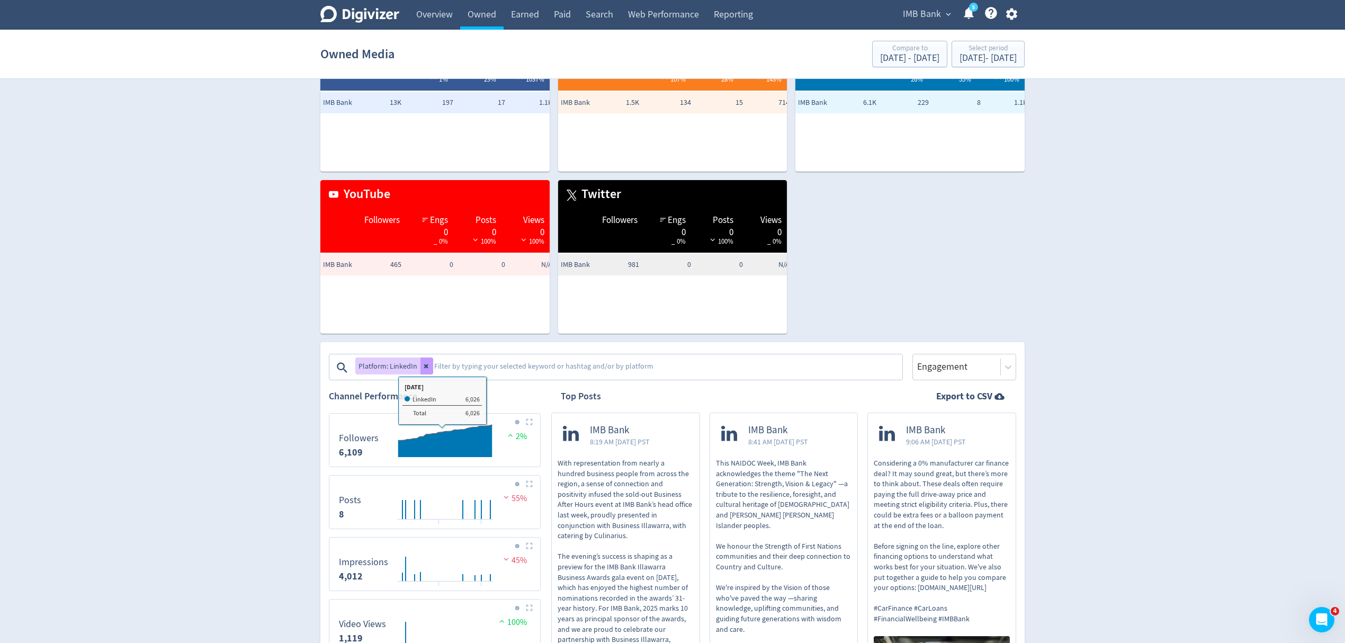
click at [425, 364] on icon at bounding box center [427, 366] width 6 height 6
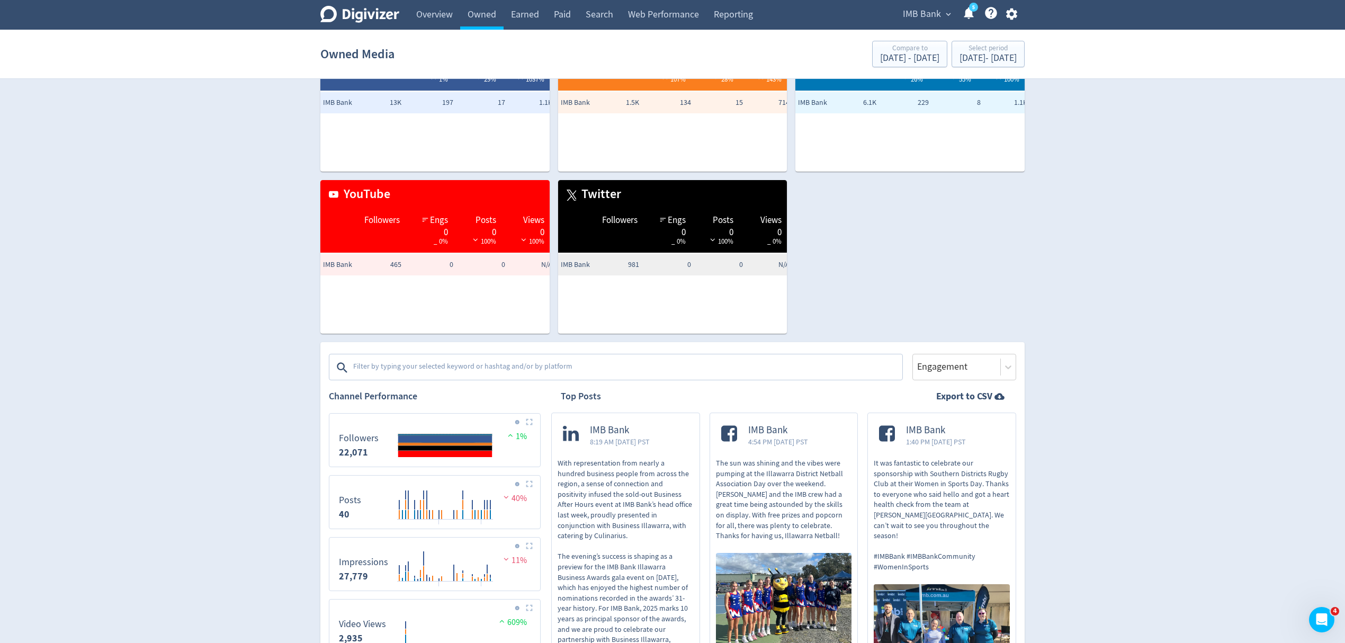
click at [918, 13] on span "IMB Bank" at bounding box center [922, 14] width 38 height 17
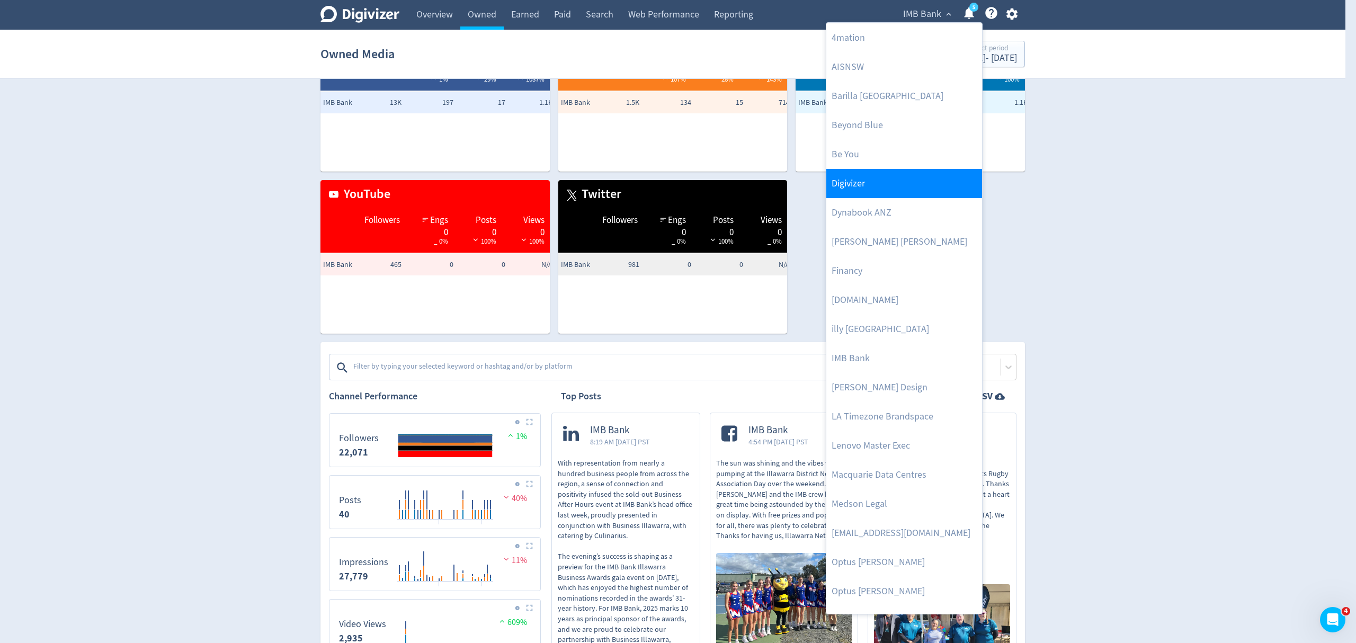
click at [857, 189] on link "Digivizer" at bounding box center [904, 183] width 156 height 29
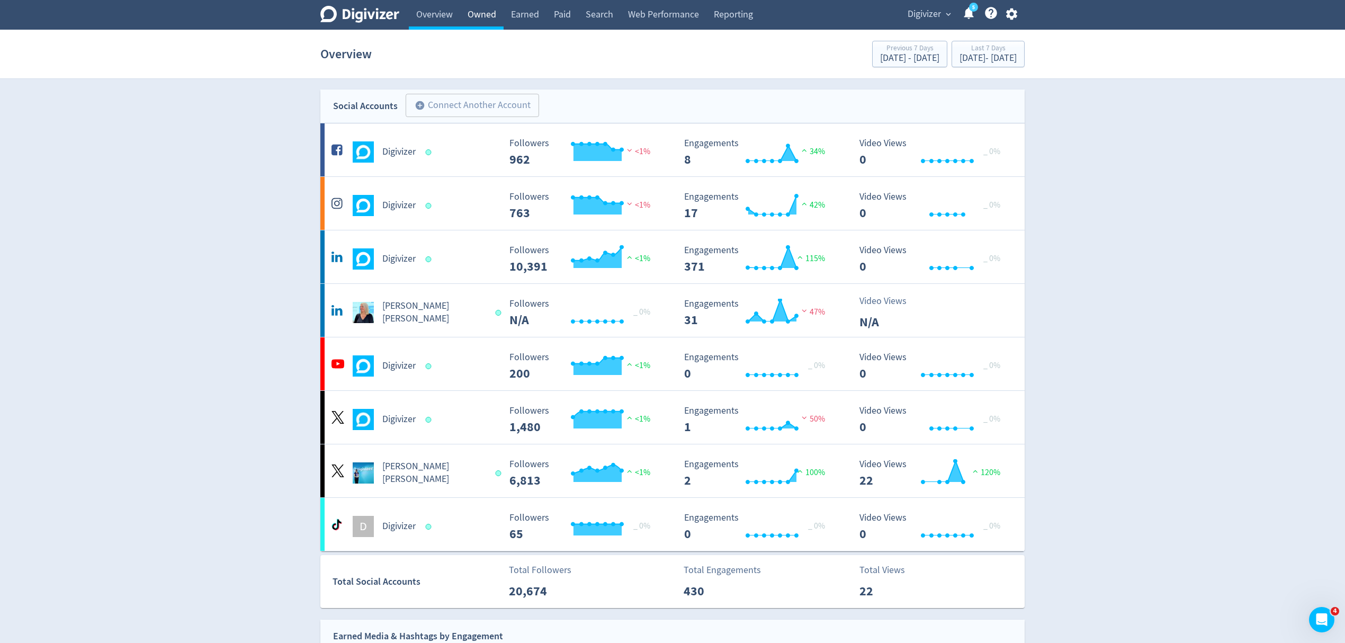
click at [481, 18] on link "Owned" at bounding box center [481, 15] width 43 height 30
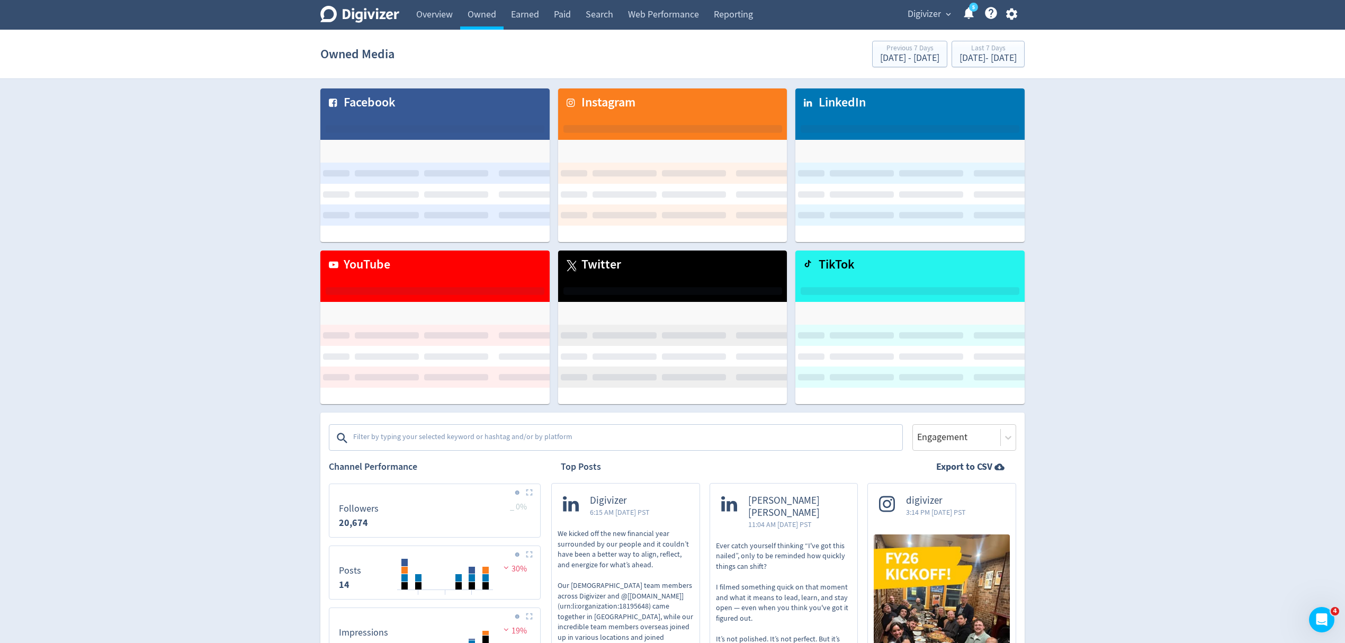
click at [507, 435] on textarea at bounding box center [626, 437] width 549 height 21
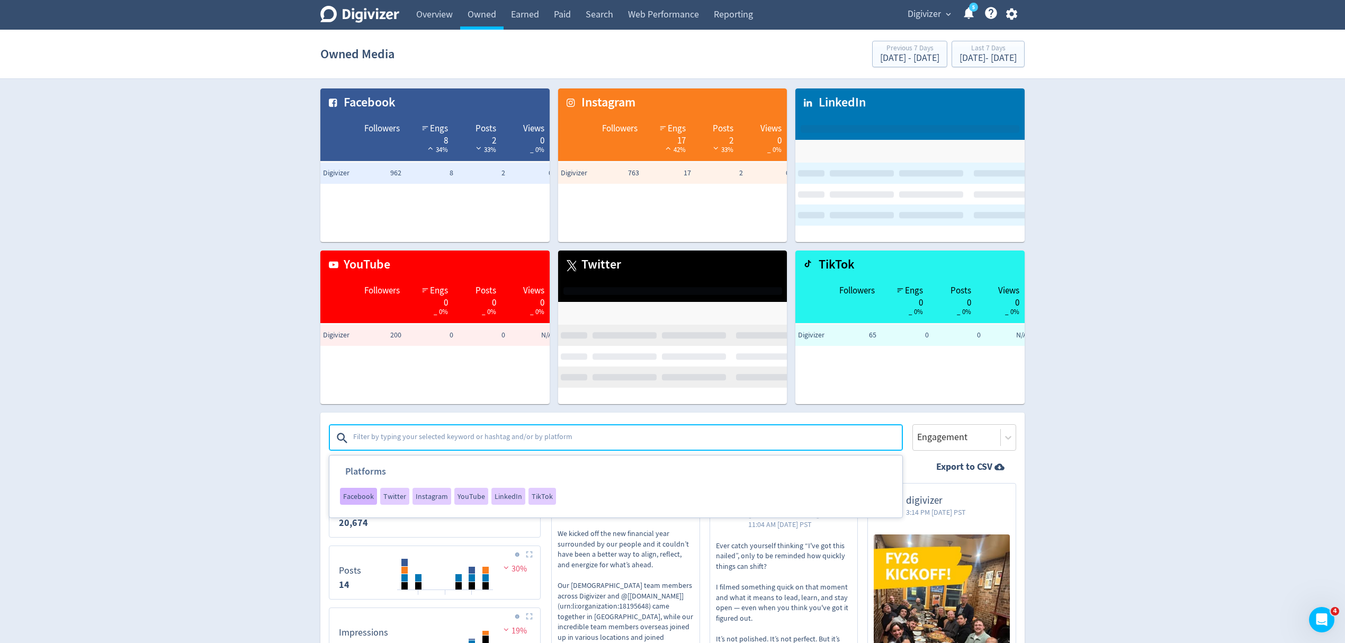
click at [363, 494] on span "Facebook" at bounding box center [358, 495] width 31 height 7
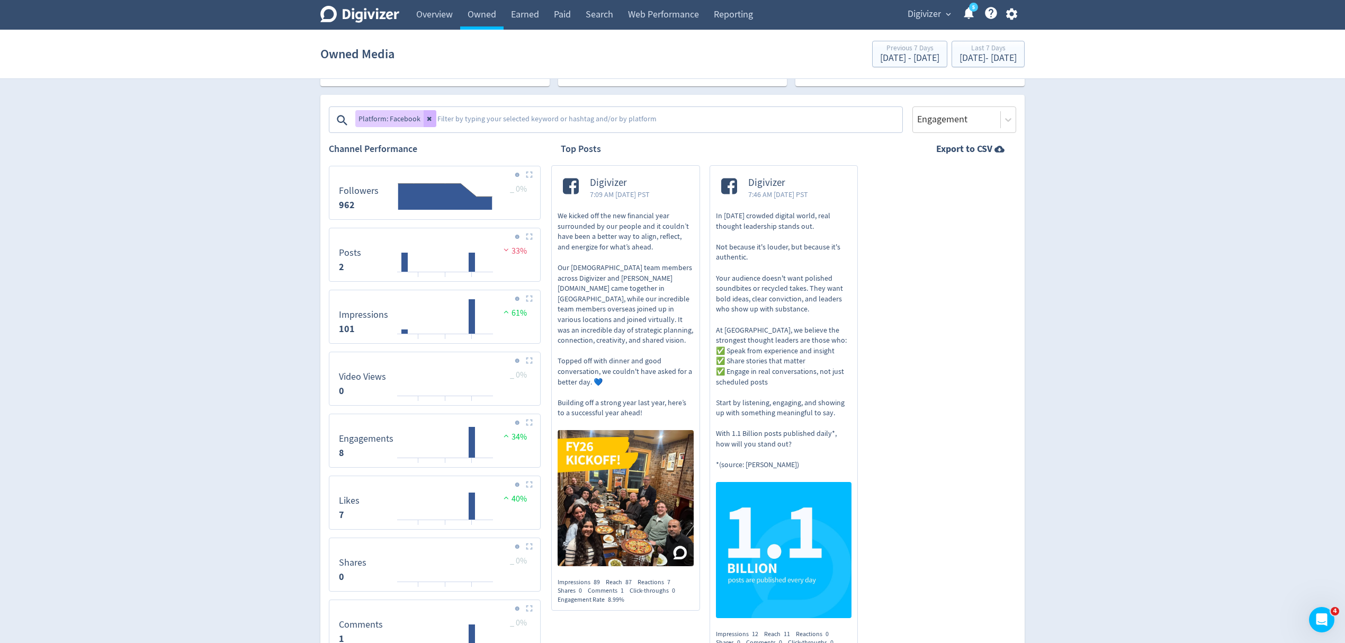
scroll to position [212, 0]
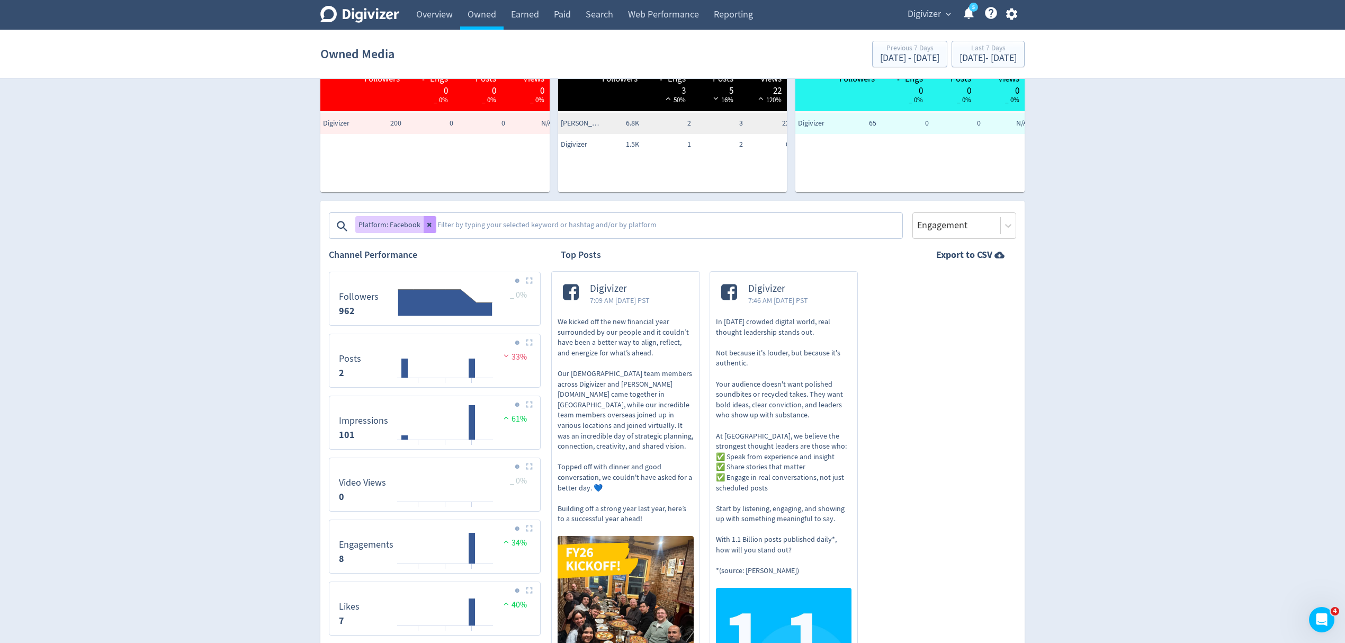
click at [427, 225] on icon at bounding box center [429, 225] width 4 height 4
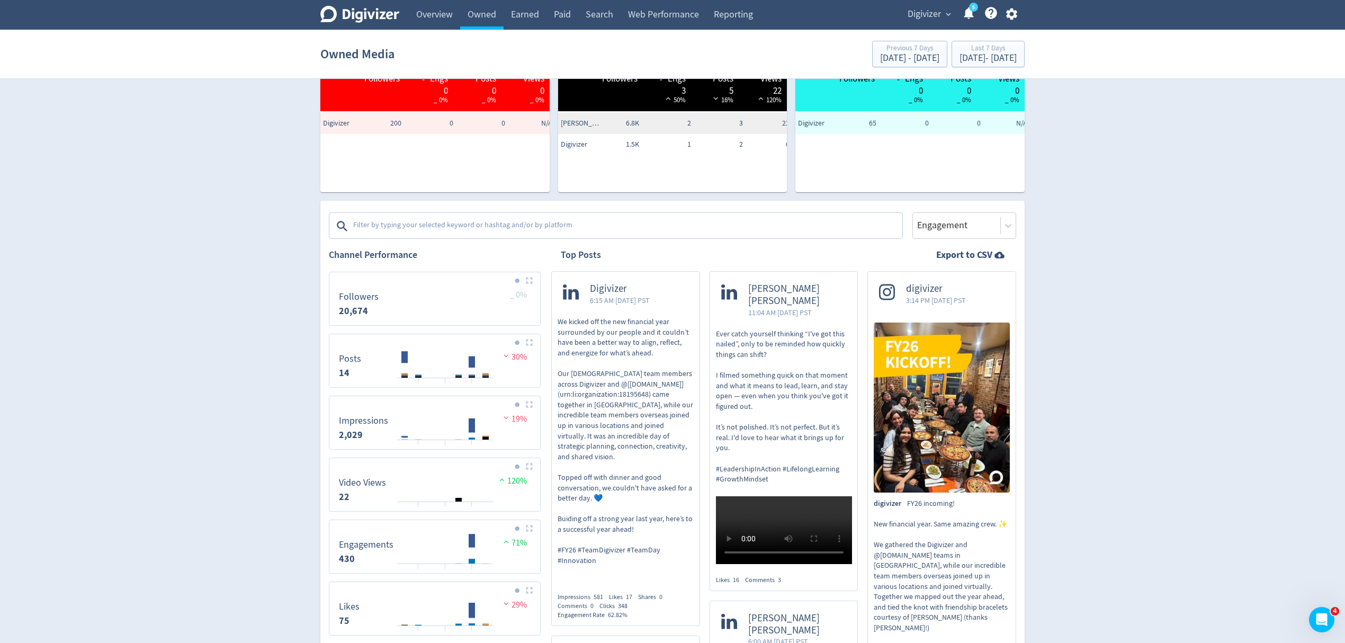
click at [427, 225] on textarea at bounding box center [626, 226] width 549 height 21
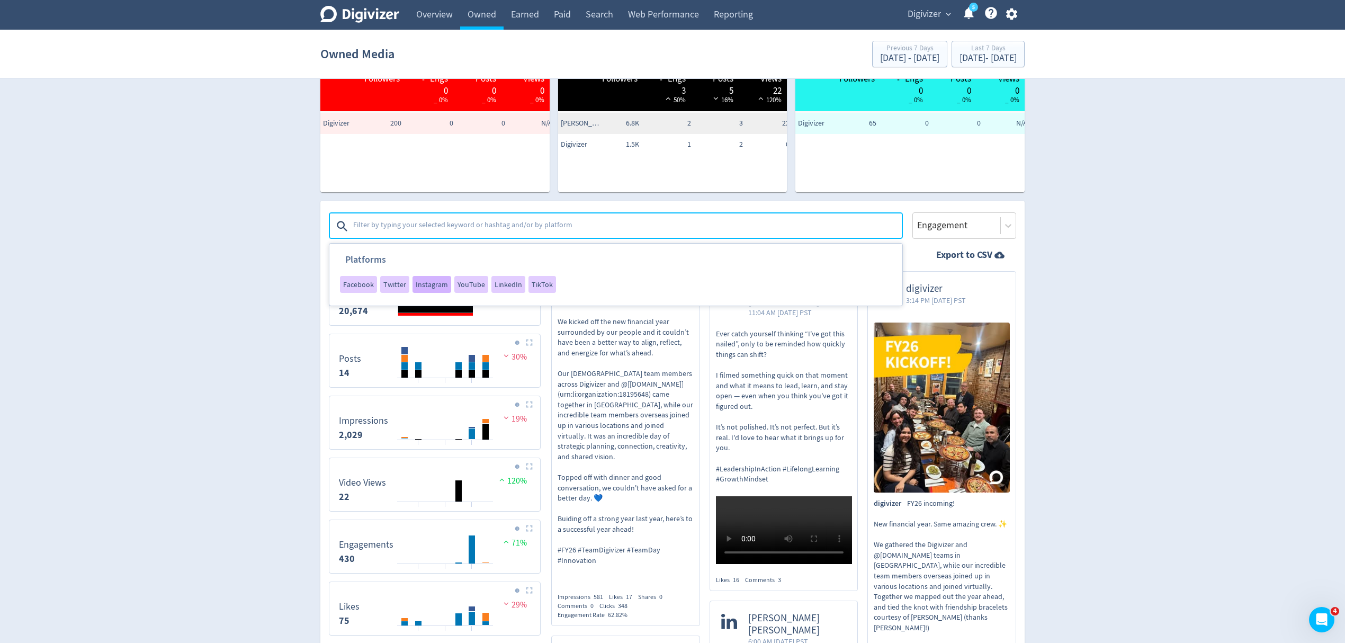
click at [434, 283] on span "Instagram" at bounding box center [432, 284] width 32 height 7
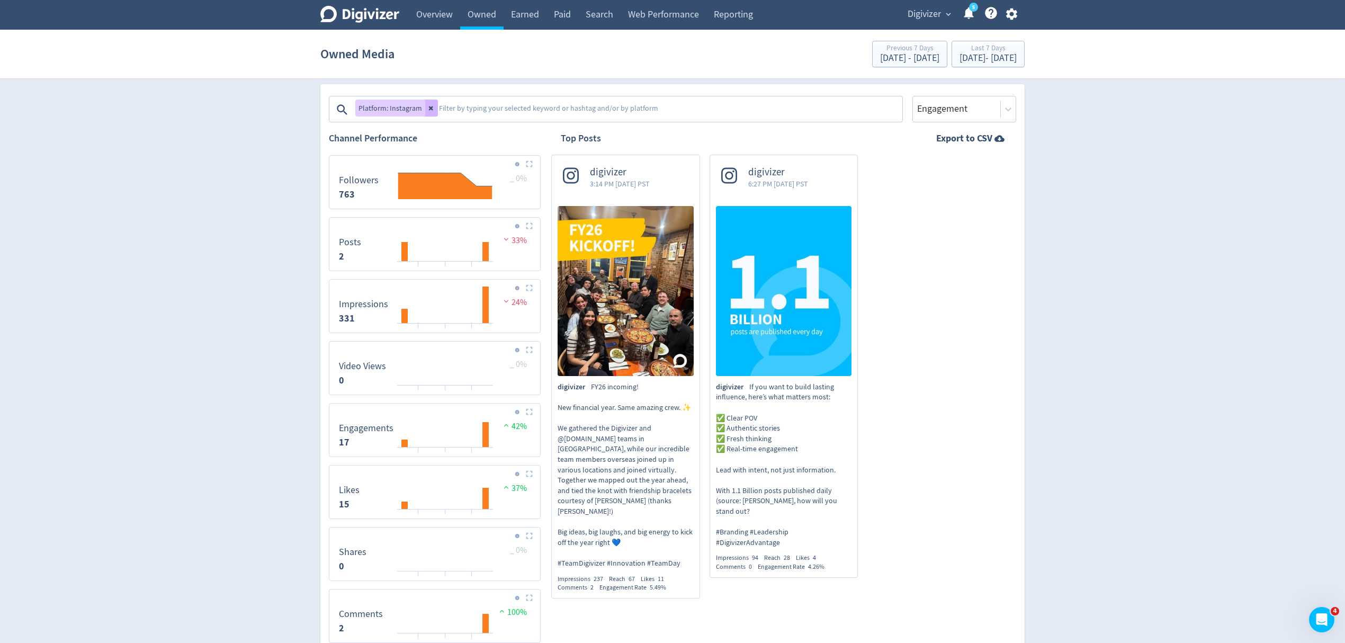
scroll to position [353, 0]
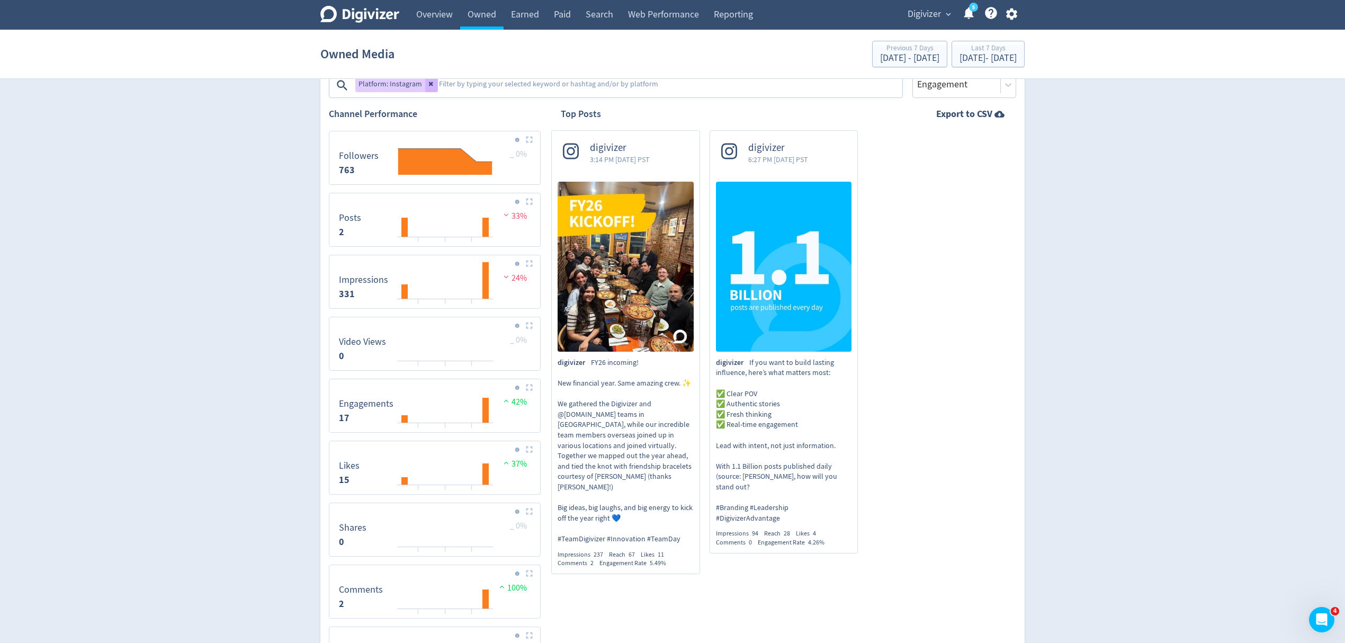
click at [429, 85] on icon at bounding box center [431, 84] width 4 height 4
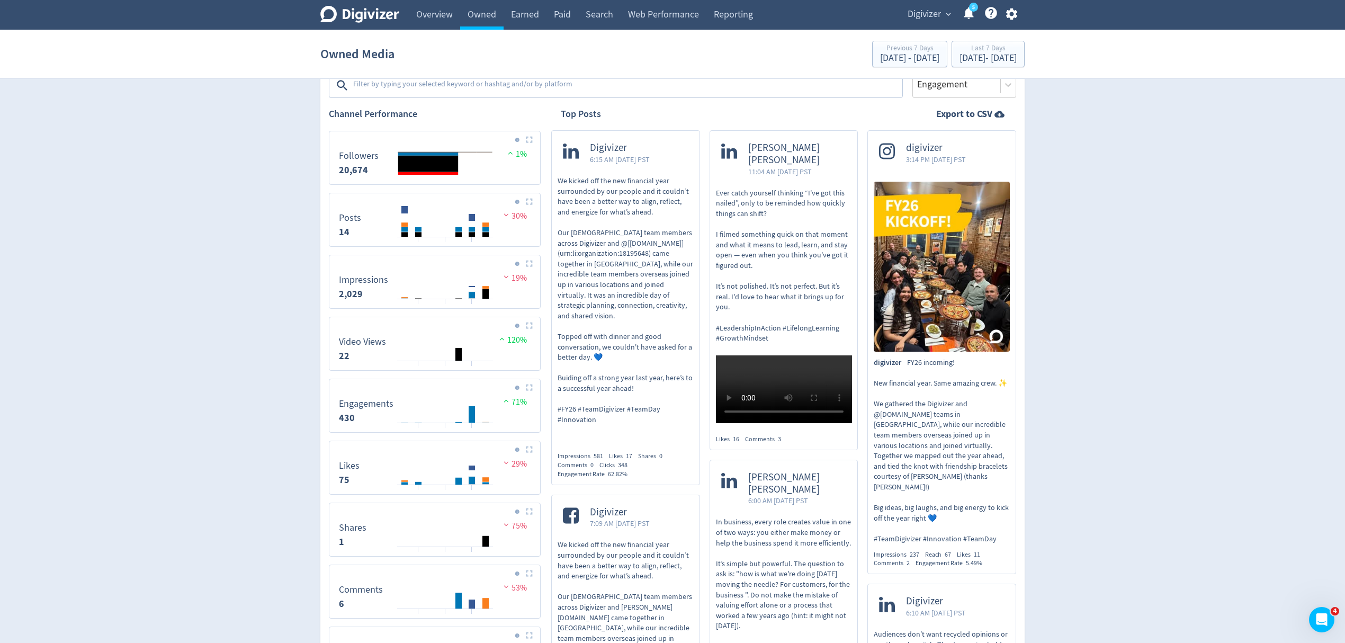
click at [436, 87] on textarea at bounding box center [626, 85] width 549 height 21
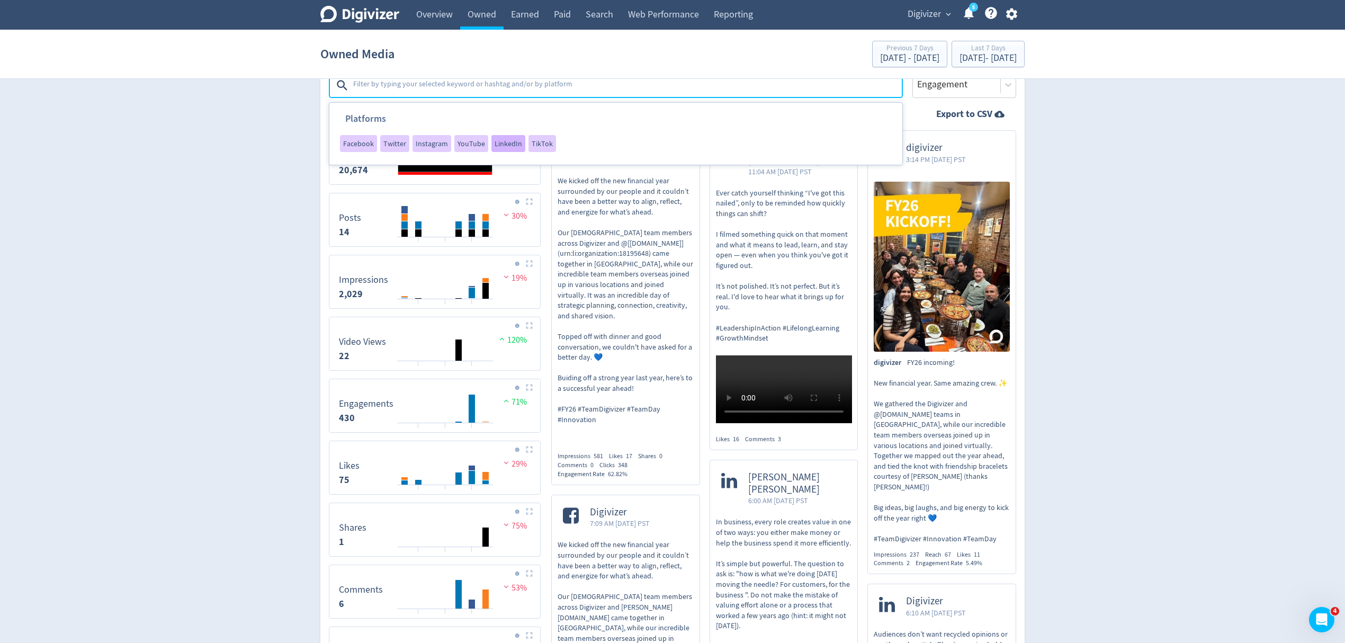
click at [513, 141] on span "LinkedIn" at bounding box center [509, 143] width 28 height 7
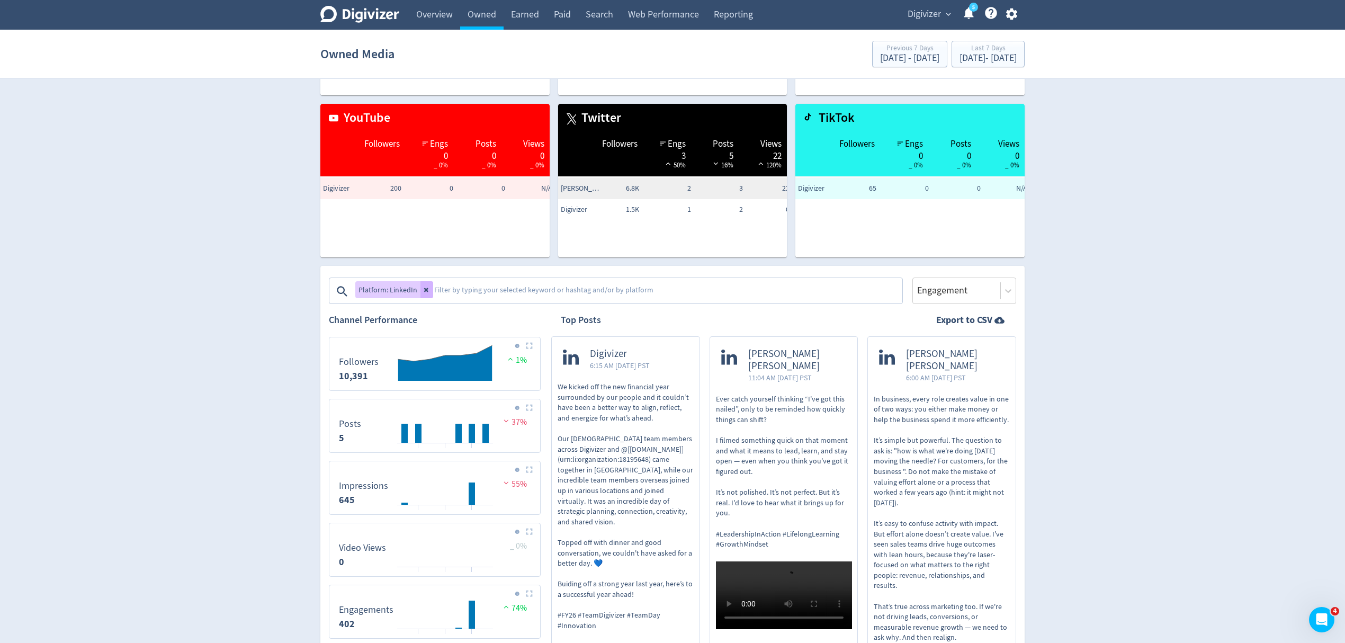
scroll to position [141, 0]
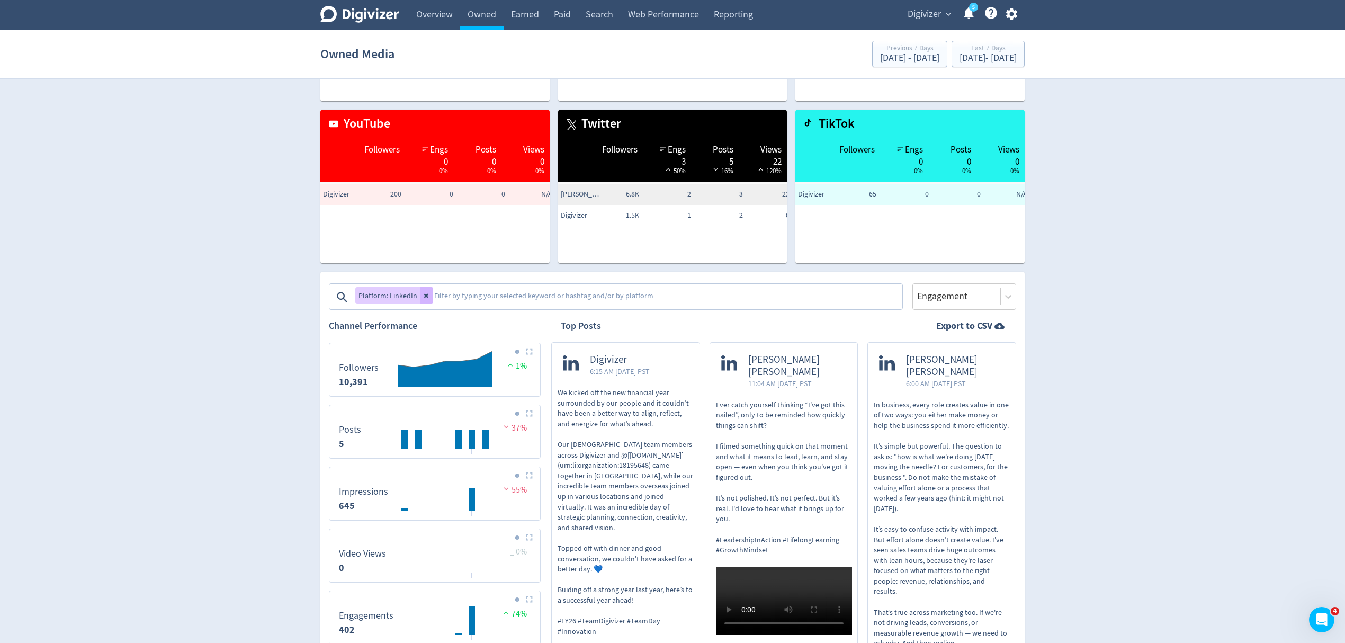
click at [424, 301] on button at bounding box center [426, 295] width 13 height 17
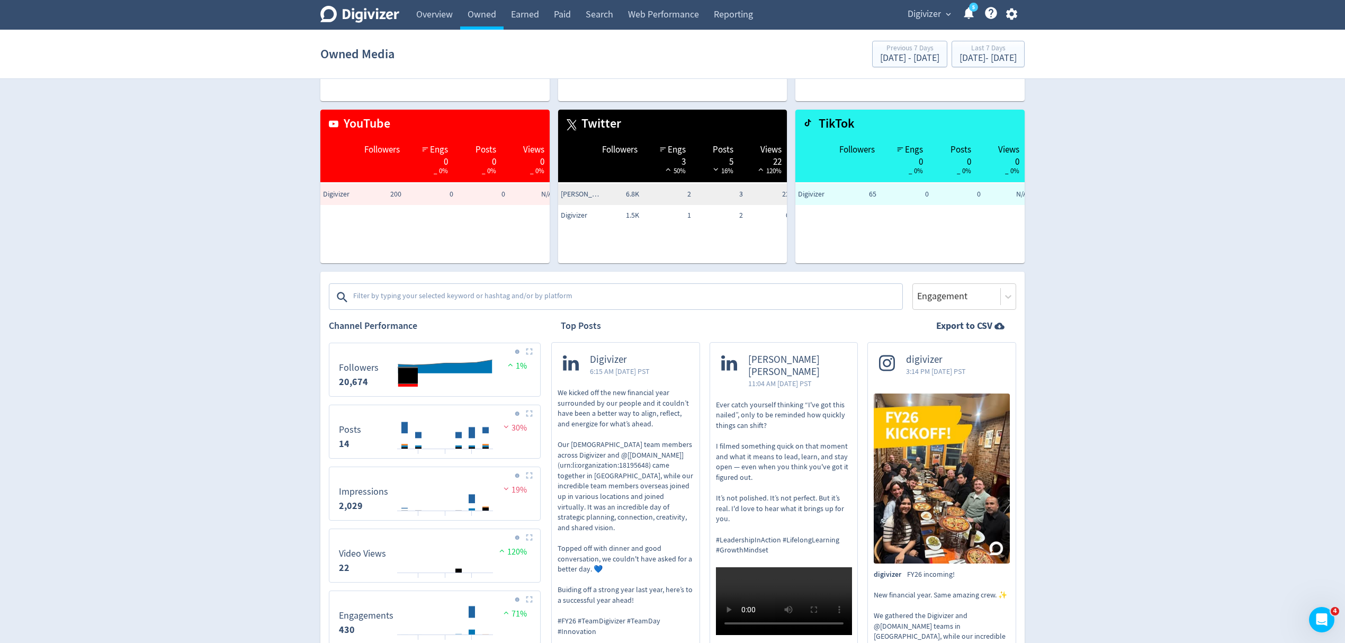
click at [424, 295] on textarea at bounding box center [626, 296] width 549 height 21
click at [394, 303] on textarea at bounding box center [626, 296] width 549 height 21
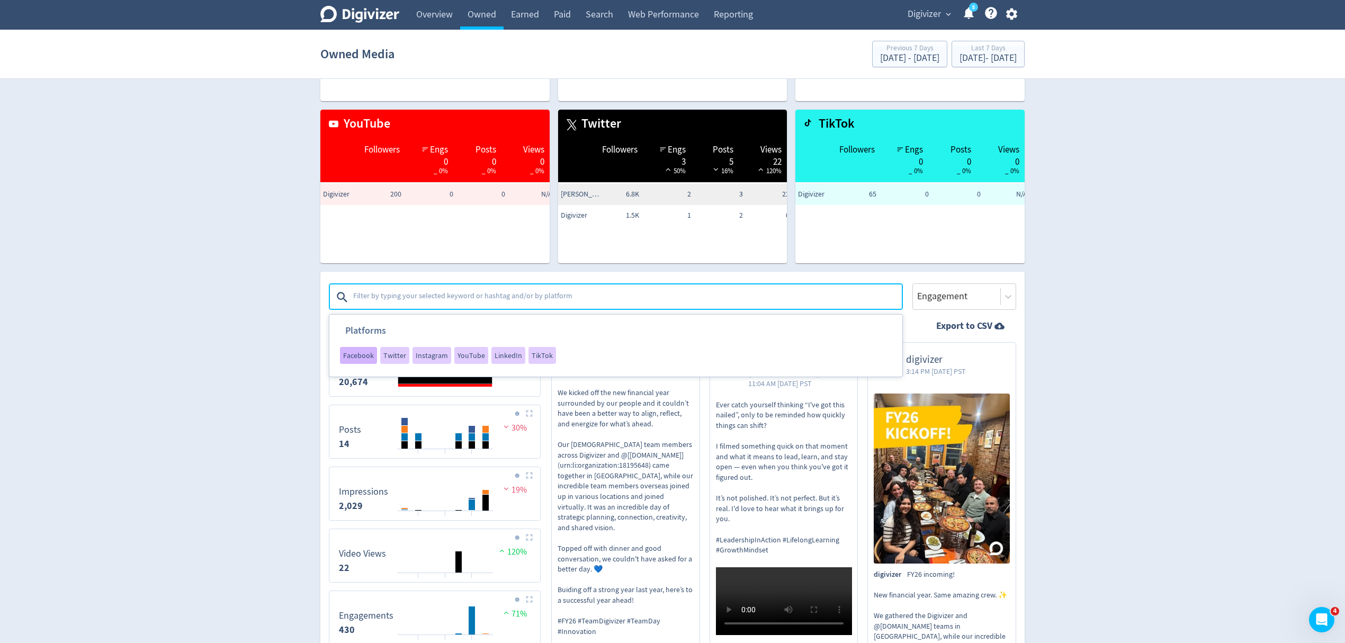
click at [359, 354] on span "Facebook" at bounding box center [358, 355] width 31 height 7
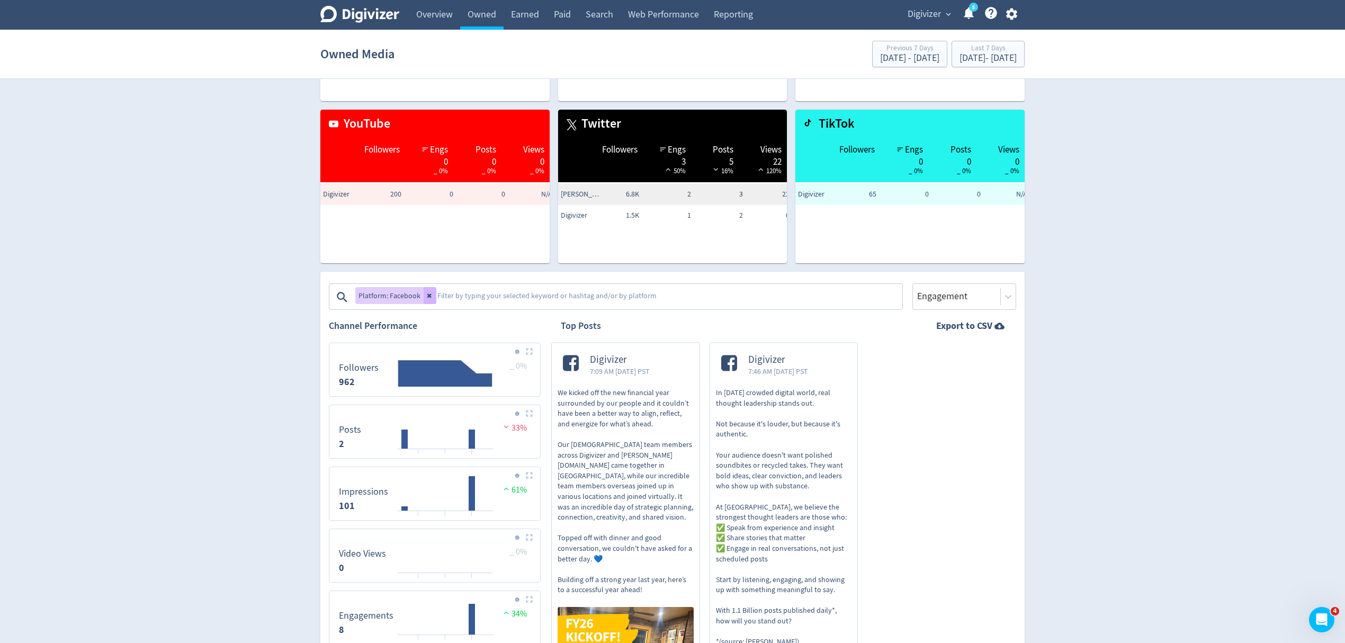
click at [479, 293] on textarea at bounding box center [668, 296] width 465 height 21
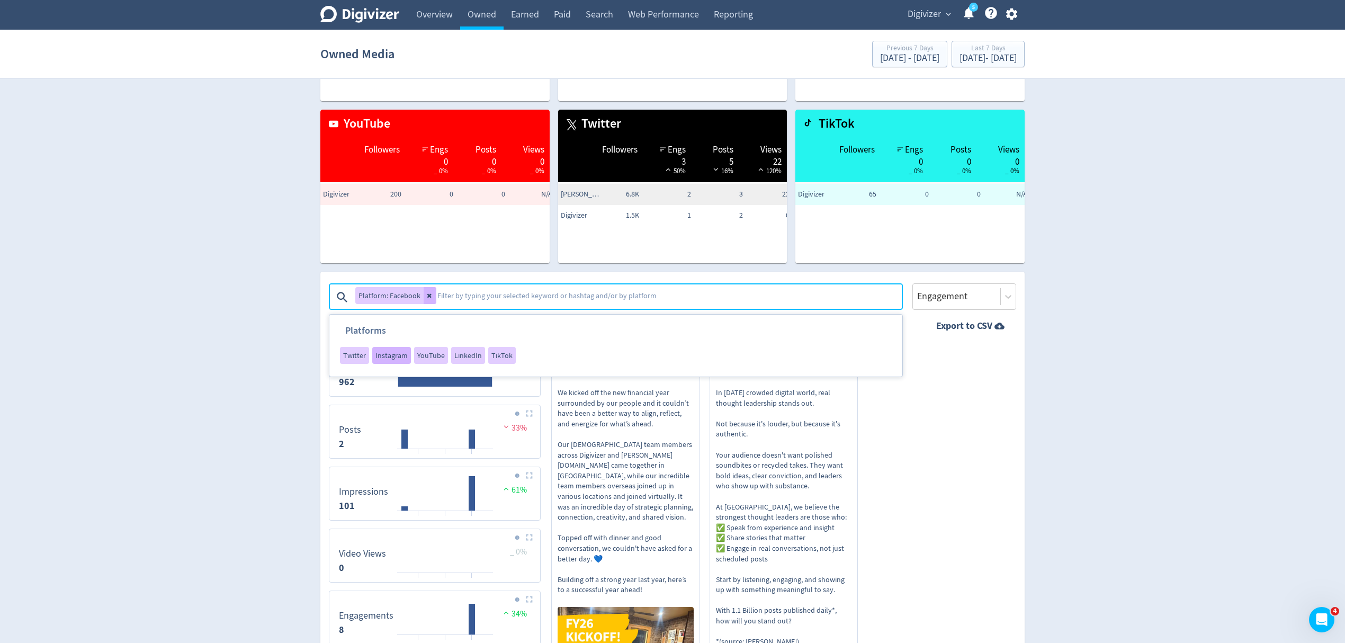
click at [394, 352] on span "Instagram" at bounding box center [391, 355] width 32 height 7
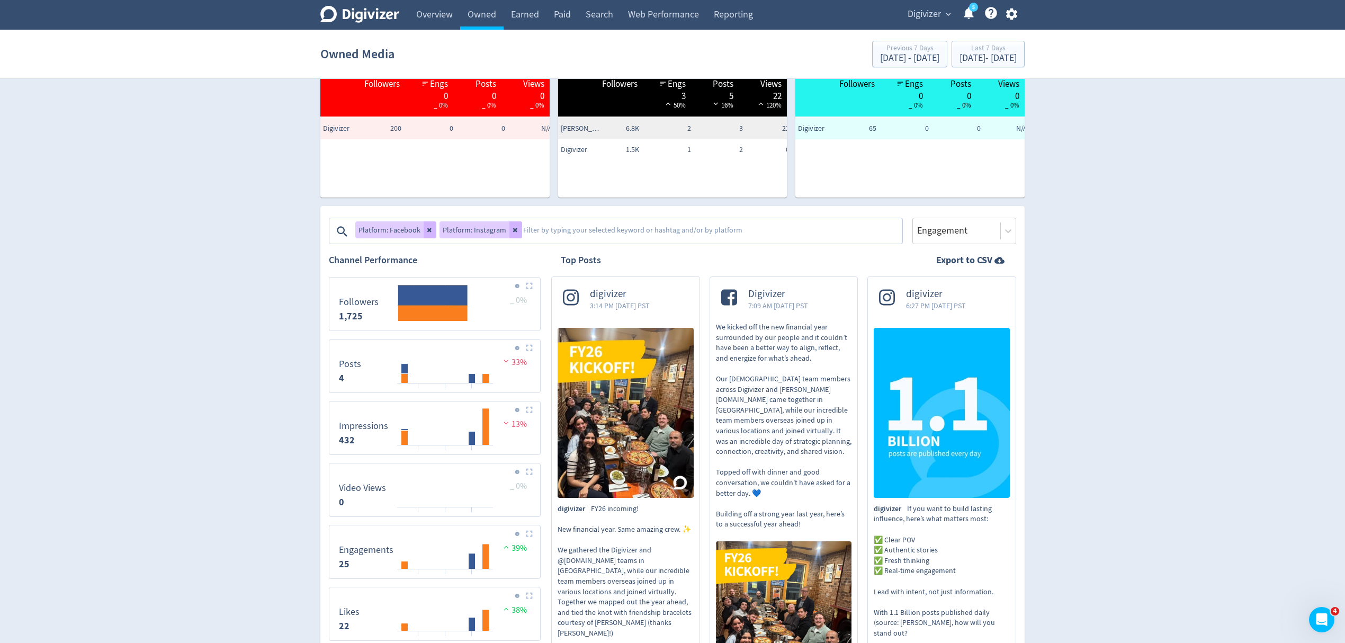
scroll to position [212, 0]
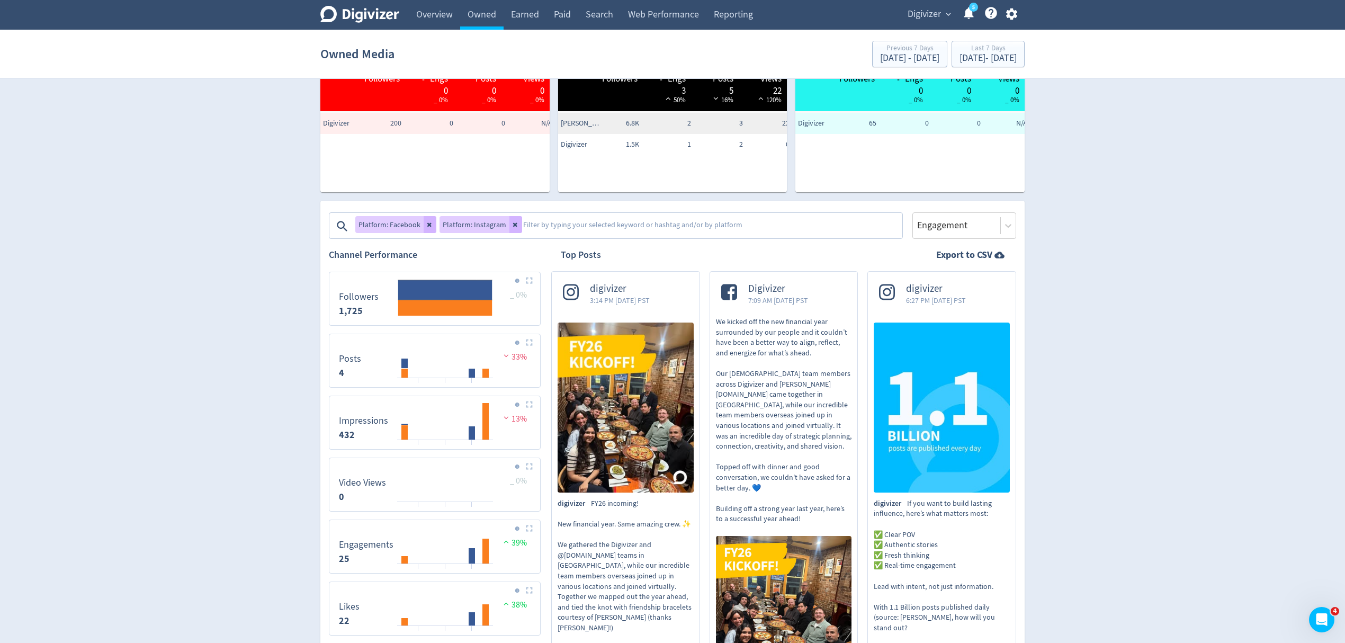
click at [560, 235] on textarea at bounding box center [711, 226] width 379 height 21
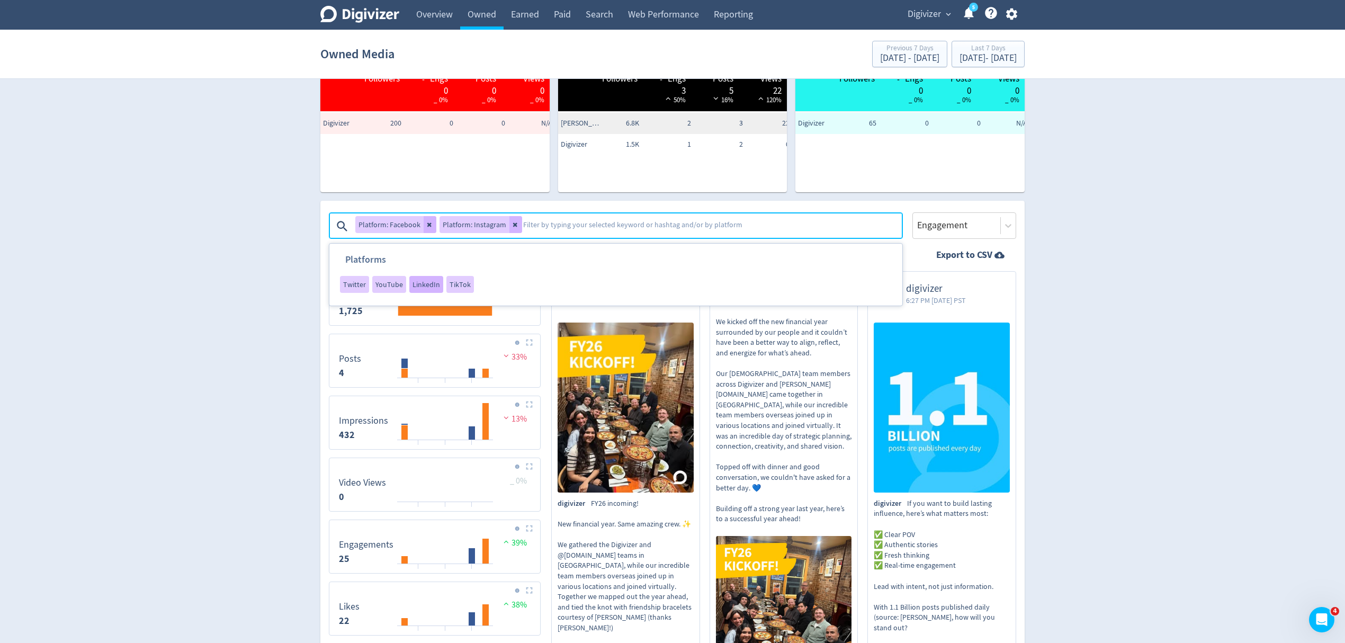
click at [426, 286] on span "LinkedIn" at bounding box center [427, 284] width 28 height 7
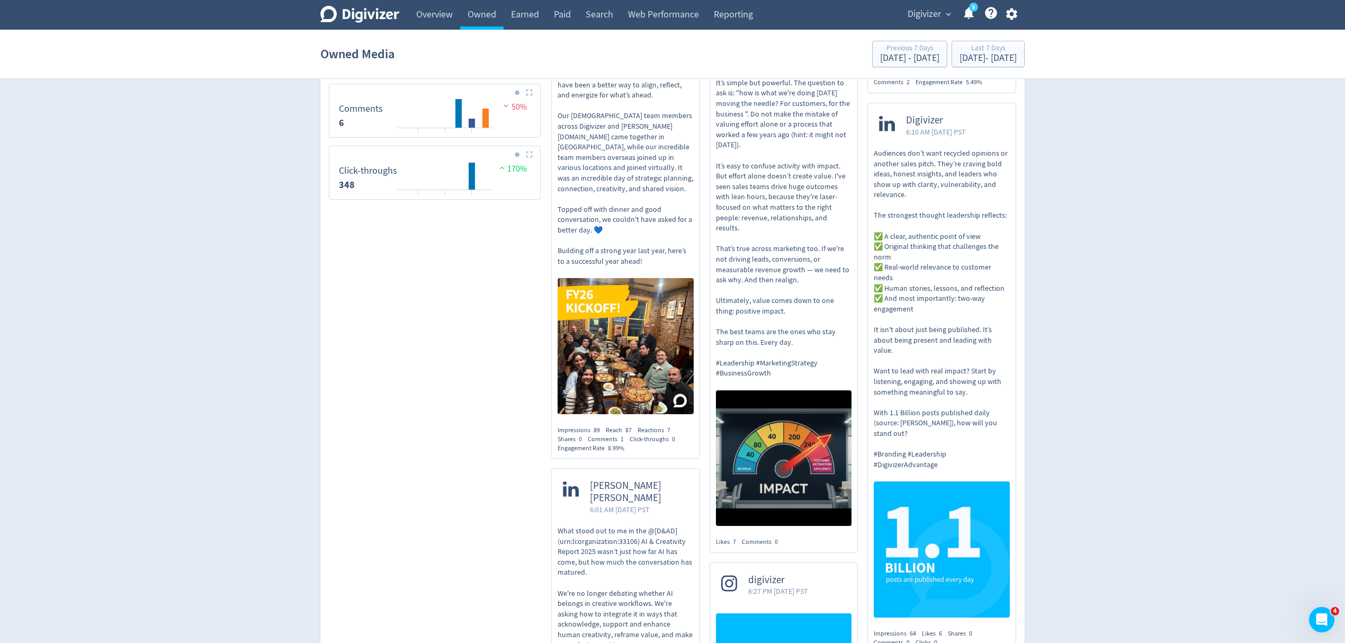
scroll to position [830, 0]
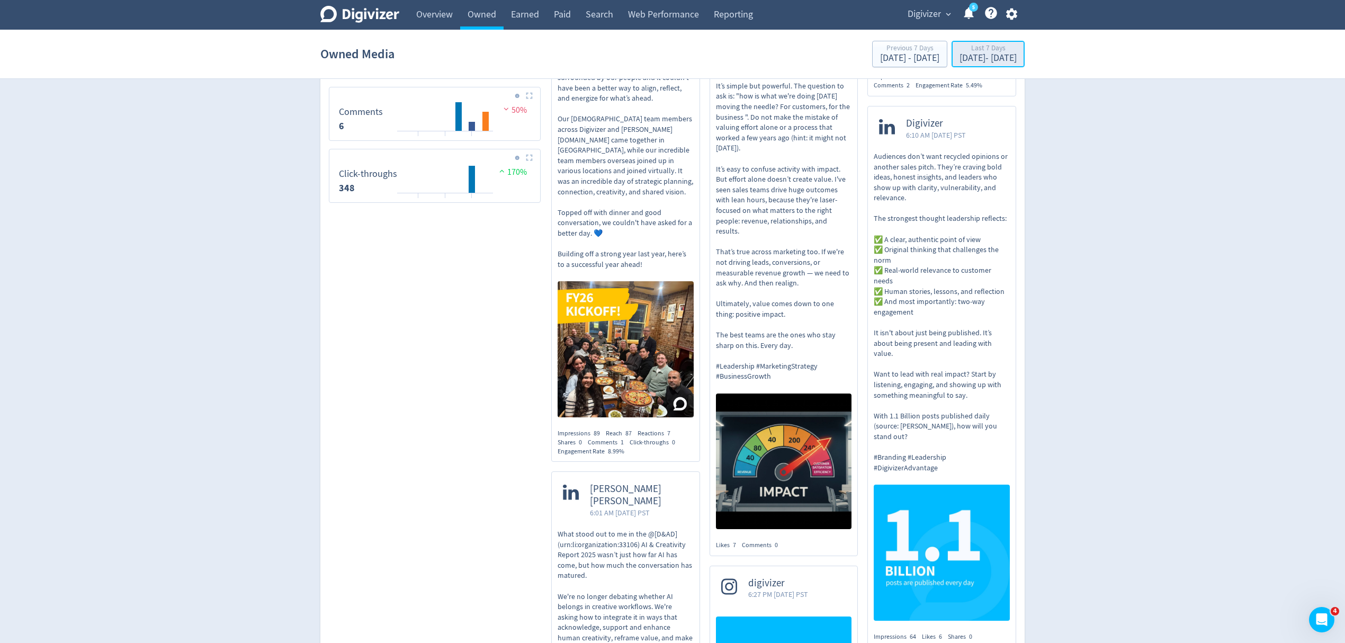
click at [960, 58] on div "Aug 7, 2025 - Aug 13, 2025" at bounding box center [988, 58] width 57 height 10
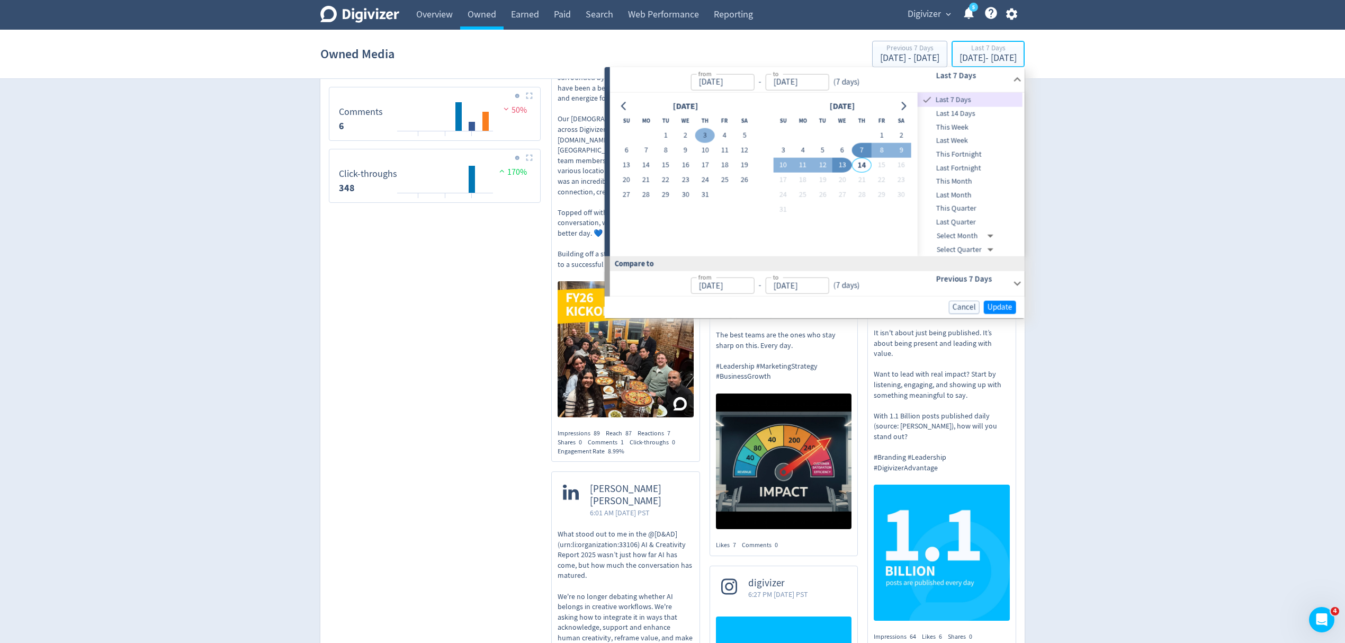
type input "Aug 07, 2025"
type input "[DATE]"
type input "Aug 06, 2025"
click at [622, 106] on icon "Go to previous month" at bounding box center [623, 106] width 5 height 8
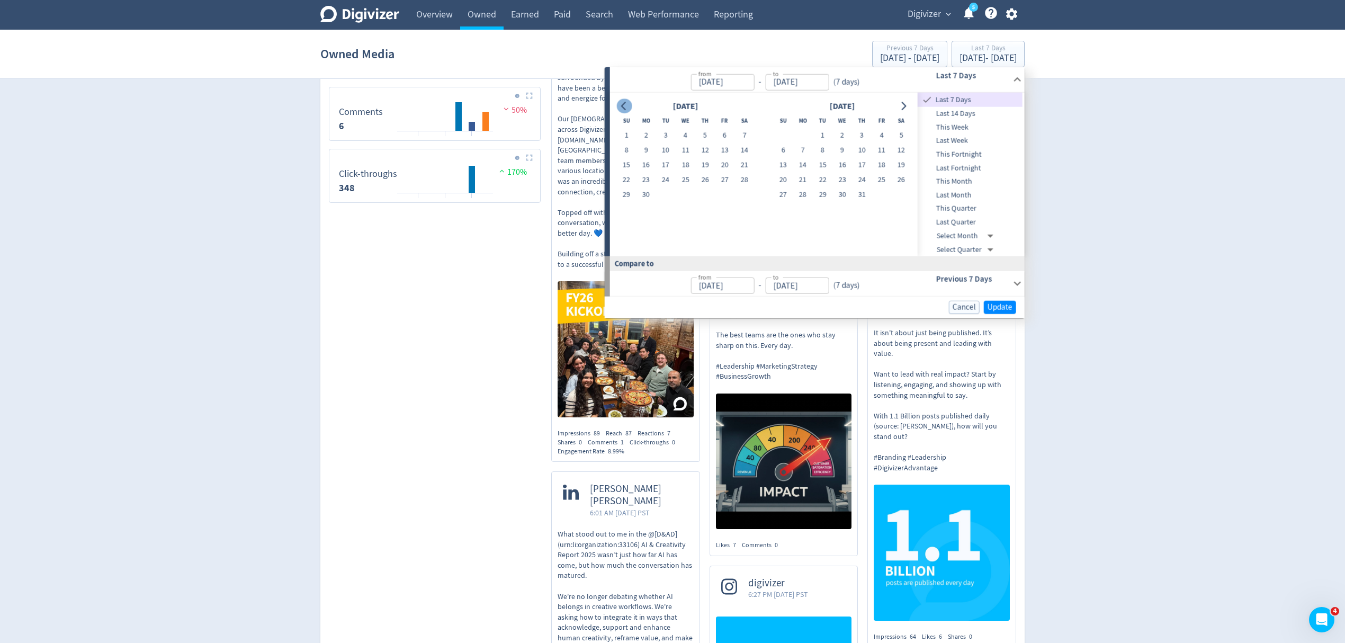
click at [622, 106] on icon "Go to previous month" at bounding box center [623, 106] width 5 height 8
click at [702, 134] on button "1" at bounding box center [705, 135] width 20 height 15
type input "May 01, 2025"
click at [902, 107] on icon "Go to next month" at bounding box center [903, 106] width 8 height 8
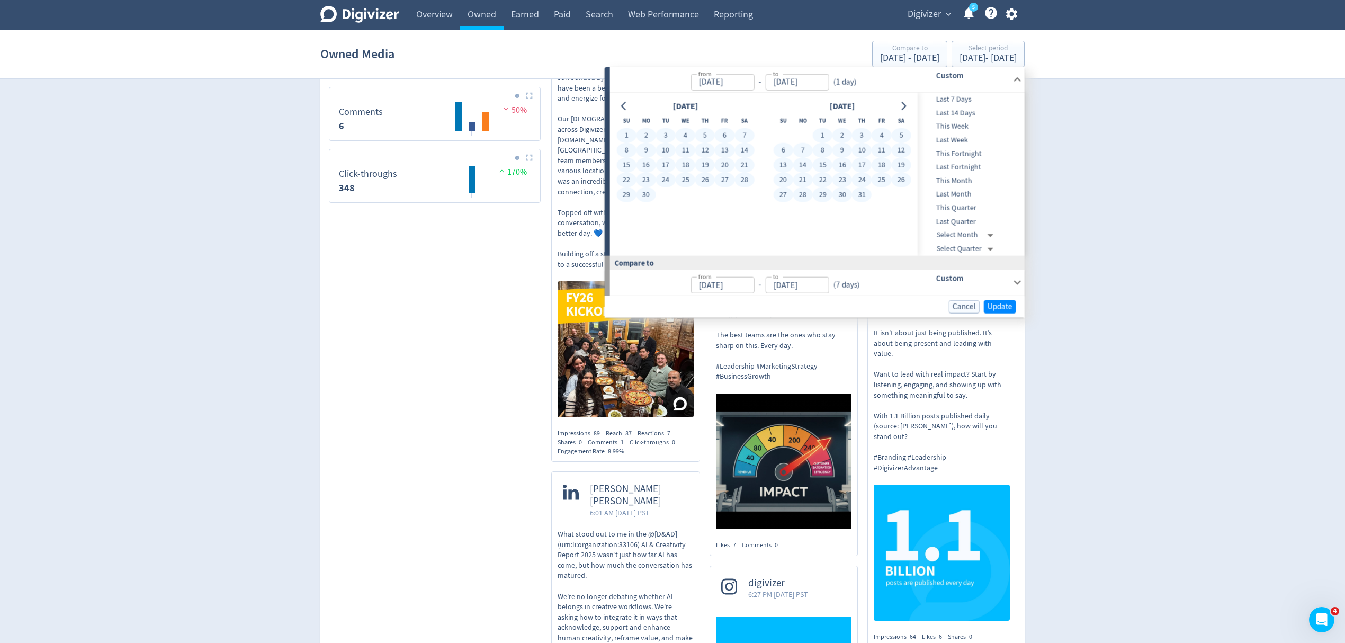
click at [862, 189] on button "31" at bounding box center [862, 194] width 20 height 15
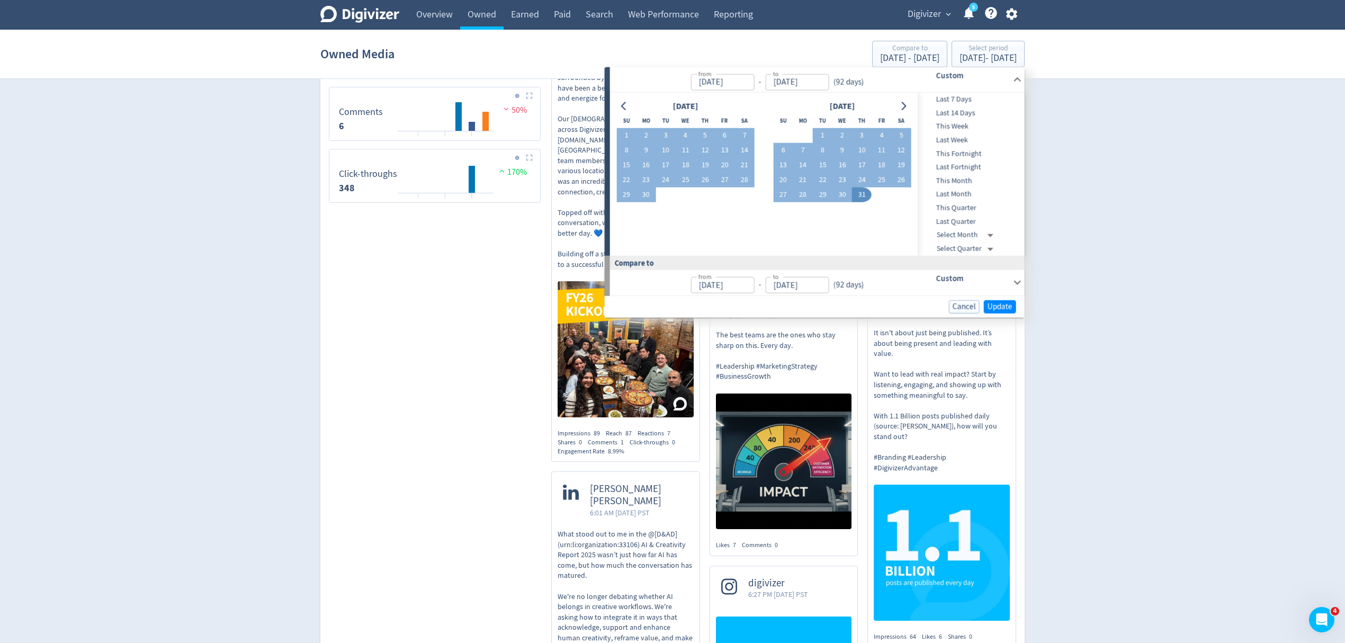
type input "[DATE]"
type input "Jan 29, 2025"
type input "Apr 30, 2025"
click at [1006, 302] on span "Update" at bounding box center [1000, 306] width 25 height 8
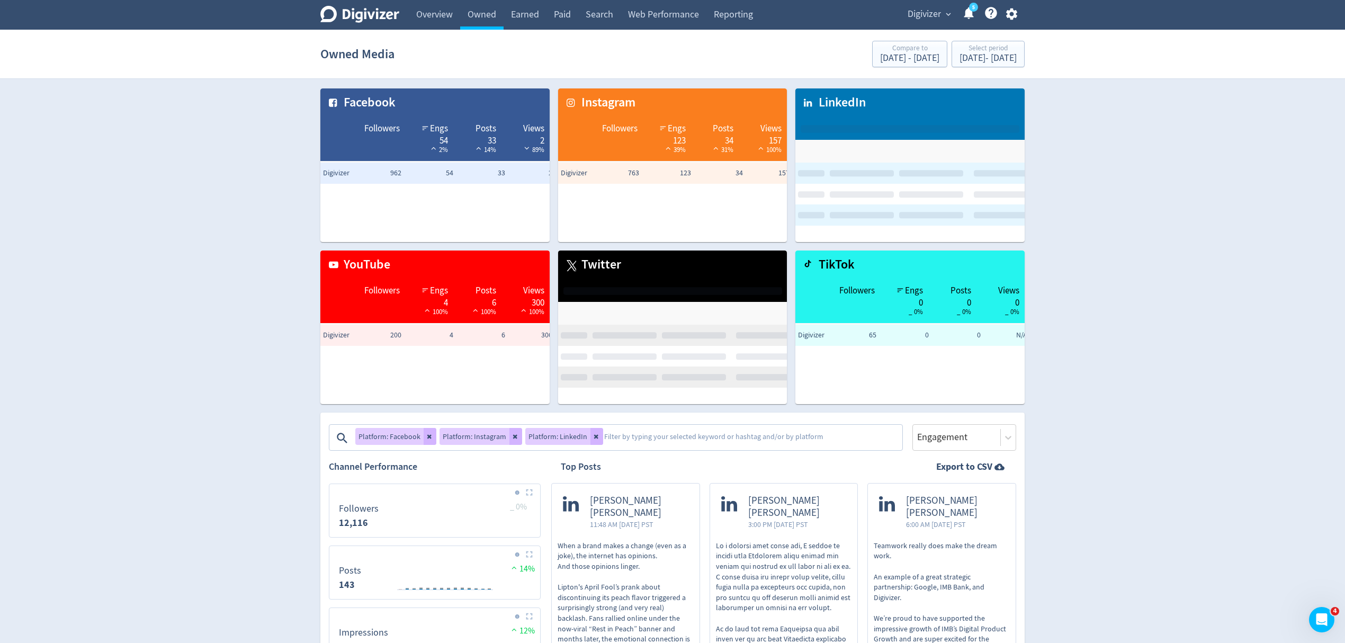
click at [603, 433] on textarea at bounding box center [752, 437] width 298 height 21
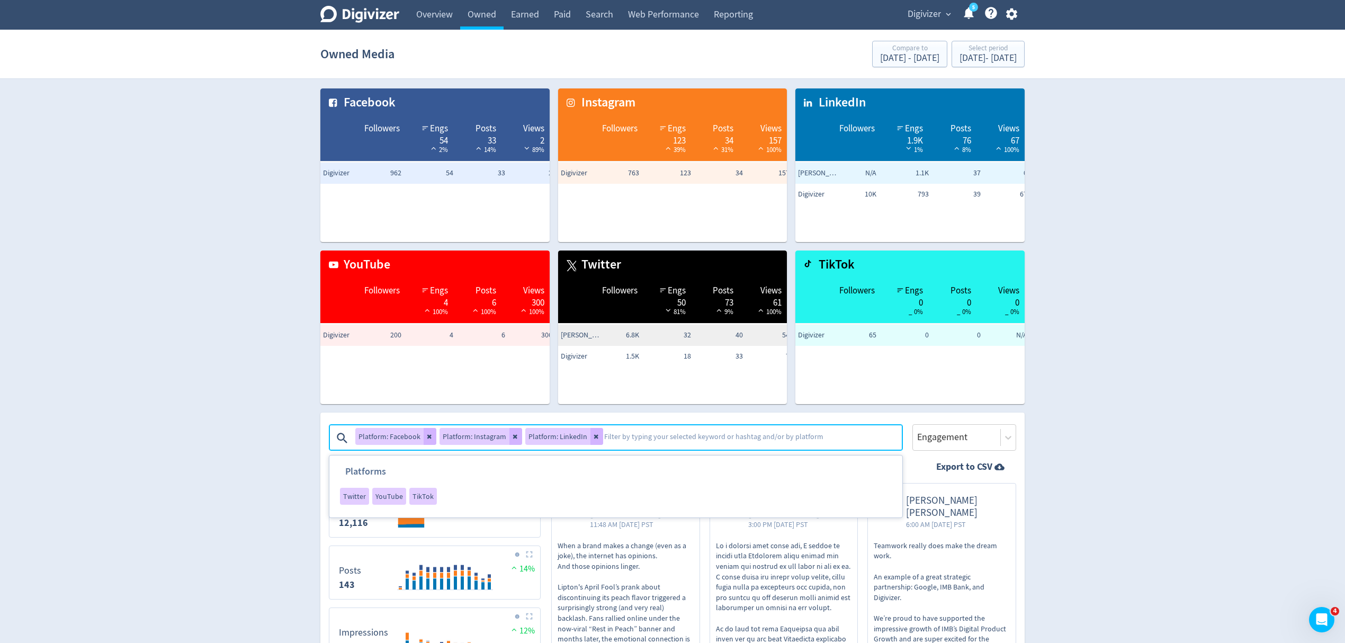
drag, startPoint x: 591, startPoint y: 434, endPoint x: 536, endPoint y: 443, distance: 55.8
click at [594, 434] on icon at bounding box center [597, 436] width 6 height 6
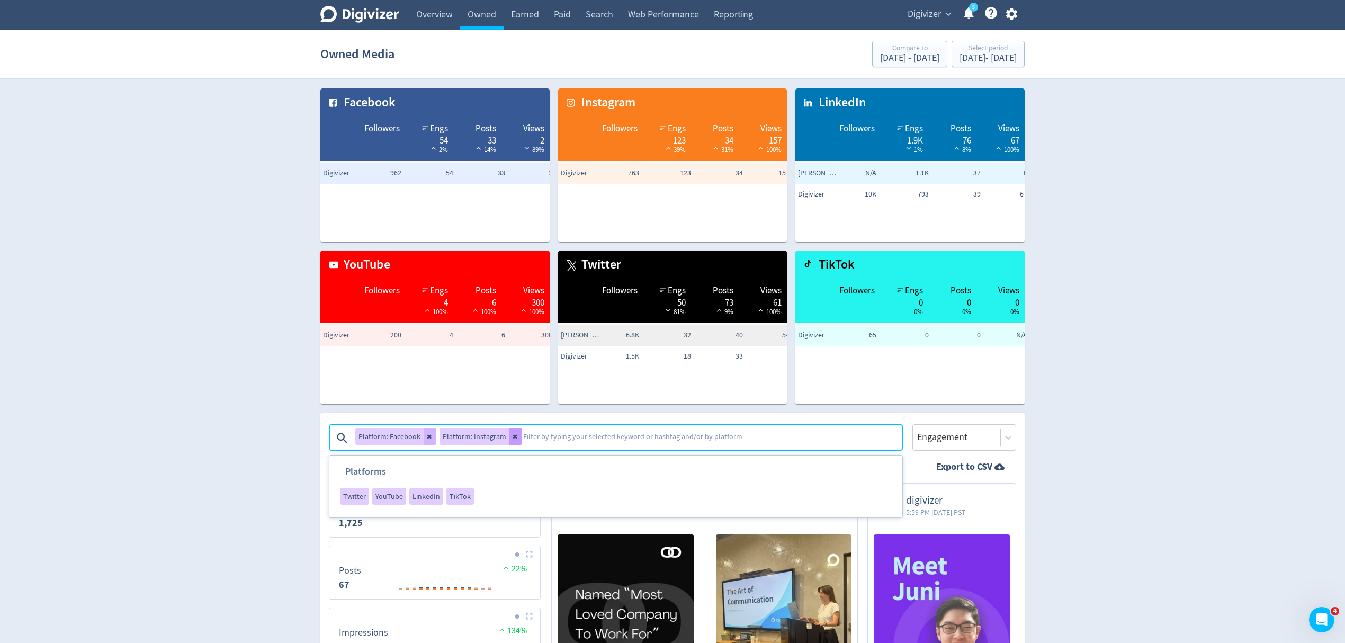
click at [515, 441] on button at bounding box center [515, 436] width 13 height 17
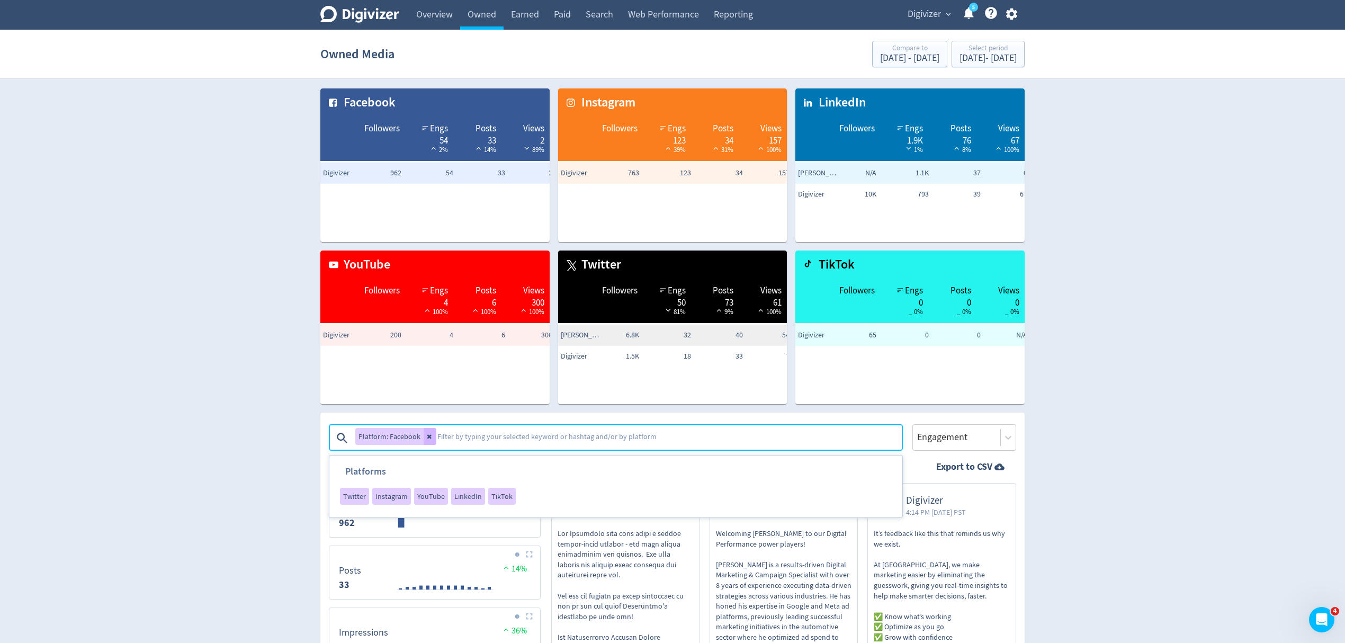
click at [483, 436] on textarea at bounding box center [668, 437] width 465 height 21
click at [428, 437] on icon at bounding box center [429, 437] width 4 height 4
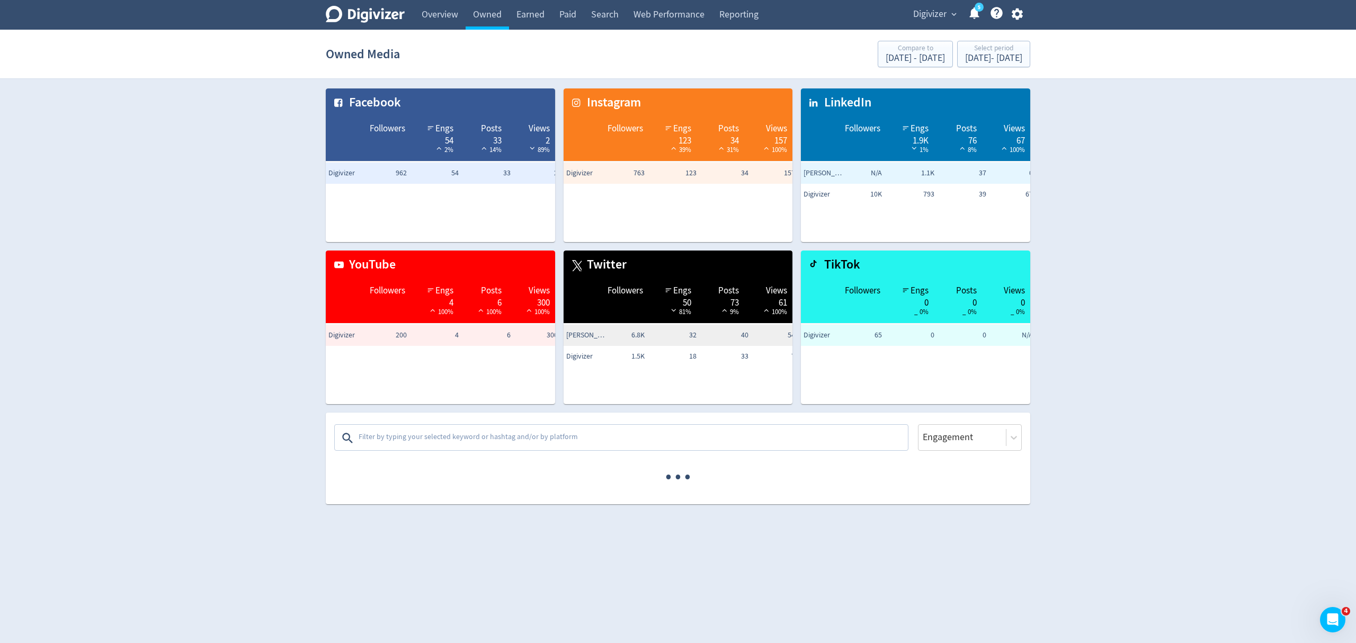
click at [428, 437] on textarea at bounding box center [631, 437] width 549 height 21
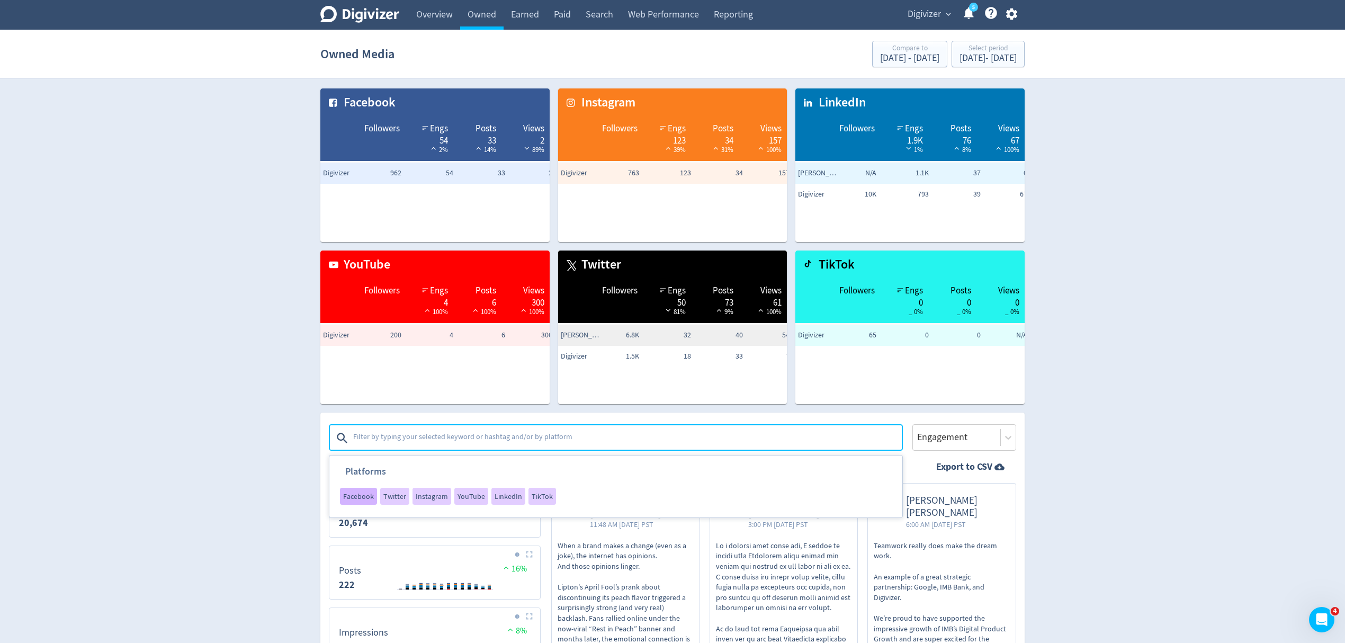
click at [349, 497] on span "Facebook" at bounding box center [358, 495] width 31 height 7
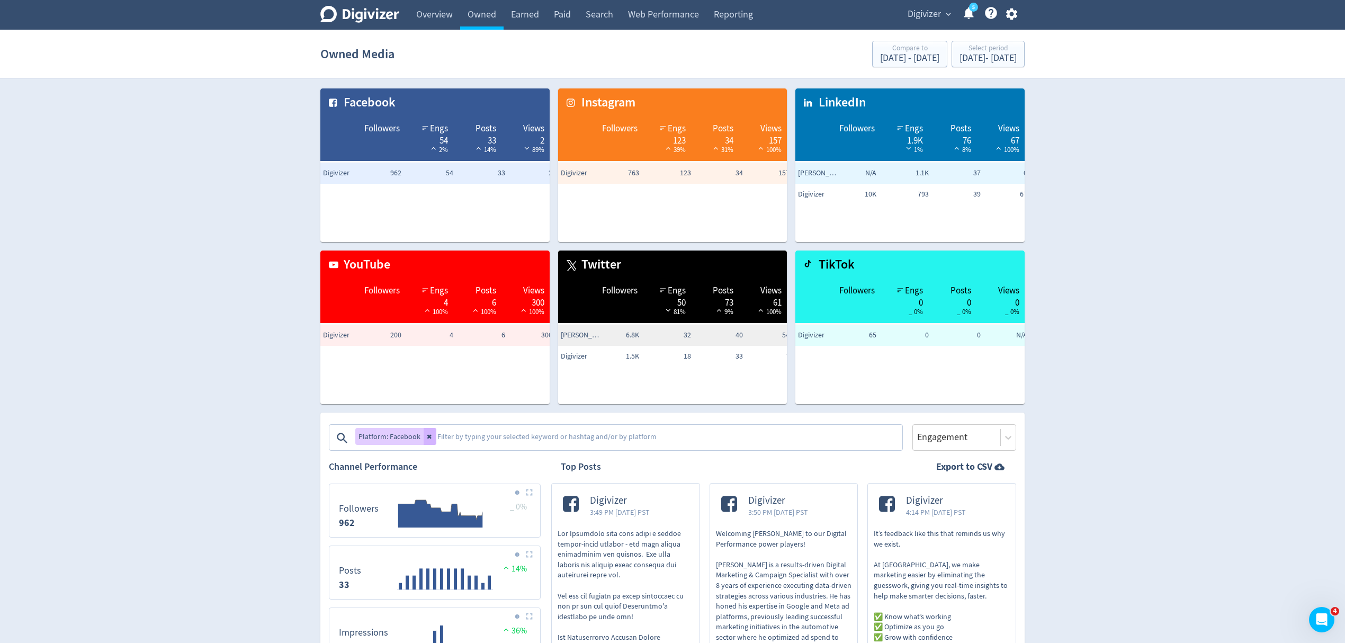
drag, startPoint x: 425, startPoint y: 437, endPoint x: 432, endPoint y: 431, distance: 9.4
click at [427, 437] on icon at bounding box center [430, 436] width 6 height 6
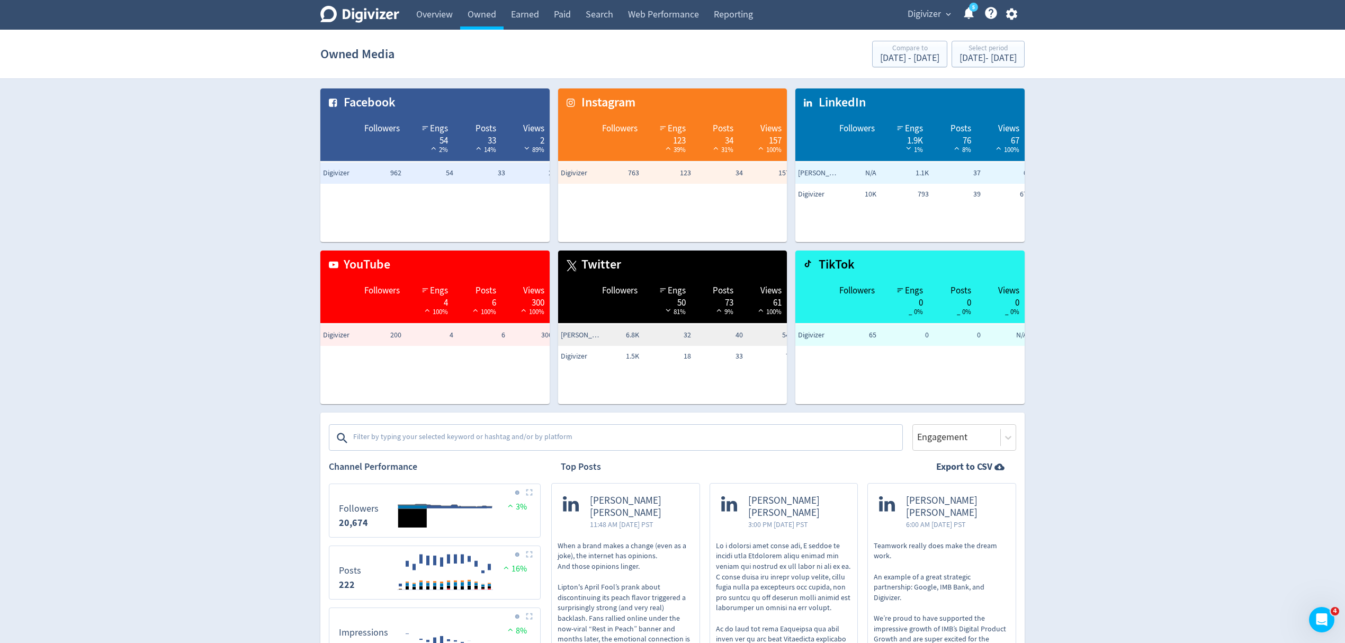
click at [432, 430] on textarea at bounding box center [626, 437] width 549 height 21
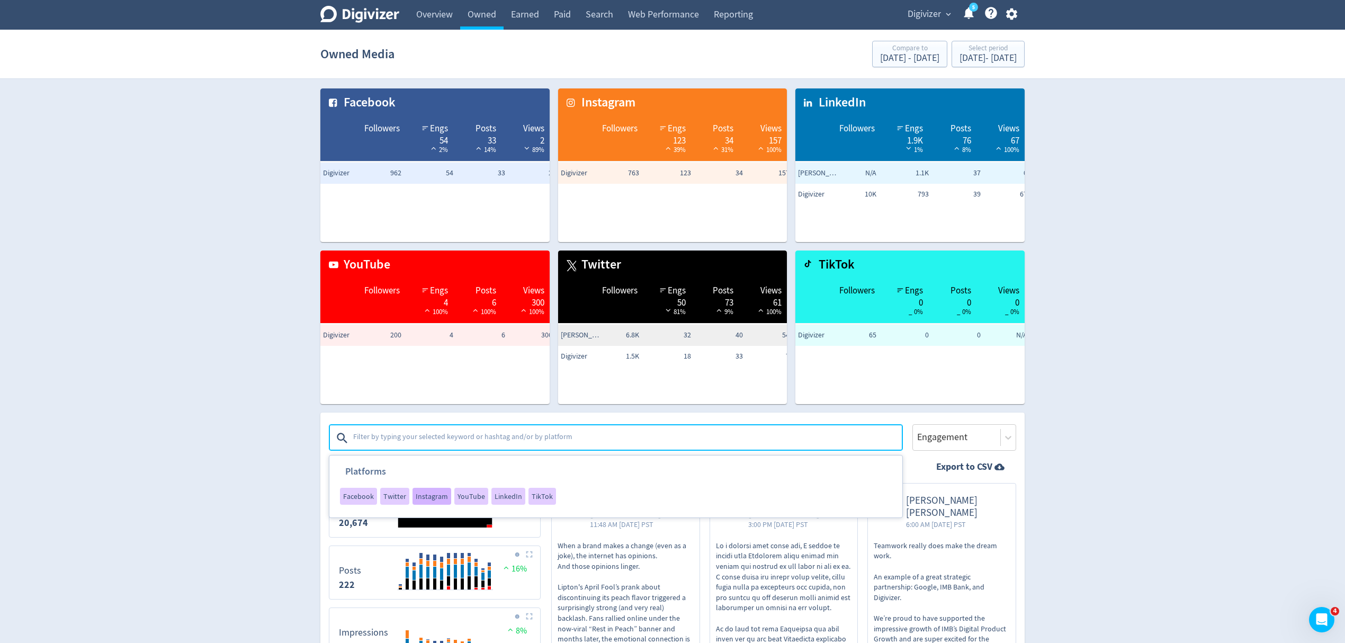
click at [430, 497] on span "Instagram" at bounding box center [432, 495] width 32 height 7
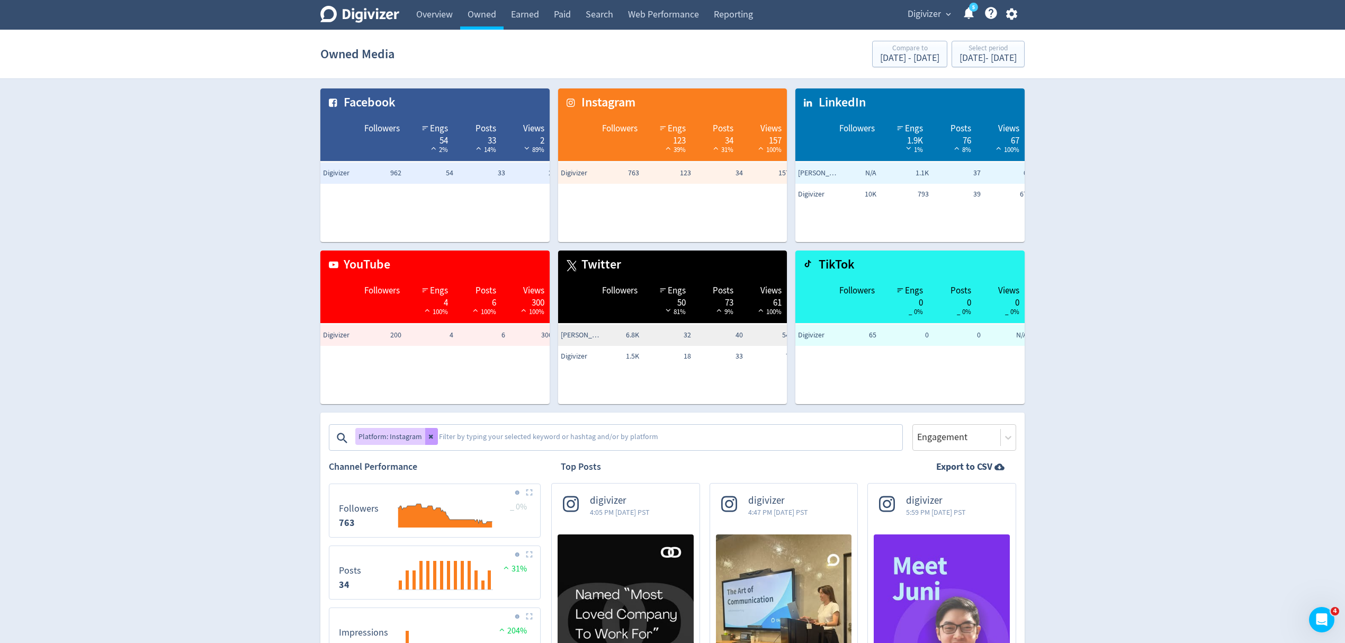
click at [433, 436] on button at bounding box center [431, 436] width 13 height 17
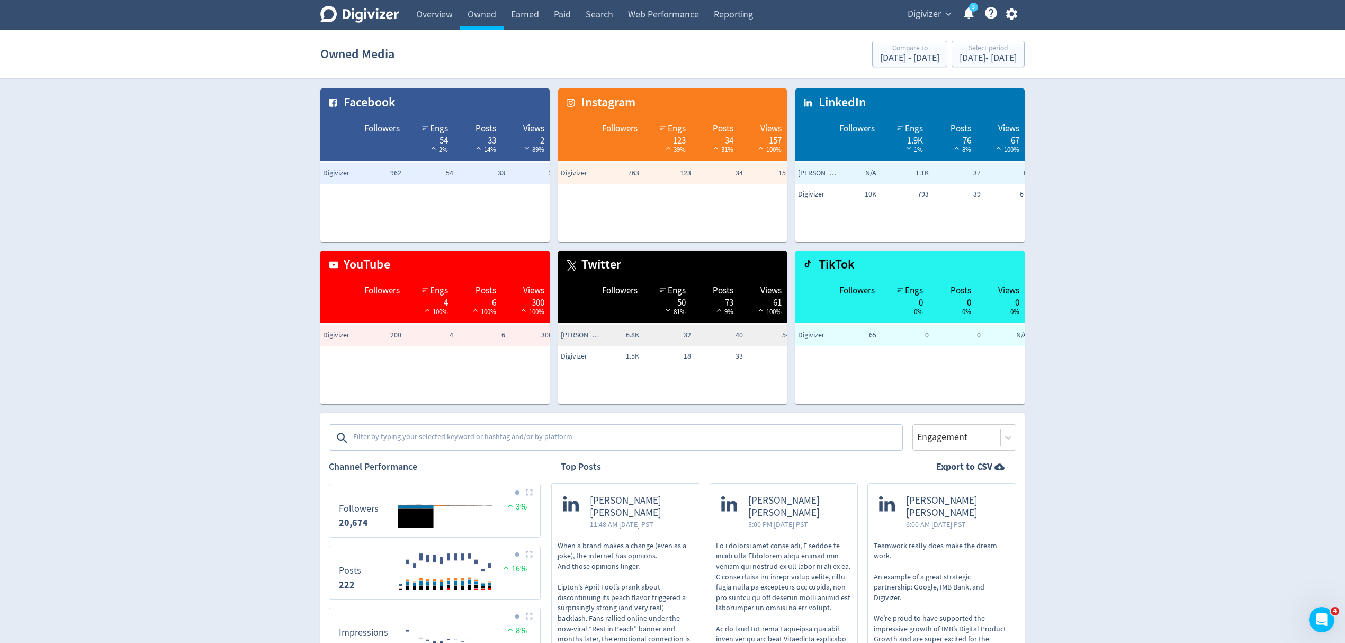
click at [433, 436] on textarea at bounding box center [626, 437] width 549 height 21
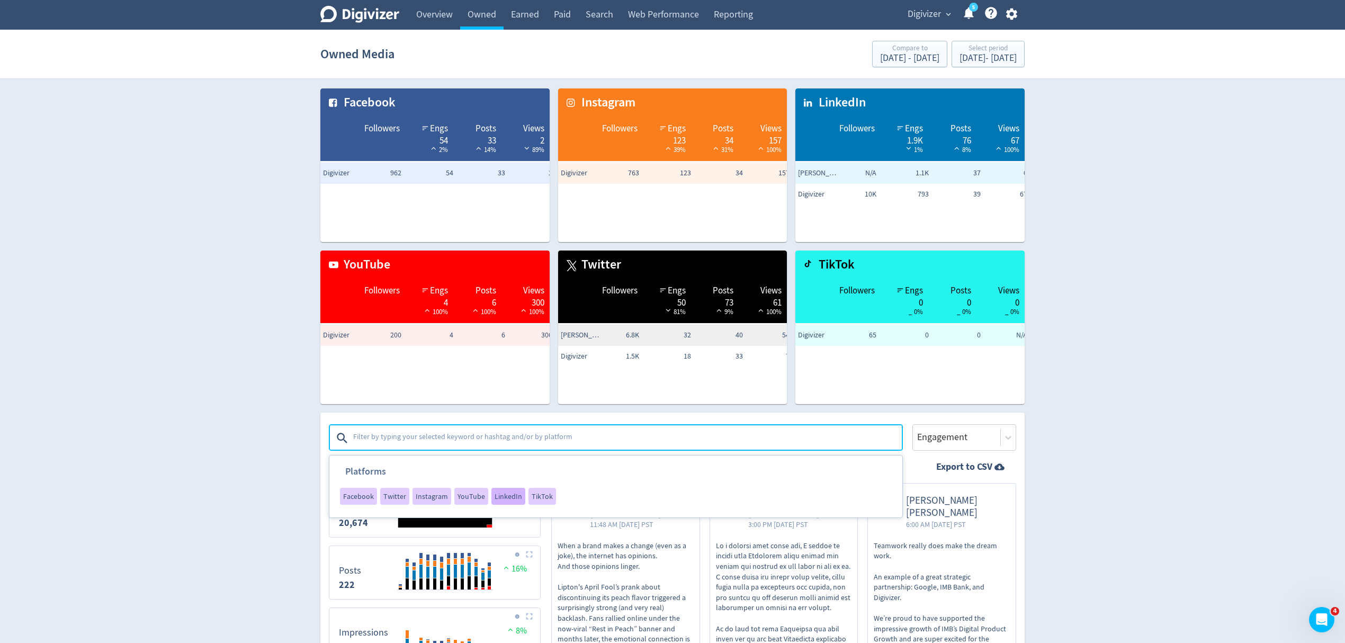
click at [511, 494] on span "LinkedIn" at bounding box center [509, 495] width 28 height 7
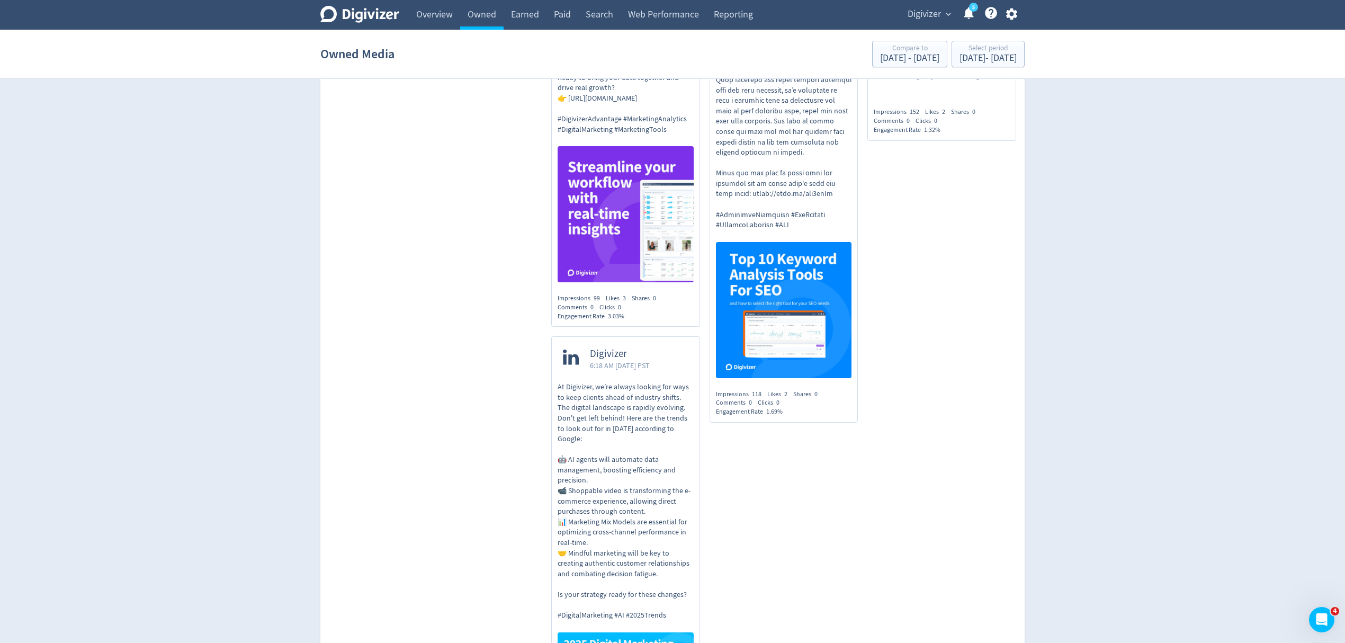
scroll to position [11886, 0]
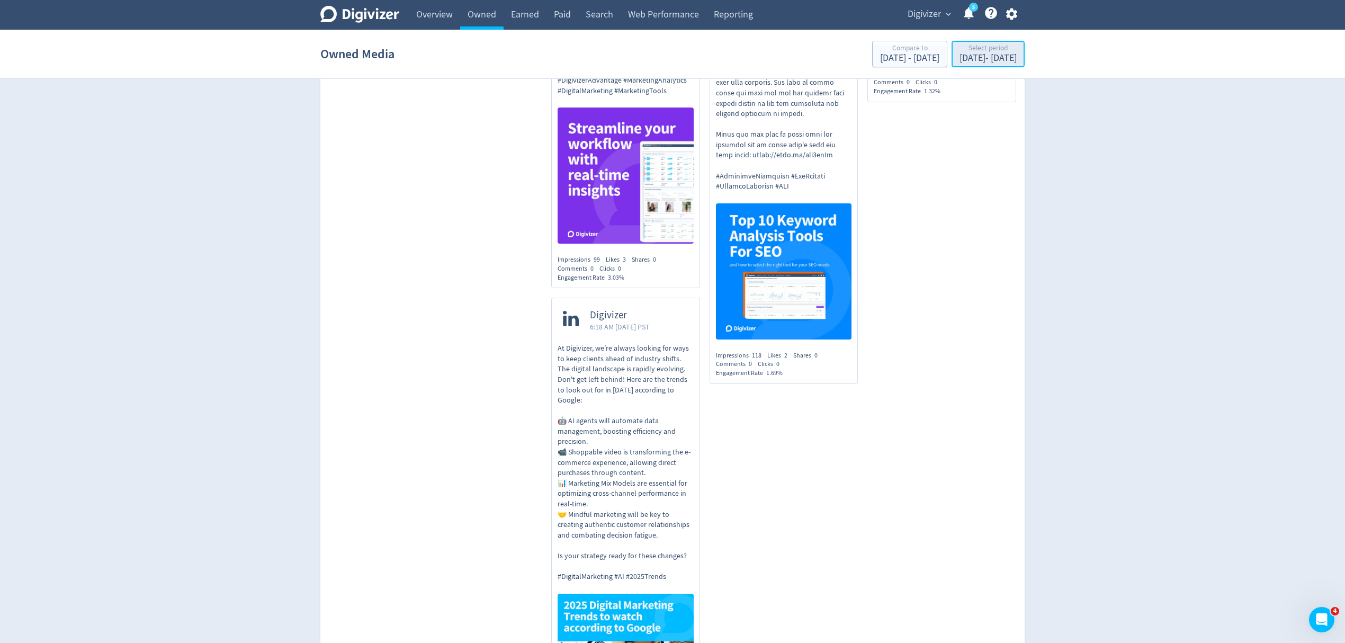
click at [972, 57] on div "May 1, 2025 - Jul 31, 2025" at bounding box center [988, 58] width 57 height 10
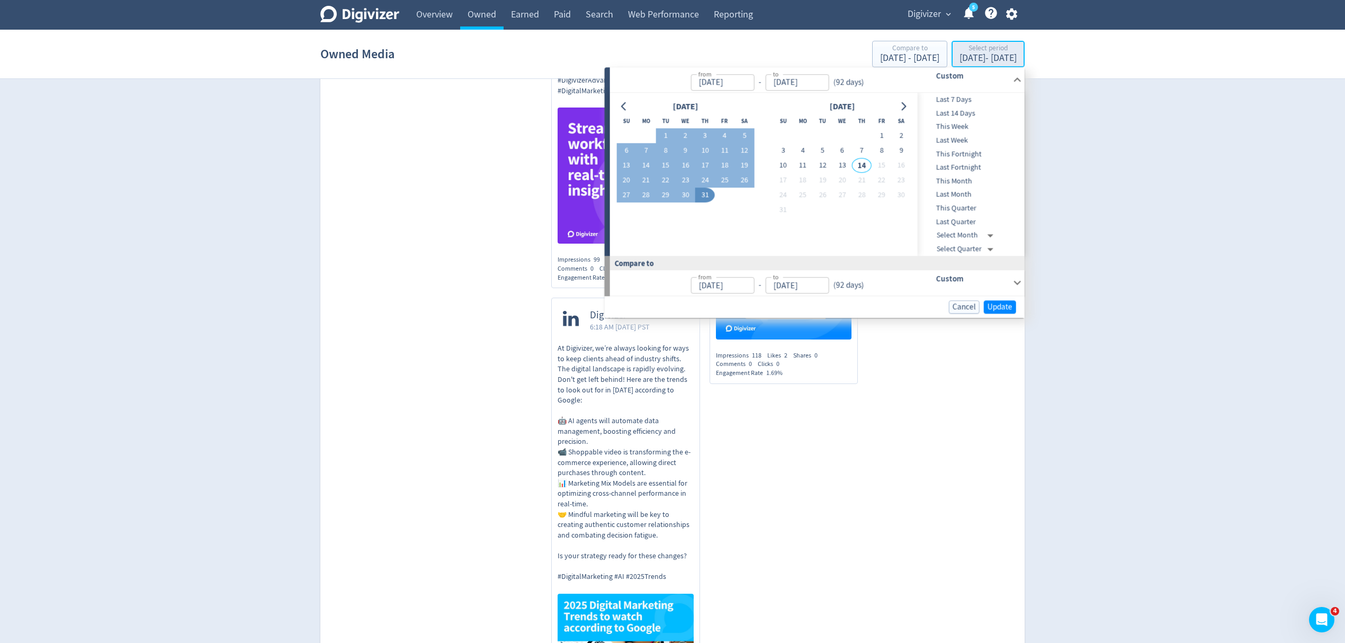
type input "May 01, 2025"
type input "[DATE]"
type input "Jan 29, 2025"
type input "Apr 30, 2025"
click at [616, 104] on button "Go to previous month" at bounding box center [623, 106] width 15 height 15
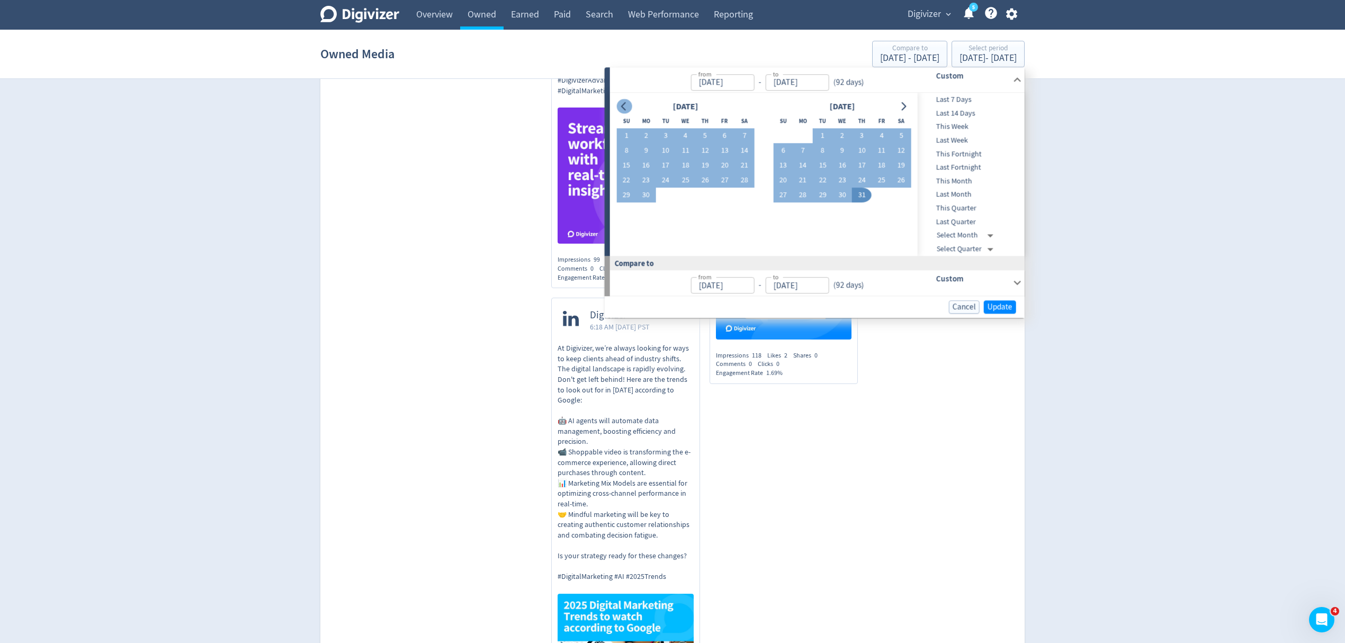
click at [616, 104] on button "Go to previous month" at bounding box center [623, 106] width 15 height 15
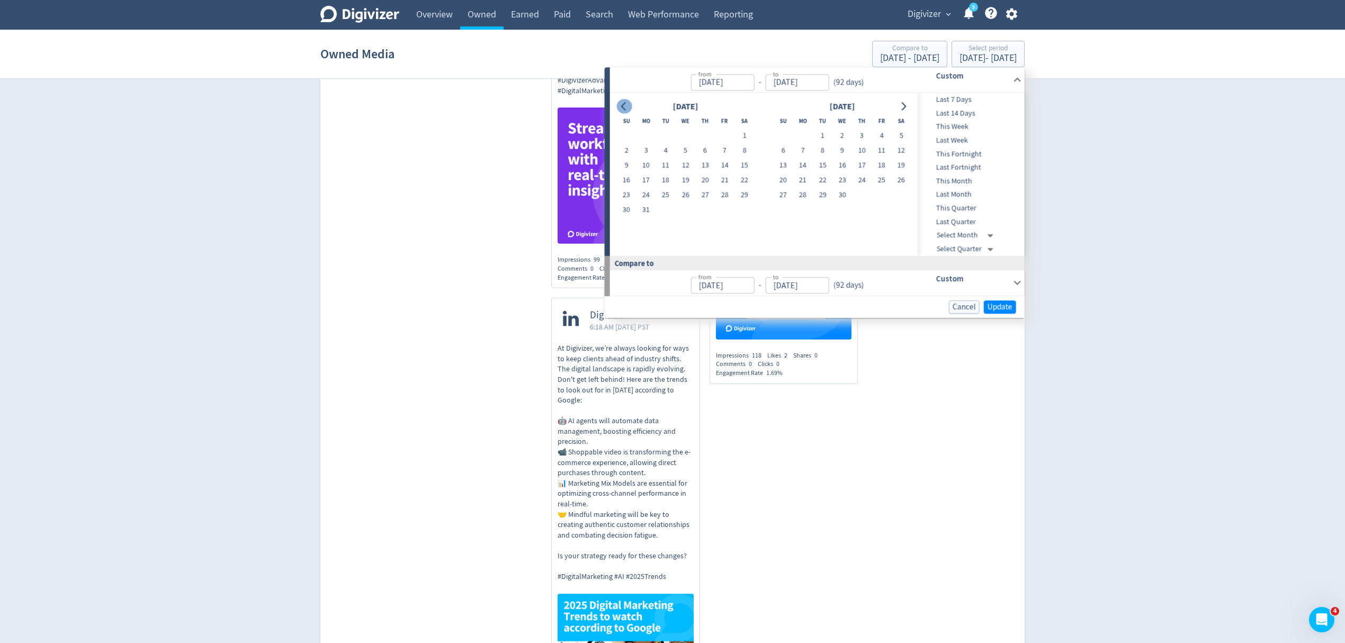
click at [616, 104] on button "Go to previous month" at bounding box center [623, 106] width 15 height 15
click at [689, 134] on button "1" at bounding box center [686, 136] width 20 height 15
type input "Jan 01, 2025"
click at [897, 106] on button "Go to next month" at bounding box center [902, 106] width 15 height 15
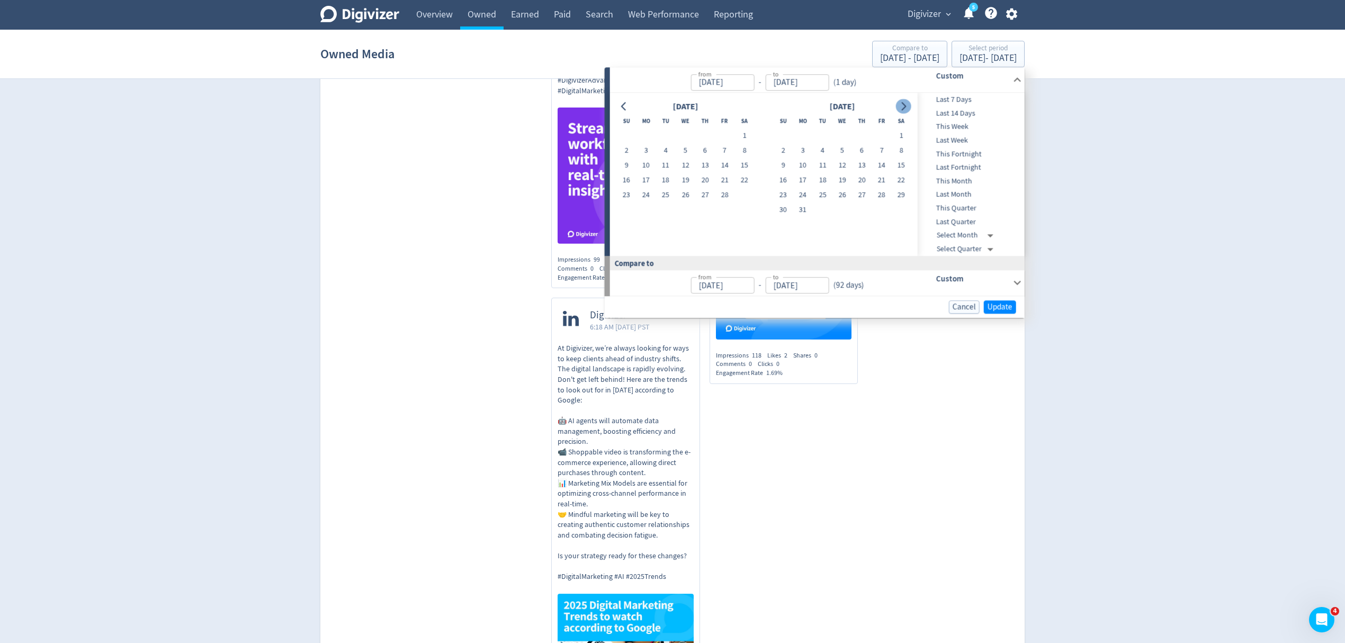
click at [897, 106] on button "Go to next month" at bounding box center [902, 106] width 15 height 15
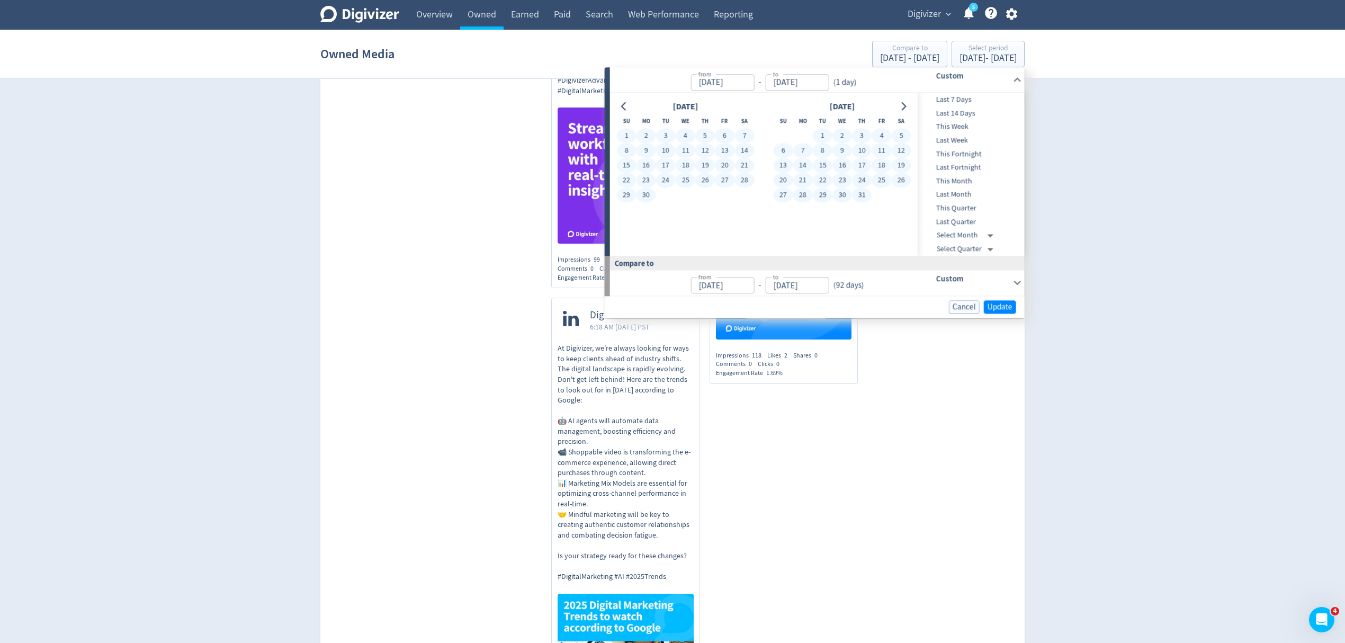
click at [863, 193] on button "31" at bounding box center [862, 195] width 20 height 15
type input "[DATE]"
type input "Jun 03, 2024"
type input "Dec 31, 2024"
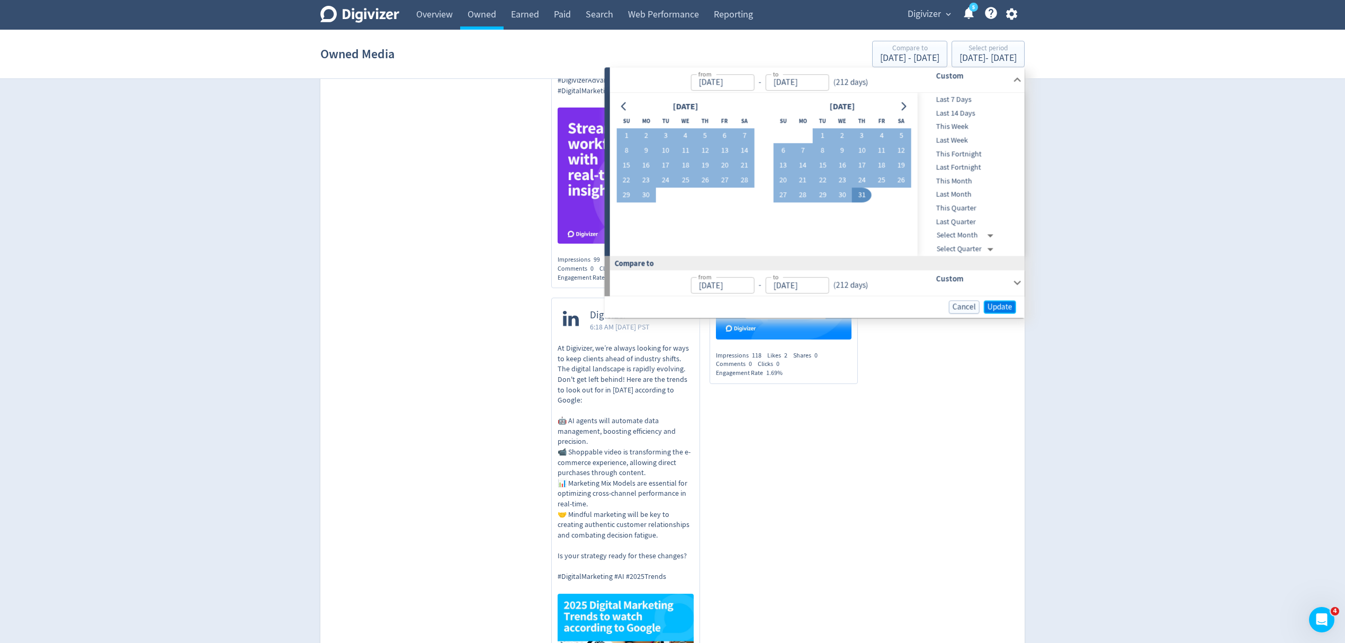
click at [997, 306] on span "Update" at bounding box center [1000, 307] width 25 height 8
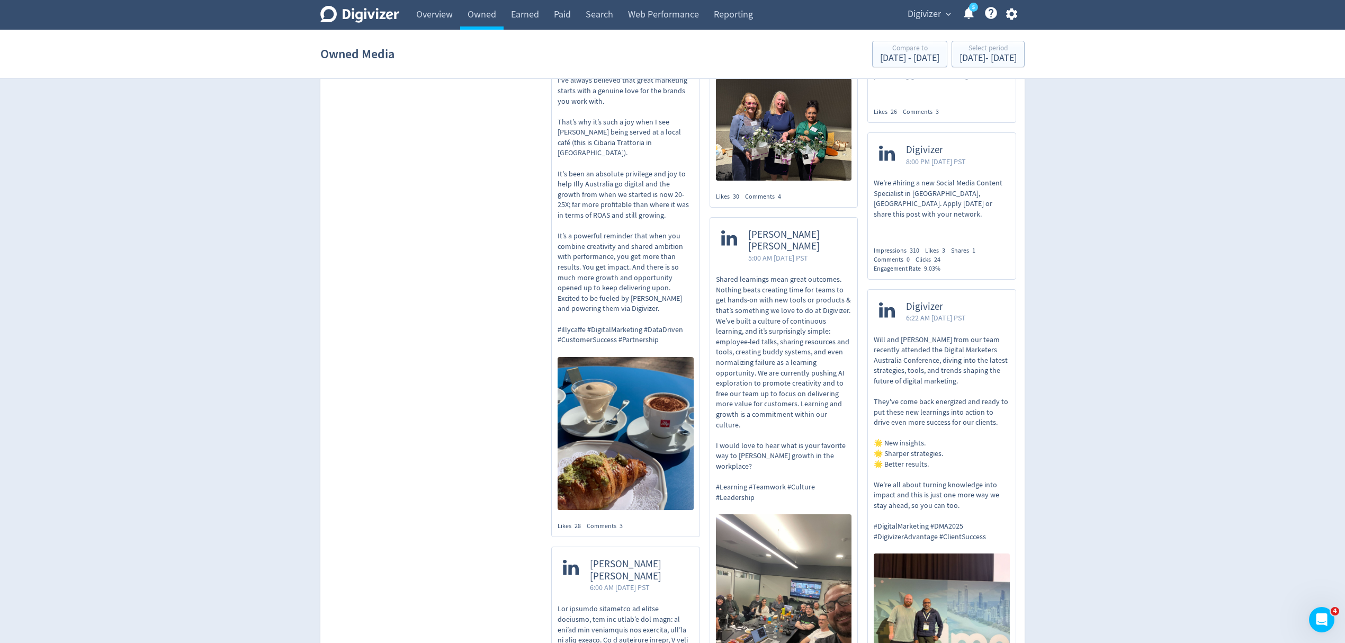
scroll to position [0, 0]
